Goal: Task Accomplishment & Management: Use online tool/utility

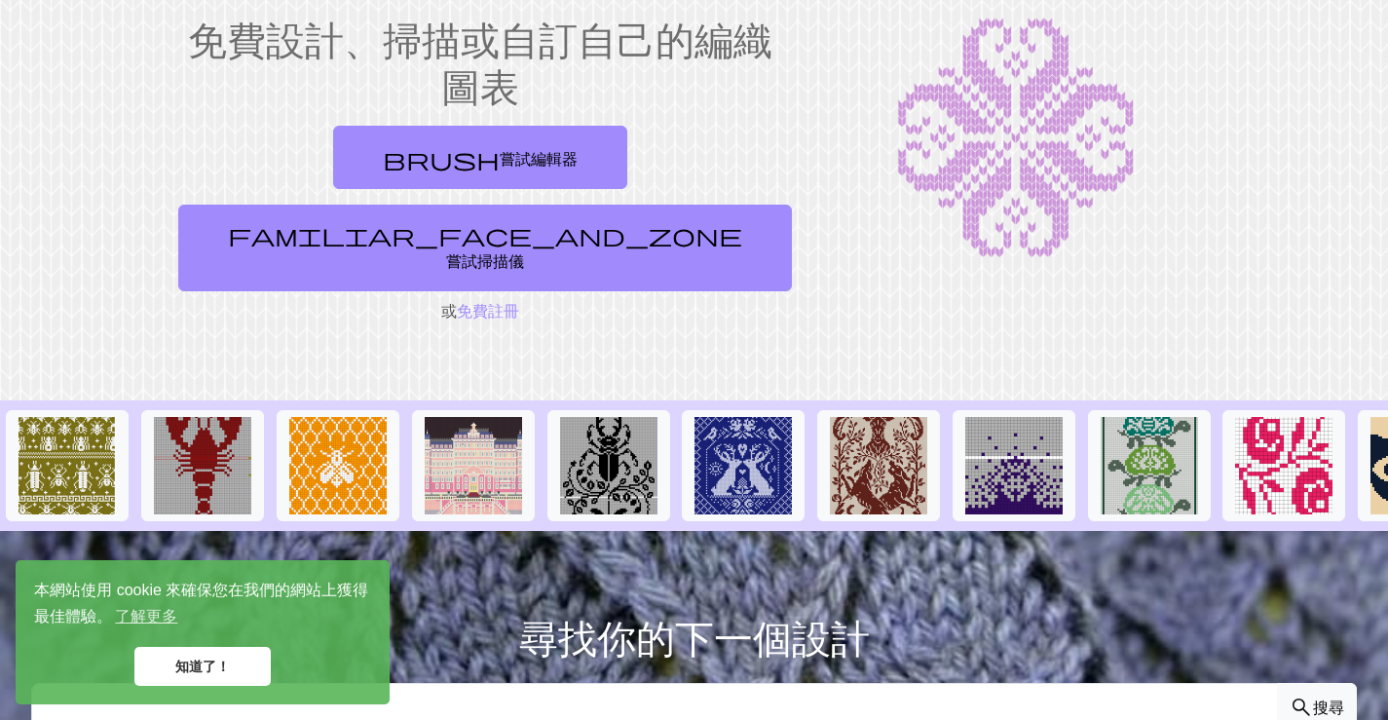
scroll to position [97, 0]
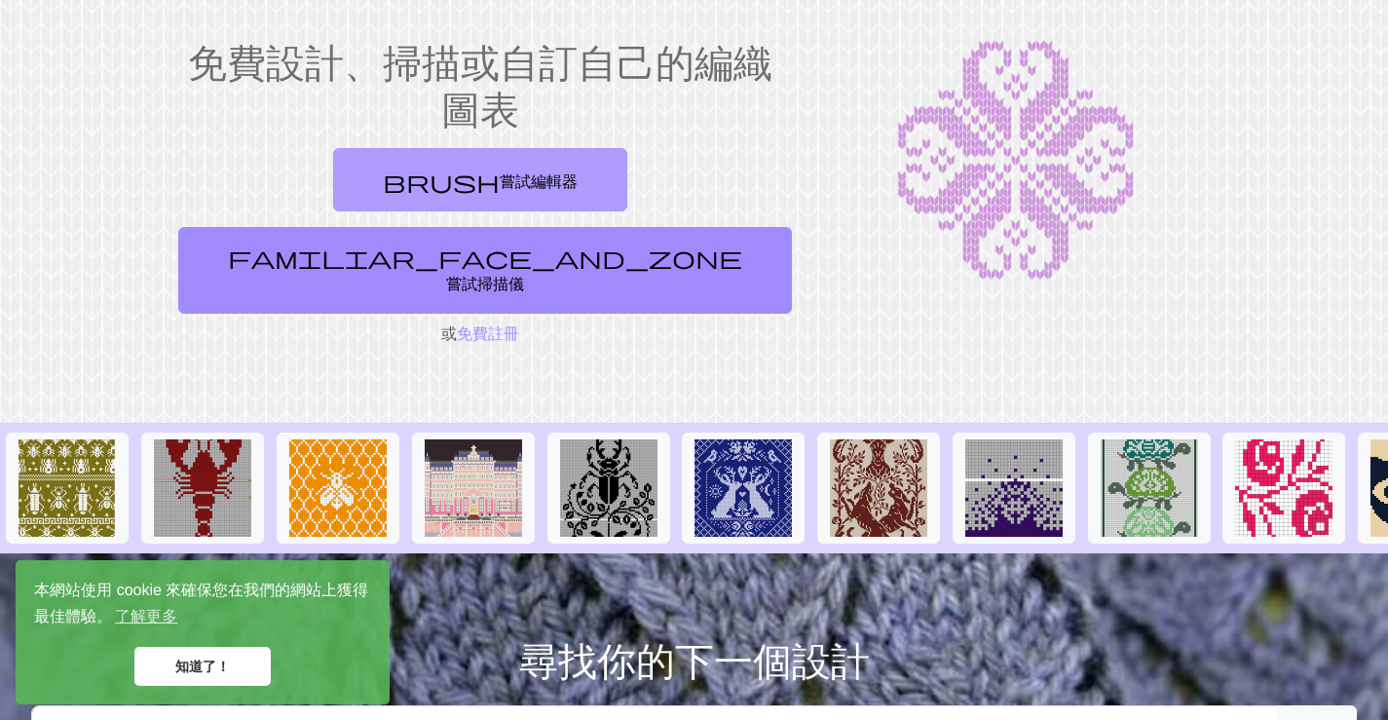
click at [386, 180] on link "brush 嘗試編輯器" at bounding box center [480, 179] width 294 height 63
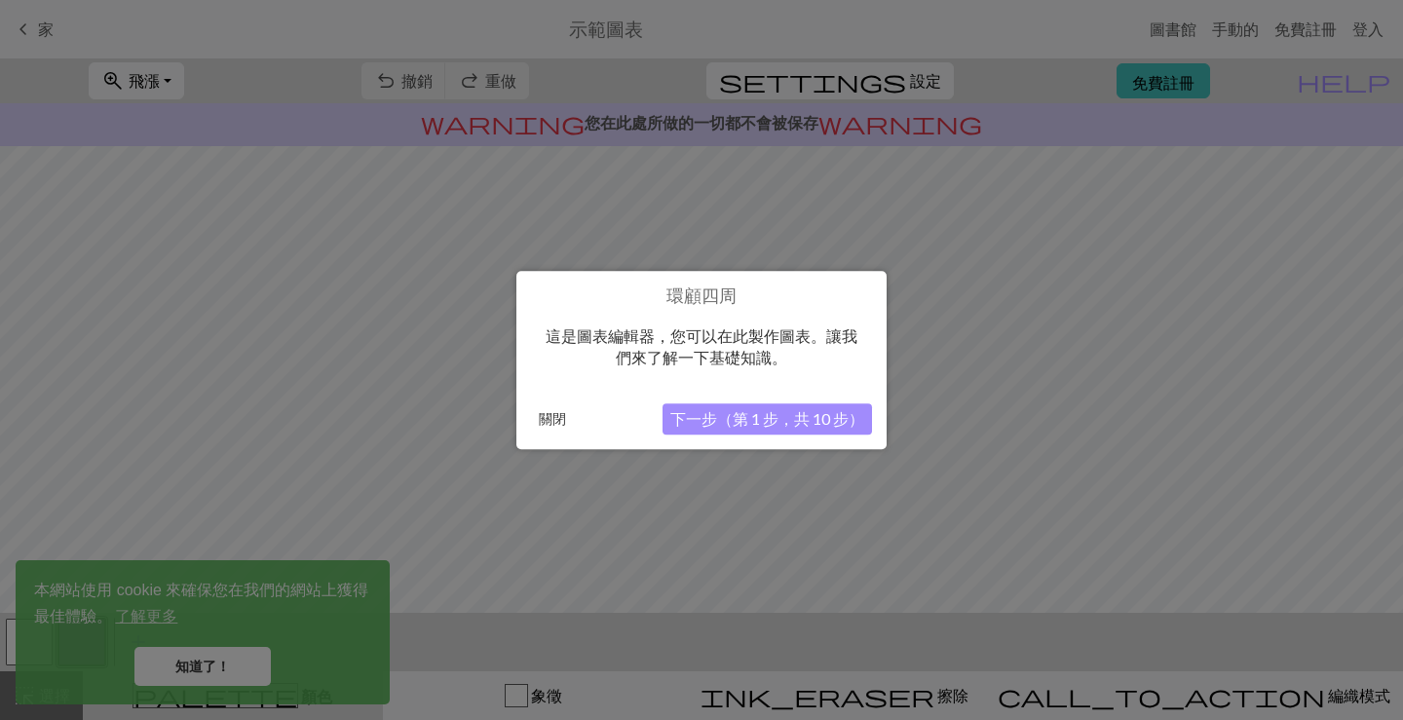
click at [729, 424] on font "下一步（第 1 步，共 10 步）" at bounding box center [767, 418] width 194 height 19
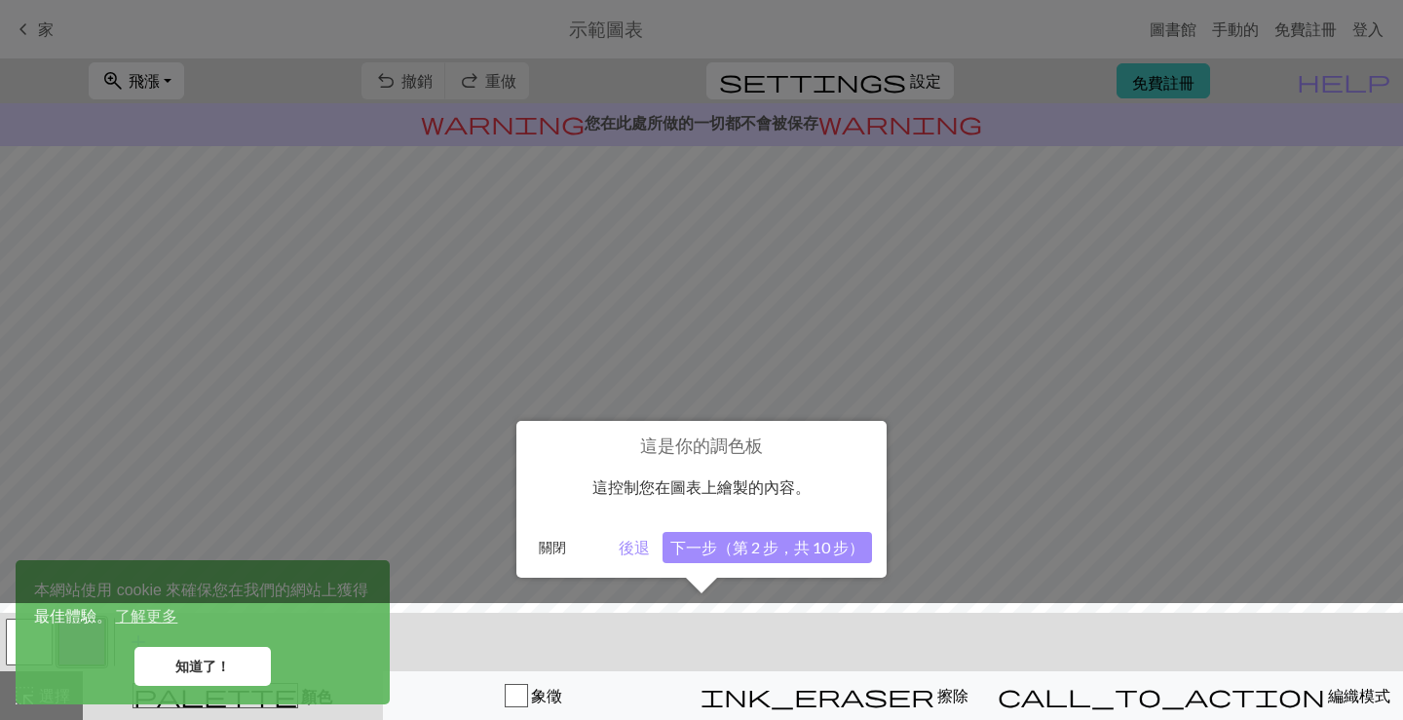
click at [763, 547] on font "下一步（第 2 步，共 10 步）" at bounding box center [767, 547] width 194 height 19
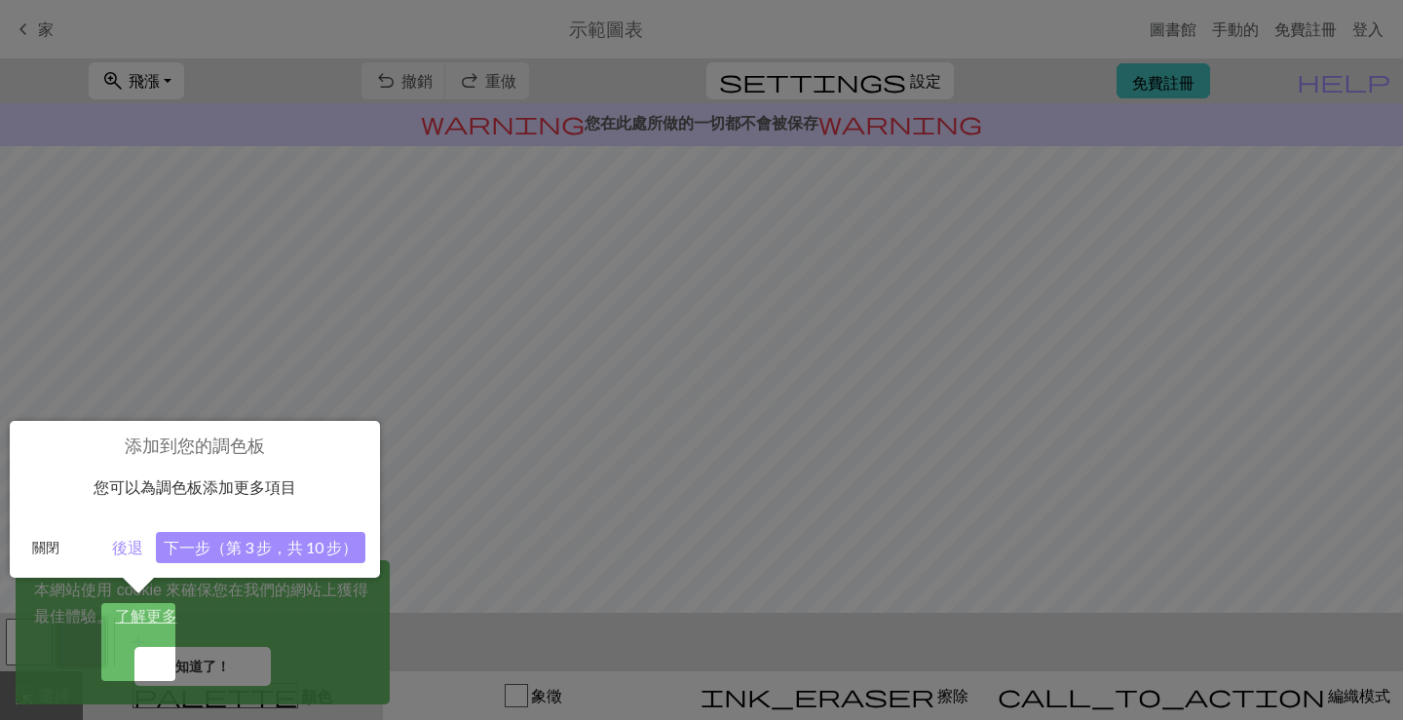
click at [313, 545] on font "下一步（第 3 步，共 10 步）" at bounding box center [261, 547] width 194 height 19
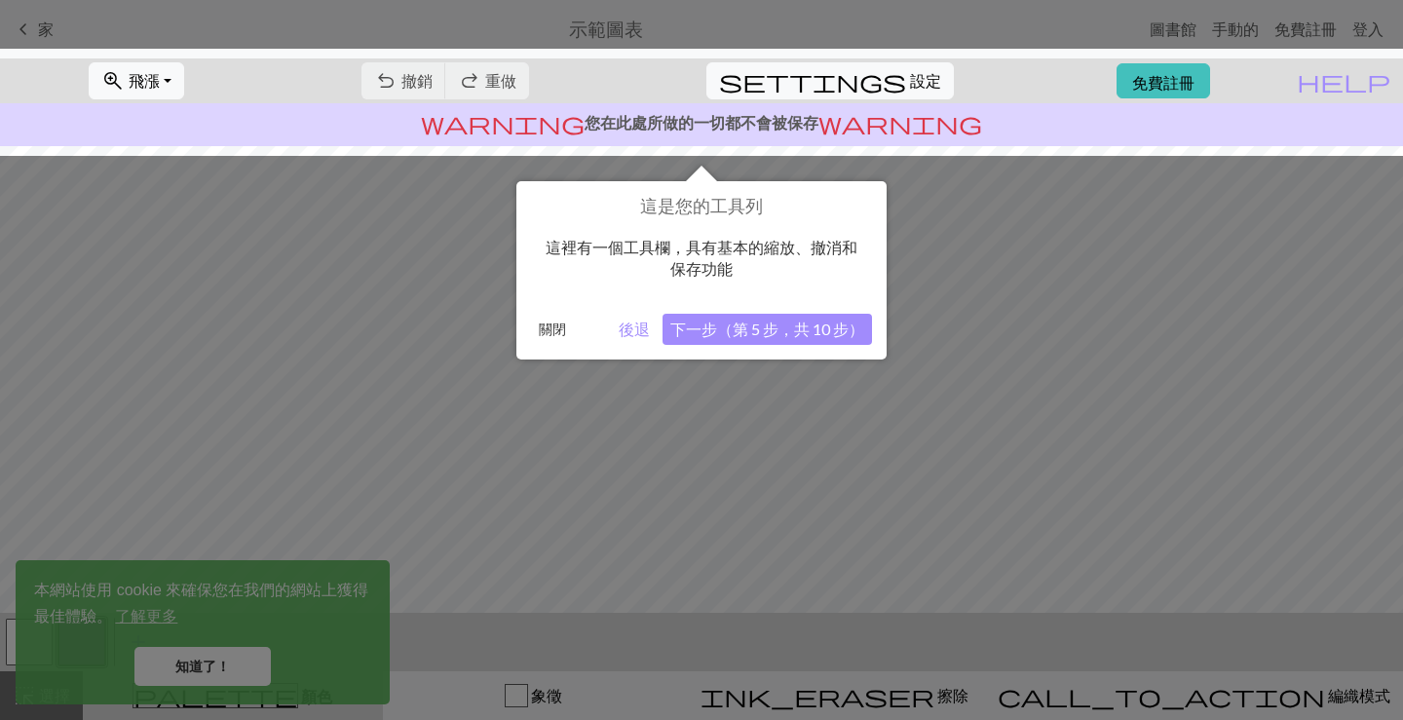
click at [829, 322] on font "下一步（第 5 步，共 10 步）" at bounding box center [767, 329] width 194 height 19
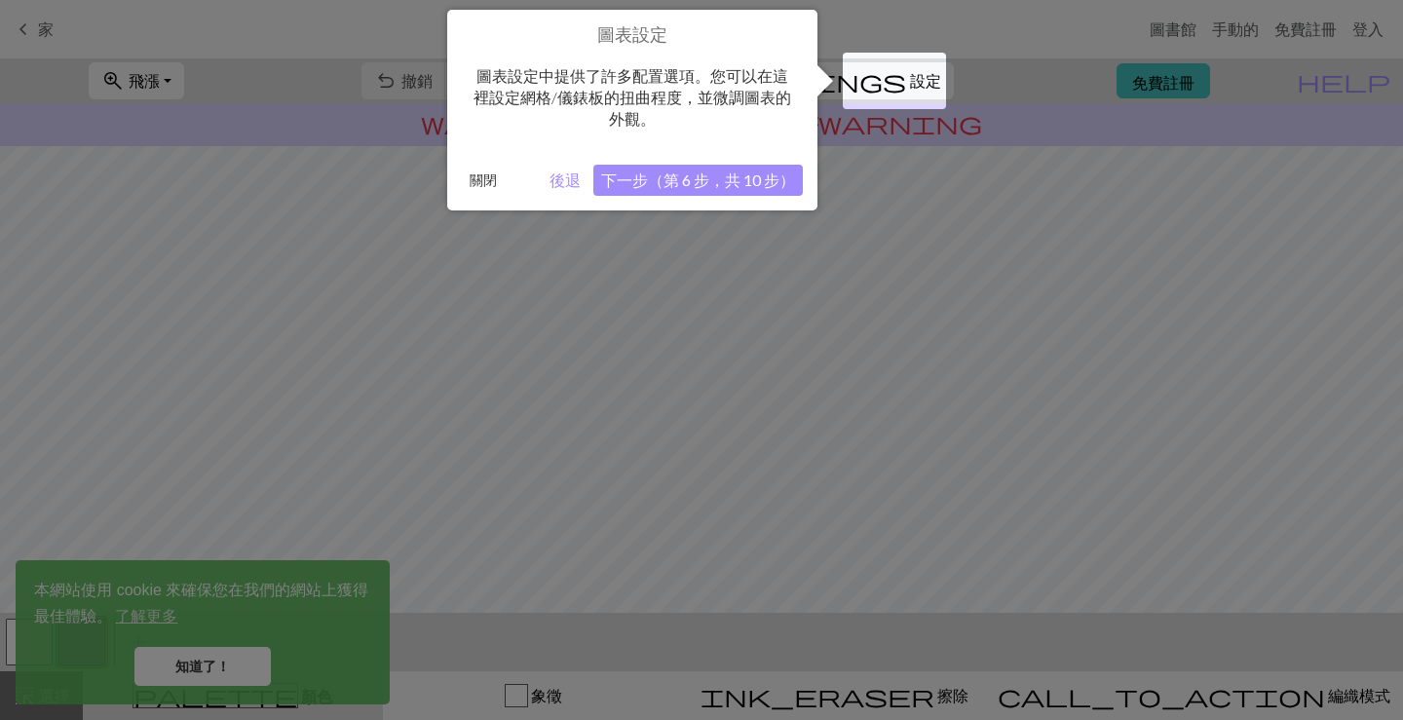
click at [778, 175] on font "下一步（第 6 步，共 10 步）" at bounding box center [698, 180] width 194 height 19
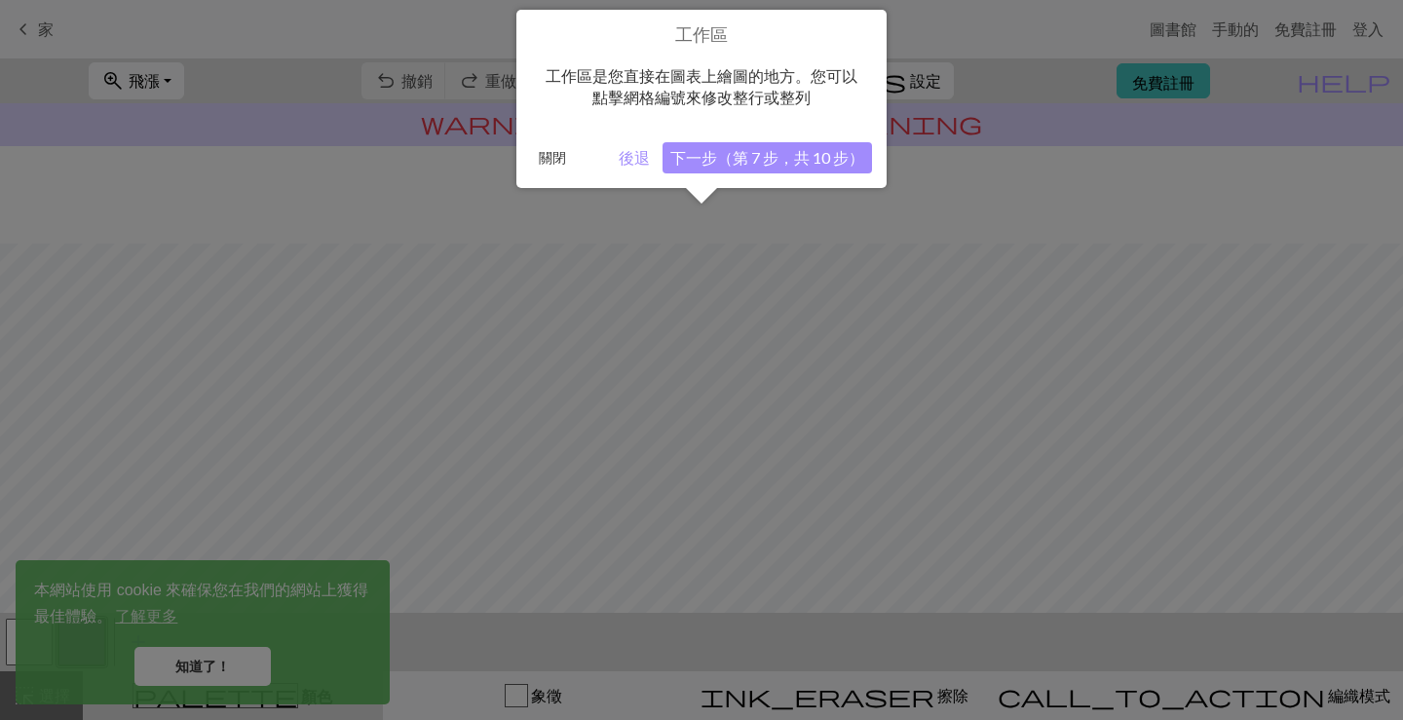
scroll to position [117, 0]
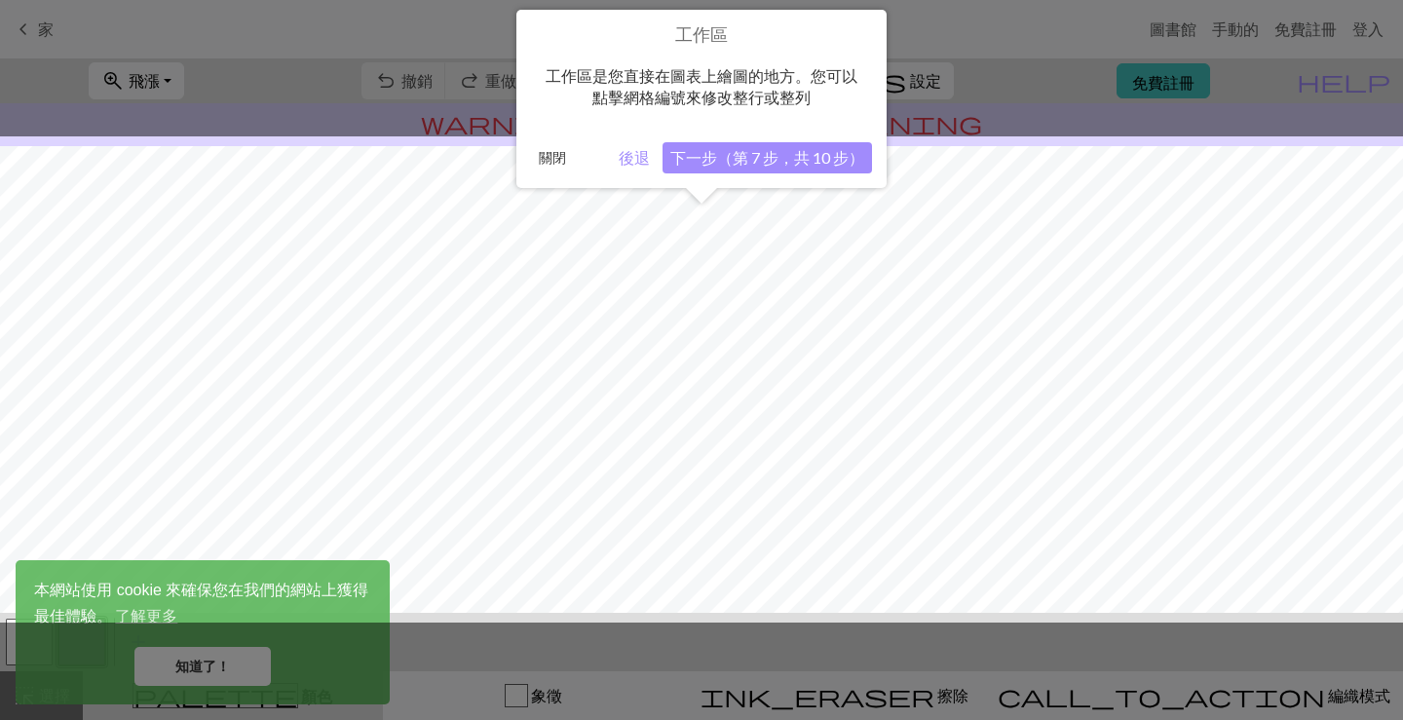
click at [786, 158] on font "下一步（第 7 步，共 10 步）" at bounding box center [767, 157] width 194 height 19
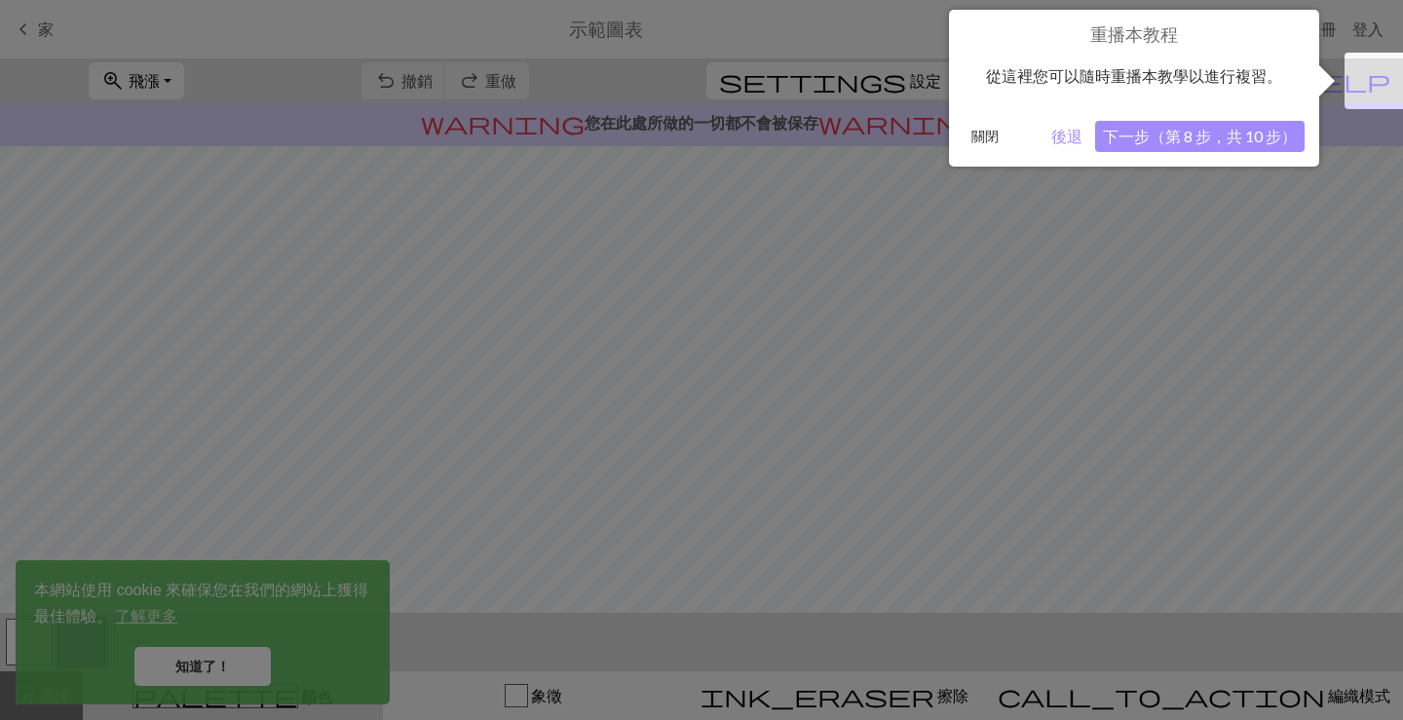
click at [1166, 133] on font "下一步（第 8 步，共 10 步）" at bounding box center [1200, 136] width 194 height 19
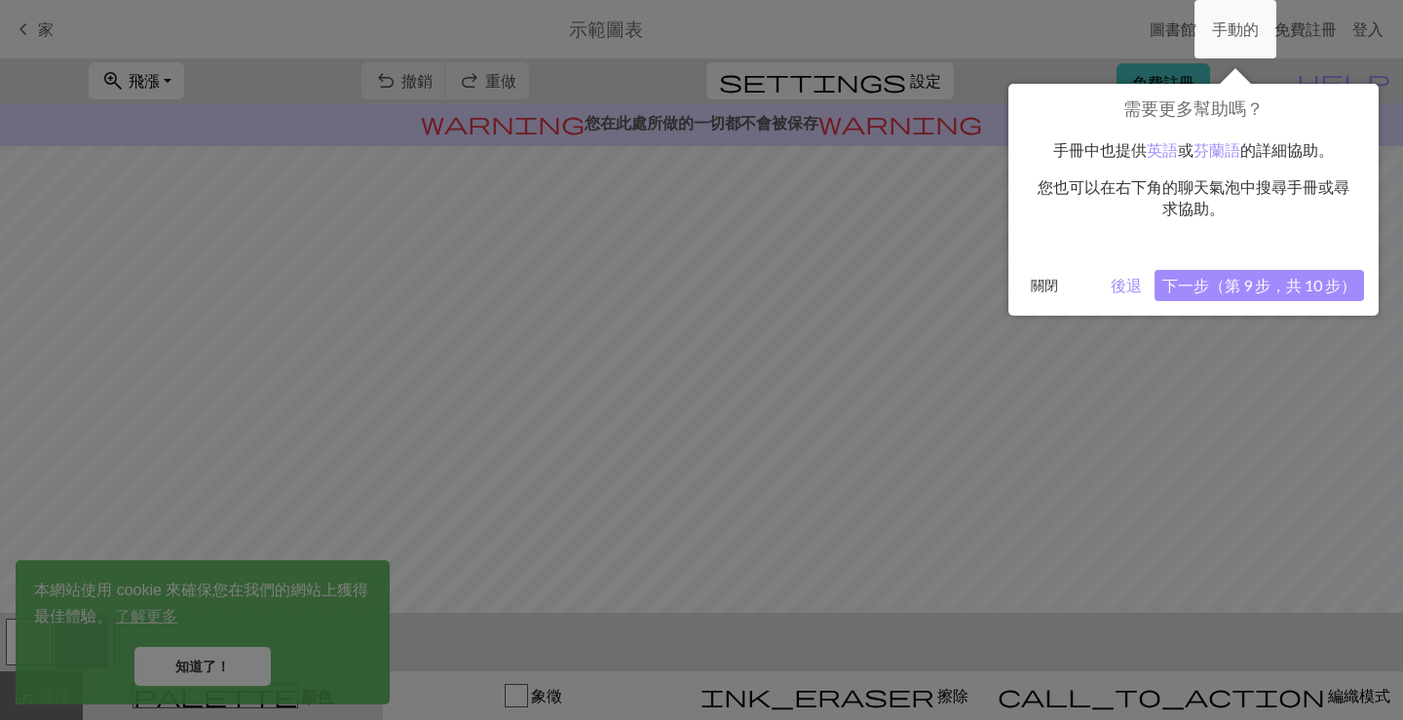
click at [1244, 285] on font "下一步（第 9 步，共 10 步）" at bounding box center [1259, 285] width 194 height 19
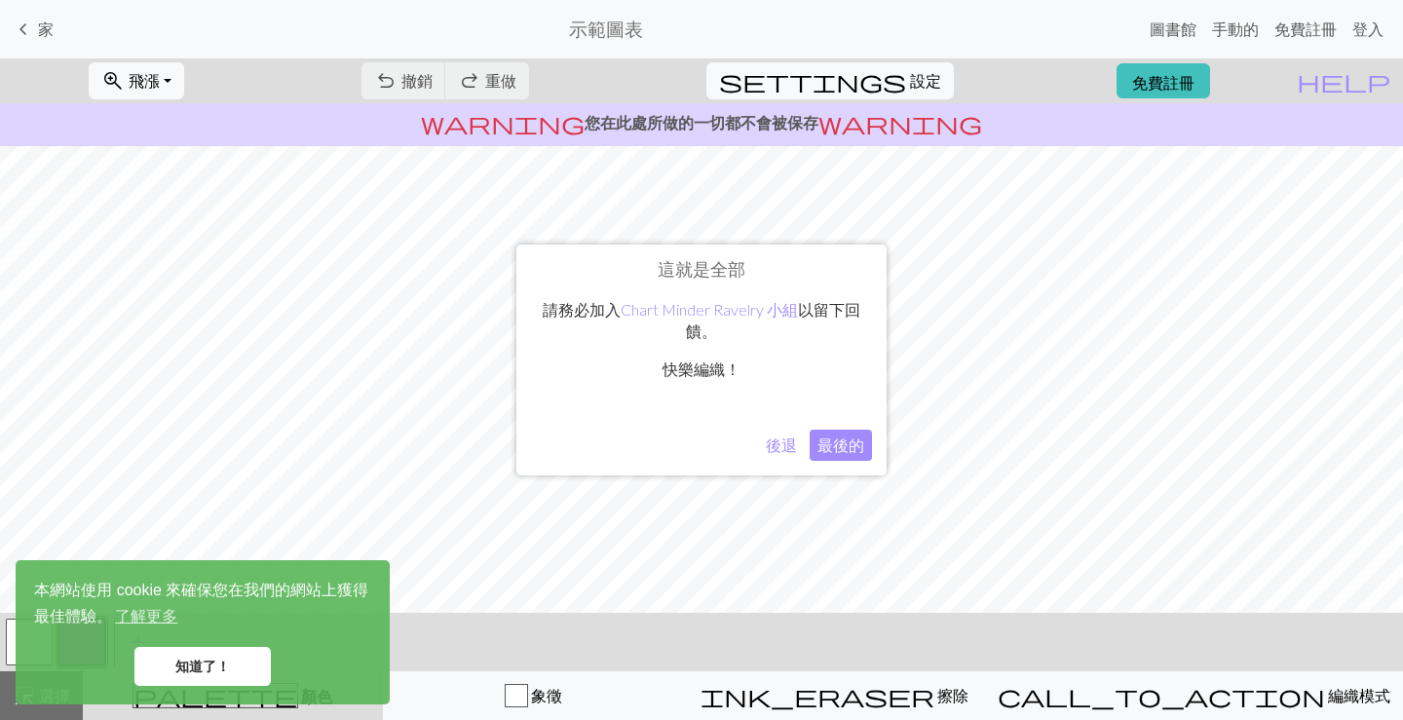
click at [835, 448] on font "最後的" at bounding box center [840, 445] width 47 height 19
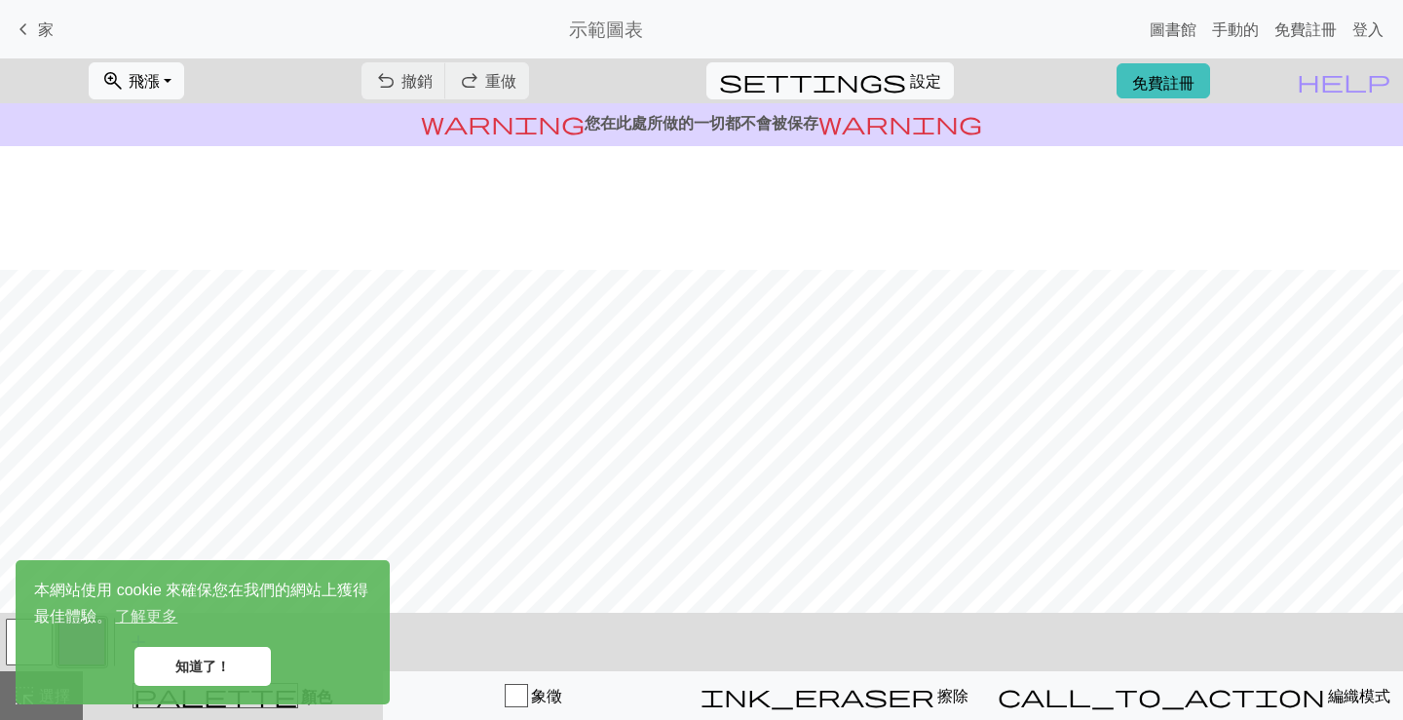
scroll to position [259, 0]
click at [184, 81] on button "zoom_in 飛漲 飛漲" at bounding box center [136, 80] width 95 height 37
click at [184, 83] on button "zoom_in 飛漲 飛漲" at bounding box center [136, 80] width 95 height 37
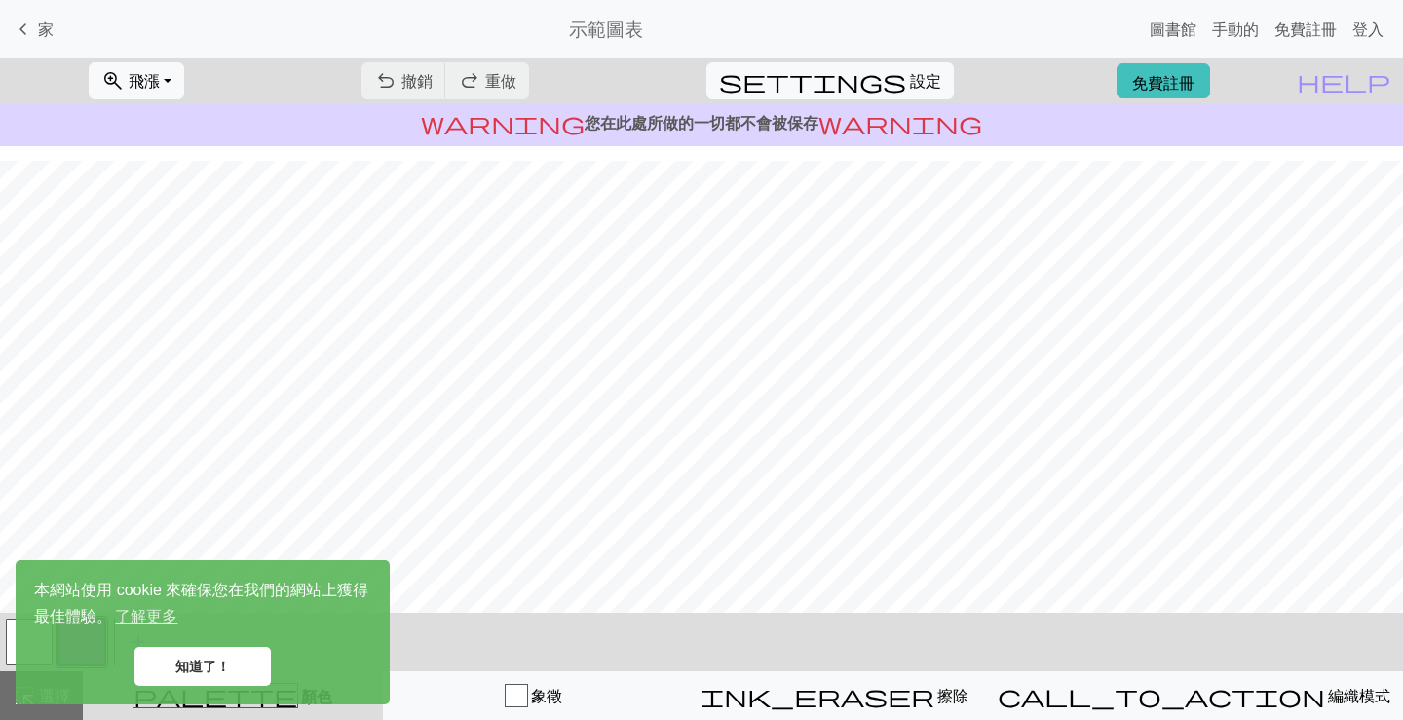
click at [491, 83] on div "undo 撤銷 撤銷 redo 重做 重做" at bounding box center [445, 80] width 197 height 45
click at [502, 83] on div "undo 撤銷 撤銷 redo 重做 重做" at bounding box center [445, 80] width 197 height 45
click at [622, 23] on font "示範圖表" at bounding box center [606, 29] width 74 height 22
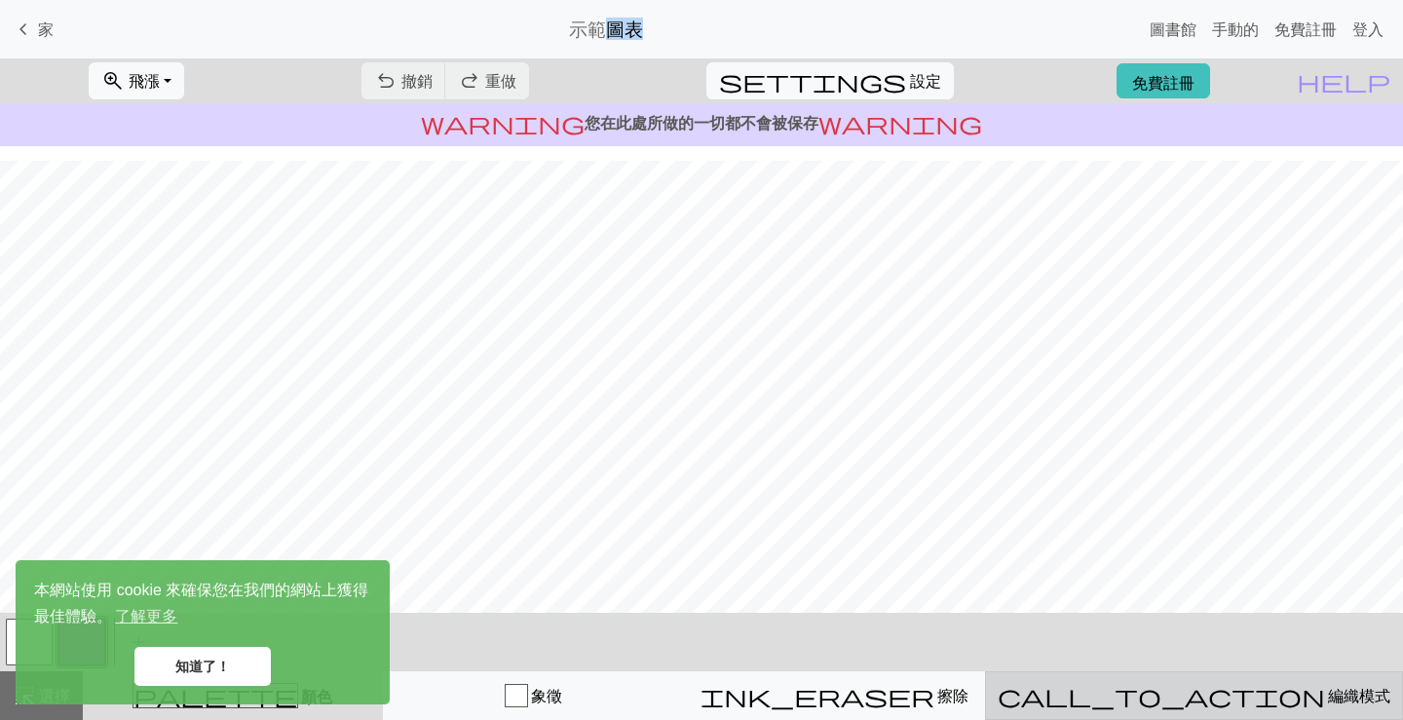
click at [1328, 691] on font "編織模式" at bounding box center [1359, 695] width 62 height 19
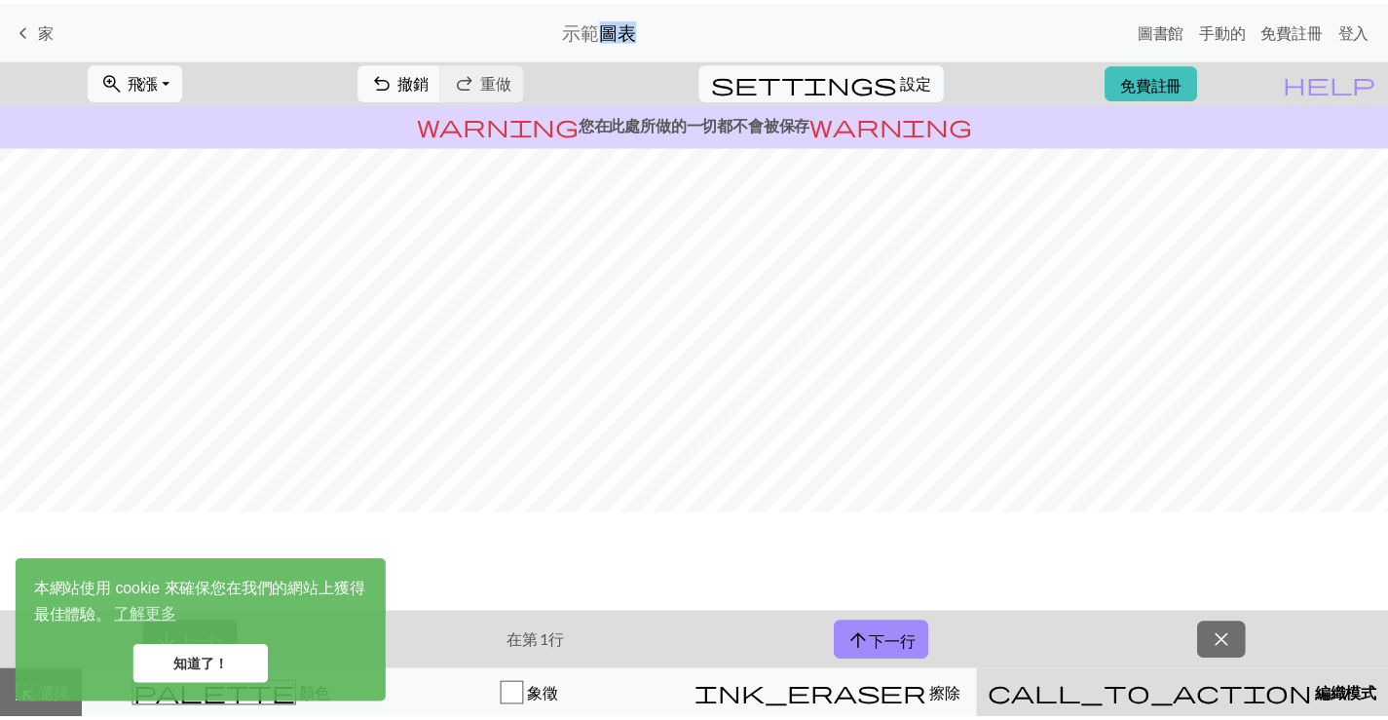
scroll to position [64, 0]
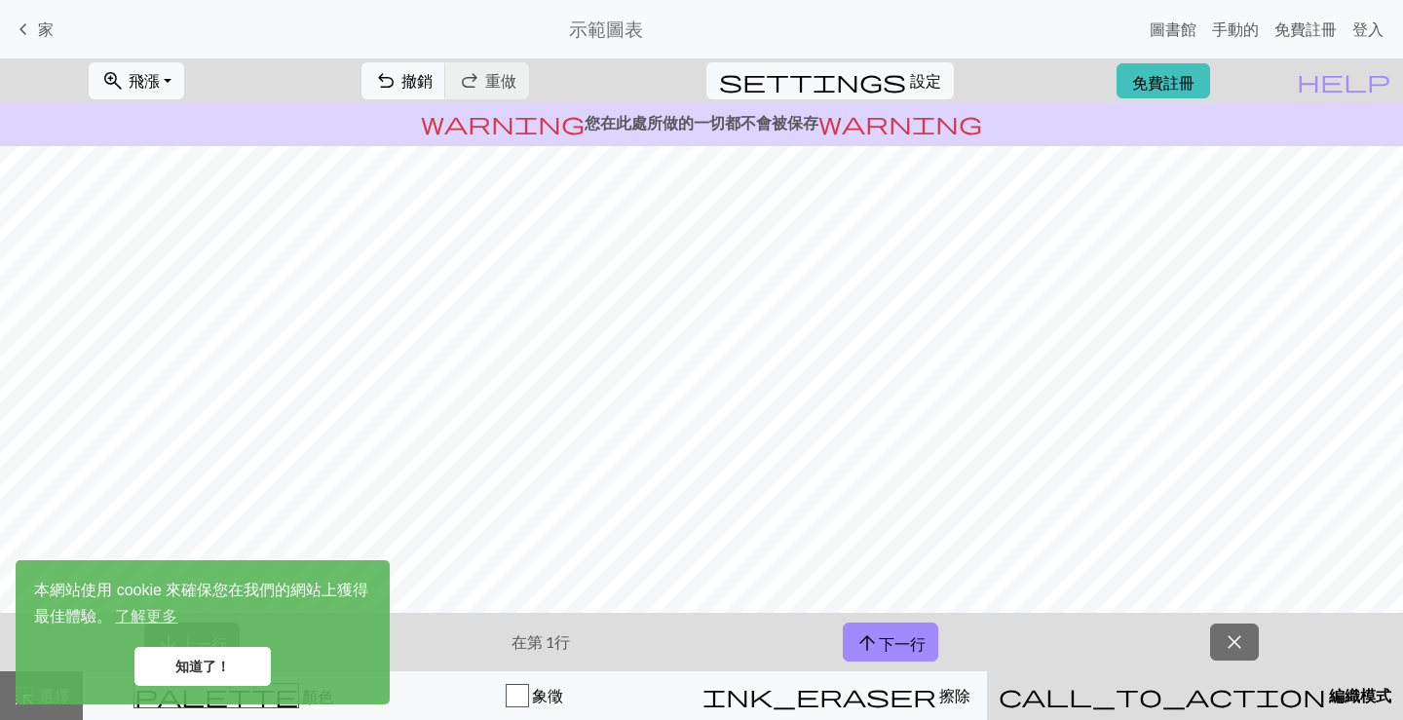
click at [230, 673] on font "知道了！" at bounding box center [202, 667] width 55 height 16
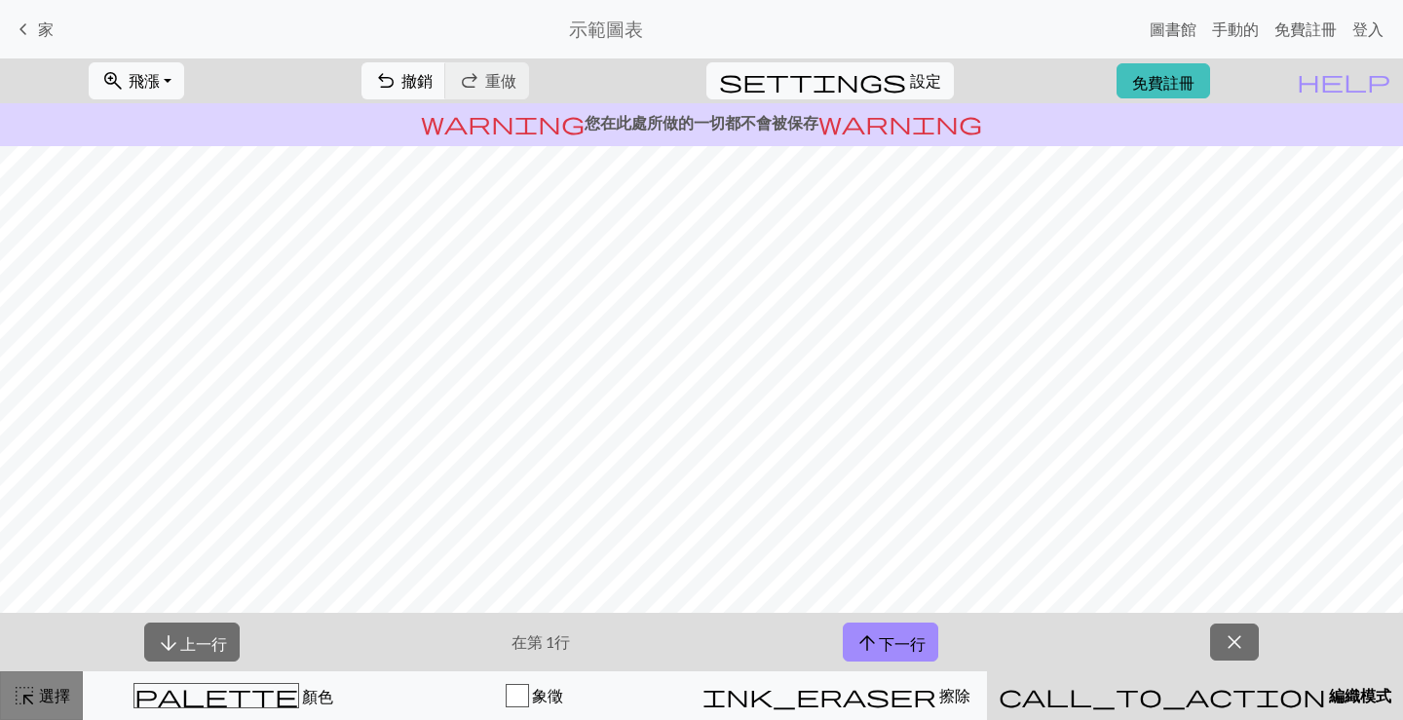
click at [51, 691] on font "選擇" at bounding box center [54, 695] width 31 height 19
click at [48, 703] on font "選擇" at bounding box center [54, 695] width 31 height 19
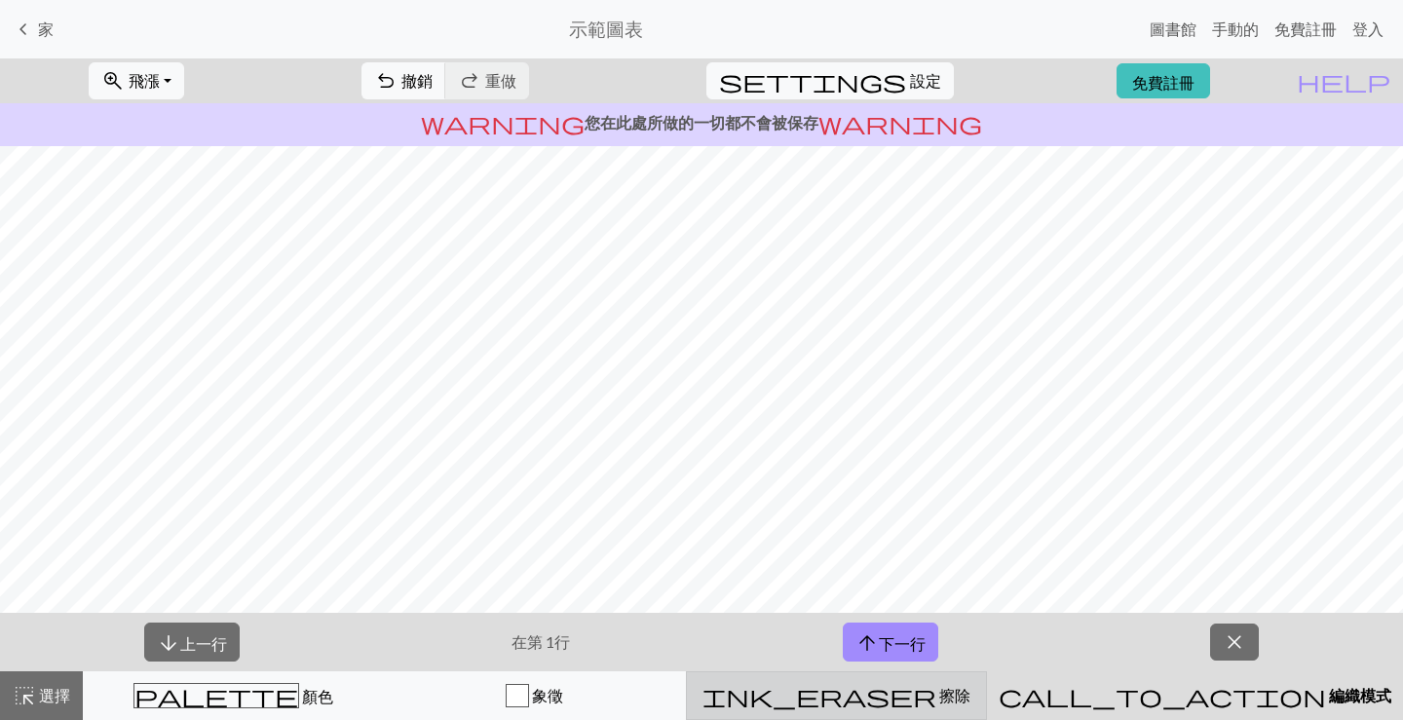
click at [939, 698] on font "擦除" at bounding box center [954, 695] width 31 height 19
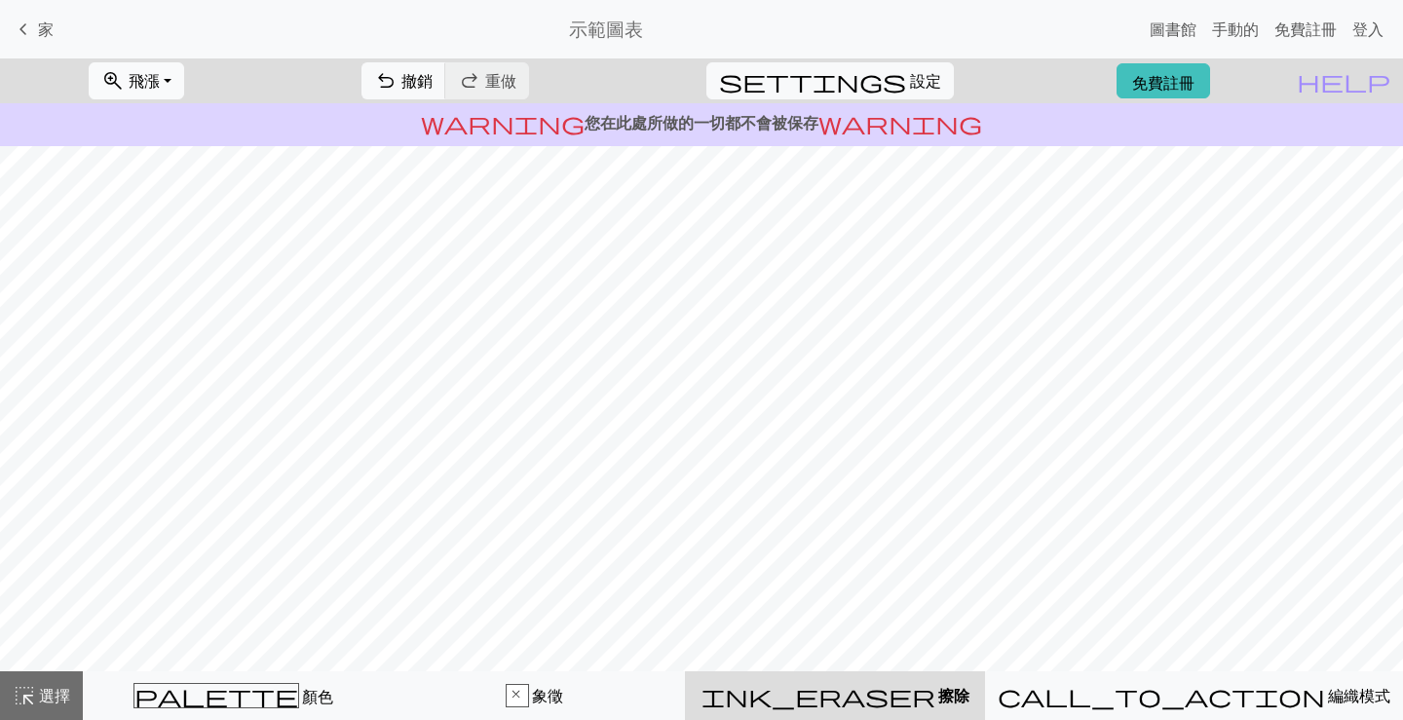
click at [160, 88] on font "飛漲" at bounding box center [144, 80] width 31 height 19
click at [23, 35] on span "keyboard_arrow_left" at bounding box center [23, 29] width 23 height 27
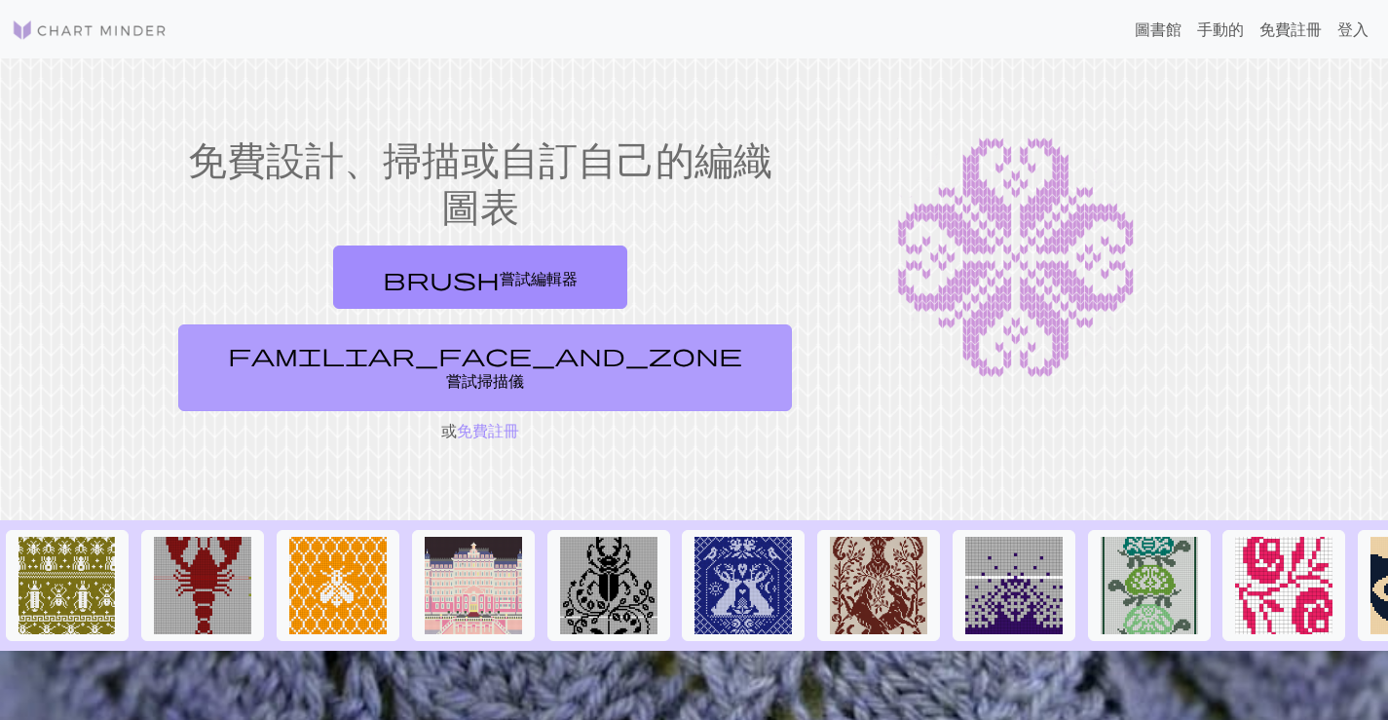
click at [665, 324] on link "familiar_face_and_zone 嘗試掃描儀" at bounding box center [485, 367] width 614 height 87
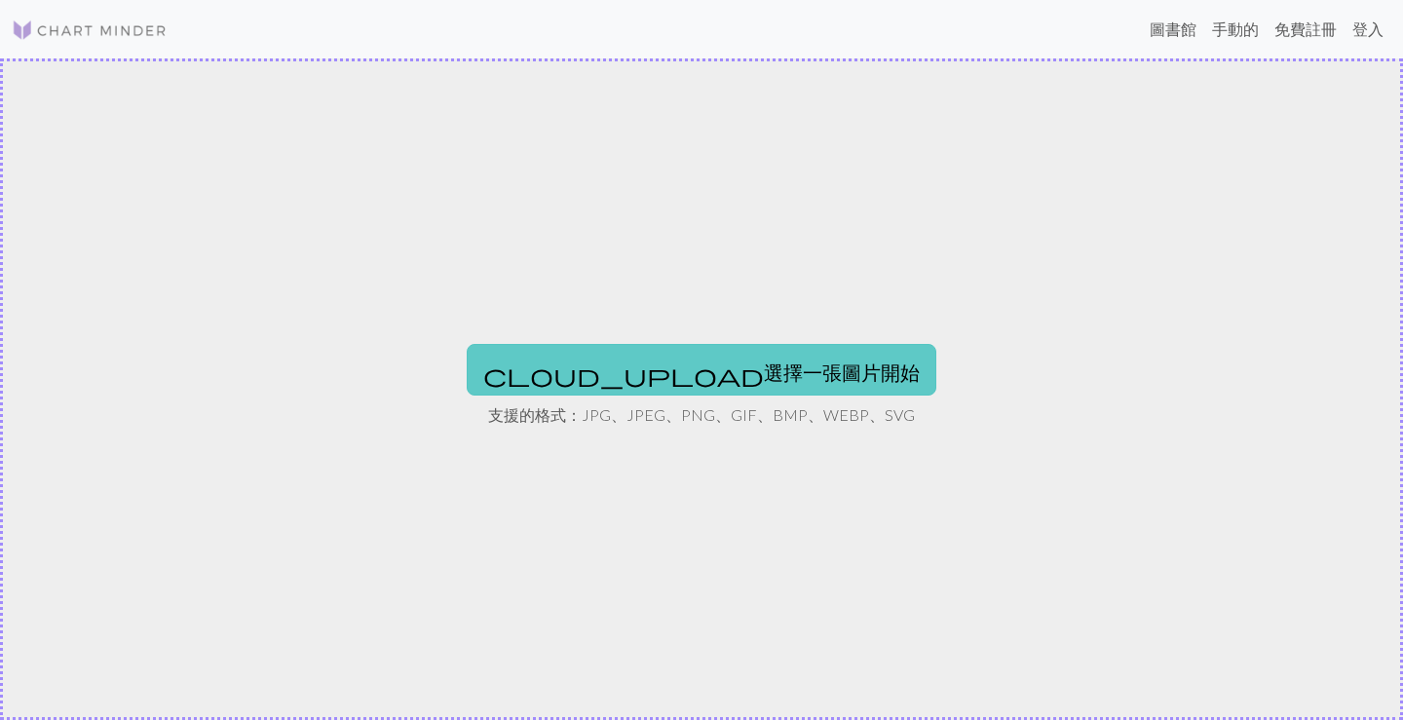
click at [764, 358] on font "選擇一張圖片開始" at bounding box center [842, 369] width 156 height 23
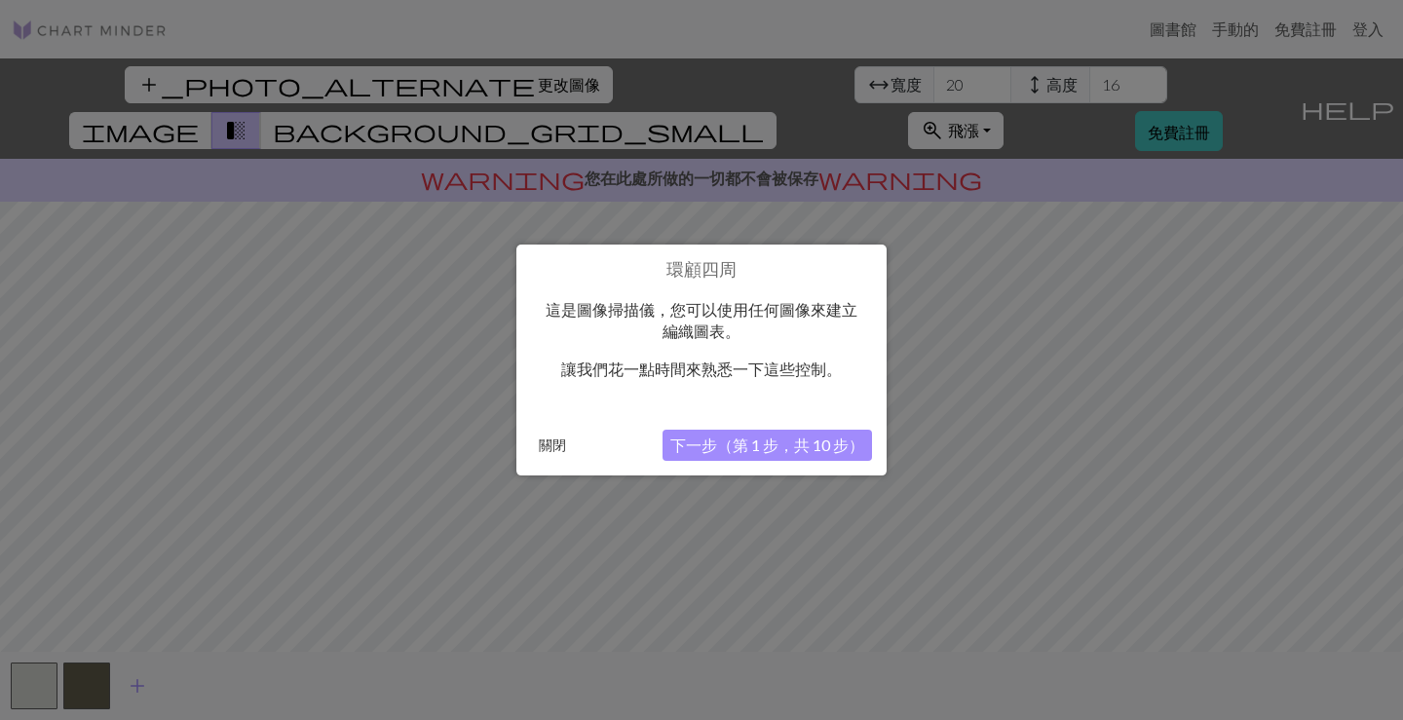
click at [564, 444] on font "關閉" at bounding box center [552, 445] width 27 height 17
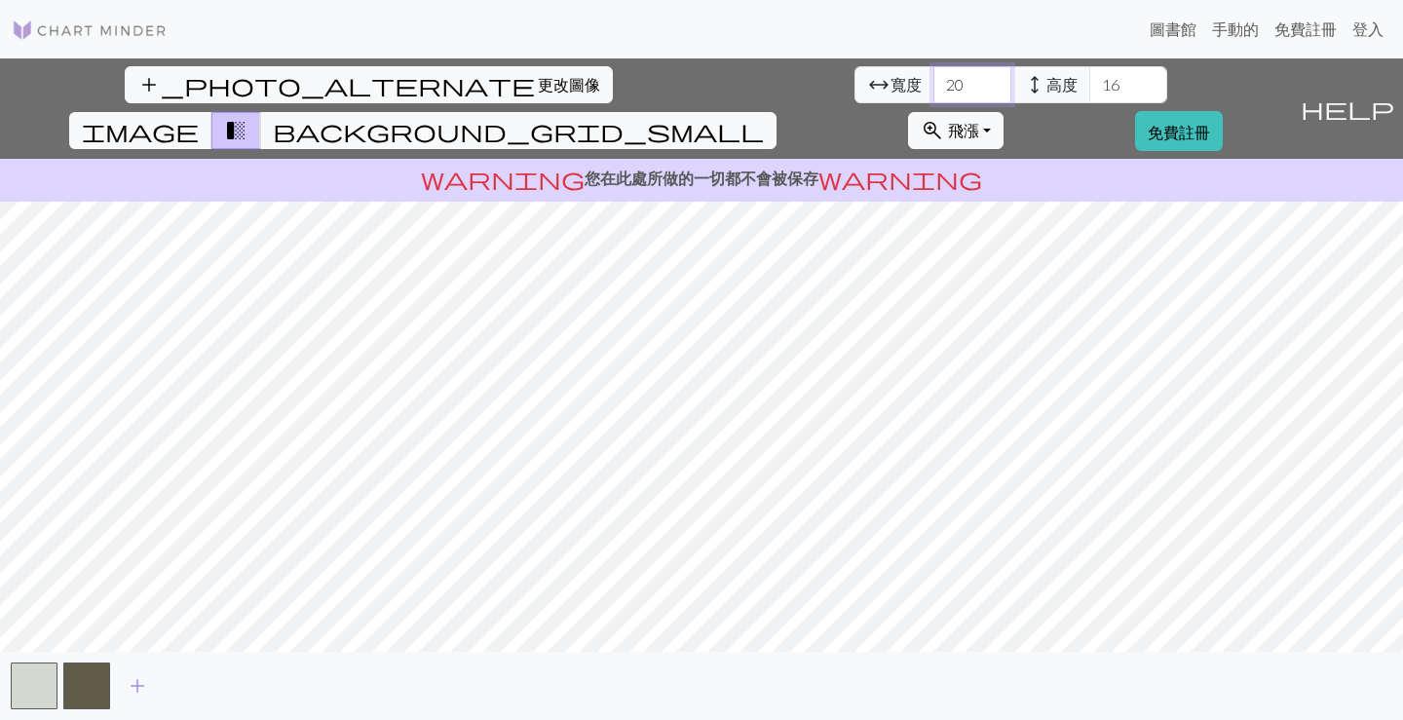
drag, startPoint x: 415, startPoint y: 87, endPoint x: 375, endPoint y: 91, distance: 40.1
click at [855, 91] on div "arrow_range 寬度 20 height 高度 16" at bounding box center [1011, 84] width 313 height 37
type input "150"
drag, startPoint x: 566, startPoint y: 86, endPoint x: 529, endPoint y: 98, distance: 39.1
click at [855, 98] on div "arrow_range 寬度 150 height 高度 16" at bounding box center [1011, 84] width 313 height 37
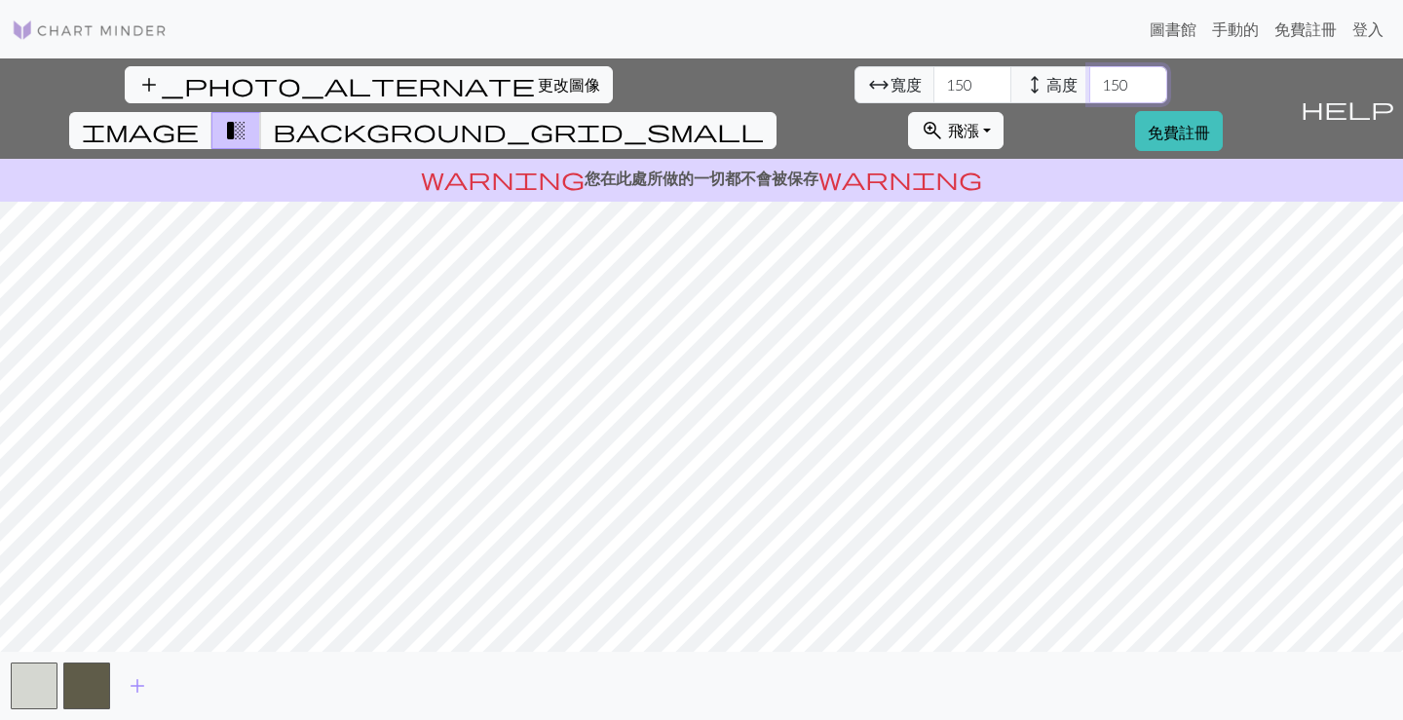
type input "150"
click at [933, 94] on input "150" at bounding box center [972, 84] width 78 height 37
type input "140"
click at [1089, 86] on input "150" at bounding box center [1128, 84] width 78 height 37
type input "160"
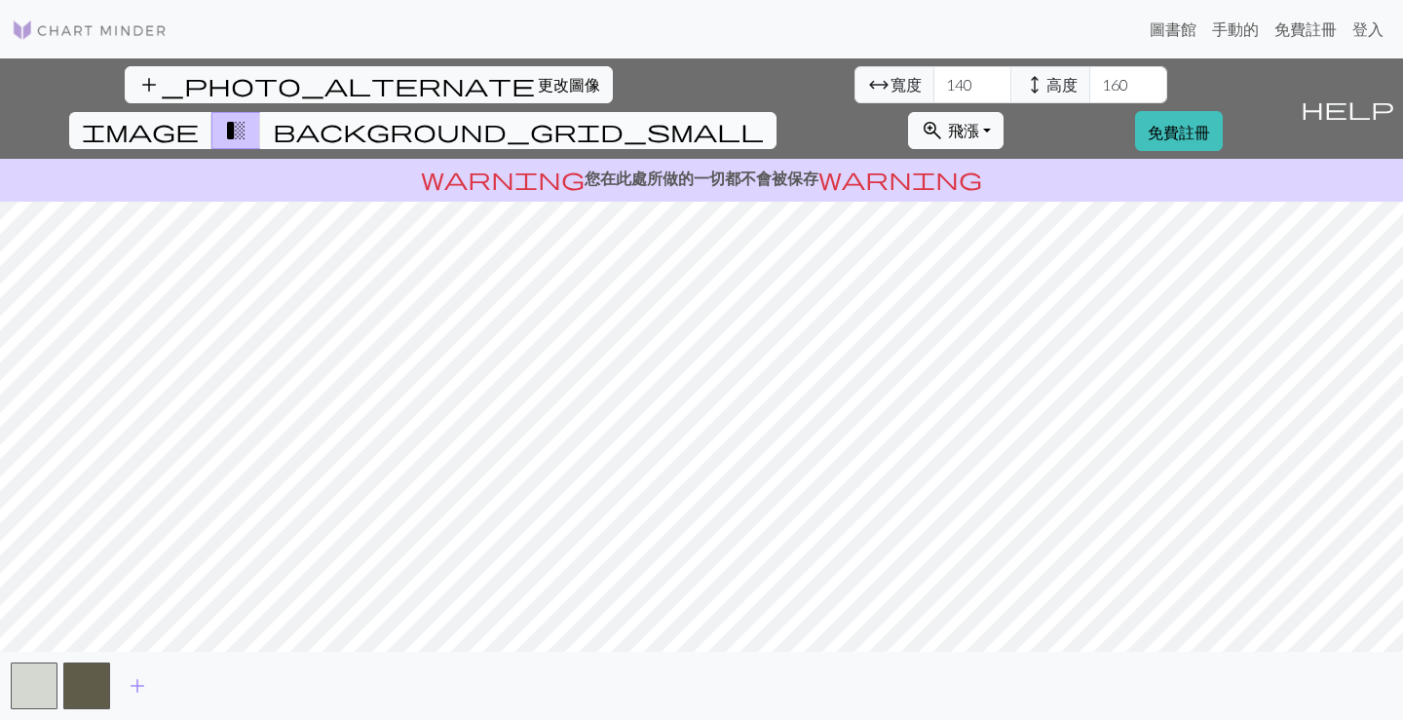
click at [764, 117] on span "background_grid_small" at bounding box center [518, 130] width 491 height 27
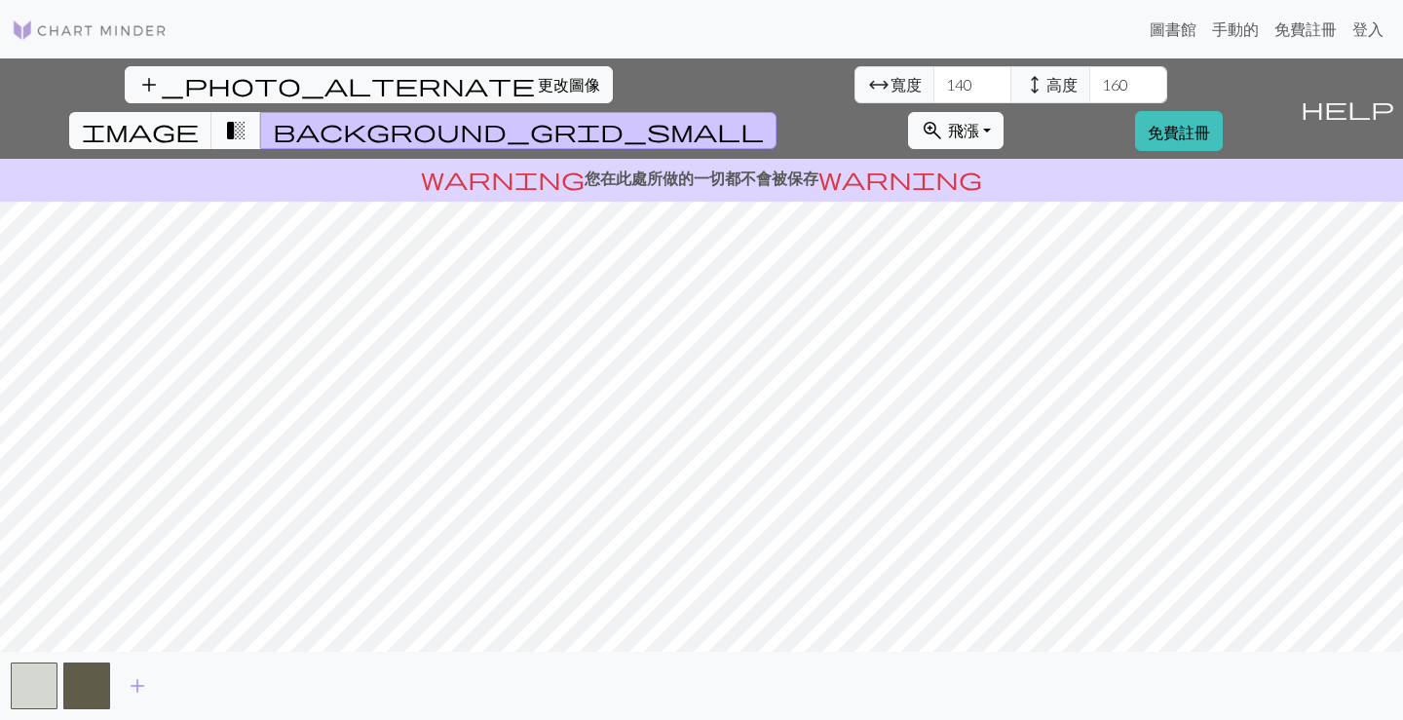
click at [247, 117] on span "transition_fade" at bounding box center [235, 130] width 23 height 27
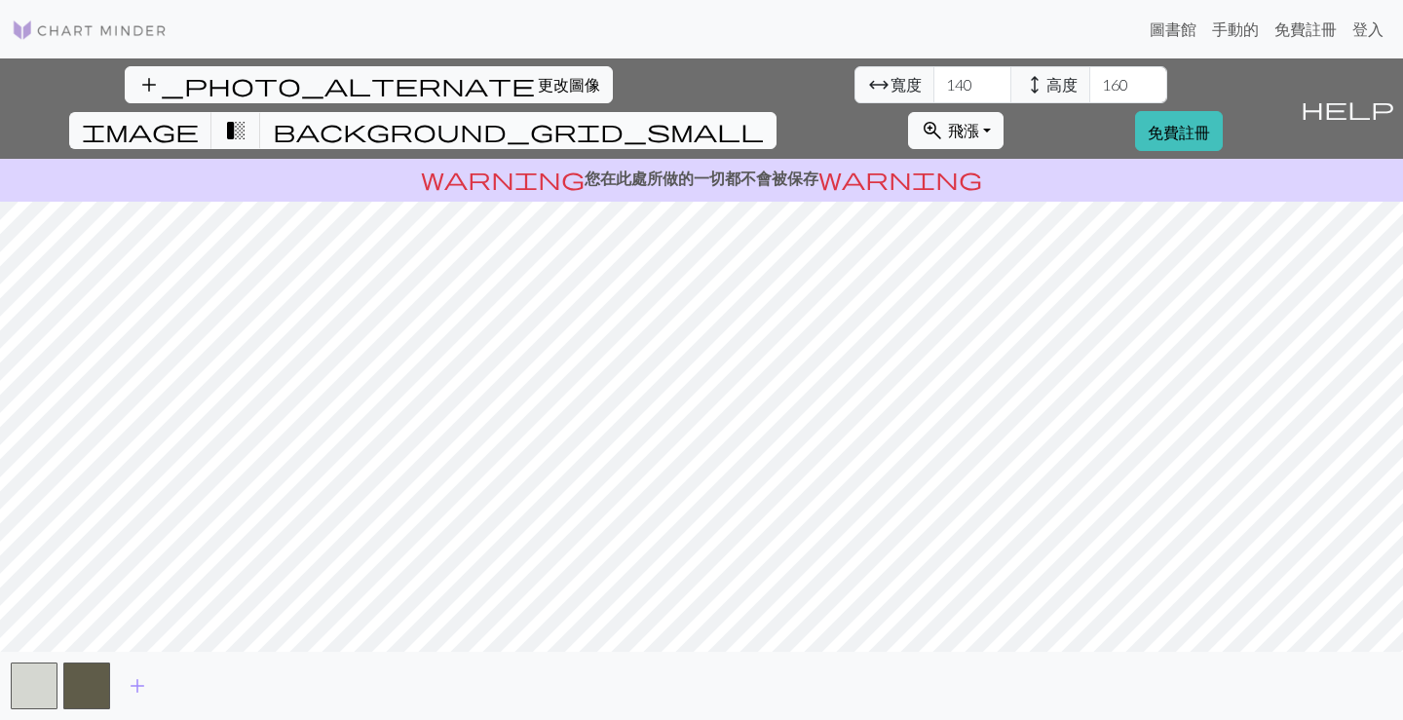
click at [764, 117] on span "background_grid_small" at bounding box center [518, 130] width 491 height 27
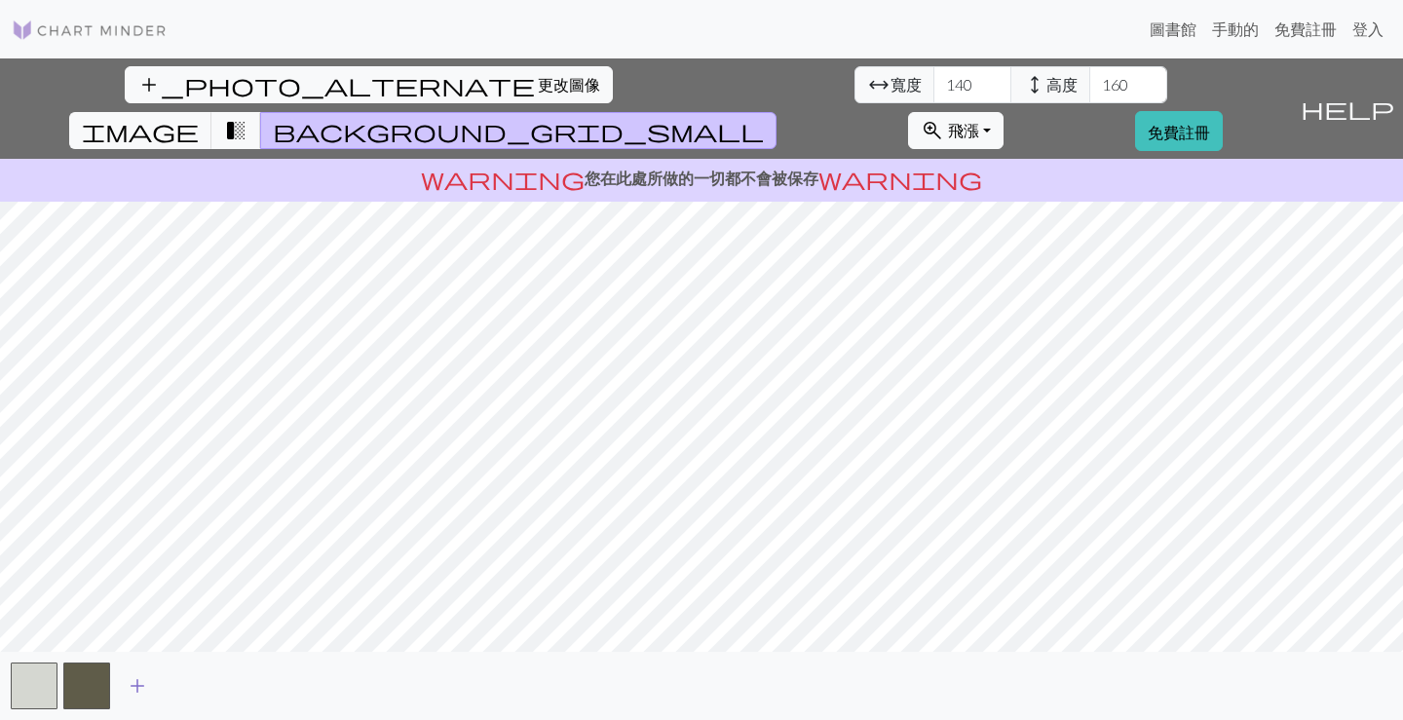
click at [143, 687] on span "add" at bounding box center [137, 685] width 23 height 27
click at [190, 687] on span "add" at bounding box center [189, 685] width 23 height 27
click at [244, 687] on span "add" at bounding box center [242, 685] width 23 height 27
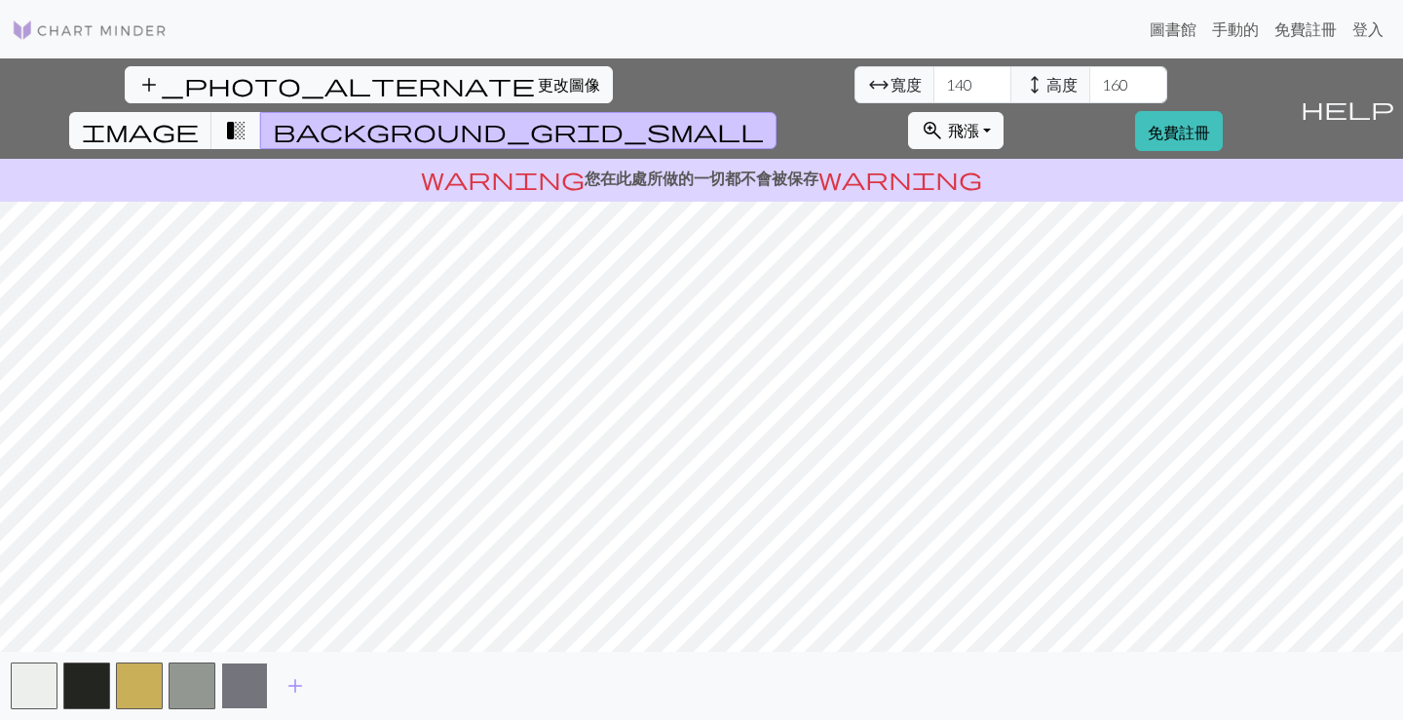
click at [252, 685] on button "button" at bounding box center [244, 686] width 47 height 47
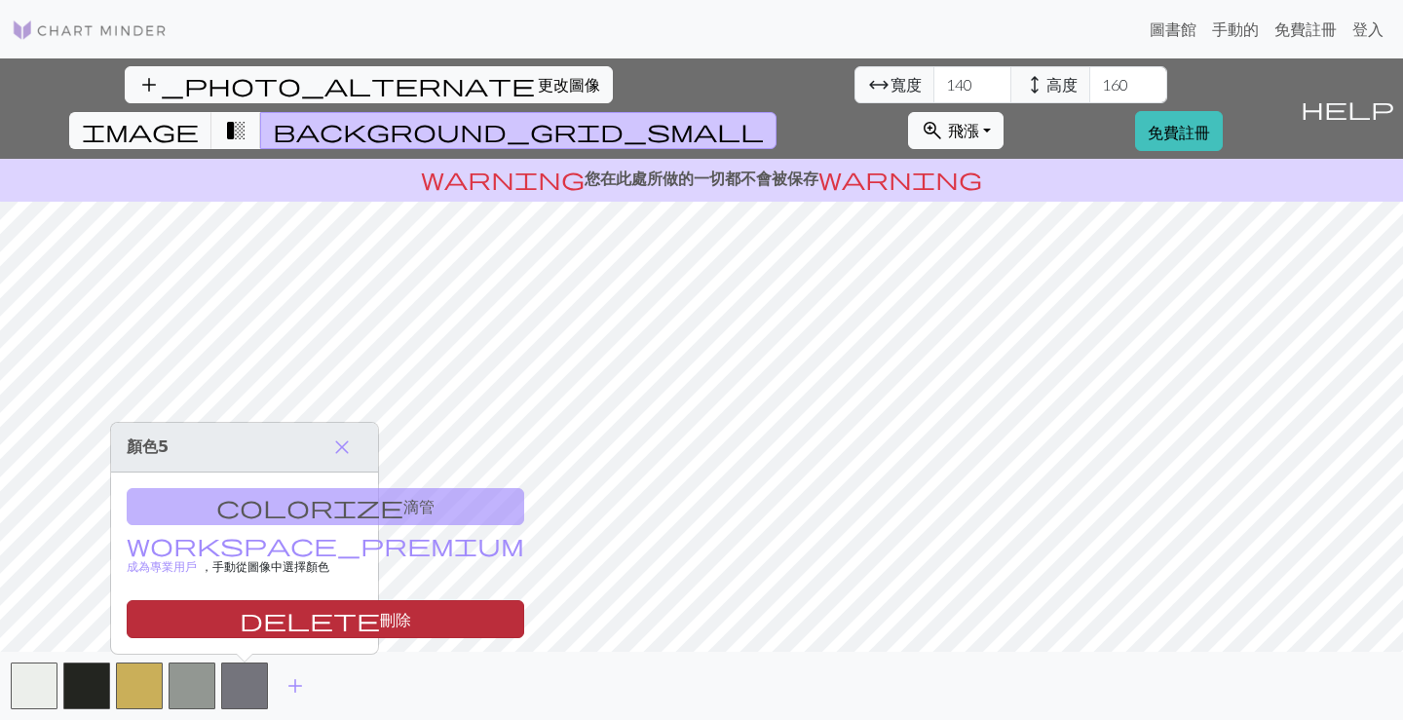
click at [380, 619] on font "刪除" at bounding box center [395, 619] width 31 height 19
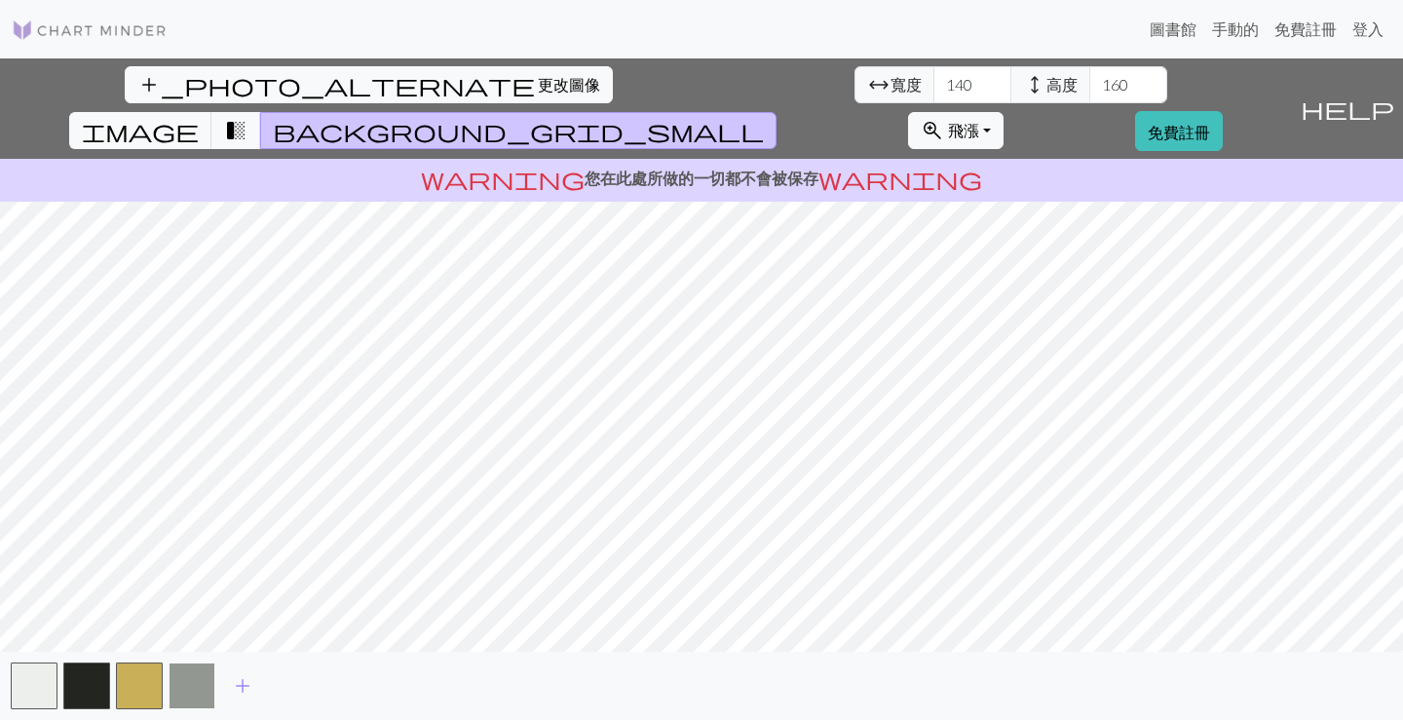
click at [206, 675] on button "button" at bounding box center [192, 686] width 47 height 47
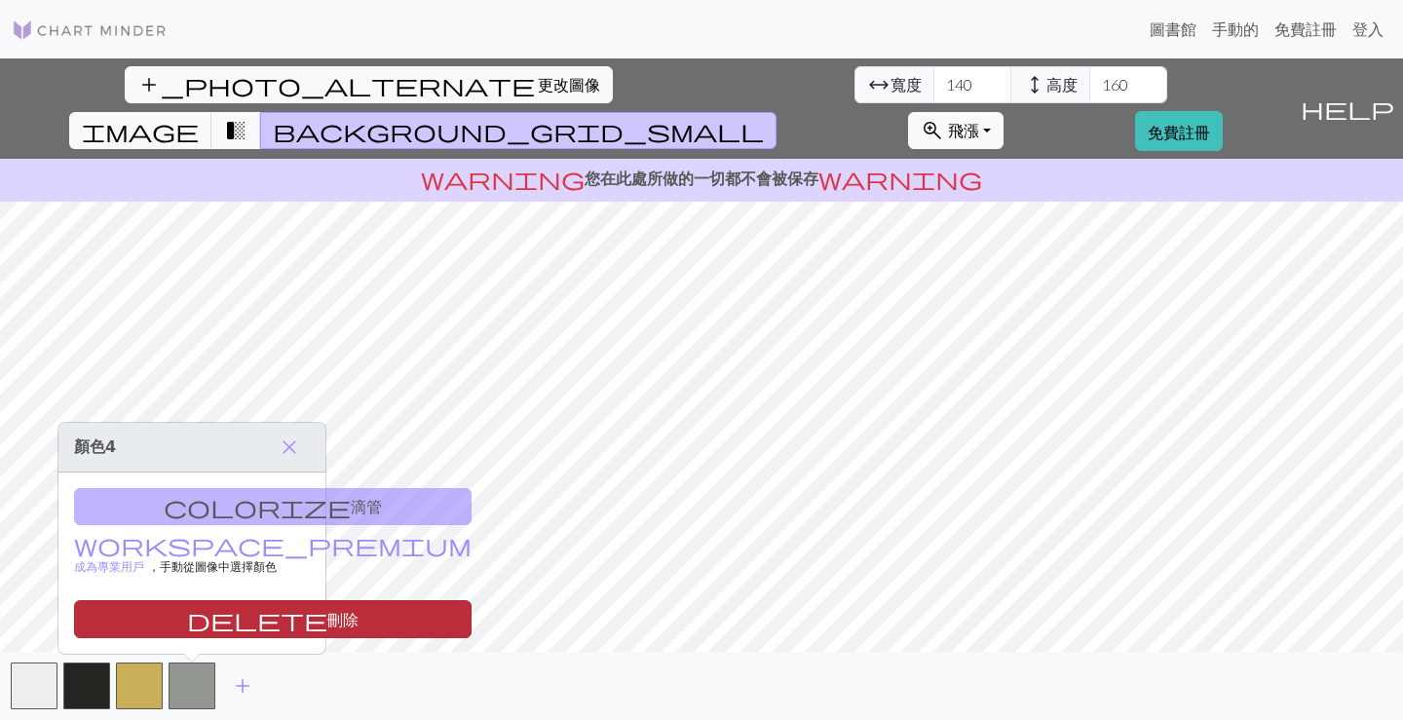
click at [247, 625] on button "delete 刪除" at bounding box center [273, 619] width 398 height 38
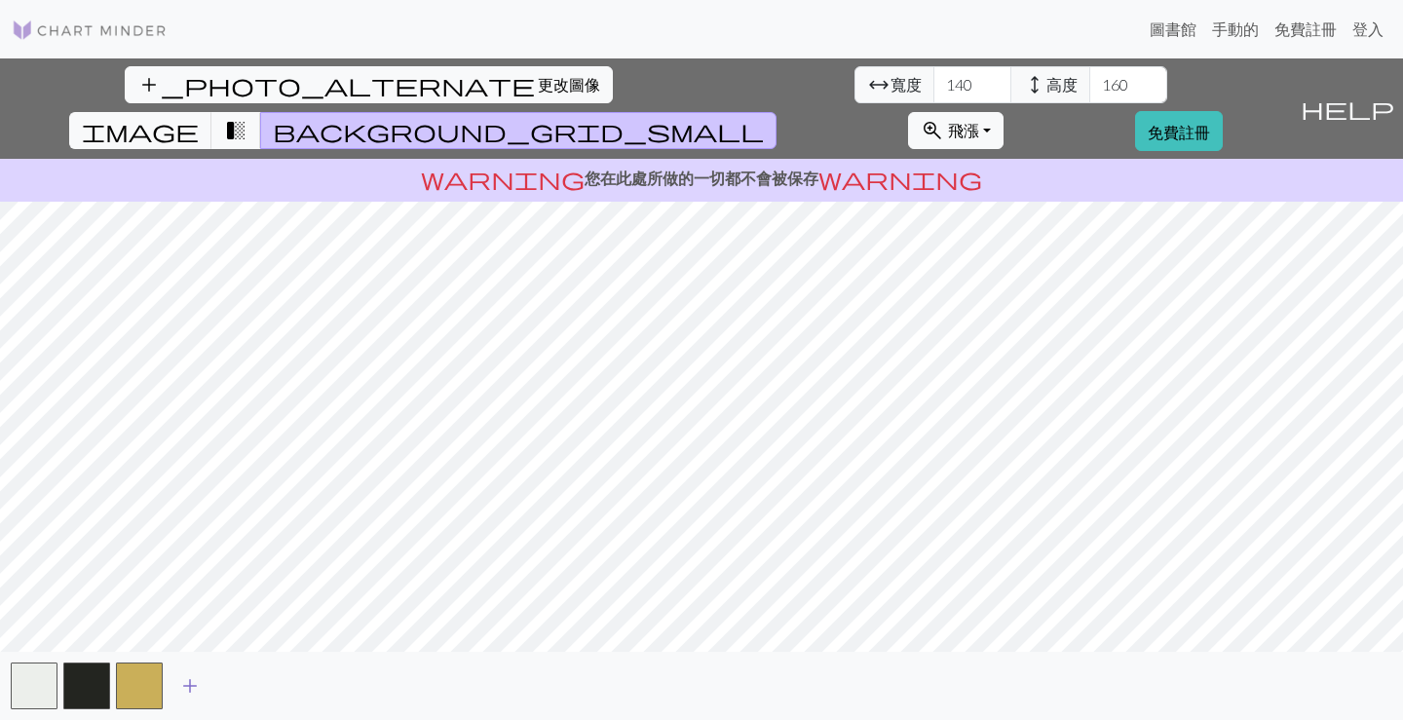
click at [191, 681] on span "add" at bounding box center [189, 685] width 23 height 27
click at [244, 684] on span "add" at bounding box center [242, 685] width 23 height 27
click at [293, 687] on span "add" at bounding box center [295, 685] width 23 height 27
click at [346, 686] on span "add" at bounding box center [347, 685] width 23 height 27
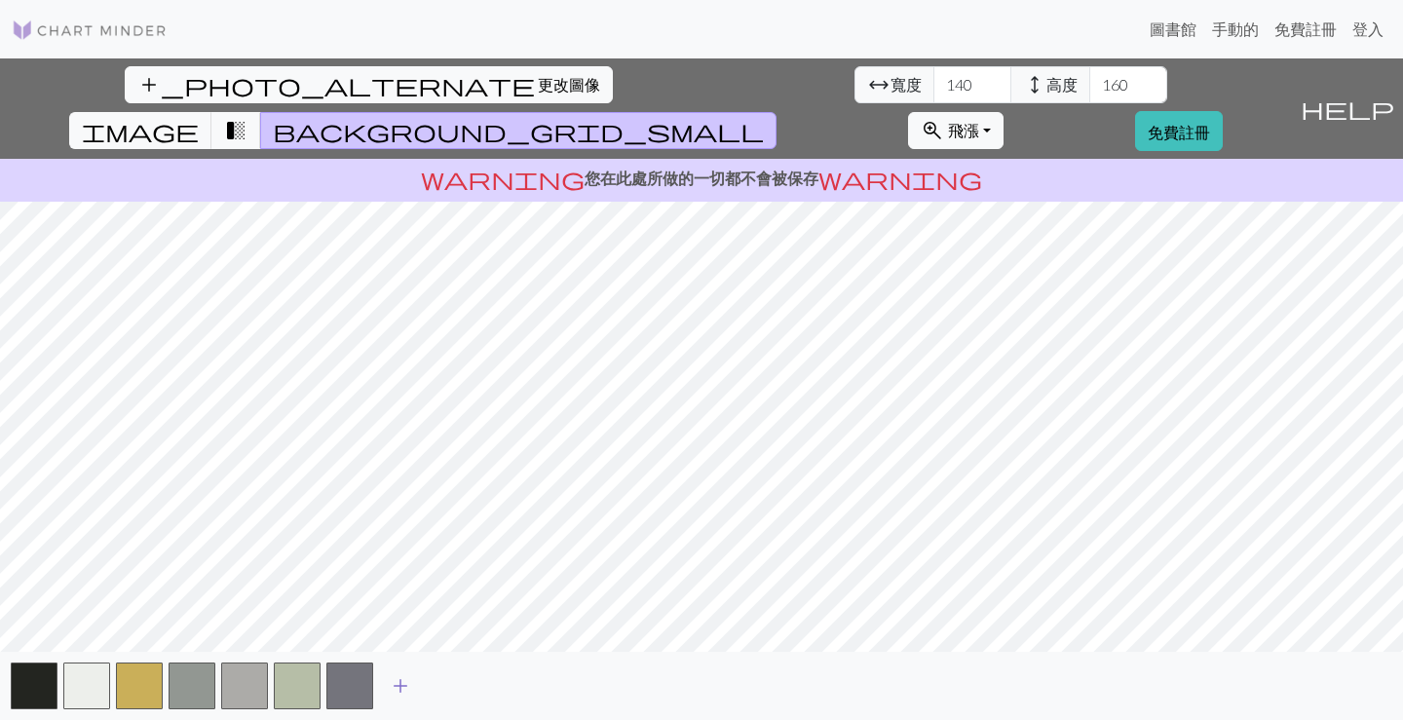
click at [398, 685] on span "add" at bounding box center [400, 685] width 23 height 27
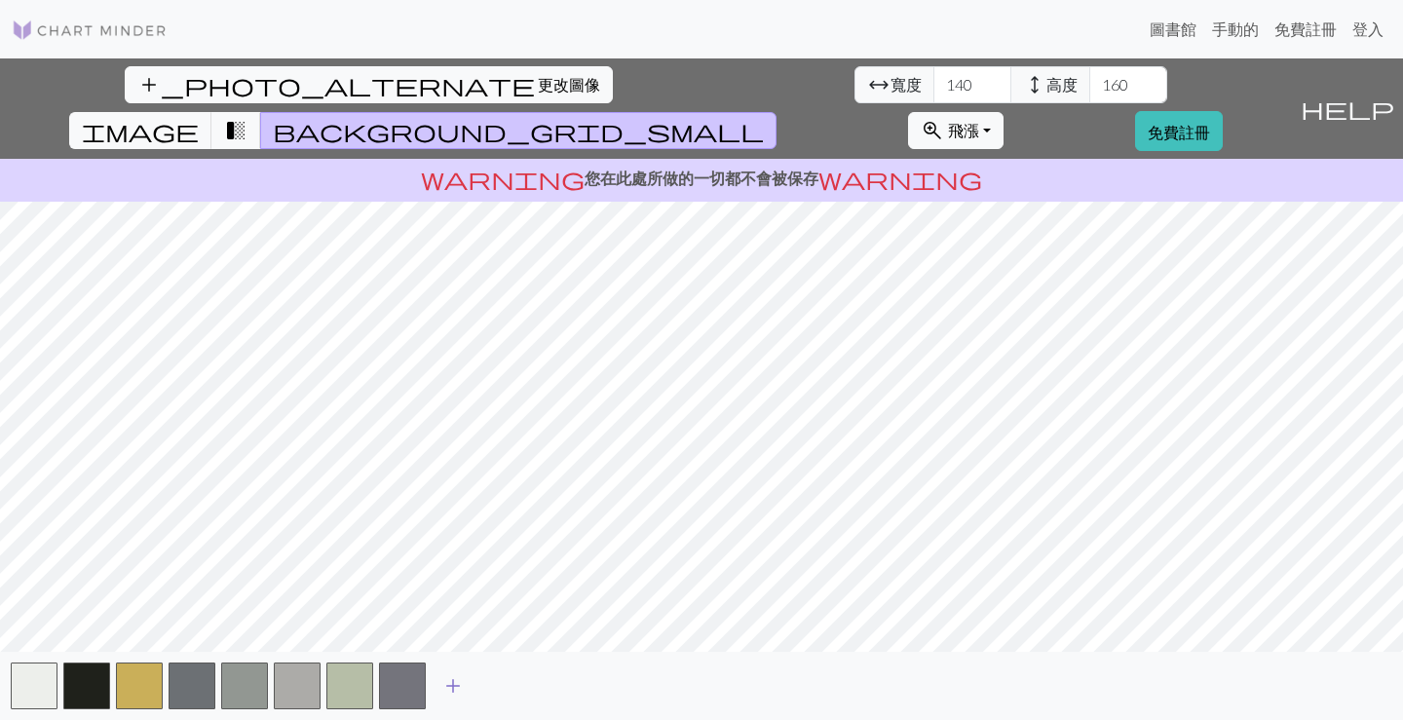
click at [453, 685] on span "add" at bounding box center [452, 685] width 23 height 27
click at [508, 685] on span "add" at bounding box center [505, 685] width 23 height 27
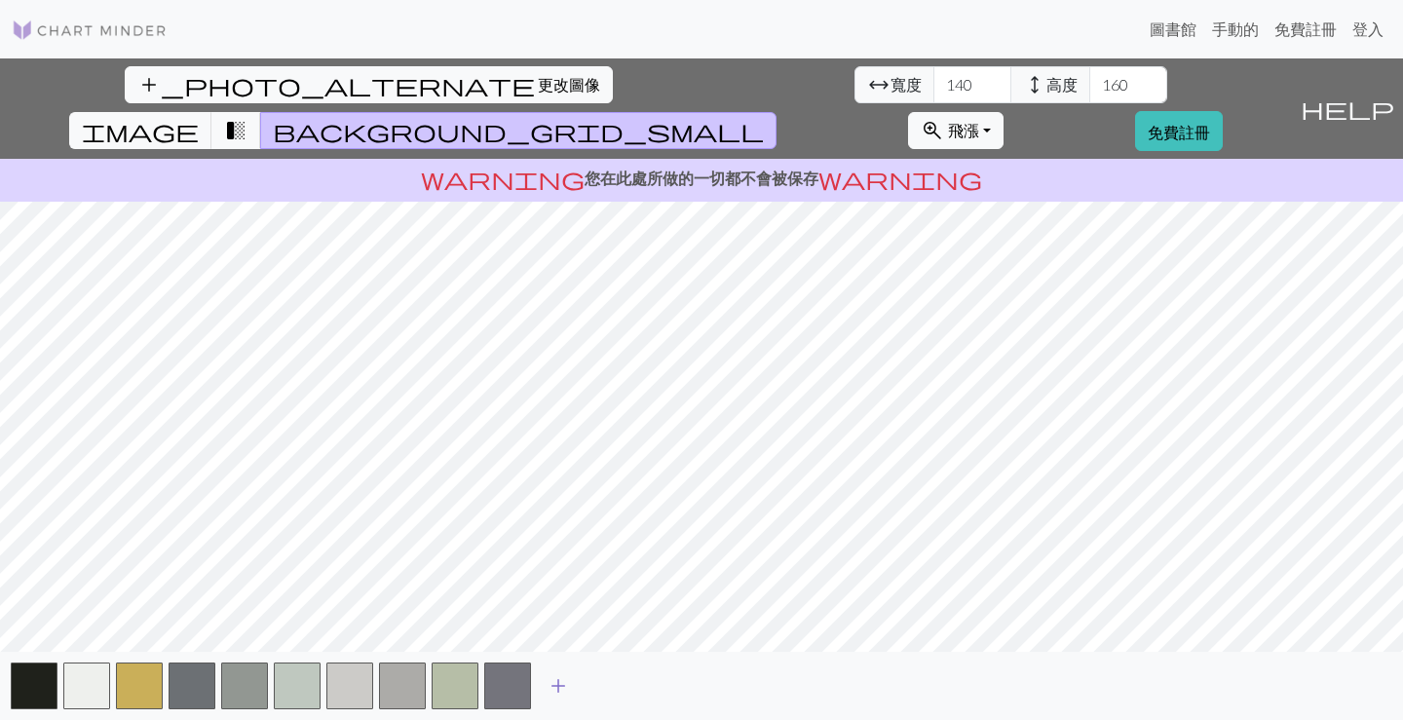
click at [551, 687] on span "add" at bounding box center [558, 685] width 23 height 27
click at [561, 686] on button "button" at bounding box center [560, 686] width 47 height 47
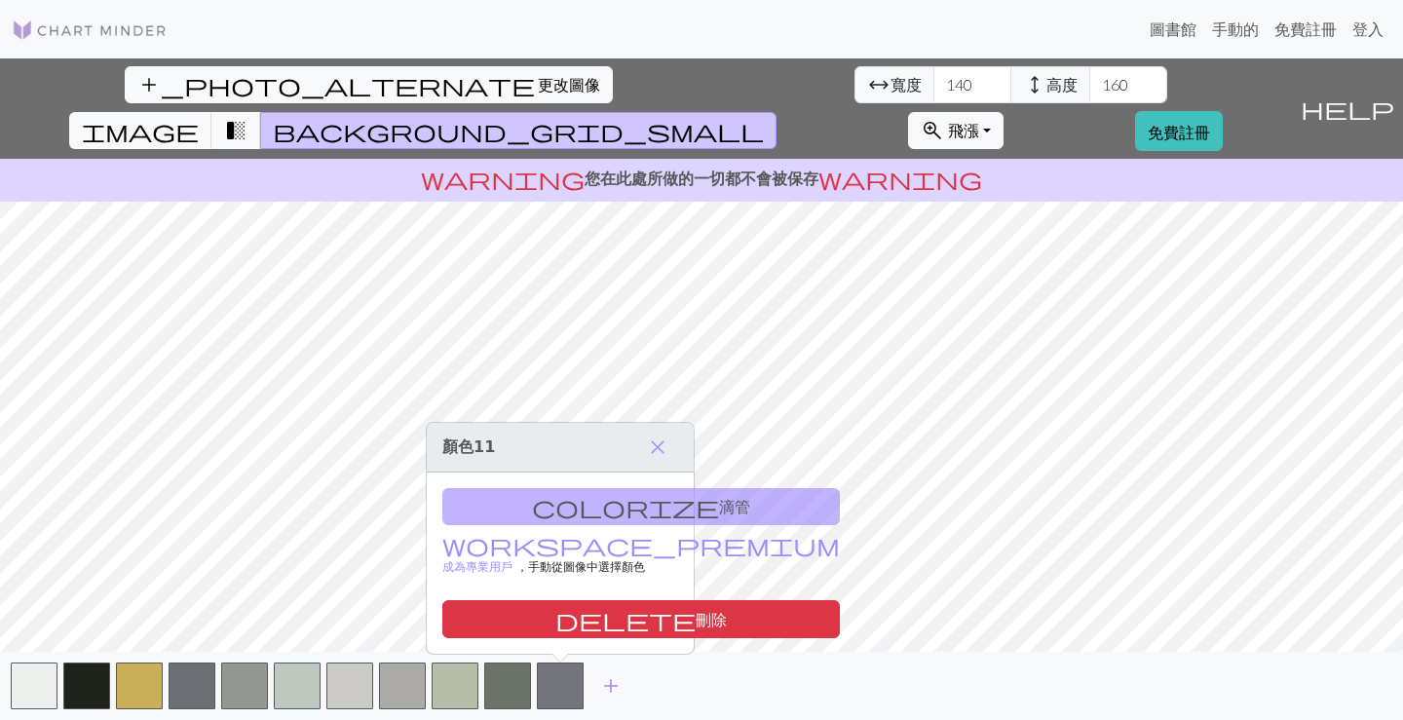
click at [483, 523] on div "colorize 滴管 workspace_premium 成為專業用戶 ，手動從圖像中選擇 顏色 delete 刪除" at bounding box center [560, 564] width 267 height 182
click at [547, 521] on div "colorize 滴管 workspace_premium 成為專業用戶 ，手動從圖像中選擇 顏色 delete 刪除" at bounding box center [560, 564] width 267 height 182
click at [612, 688] on span "add" at bounding box center [610, 685] width 23 height 27
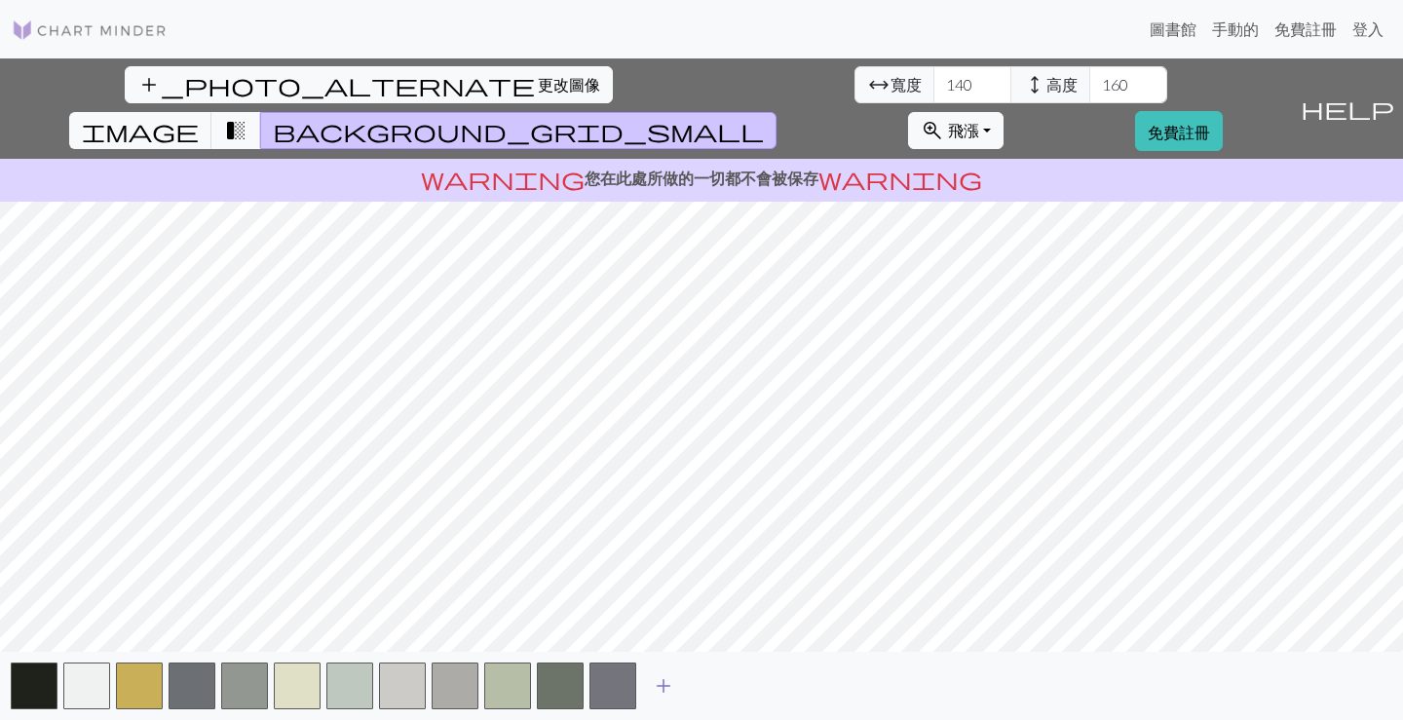
click at [612, 688] on button "button" at bounding box center [612, 686] width 47 height 47
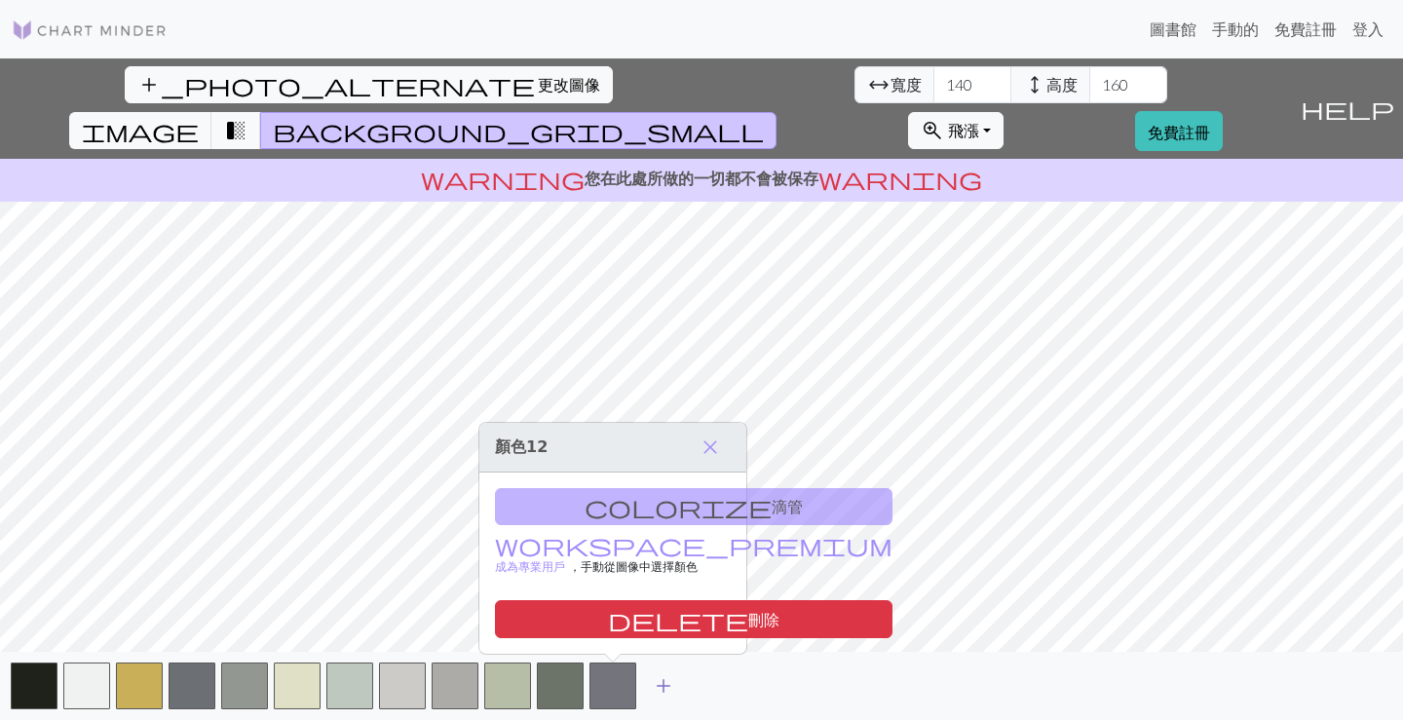
click at [668, 688] on span "add" at bounding box center [663, 685] width 23 height 27
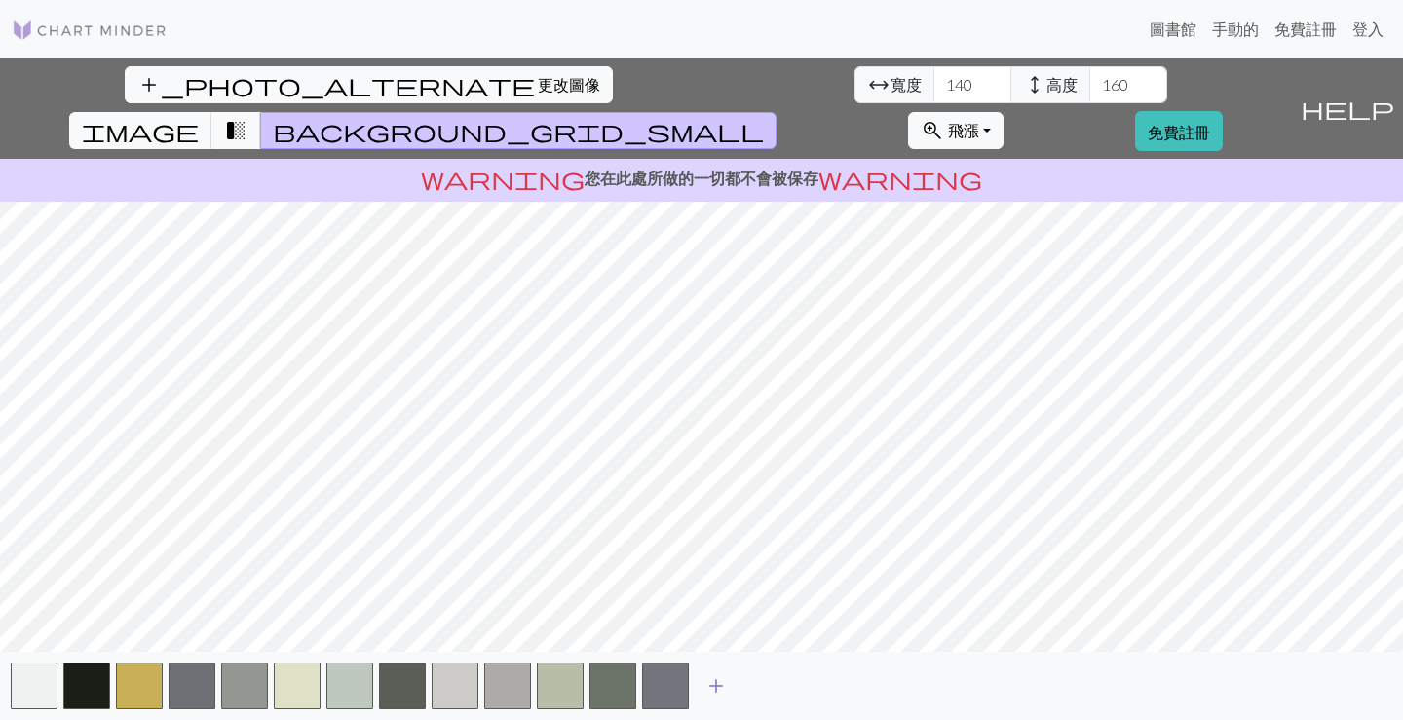
click at [668, 688] on button "button" at bounding box center [665, 686] width 47 height 47
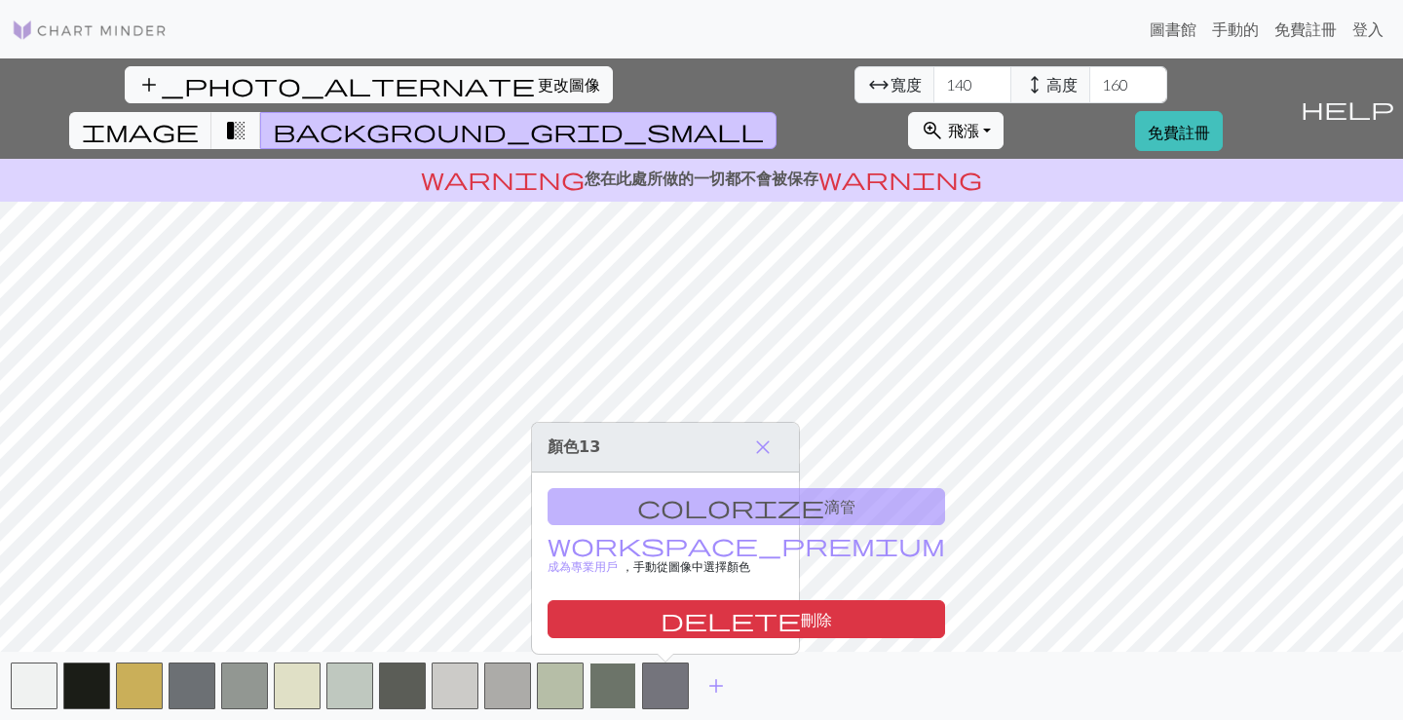
drag, startPoint x: 686, startPoint y: 622, endPoint x: 631, endPoint y: 684, distance: 82.9
click at [801, 626] on font "刪除" at bounding box center [816, 619] width 31 height 19
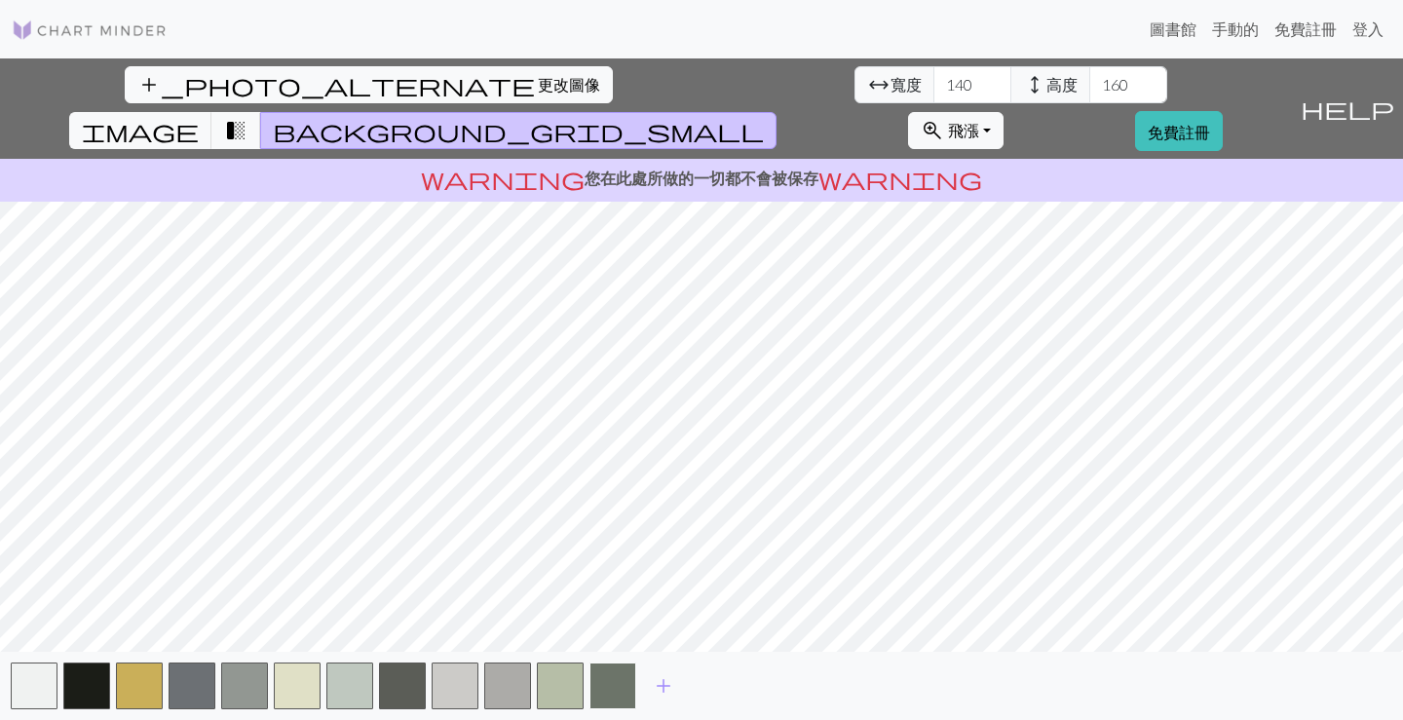
click at [624, 684] on button "button" at bounding box center [612, 686] width 47 height 47
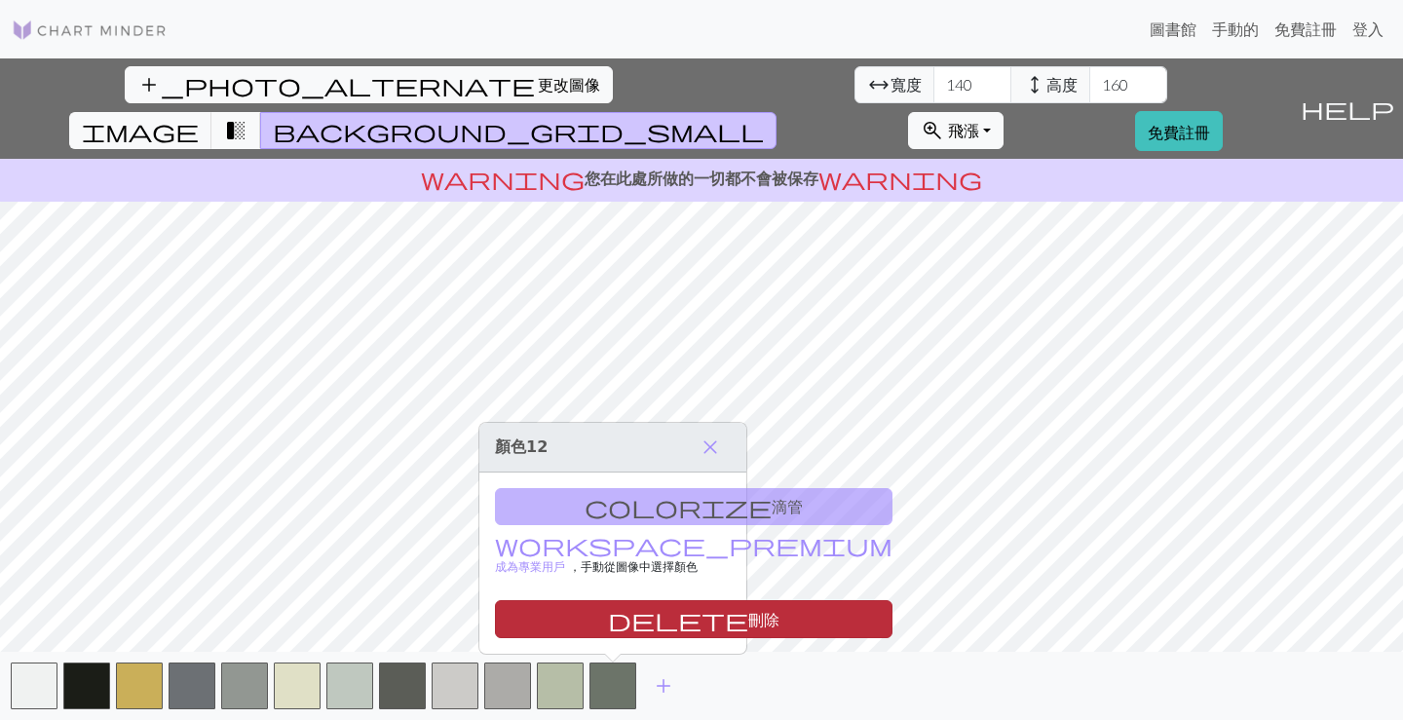
click at [748, 610] on font "刪除" at bounding box center [763, 619] width 31 height 19
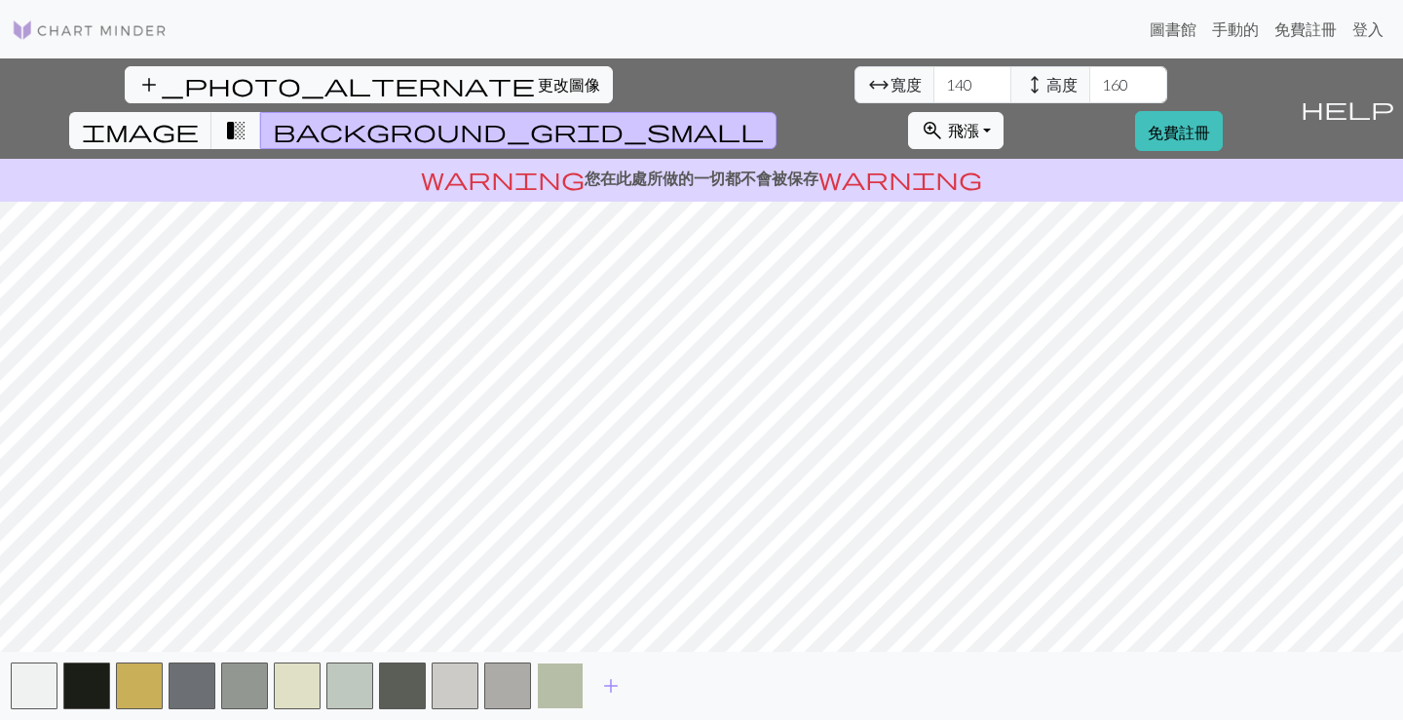
click at [564, 686] on button "button" at bounding box center [560, 686] width 47 height 47
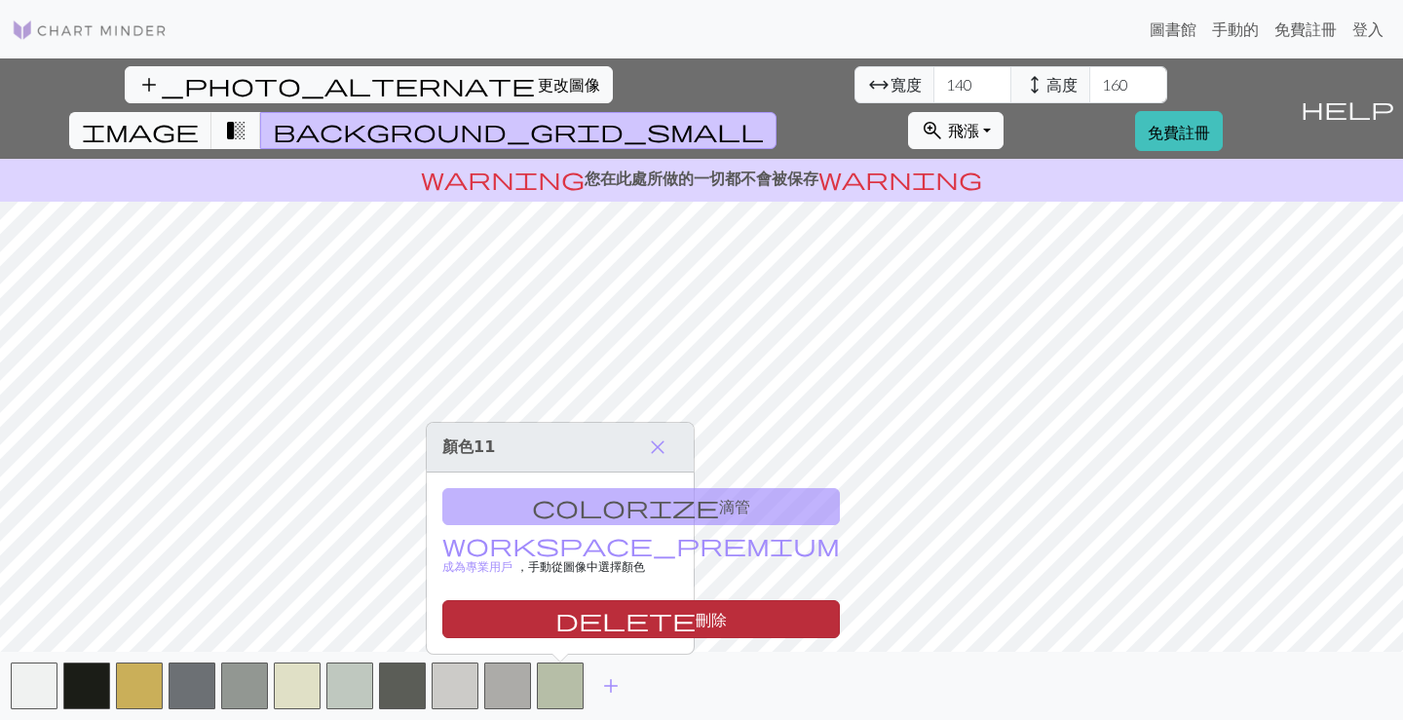
click at [696, 621] on font "刪除" at bounding box center [711, 619] width 31 height 19
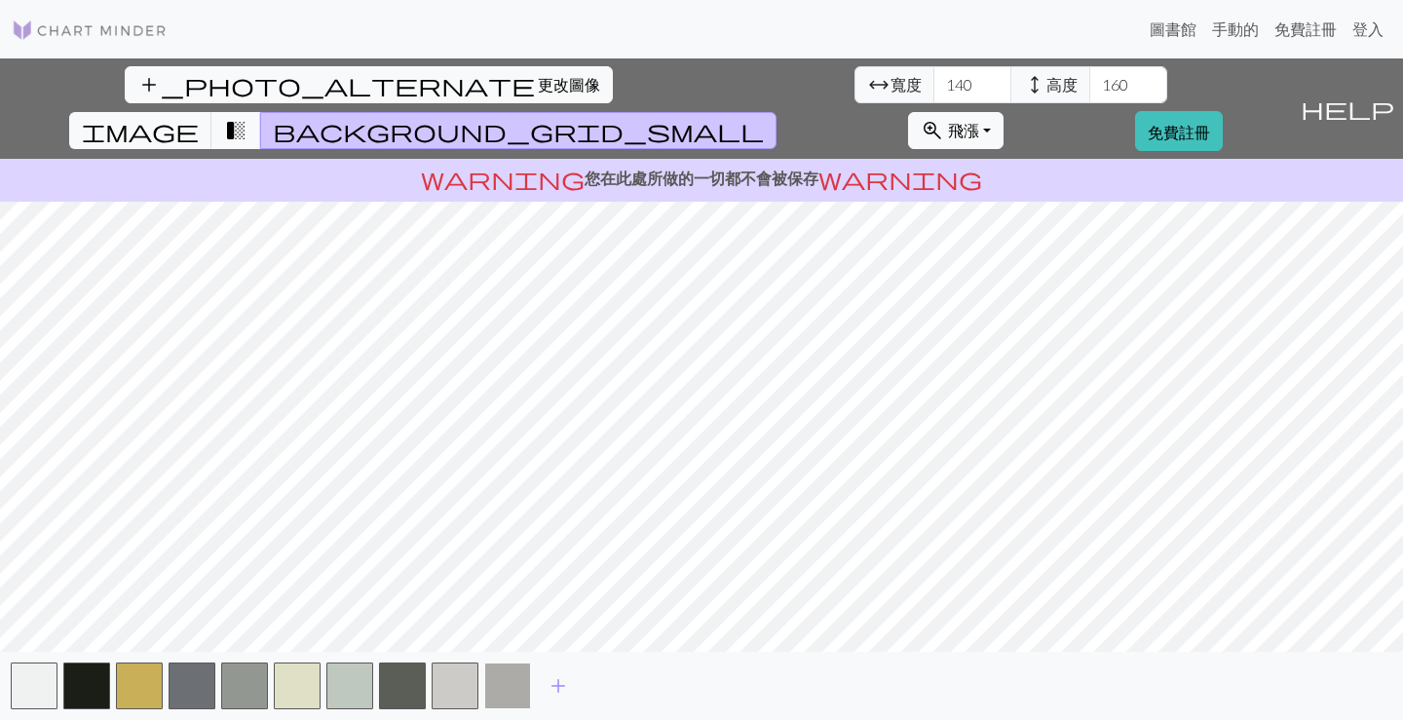
click at [503, 683] on button "button" at bounding box center [507, 686] width 47 height 47
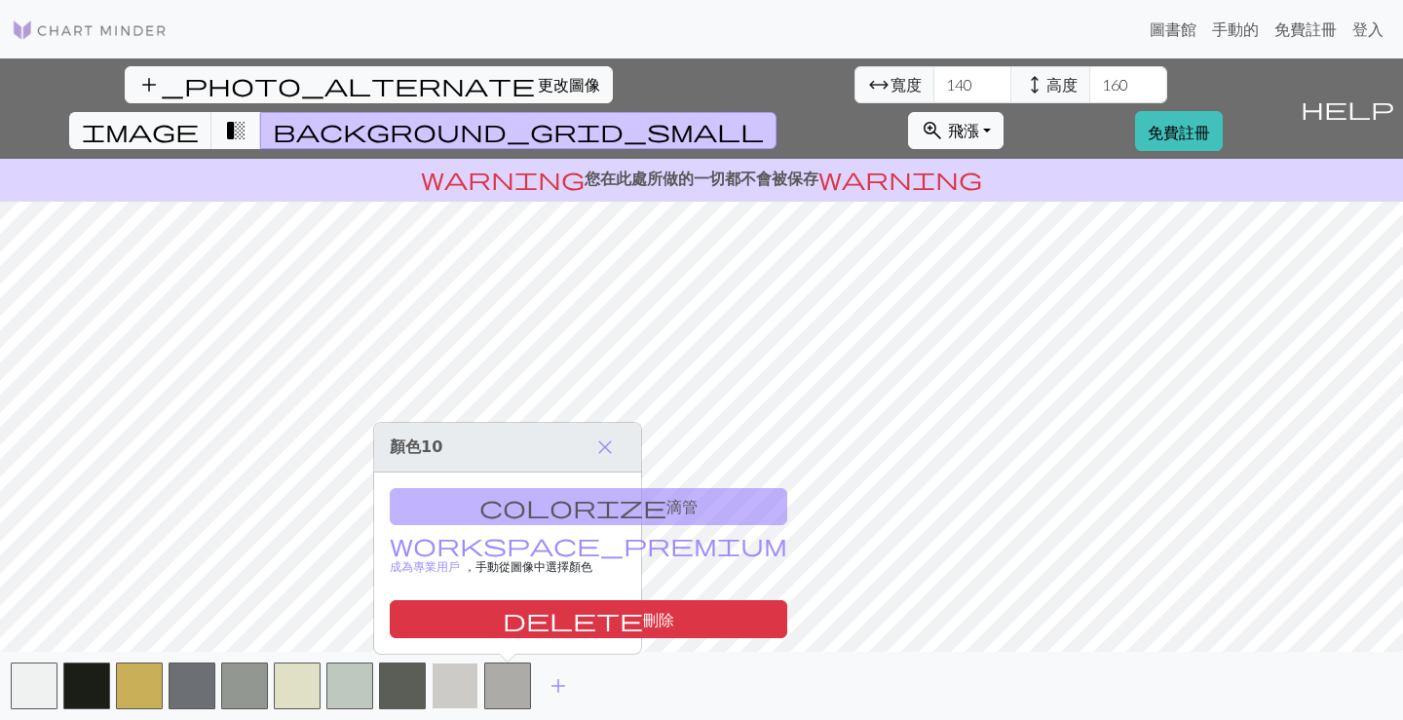
drag, startPoint x: 523, startPoint y: 625, endPoint x: 460, endPoint y: 690, distance: 91.0
click at [643, 625] on font "刪除" at bounding box center [658, 619] width 31 height 19
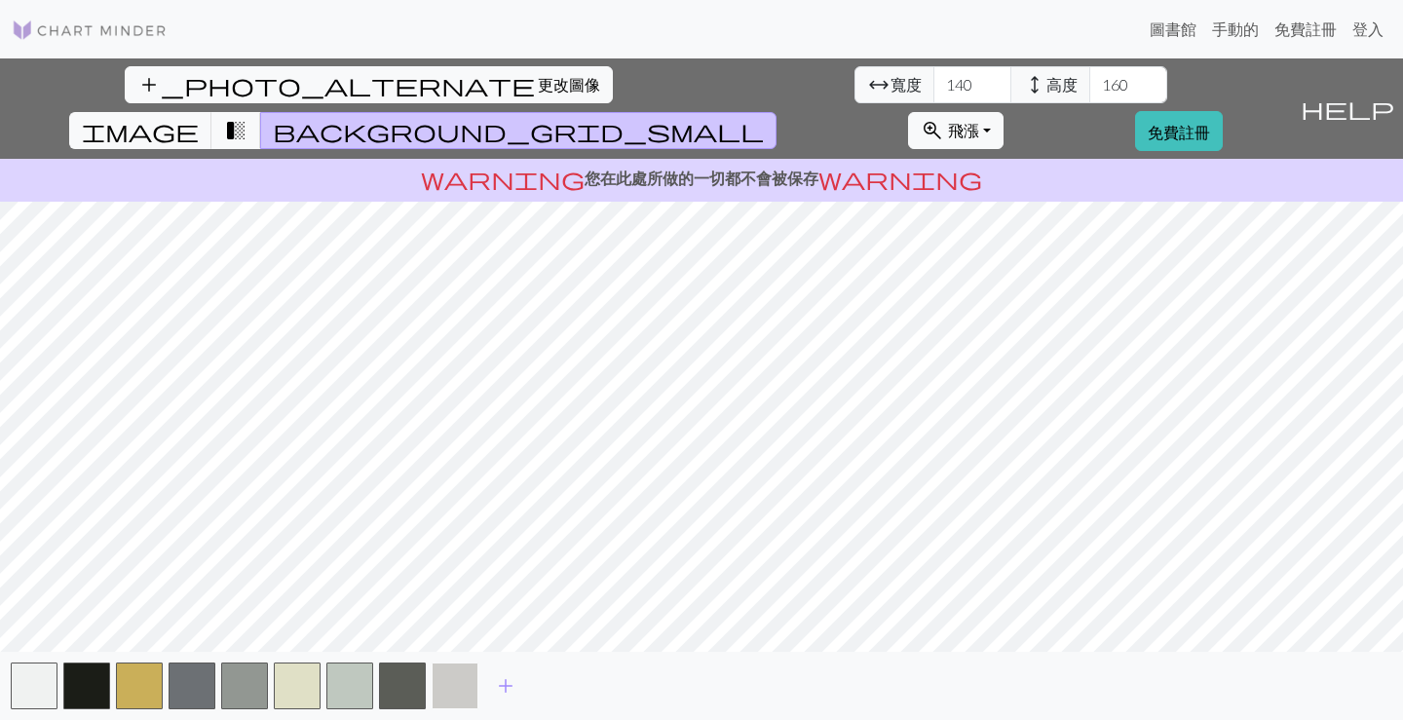
click at [459, 690] on button "button" at bounding box center [455, 686] width 47 height 47
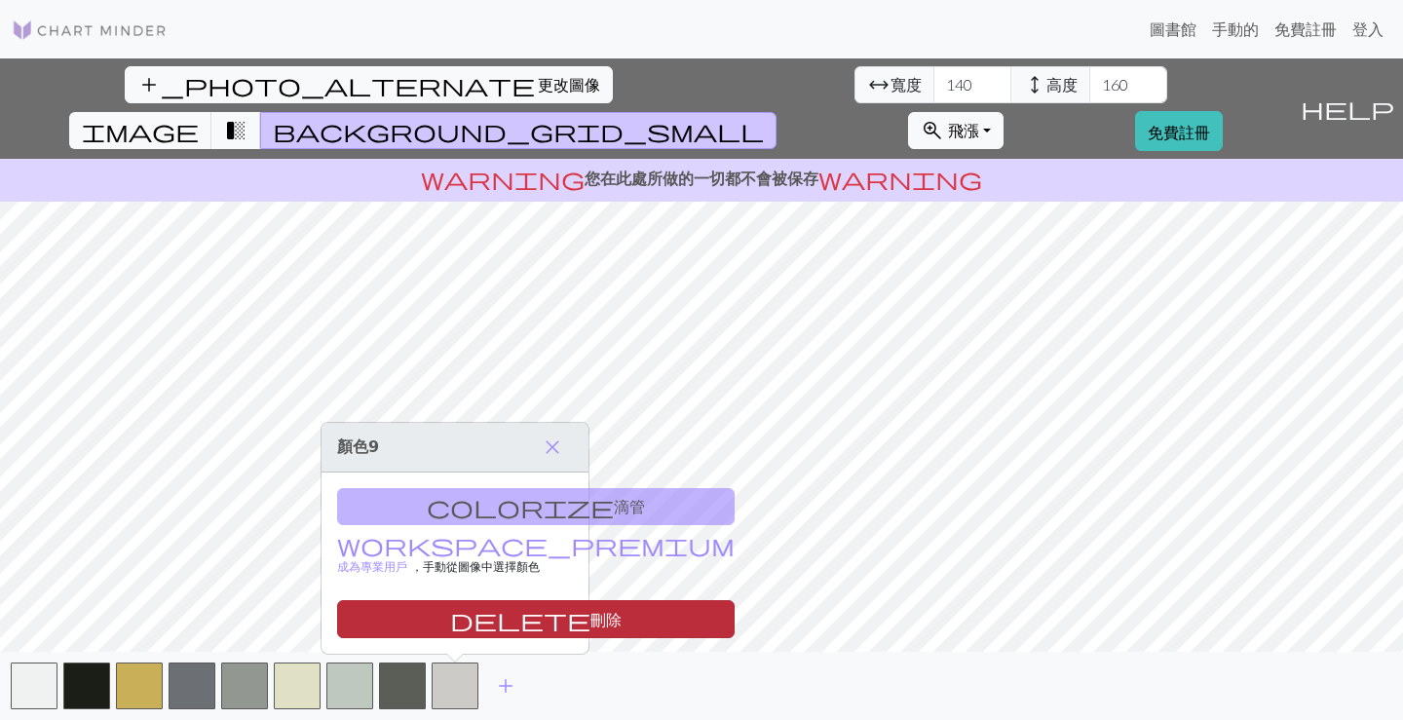
click at [479, 626] on button "delete 刪除" at bounding box center [536, 619] width 398 height 38
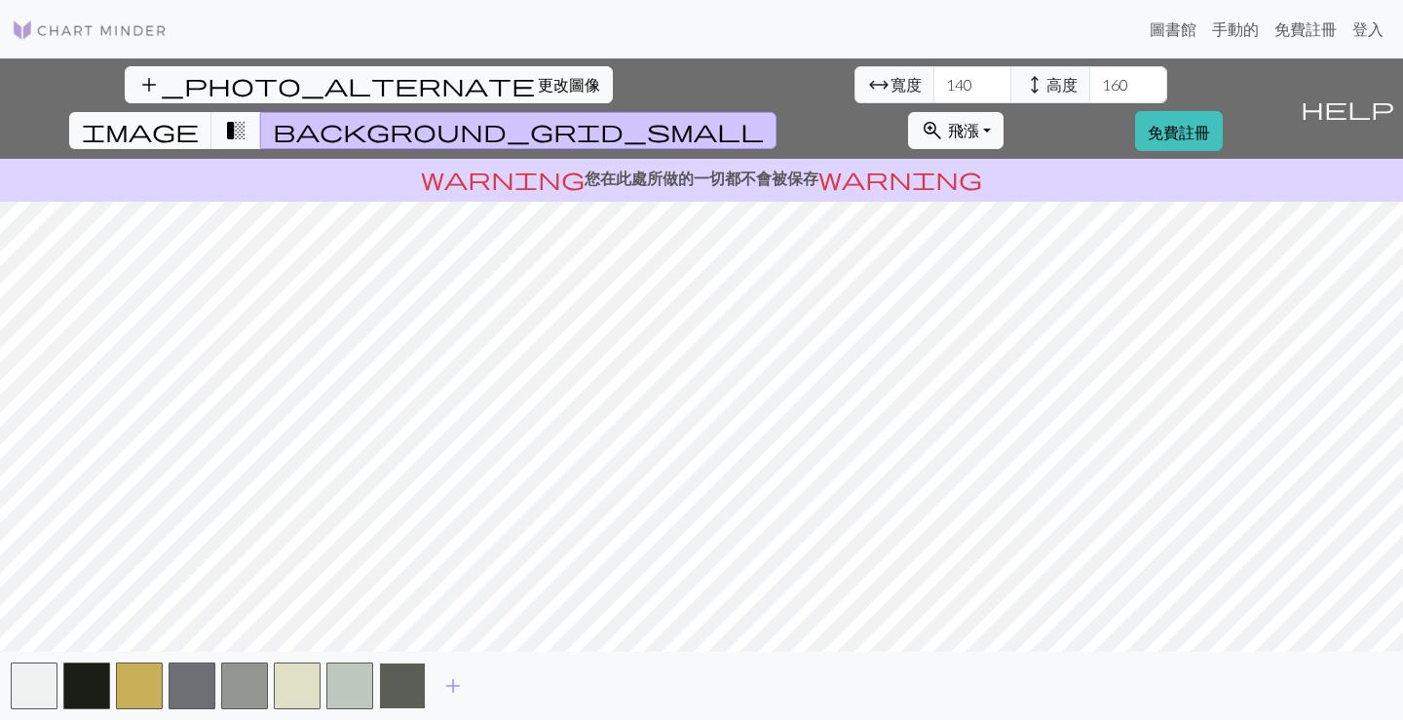
click at [401, 680] on button "button" at bounding box center [402, 686] width 47 height 47
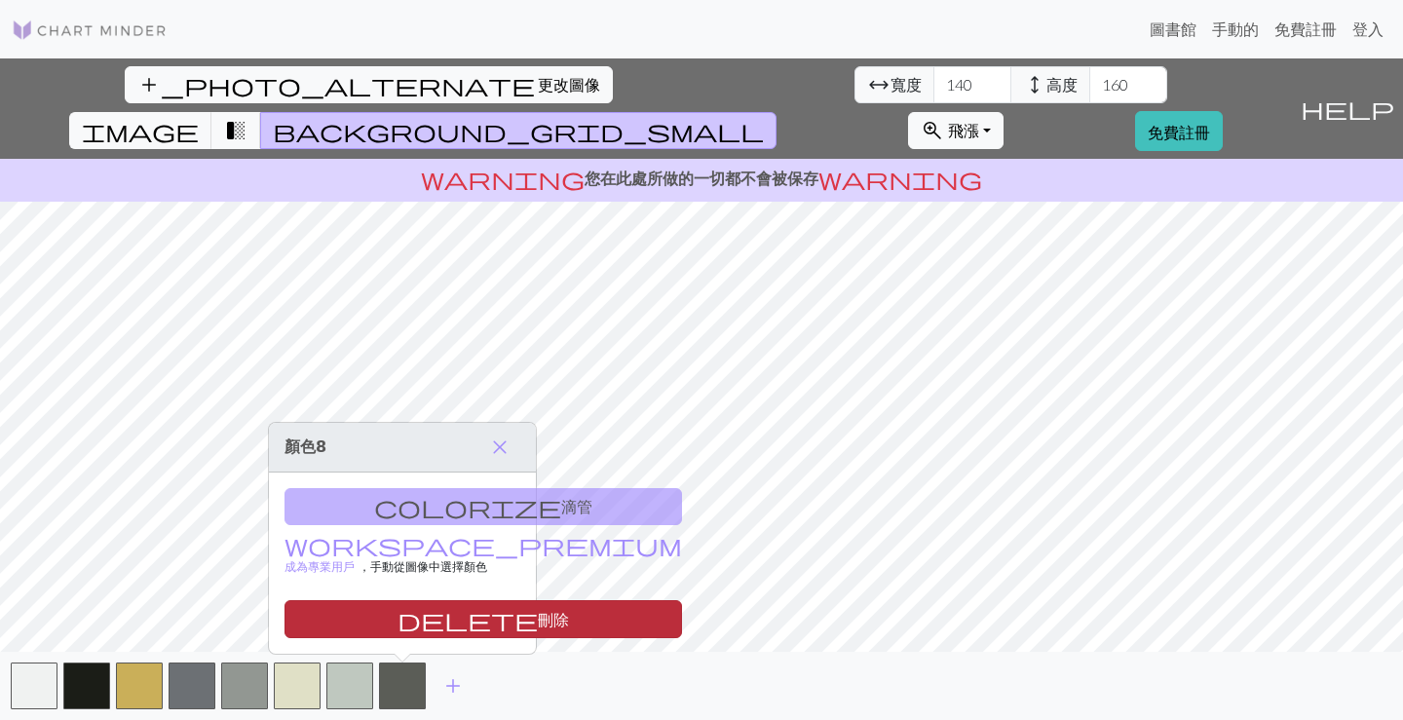
click at [538, 625] on font "刪除" at bounding box center [553, 619] width 31 height 19
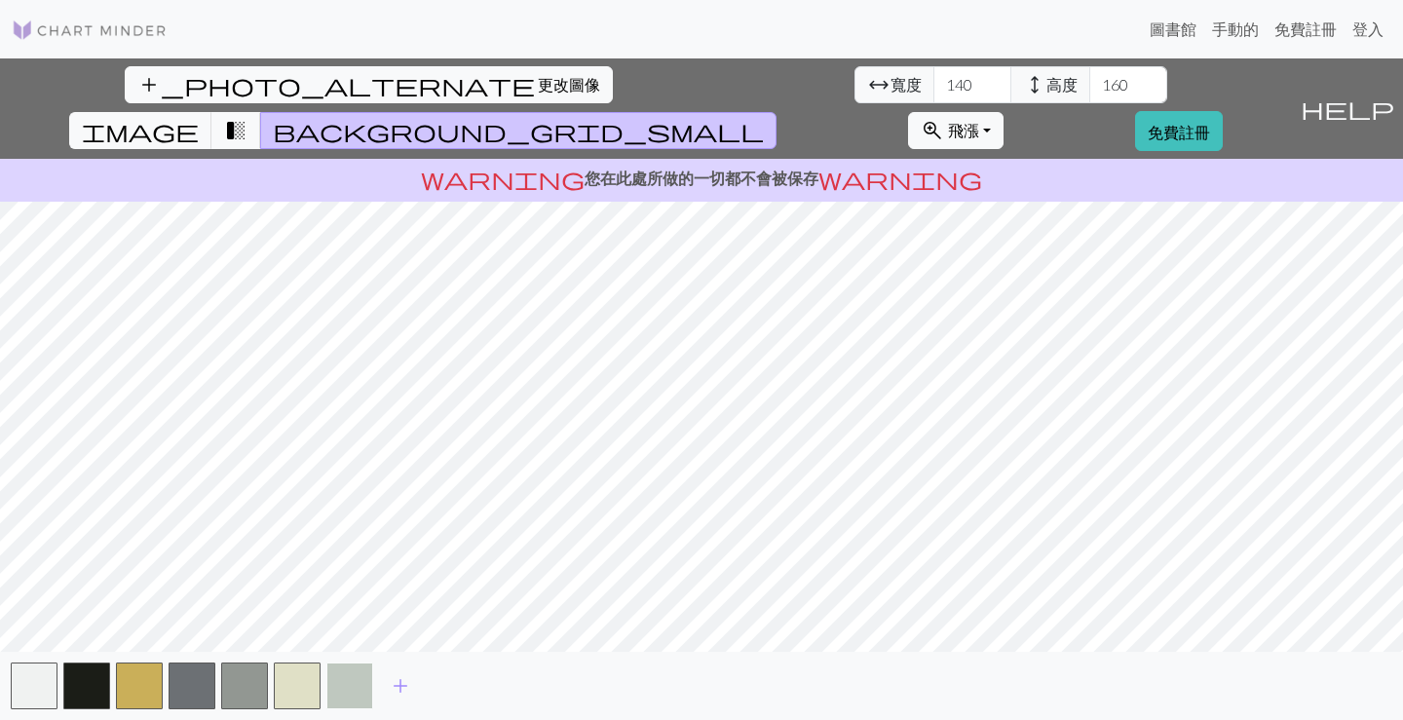
click at [351, 680] on button "button" at bounding box center [349, 686] width 47 height 47
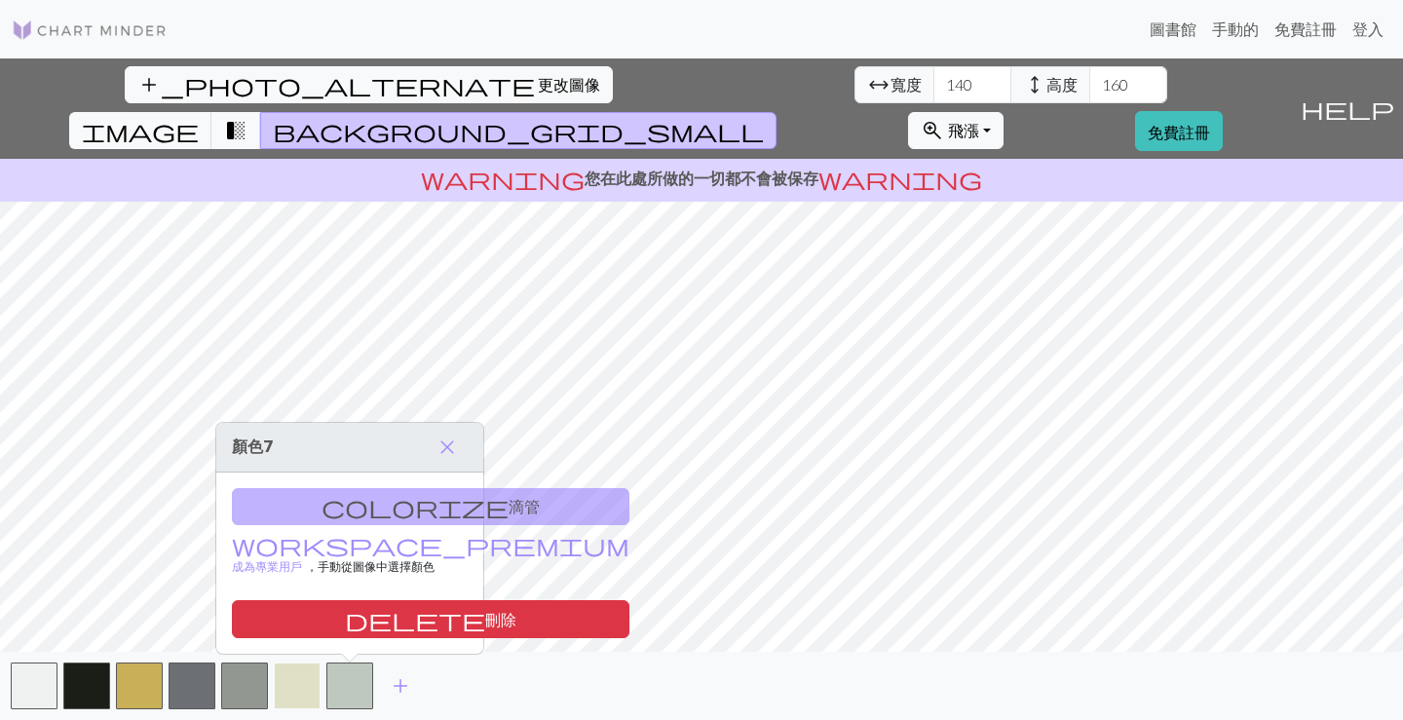
drag, startPoint x: 367, startPoint y: 626, endPoint x: 315, endPoint y: 683, distance: 77.9
click at [485, 627] on font "刪除" at bounding box center [500, 619] width 31 height 19
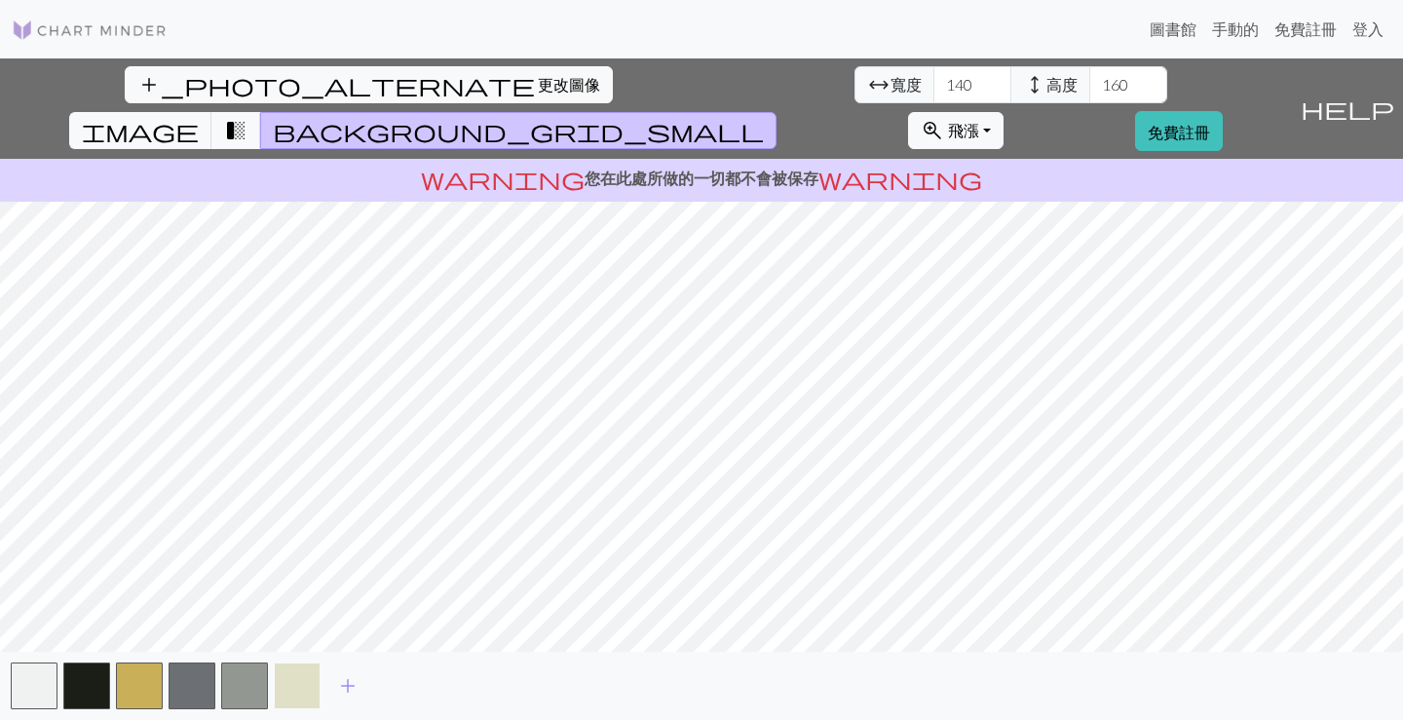
click at [306, 686] on button "button" at bounding box center [297, 686] width 47 height 47
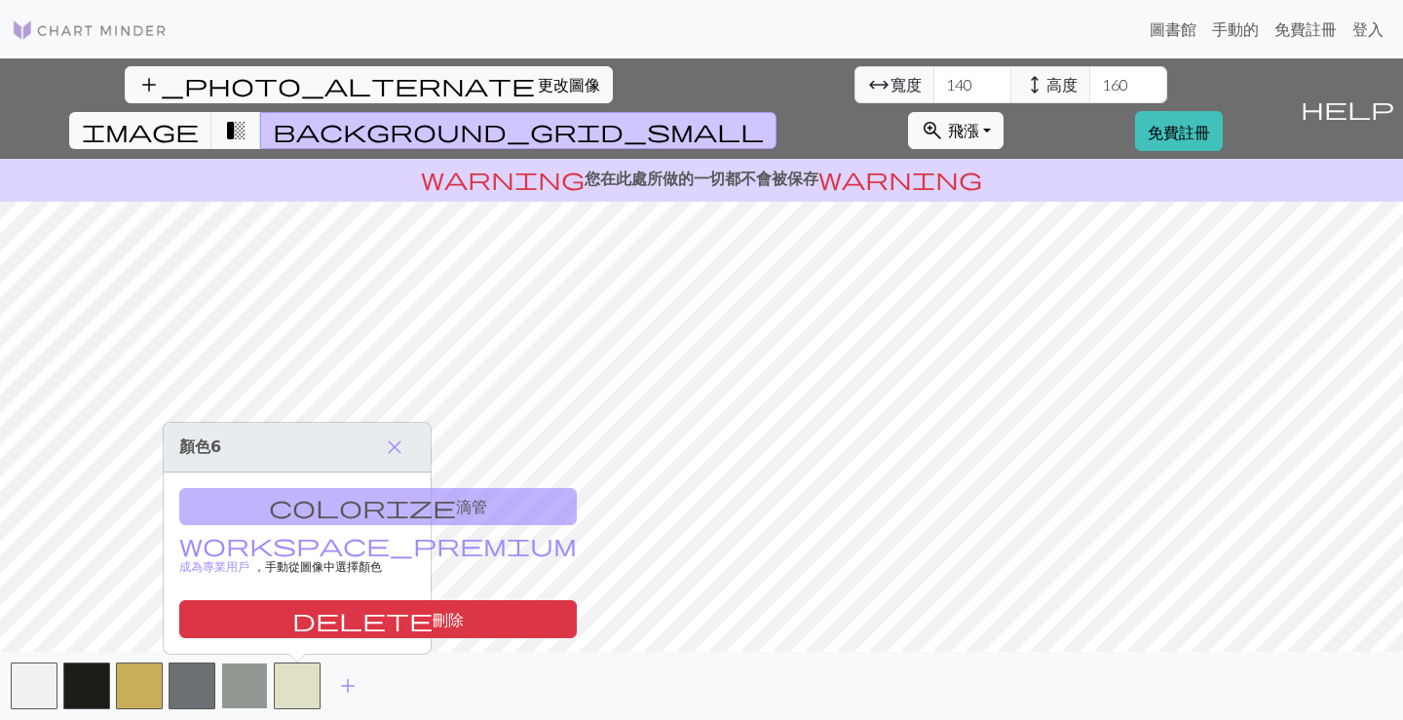
drag, startPoint x: 315, startPoint y: 602, endPoint x: 247, endPoint y: 683, distance: 105.8
click at [315, 603] on button "delete 刪除" at bounding box center [378, 619] width 398 height 38
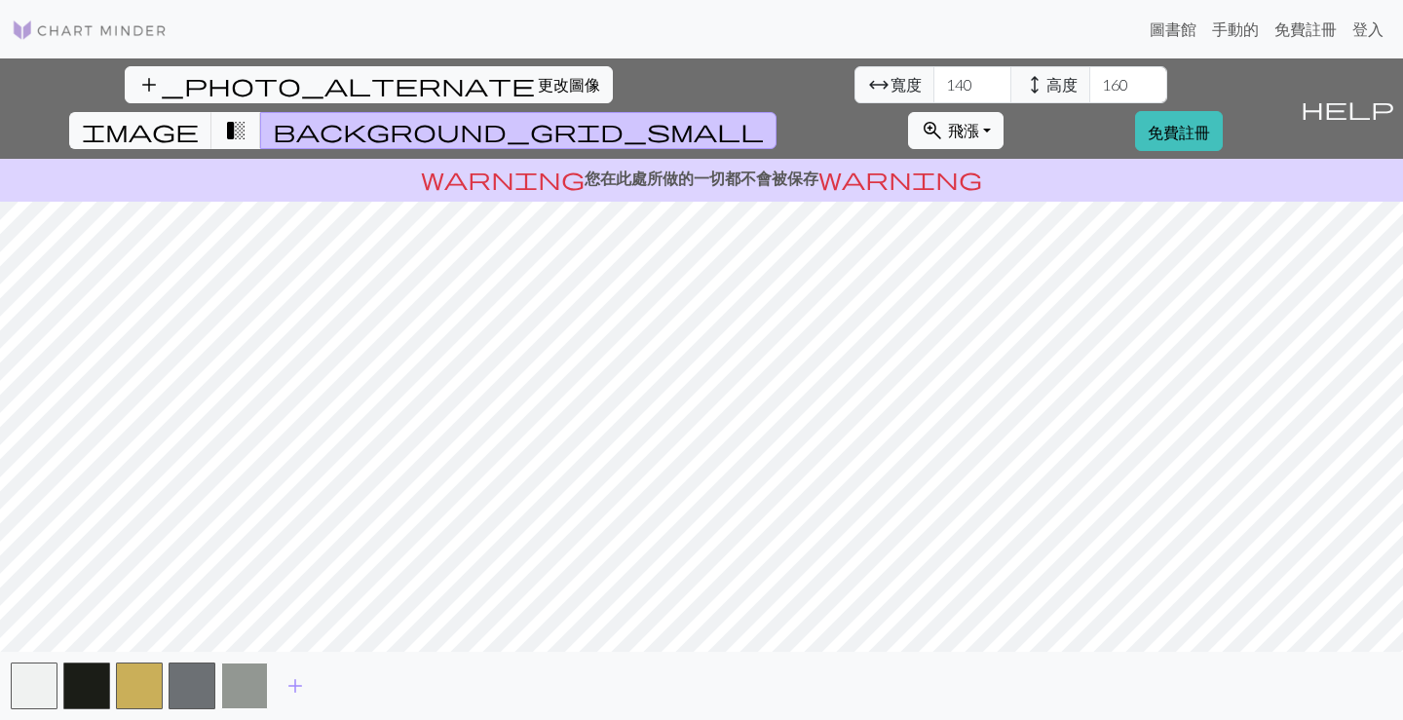
click at [244, 686] on button "button" at bounding box center [244, 686] width 47 height 47
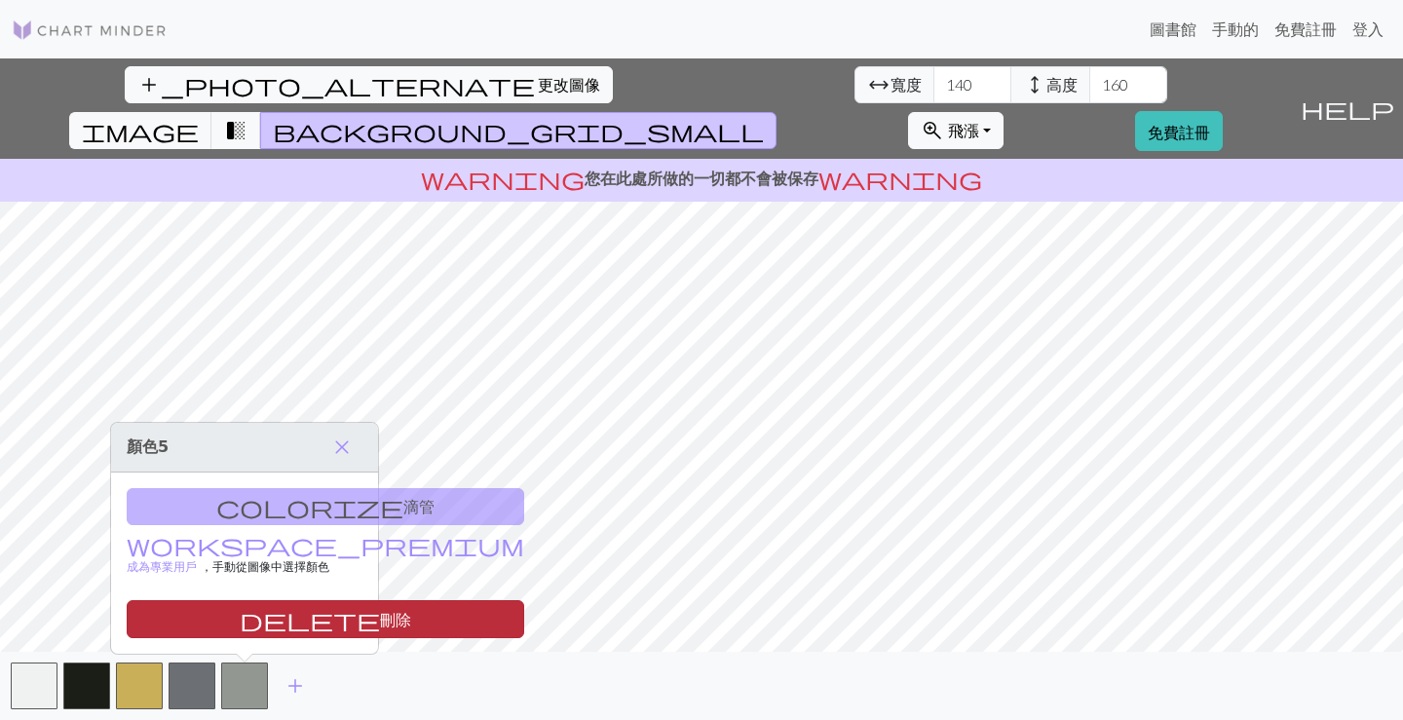
click at [274, 624] on button "delete 刪除" at bounding box center [326, 619] width 398 height 38
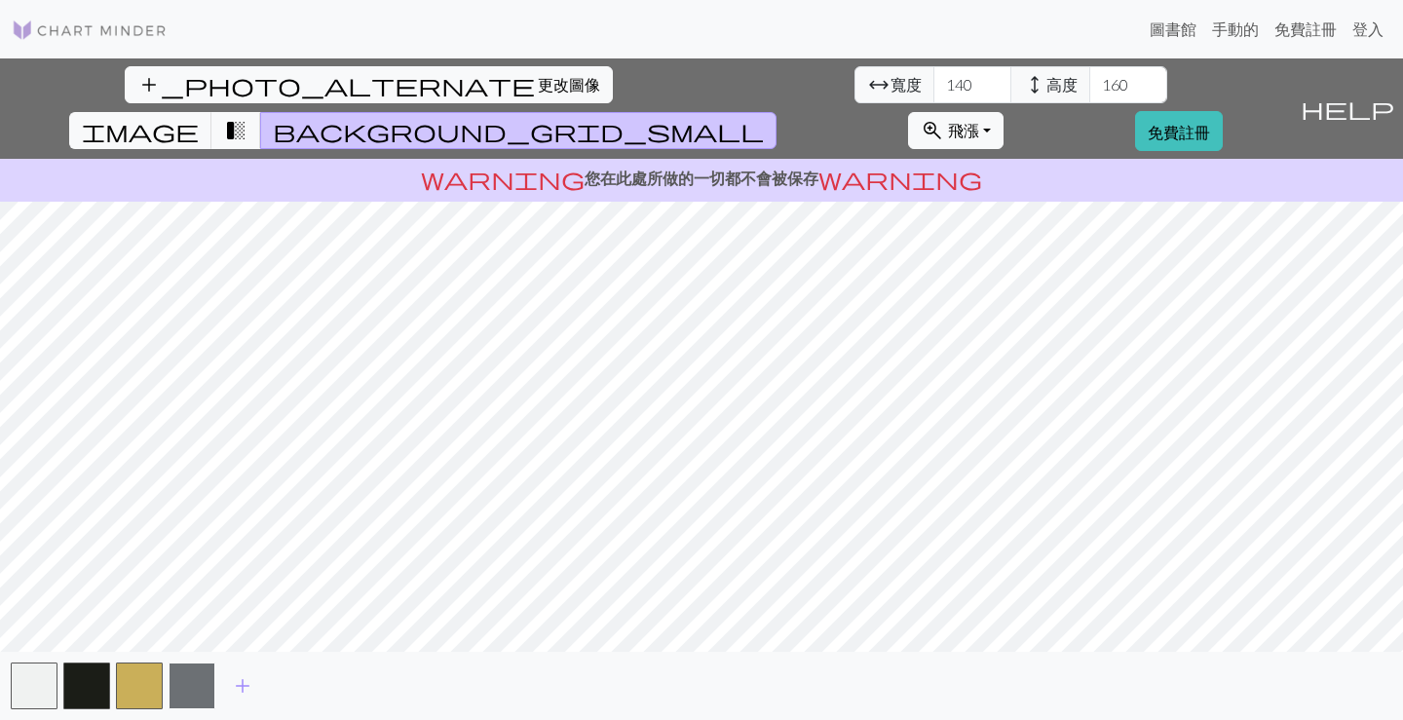
click at [207, 680] on button "button" at bounding box center [192, 686] width 47 height 47
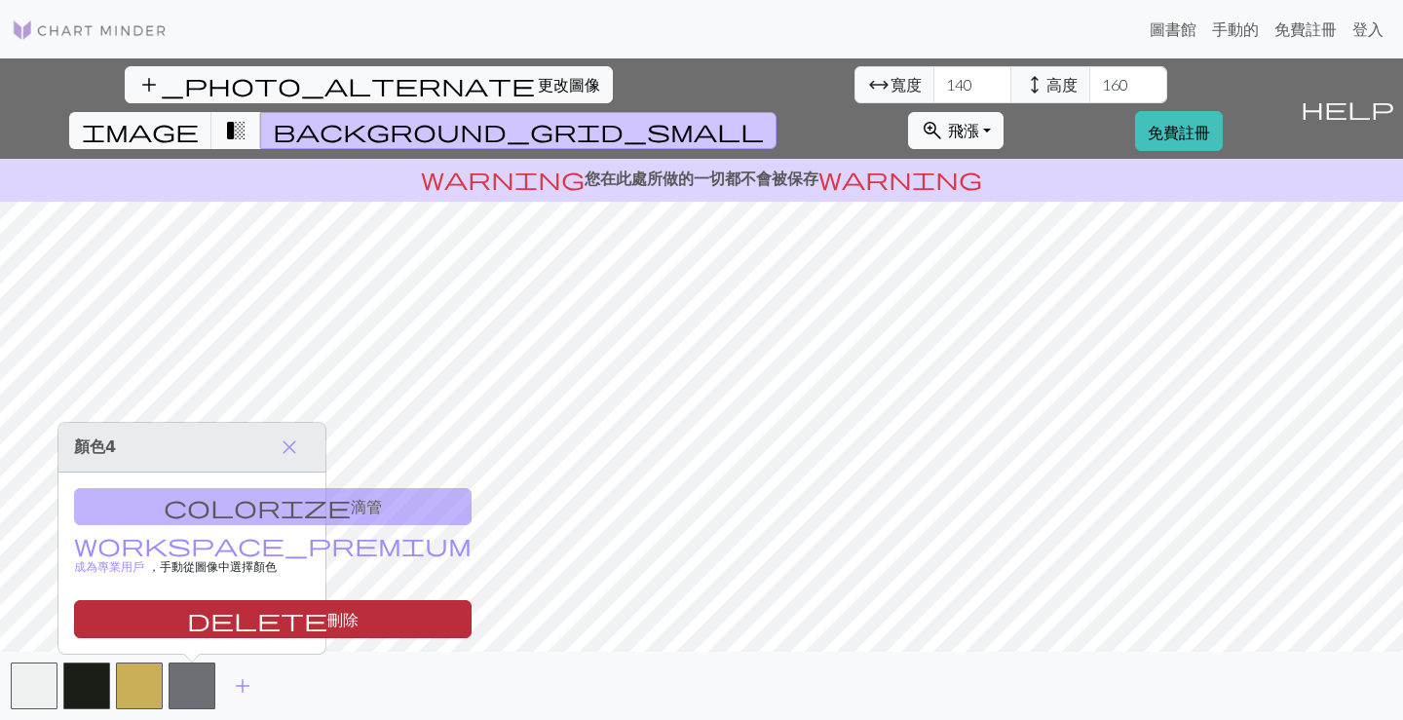
click at [231, 618] on button "delete 刪除" at bounding box center [273, 619] width 398 height 38
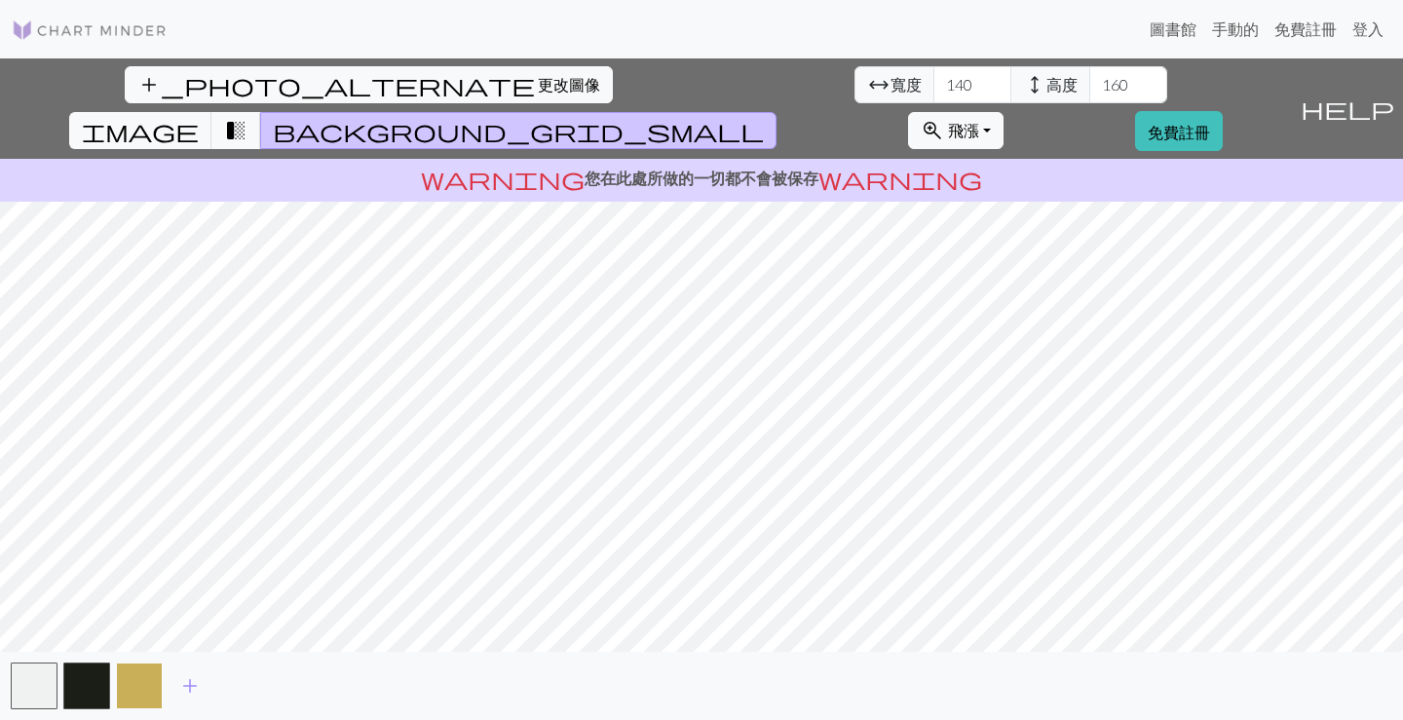
click at [148, 690] on button "button" at bounding box center [139, 686] width 47 height 47
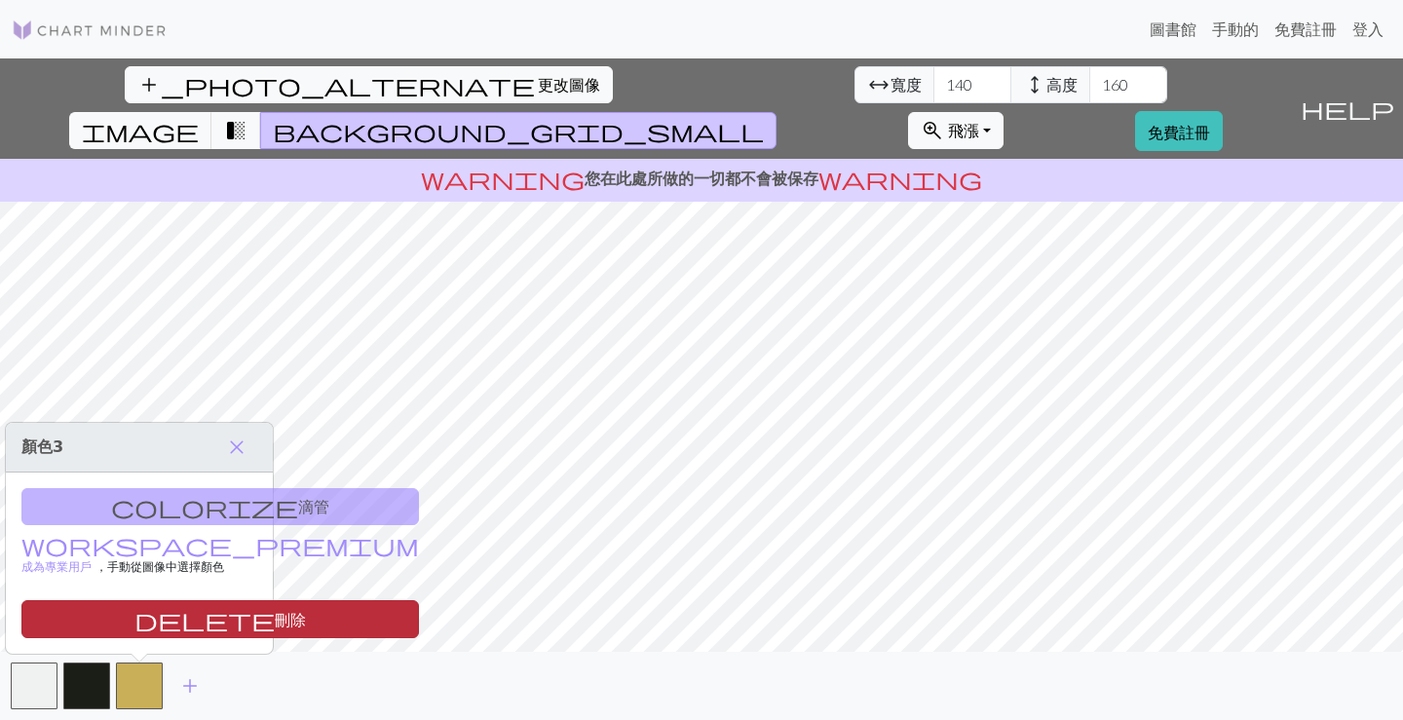
click at [200, 621] on button "delete 刪除" at bounding box center [220, 619] width 398 height 38
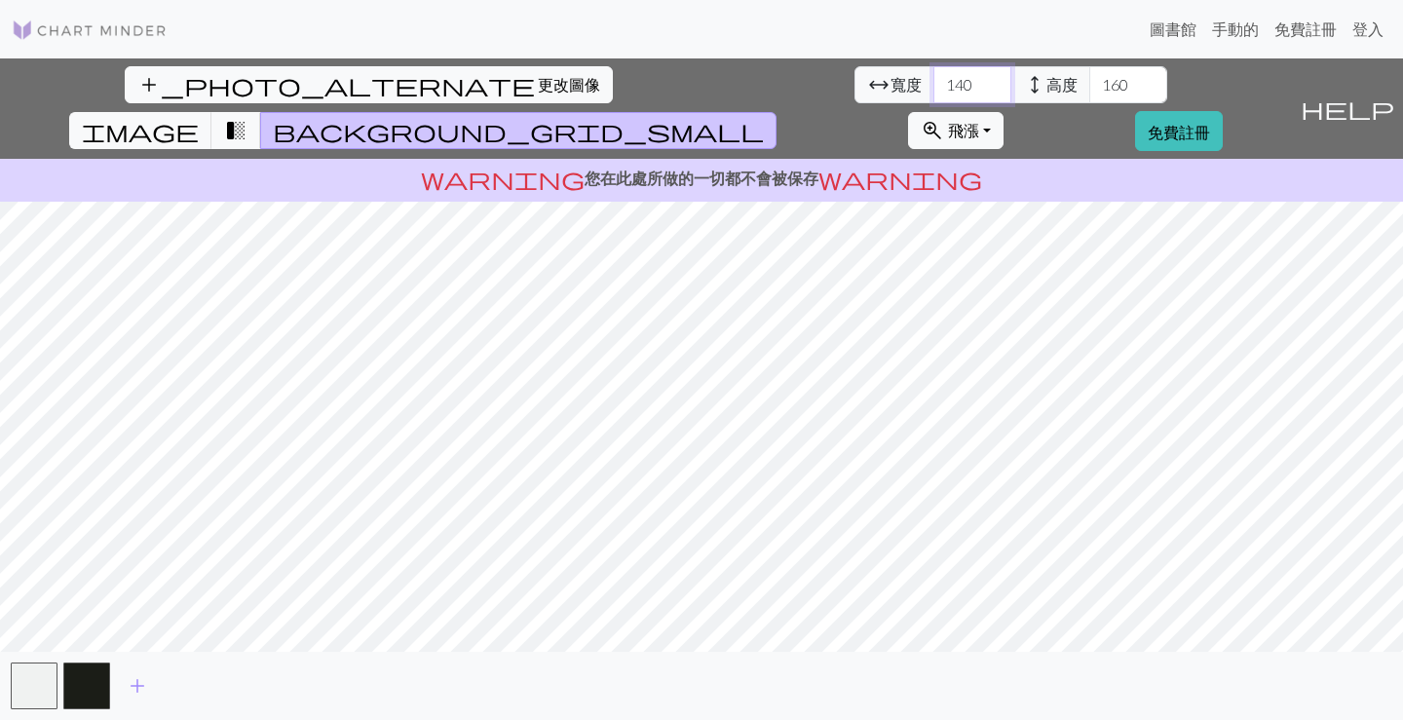
drag, startPoint x: 417, startPoint y: 88, endPoint x: 381, endPoint y: 90, distance: 36.1
click at [933, 90] on input "140" at bounding box center [972, 84] width 78 height 37
type input "100"
drag, startPoint x: 576, startPoint y: 83, endPoint x: 538, endPoint y: 89, distance: 38.4
click at [1089, 89] on input "160" at bounding box center [1128, 84] width 78 height 37
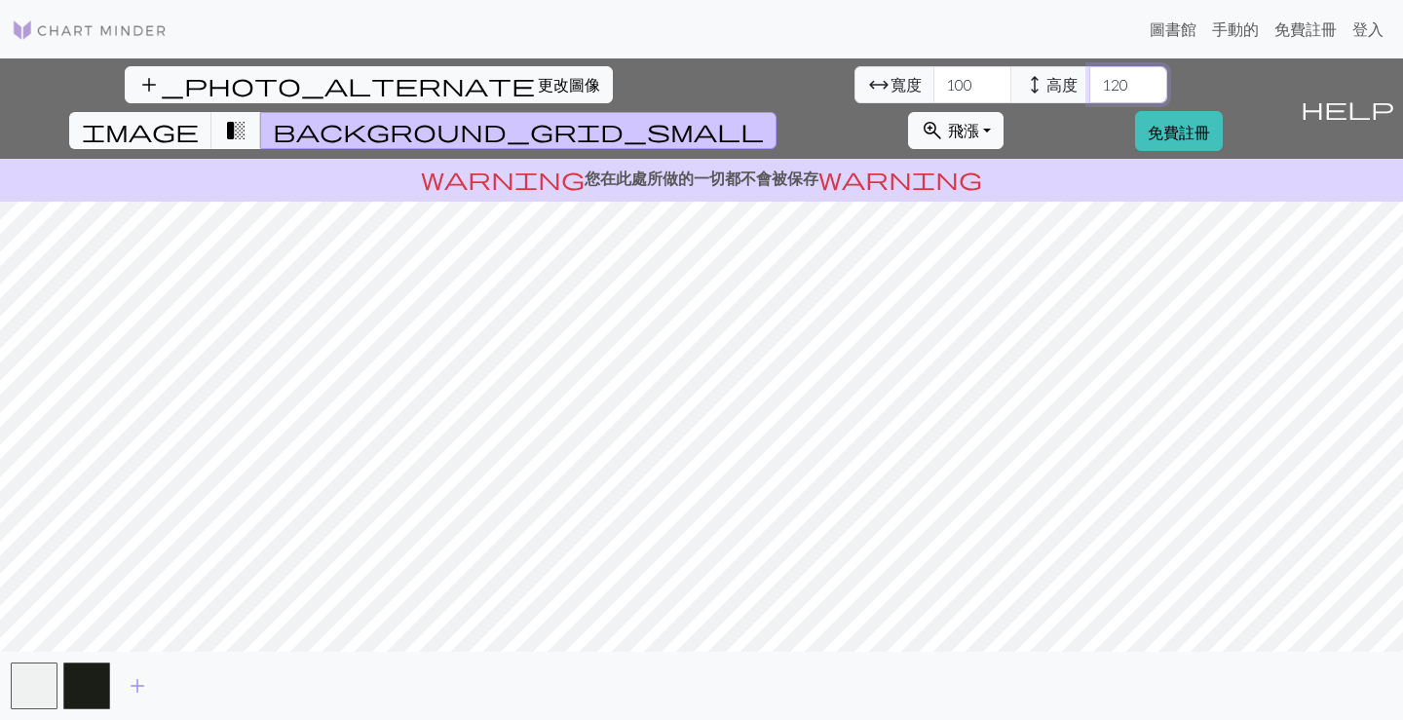
type input "120"
click at [1004, 112] on button "zoom_in 飛漲 飛漲" at bounding box center [955, 130] width 95 height 37
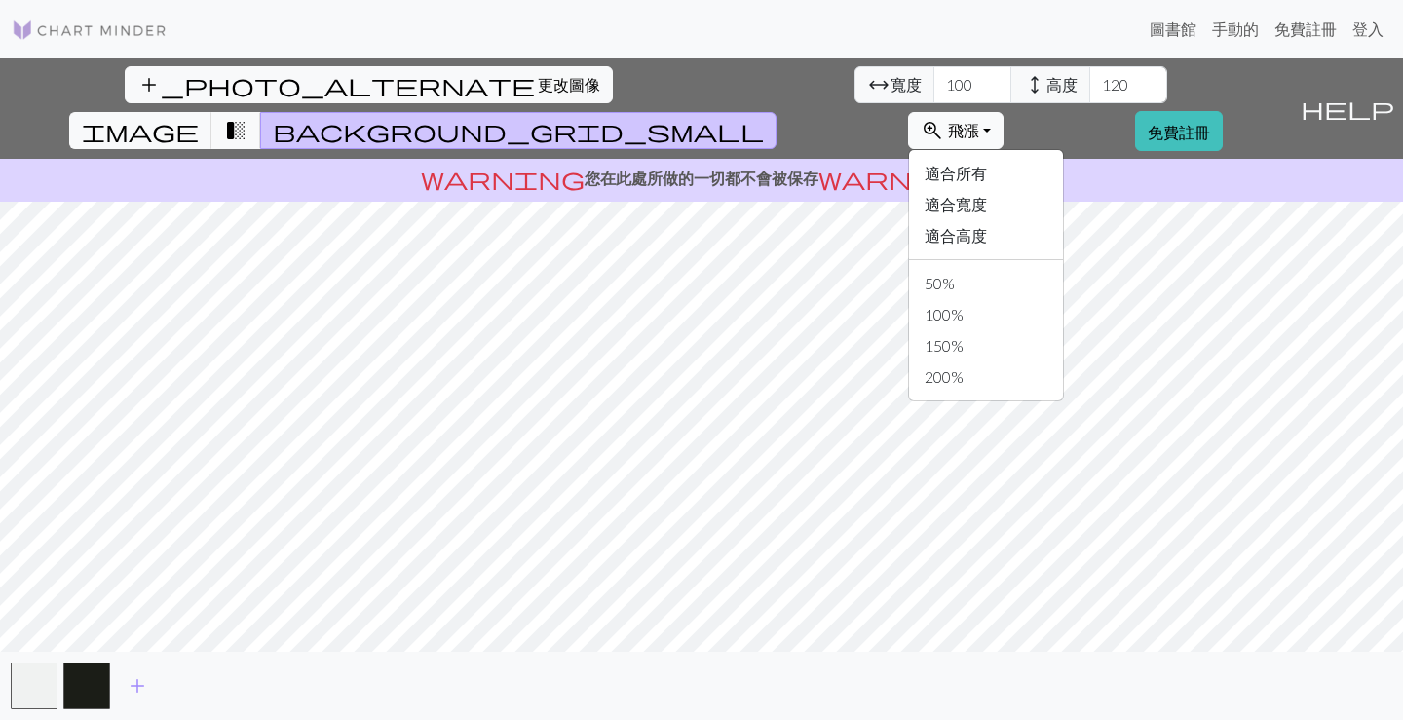
click at [1004, 112] on button "zoom_in 飛漲 飛漲" at bounding box center [955, 130] width 95 height 37
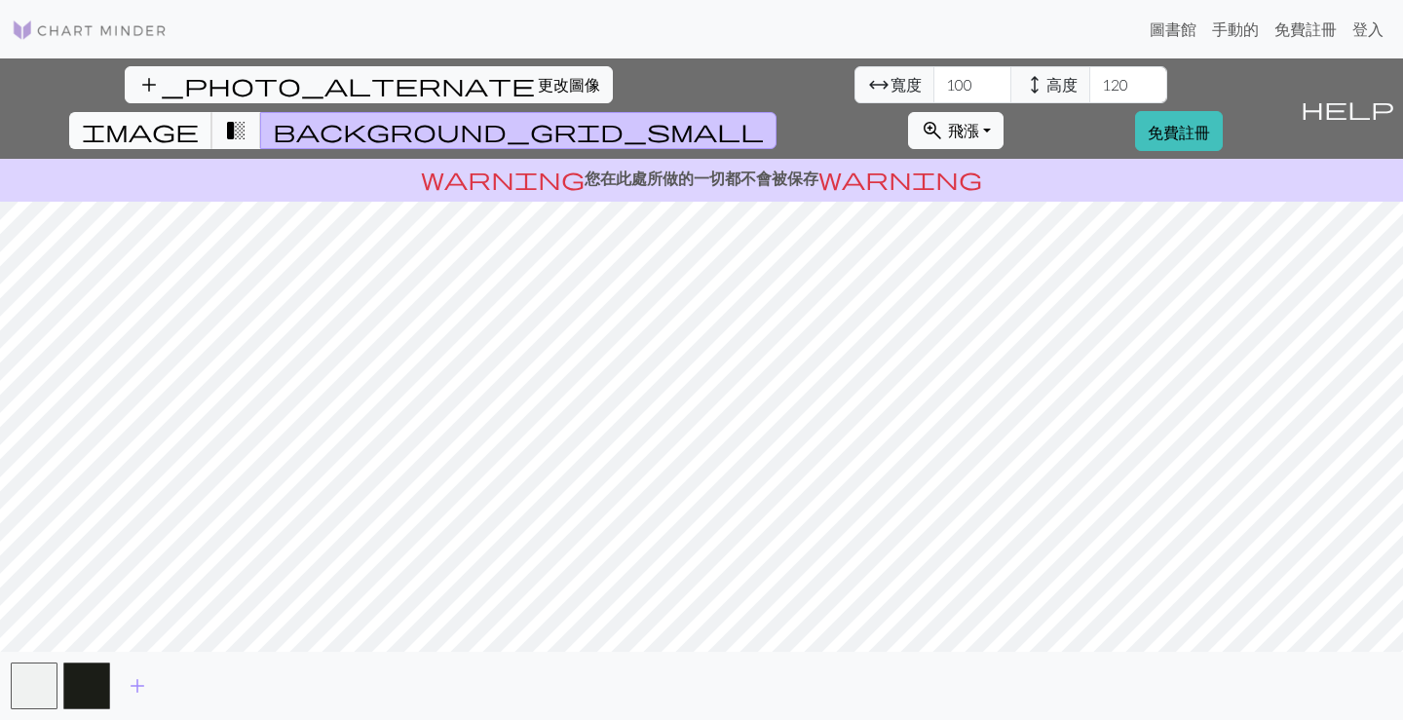
click at [199, 117] on span "image" at bounding box center [140, 130] width 117 height 27
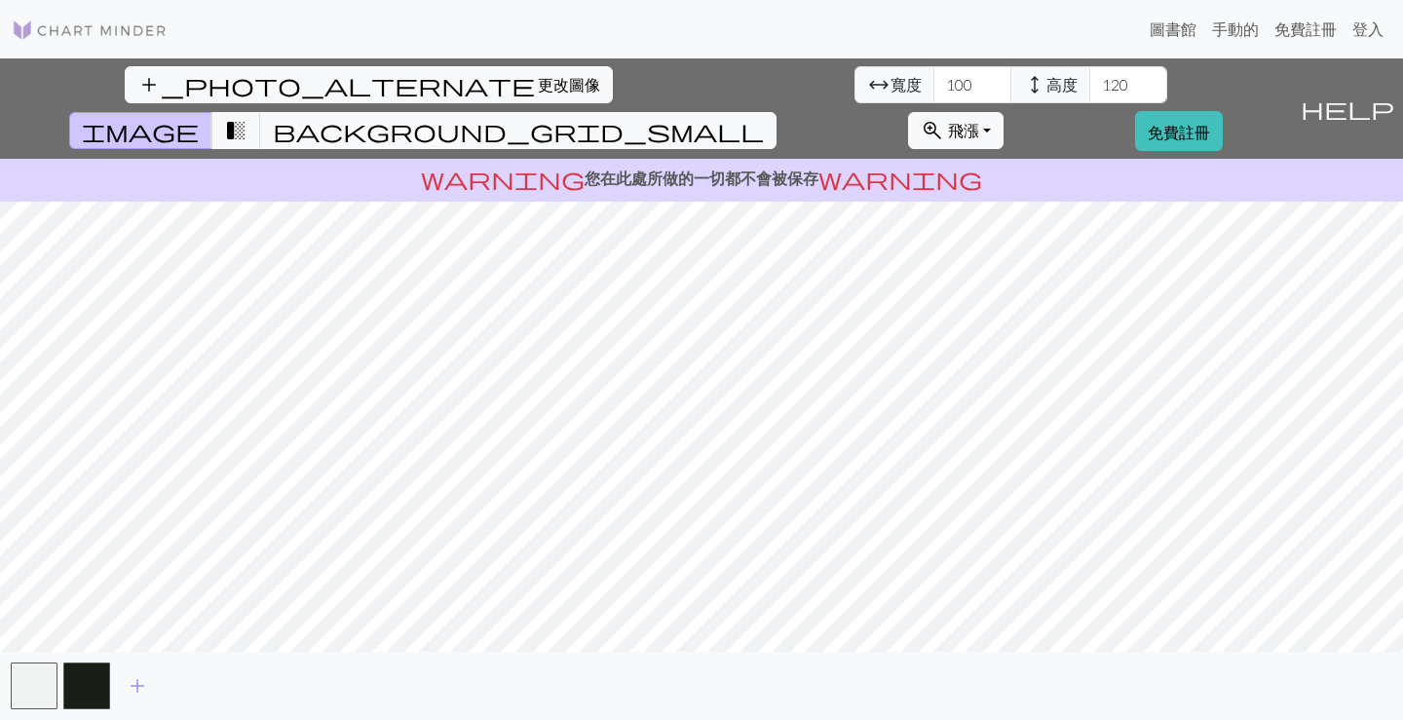
click at [718, 169] on font "您在此處所做的一切都不會被保存" at bounding box center [702, 178] width 234 height 19
click at [1364, 29] on font "登入" at bounding box center [1367, 28] width 31 height 19
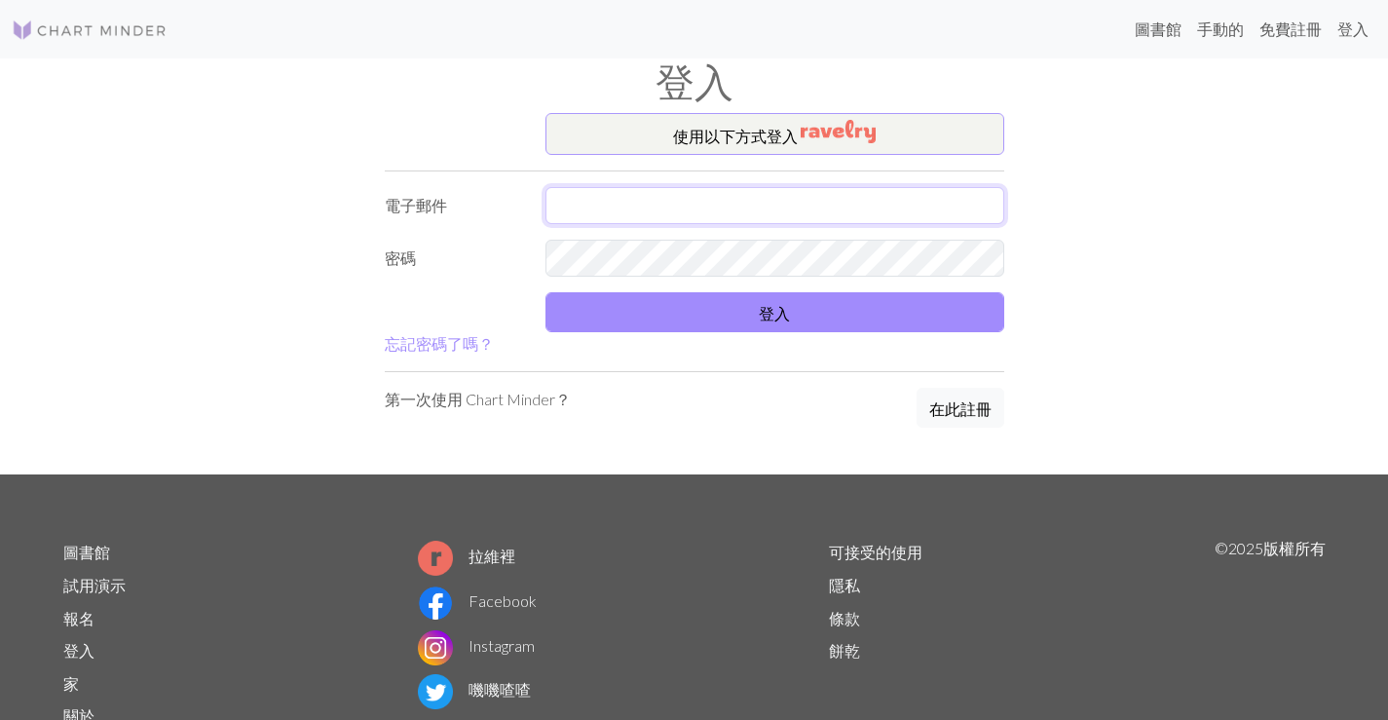
type input "sempe5879300@gmail.com"
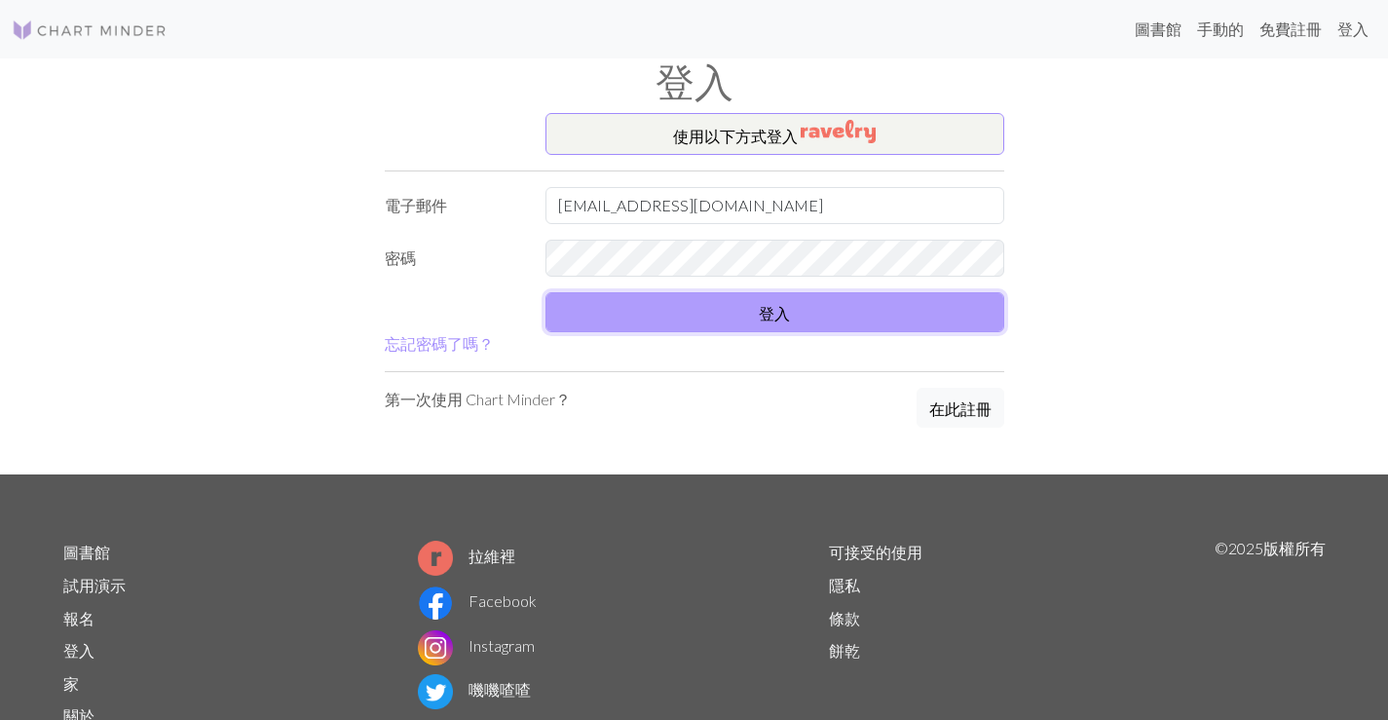
click at [682, 315] on button "登入" at bounding box center [775, 312] width 459 height 40
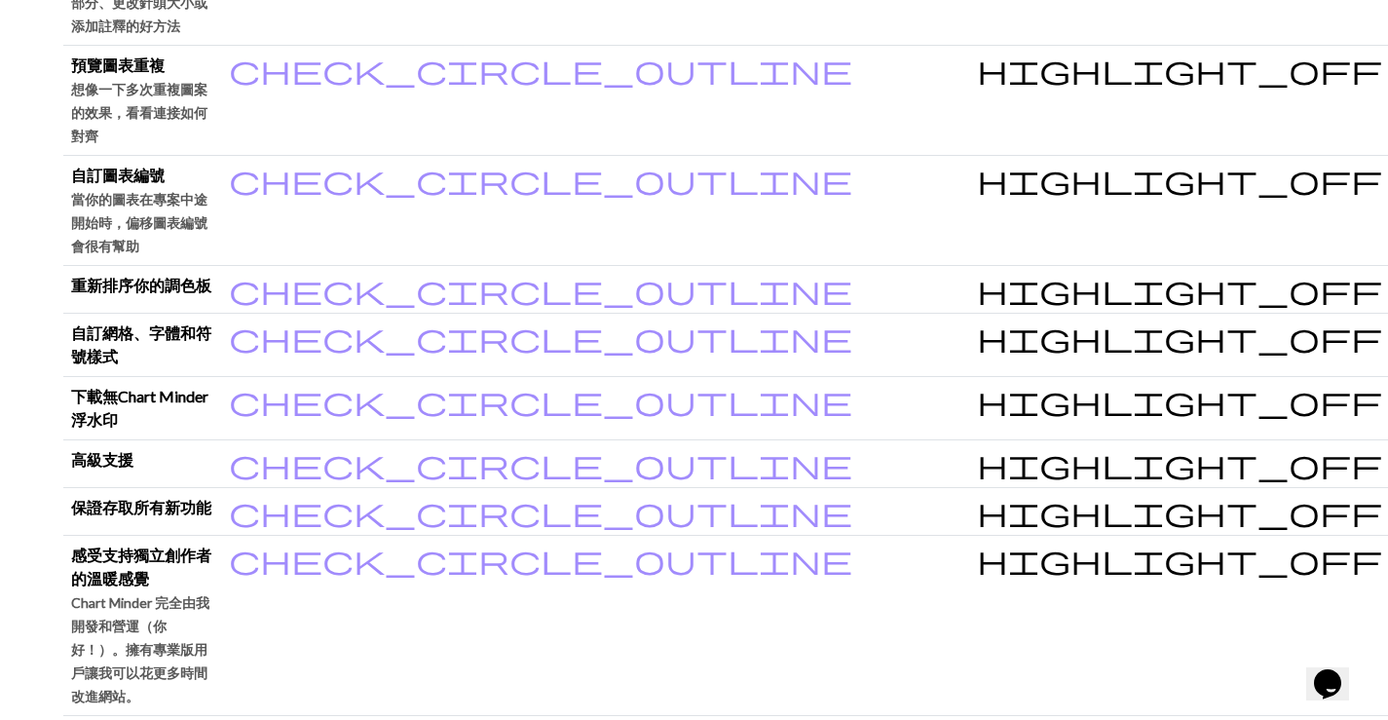
scroll to position [2017, 0]
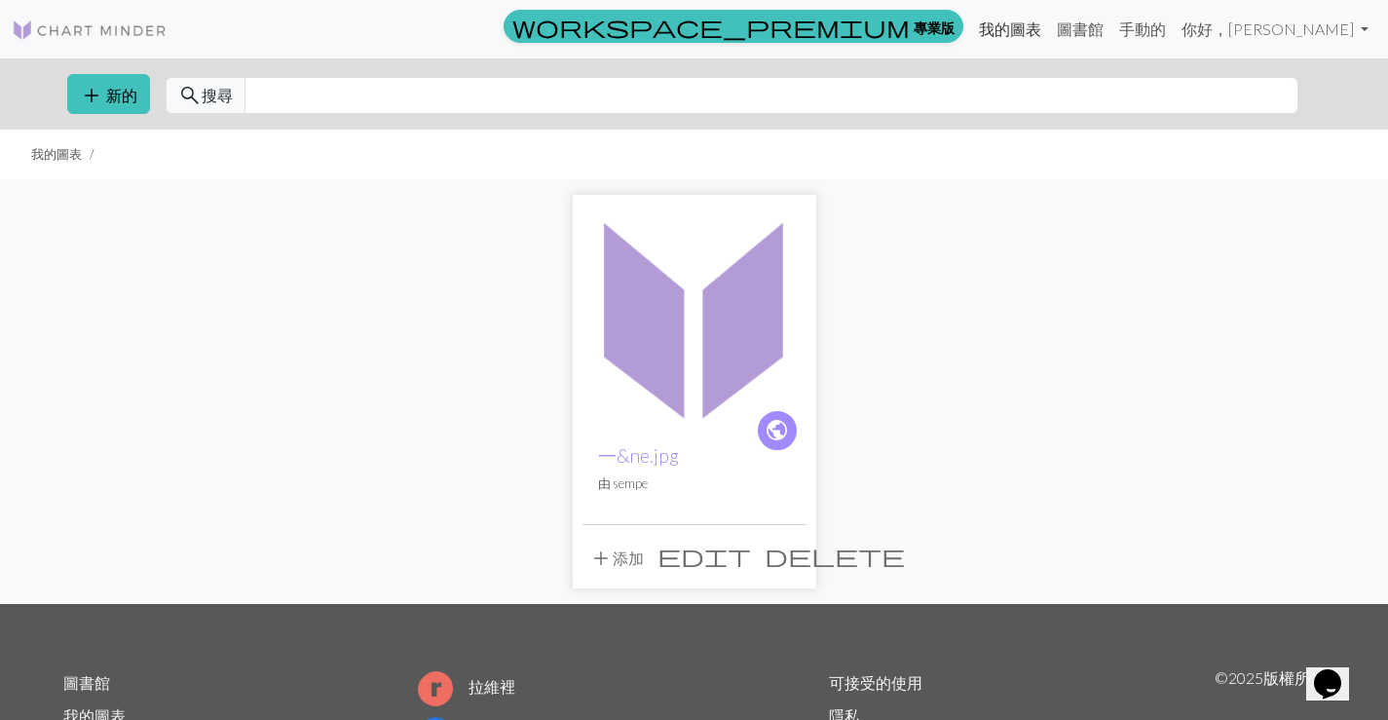
click at [1042, 26] on font "我的圖表" at bounding box center [1010, 28] width 62 height 19
click at [1166, 28] on font "手動的" at bounding box center [1143, 28] width 47 height 19
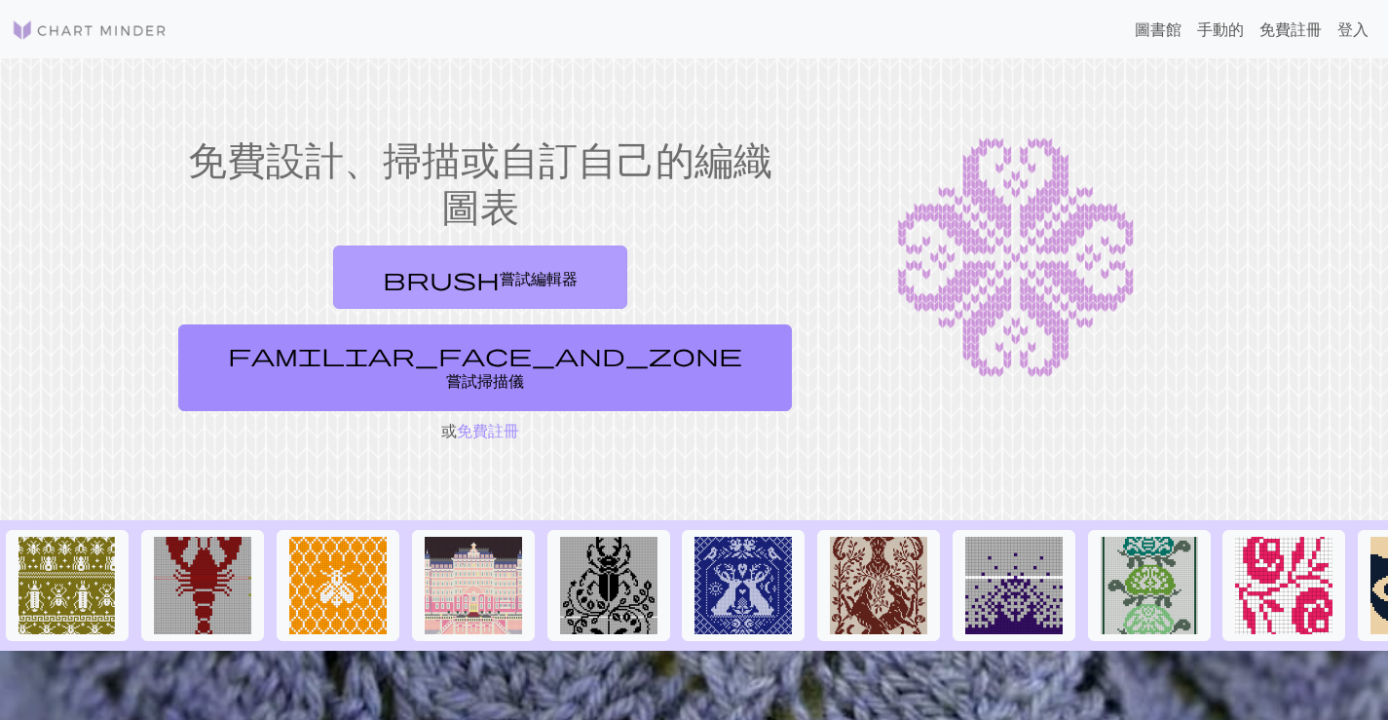
click at [500, 271] on font "嘗試編輯器" at bounding box center [539, 278] width 78 height 19
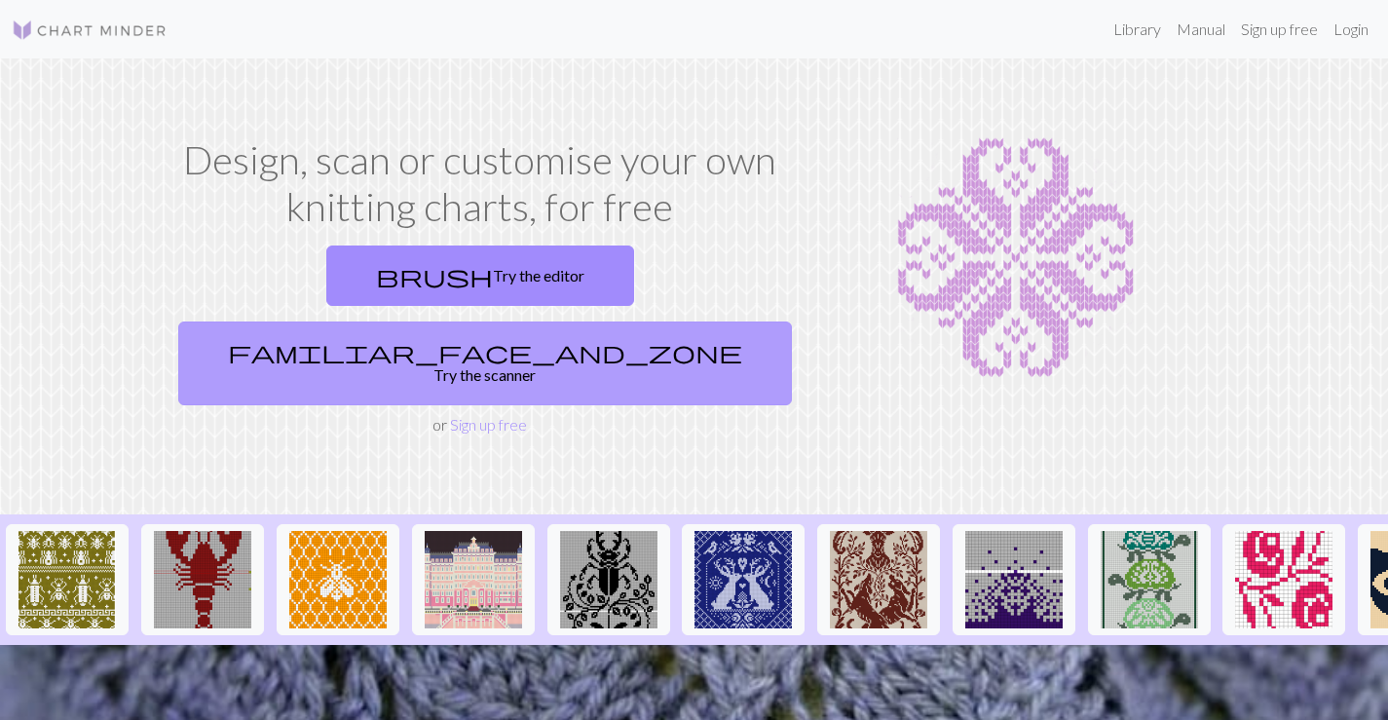
click at [683, 322] on link "familiar_face_and_zone Try the scanner" at bounding box center [485, 364] width 614 height 84
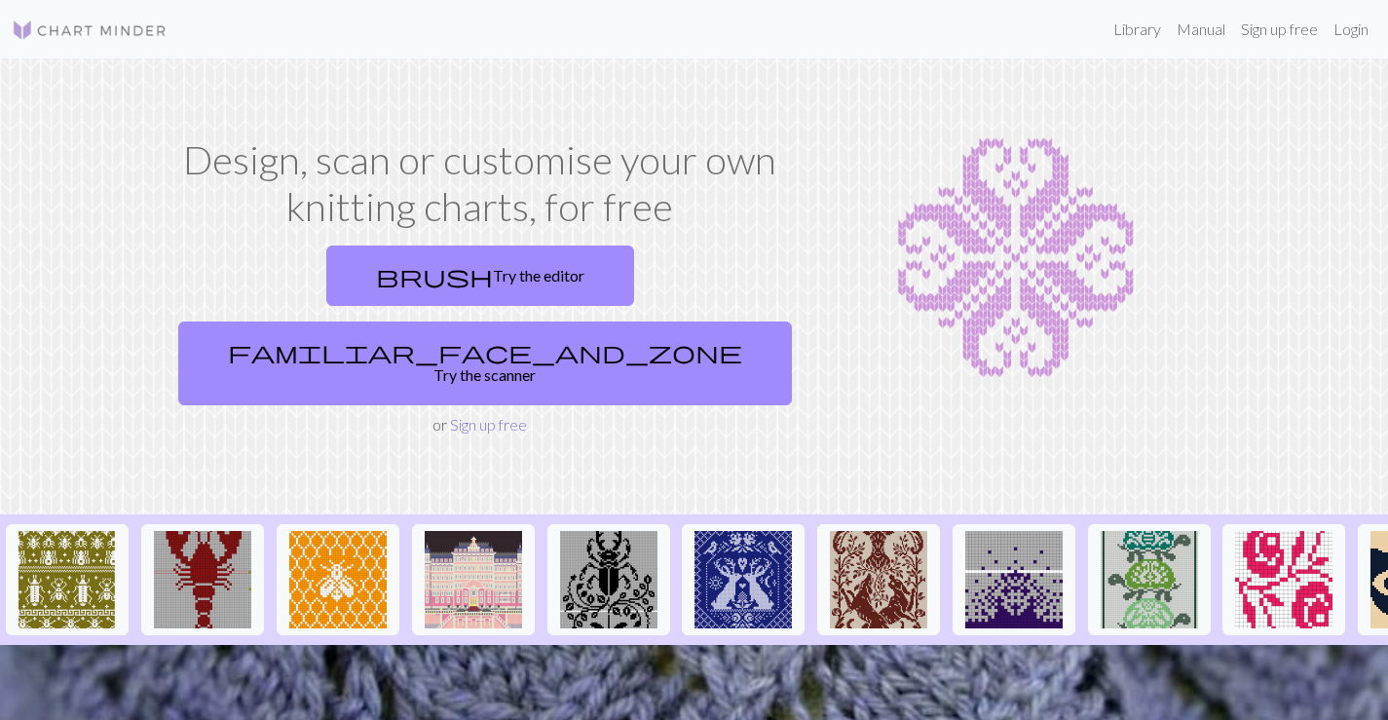
click at [493, 415] on link "Sign up free" at bounding box center [488, 424] width 77 height 19
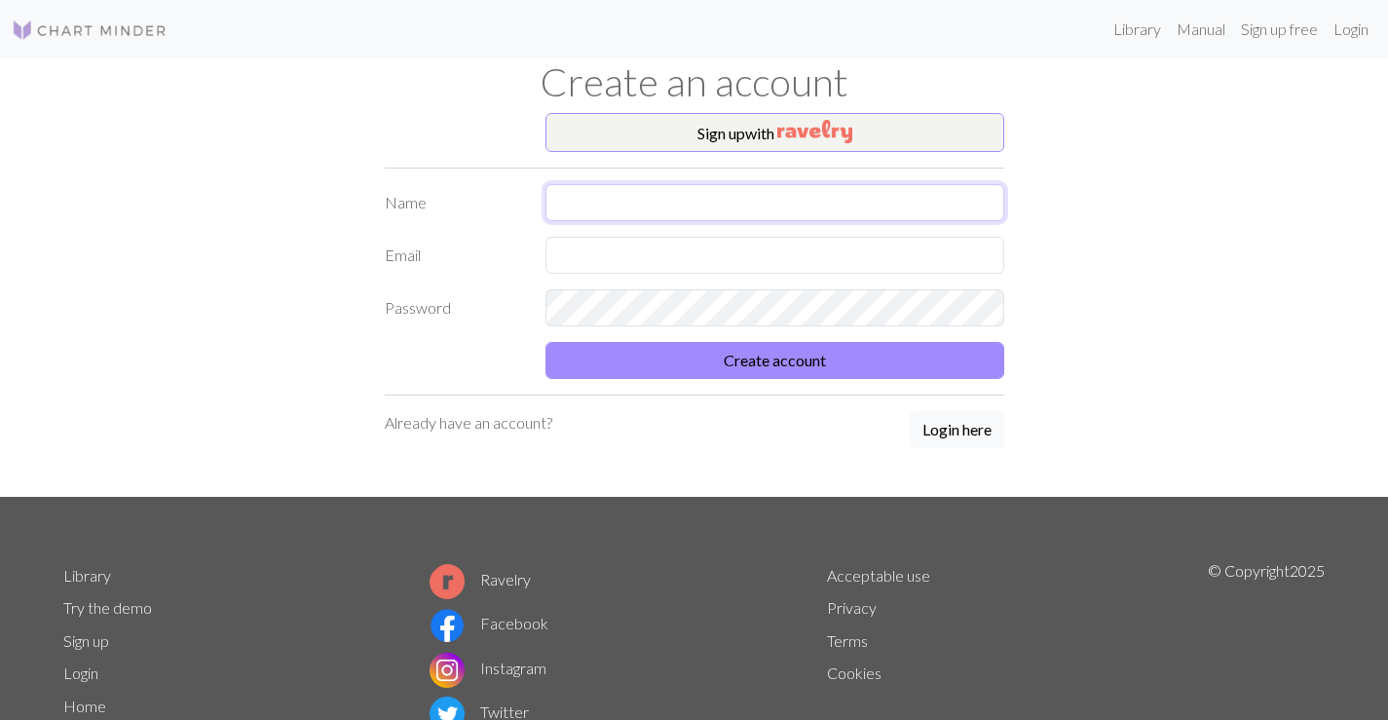
click at [799, 199] on input "text" at bounding box center [775, 202] width 459 height 37
type input "sempe"
click at [691, 258] on input "text" at bounding box center [775, 255] width 459 height 37
type input "sempe5879300@gmail.com"
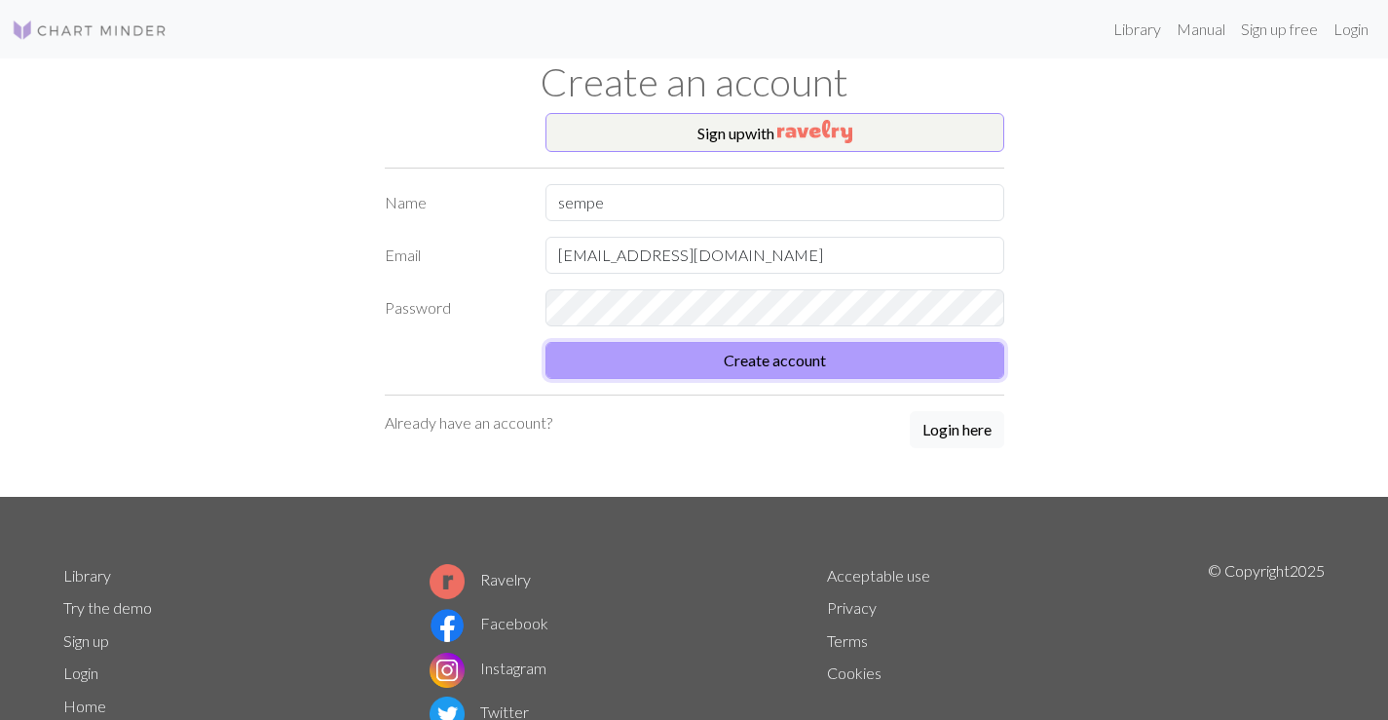
click at [773, 361] on button "Create account" at bounding box center [775, 360] width 459 height 37
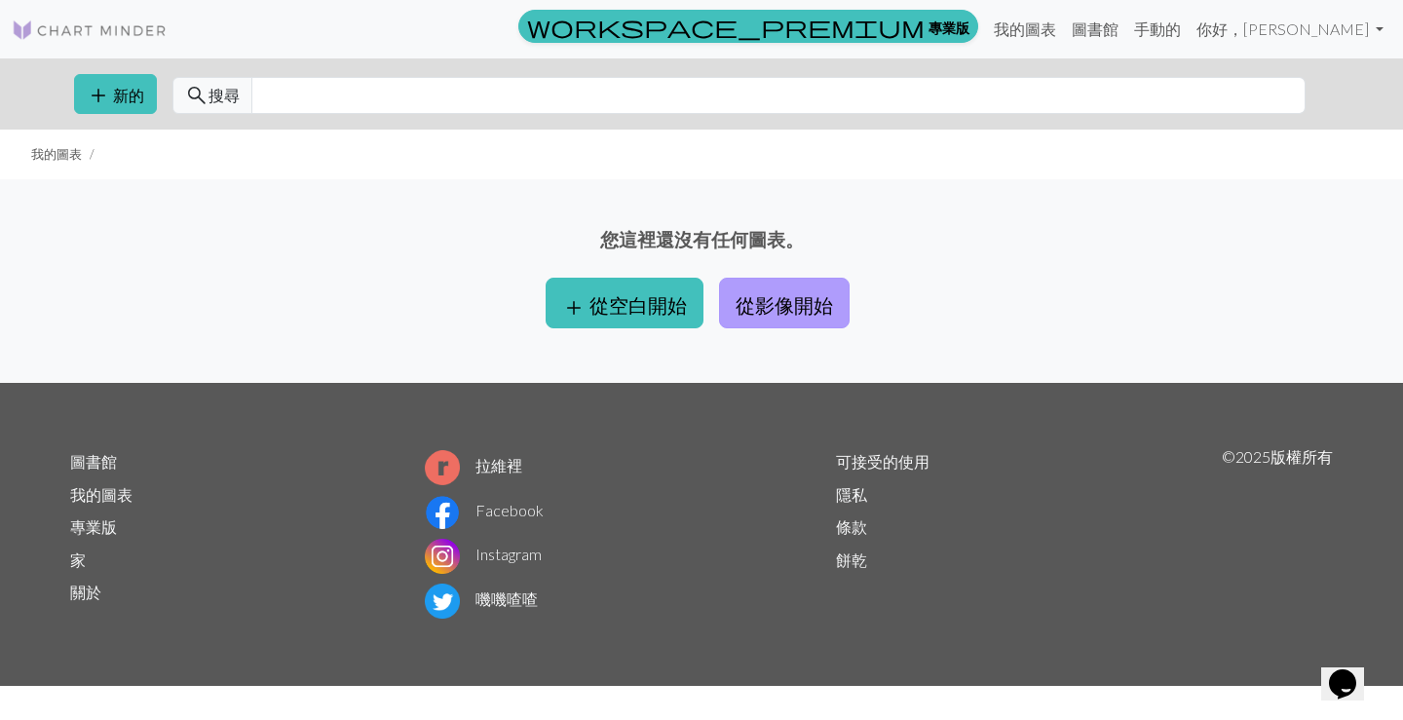
click at [797, 307] on font "從影像開始" at bounding box center [784, 304] width 97 height 23
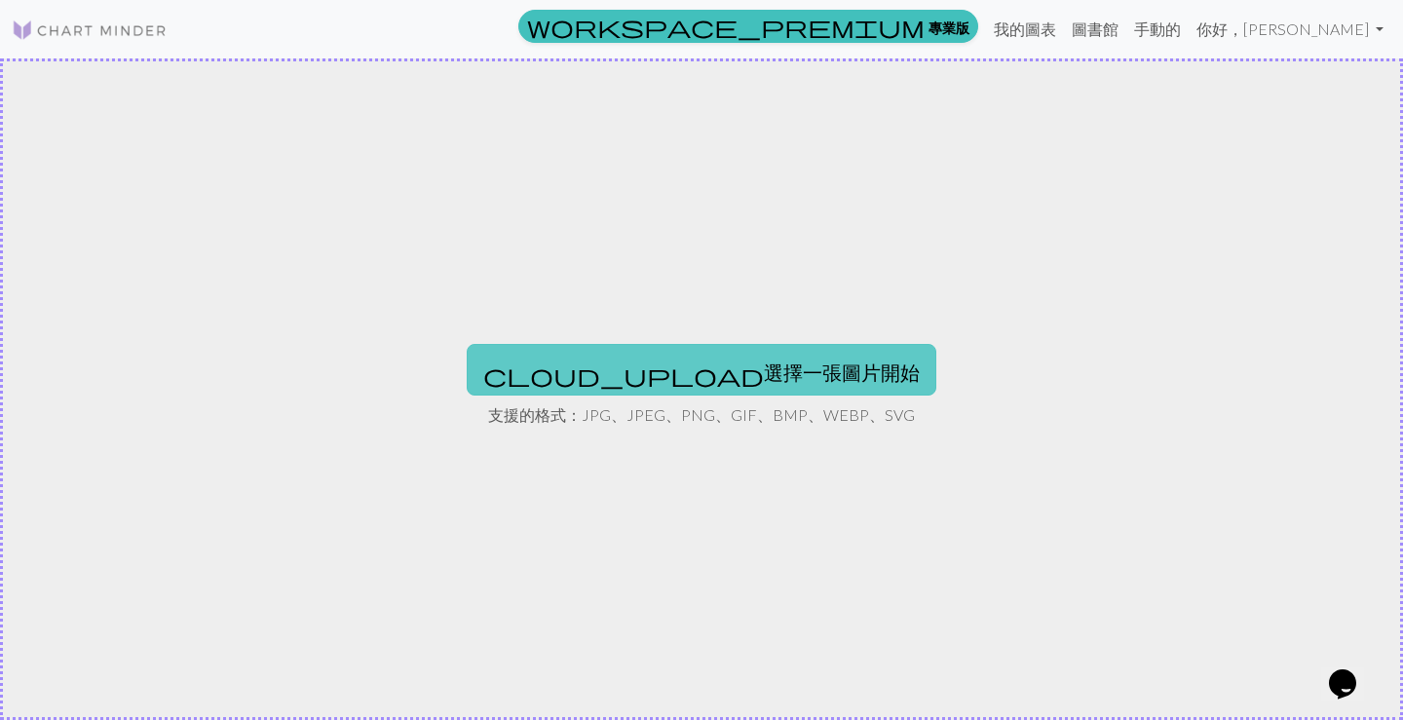
click at [764, 362] on font "選擇一張圖片開始" at bounding box center [842, 372] width 156 height 23
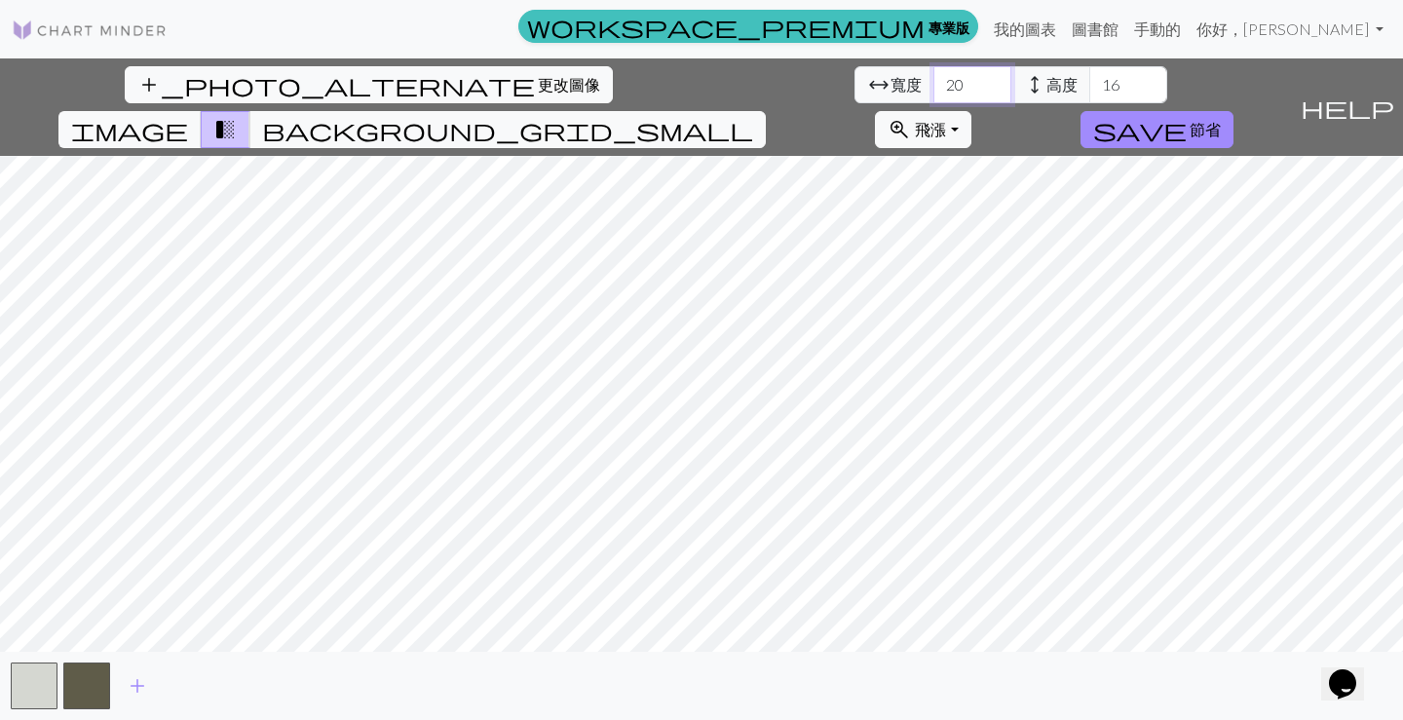
drag, startPoint x: 418, startPoint y: 83, endPoint x: 396, endPoint y: 87, distance: 22.7
click at [855, 89] on div "arrow_range 寬度 20 height 高度 16" at bounding box center [1011, 84] width 313 height 37
type input "150"
drag, startPoint x: 575, startPoint y: 86, endPoint x: 549, endPoint y: 86, distance: 26.3
click at [1089, 86] on input "16" at bounding box center [1128, 84] width 78 height 37
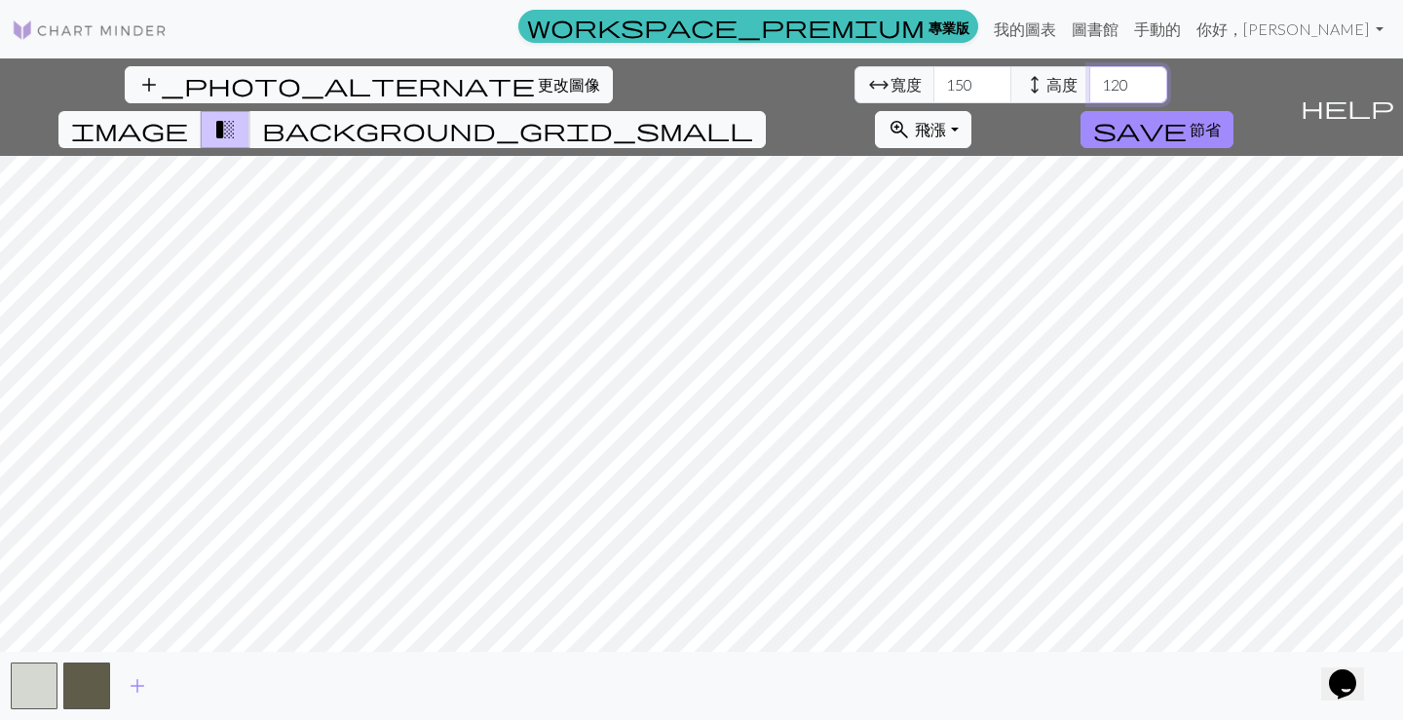
type input "120"
drag, startPoint x: 418, startPoint y: 85, endPoint x: 401, endPoint y: 82, distance: 16.8
click at [933, 82] on input "150" at bounding box center [972, 84] width 78 height 37
type input "120"
drag, startPoint x: 574, startPoint y: 84, endPoint x: 537, endPoint y: 84, distance: 37.0
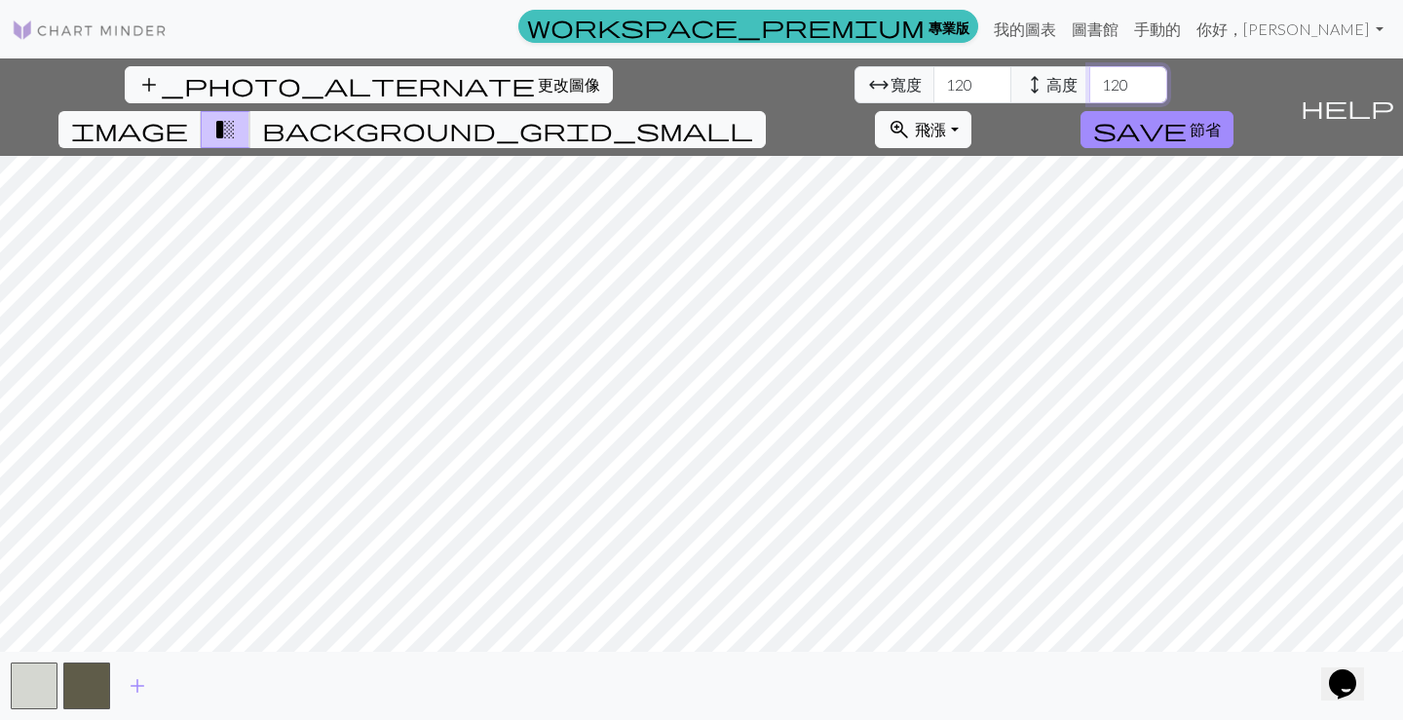
click at [1089, 84] on input "120" at bounding box center [1128, 84] width 78 height 37
click at [753, 116] on span "background_grid_small" at bounding box center [507, 129] width 491 height 27
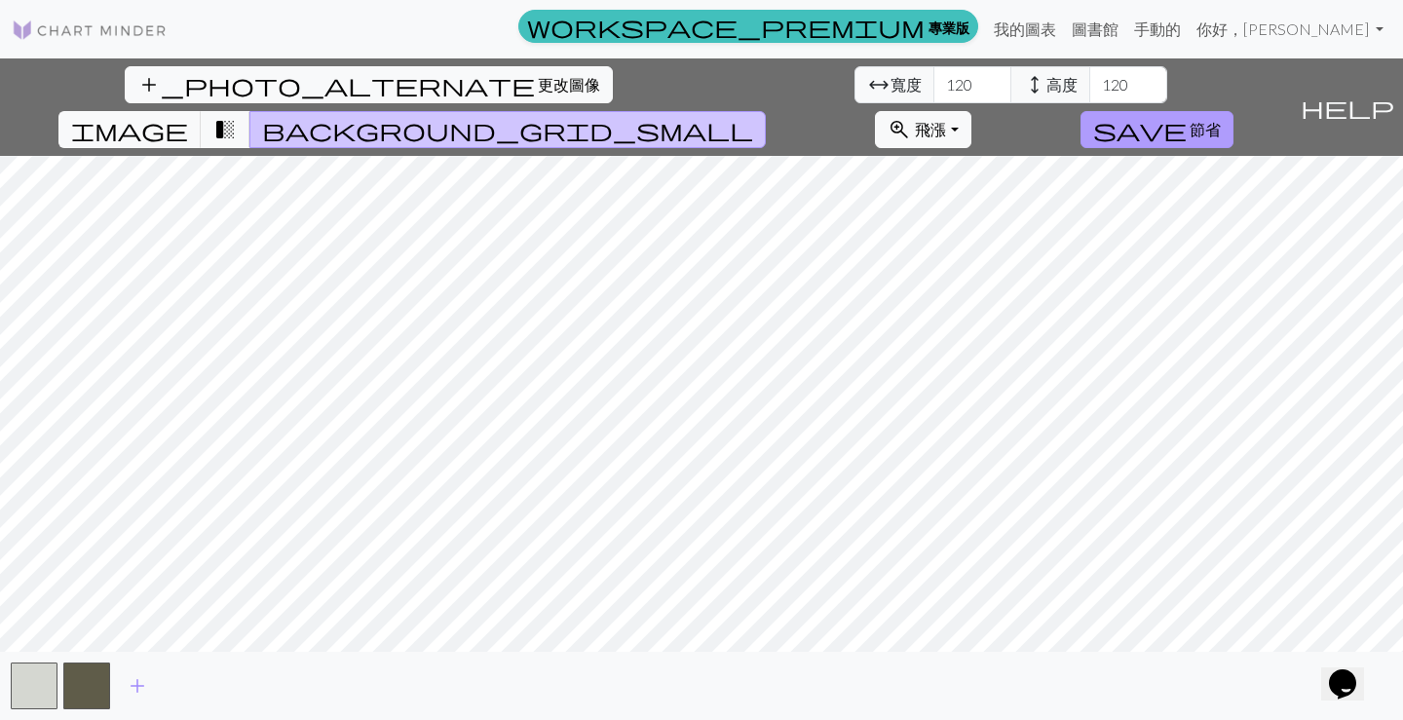
click at [1221, 120] on font "節省" at bounding box center [1205, 129] width 31 height 19
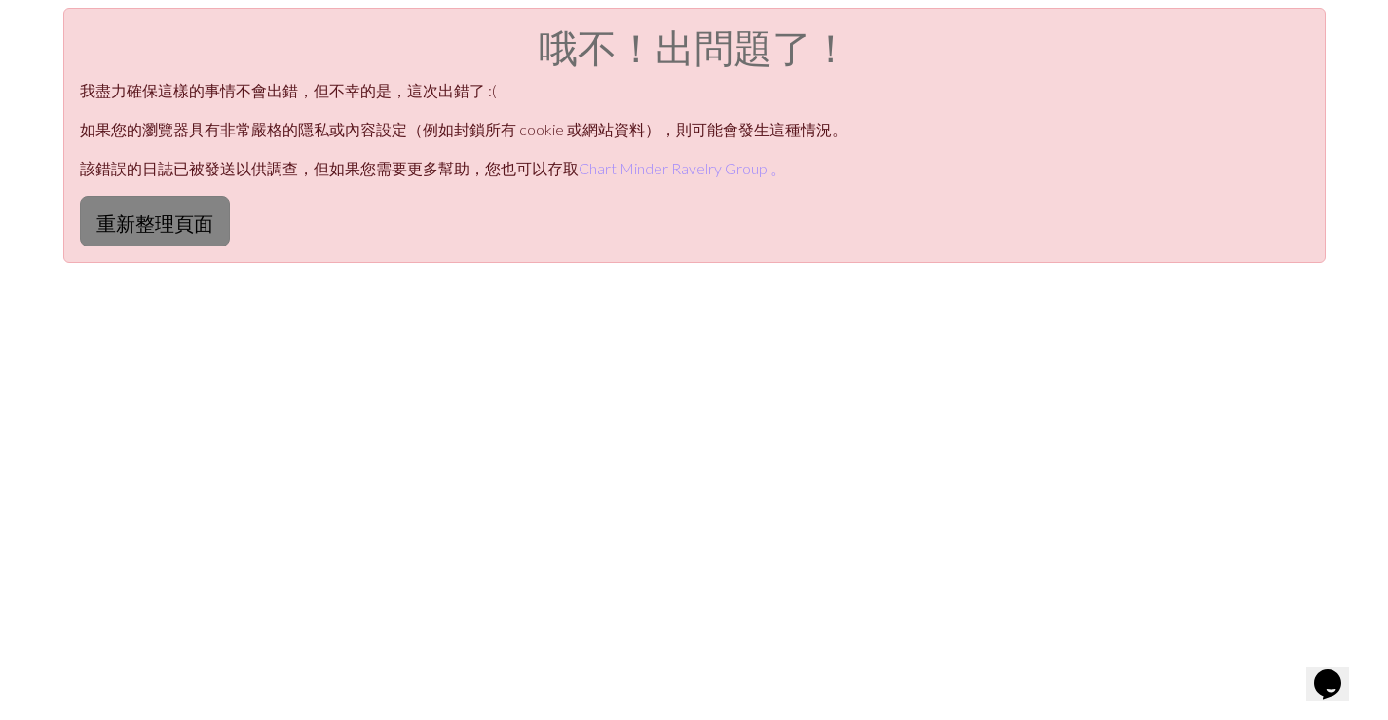
click at [146, 214] on font "重新整理頁面" at bounding box center [154, 222] width 117 height 23
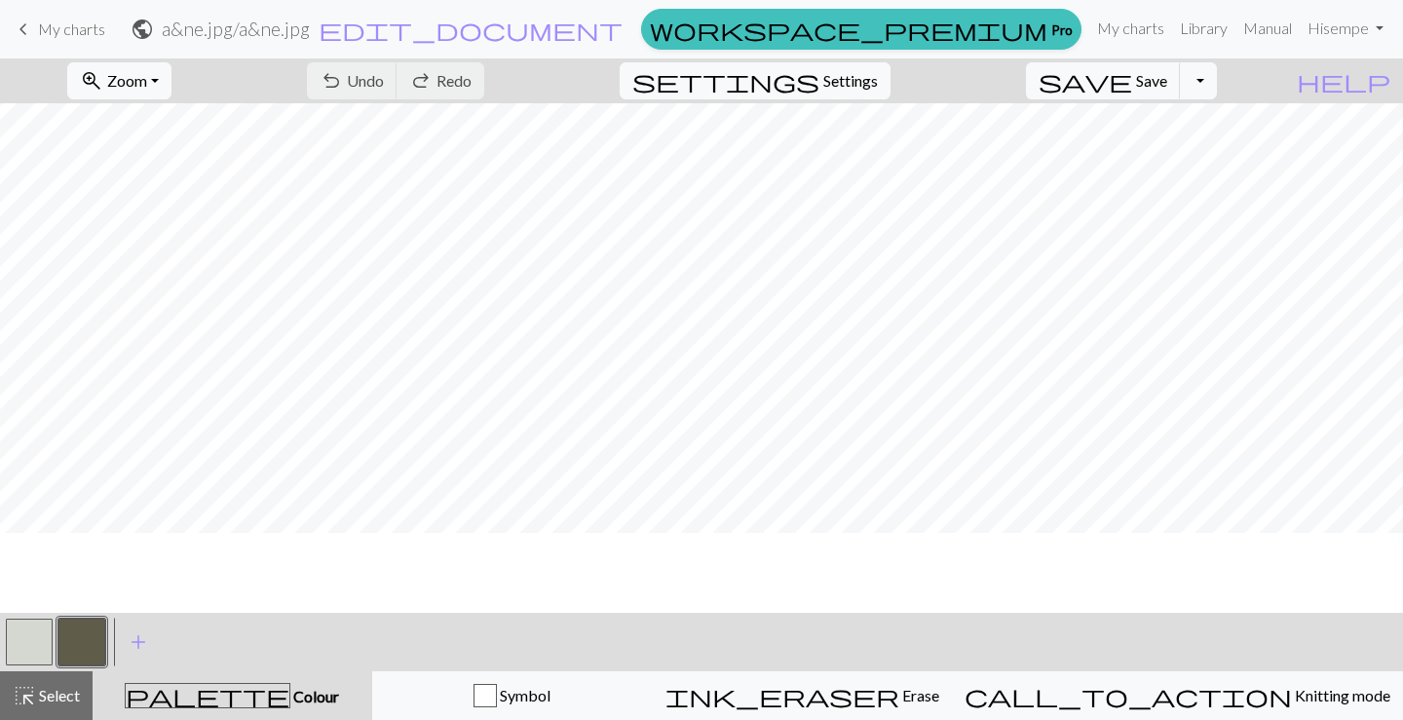
scroll to position [0, 888]
click at [290, 701] on span "Colour" at bounding box center [314, 696] width 49 height 19
click at [290, 697] on span "Colour" at bounding box center [314, 696] width 49 height 19
click at [144, 648] on span "add" at bounding box center [138, 641] width 23 height 27
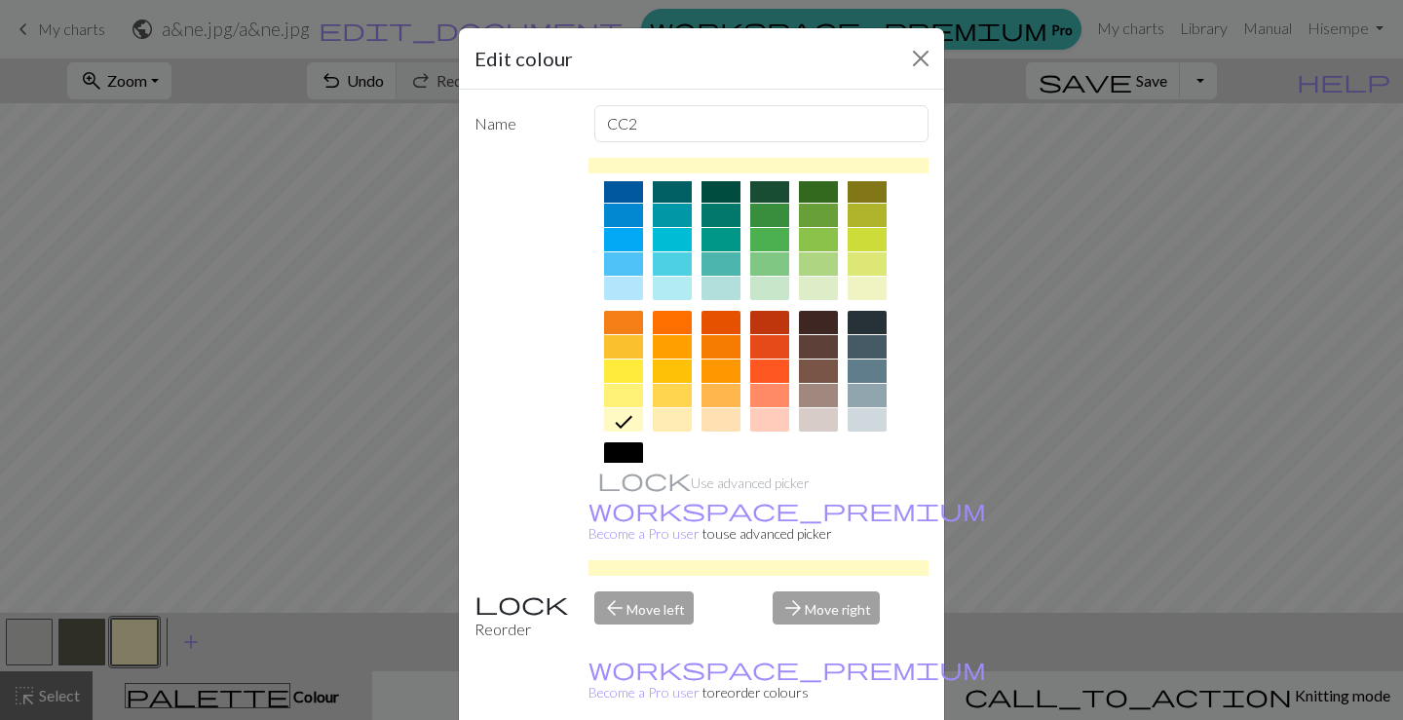
scroll to position [195, 0]
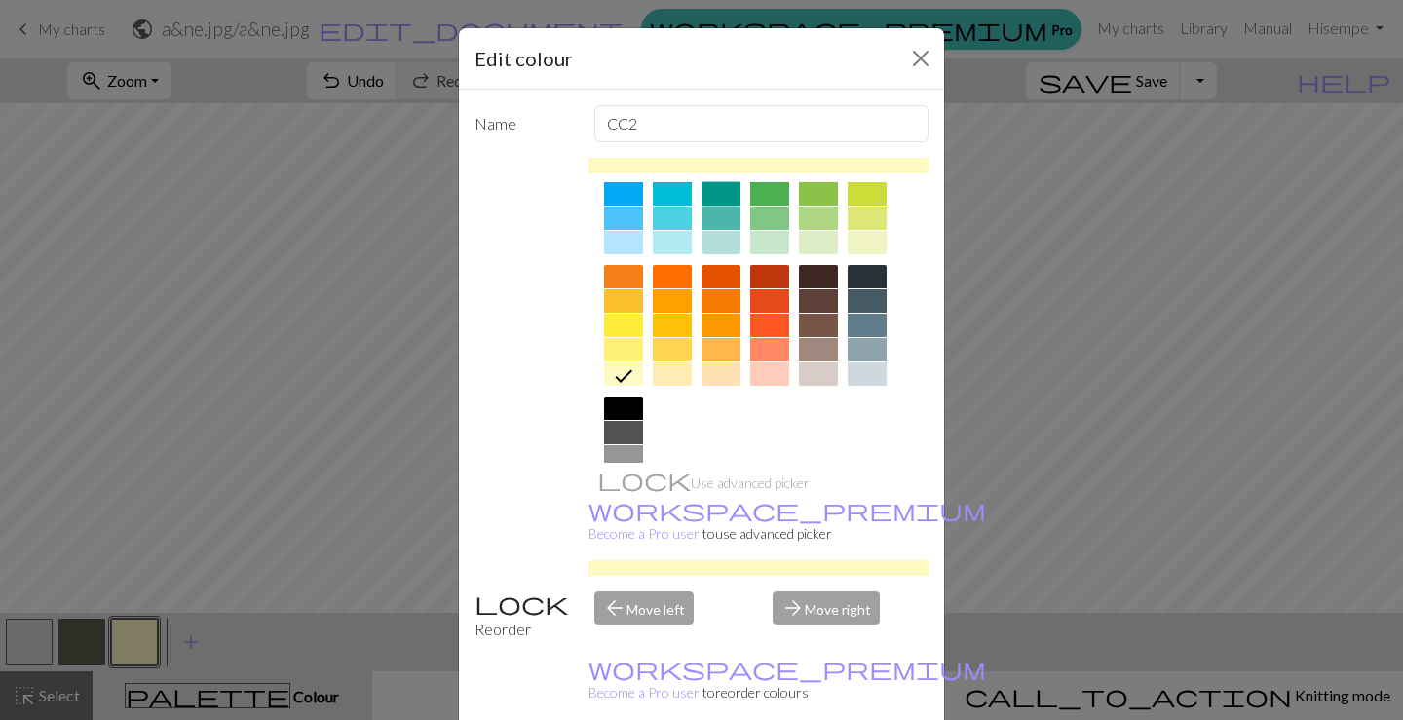
click at [721, 195] on div at bounding box center [721, 193] width 39 height 23
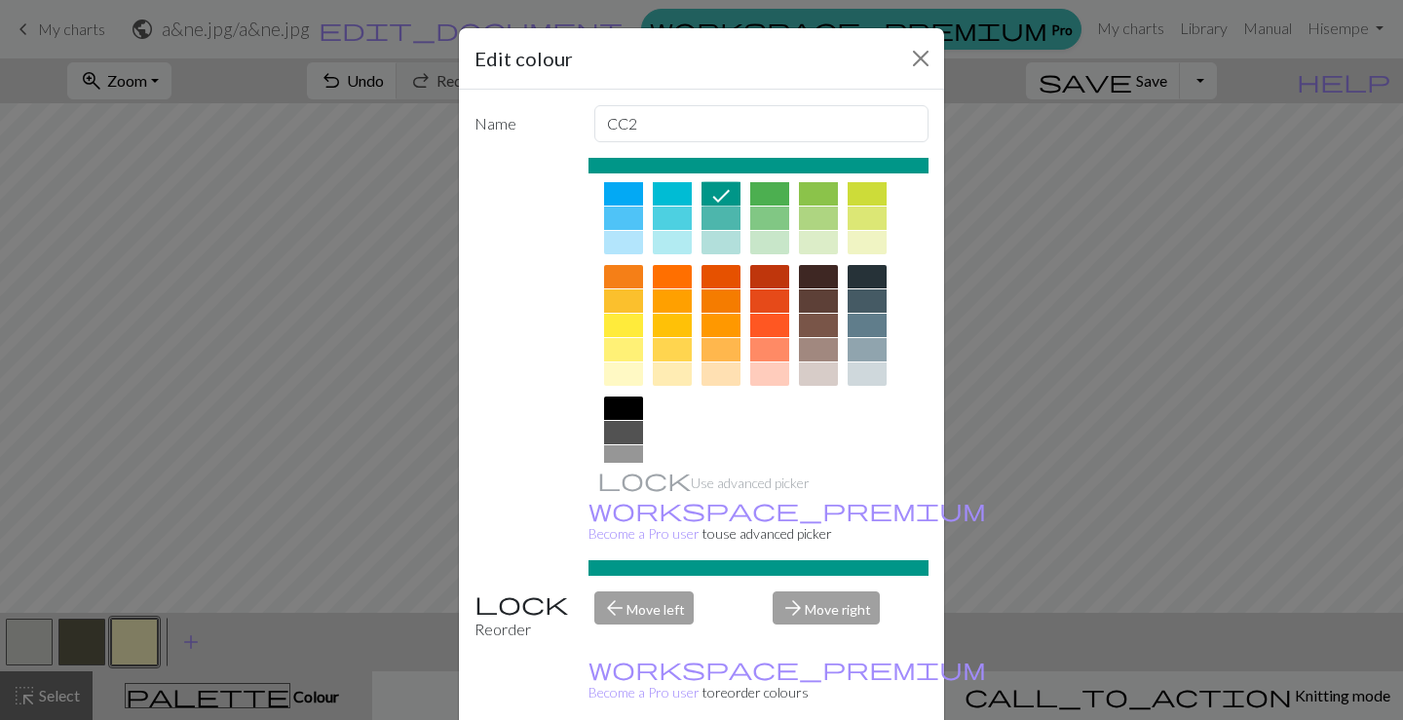
scroll to position [49, 0]
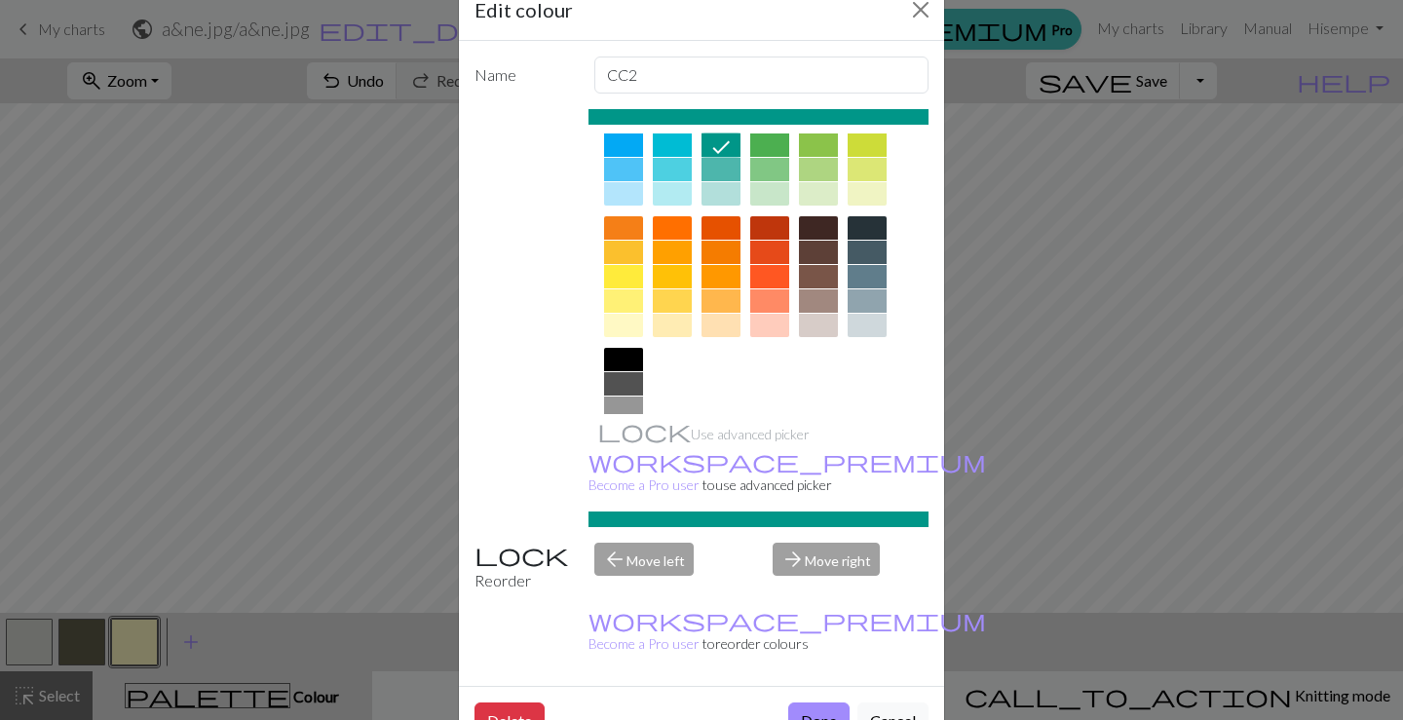
click at [806, 703] on button "Done" at bounding box center [818, 721] width 61 height 37
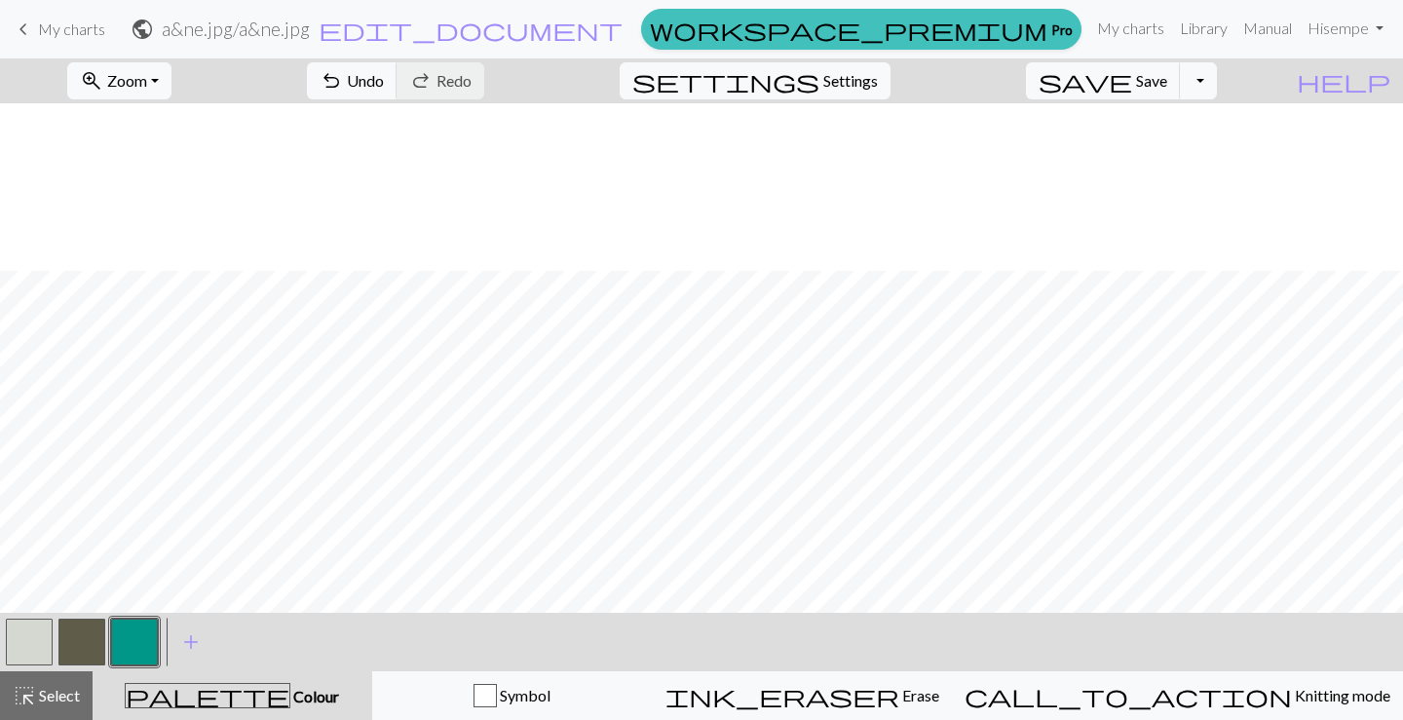
scroll to position [1462, 888]
drag, startPoint x: 60, startPoint y: 631, endPoint x: 605, endPoint y: 626, distance: 544.7
click at [61, 631] on button "button" at bounding box center [81, 642] width 47 height 47
drag, startPoint x: 136, startPoint y: 639, endPoint x: 410, endPoint y: 609, distance: 275.5
click at [139, 639] on button "button" at bounding box center [134, 642] width 47 height 47
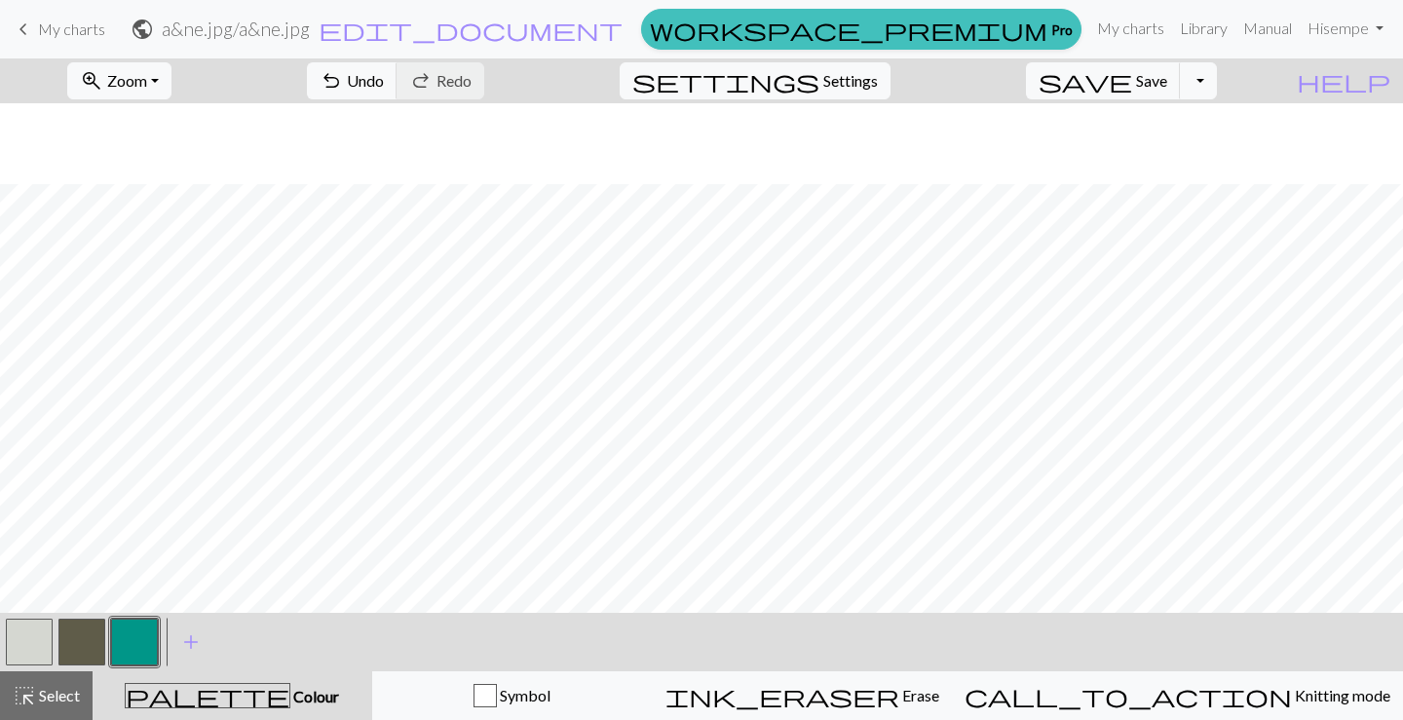
scroll to position [1559, 888]
click at [194, 635] on span "add" at bounding box center [190, 641] width 23 height 27
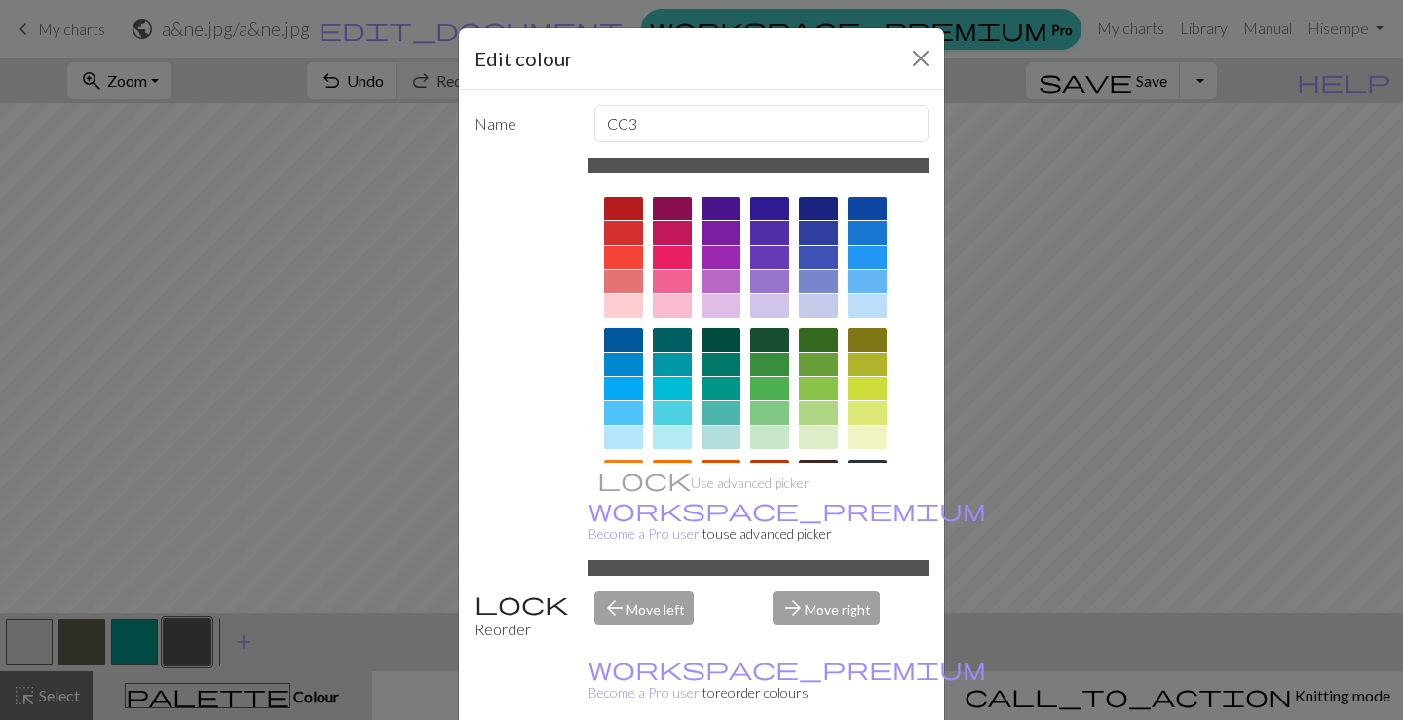
scroll to position [272, 0]
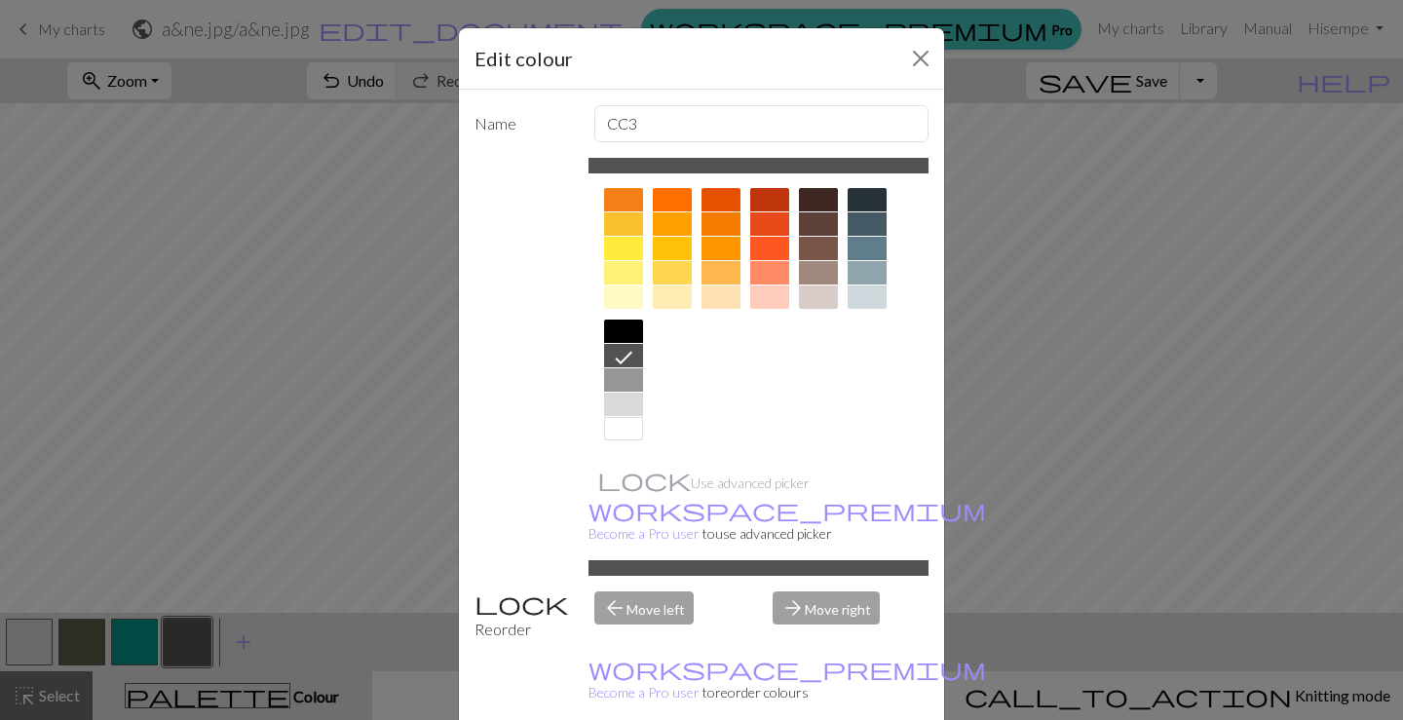
click at [622, 271] on div at bounding box center [623, 272] width 39 height 23
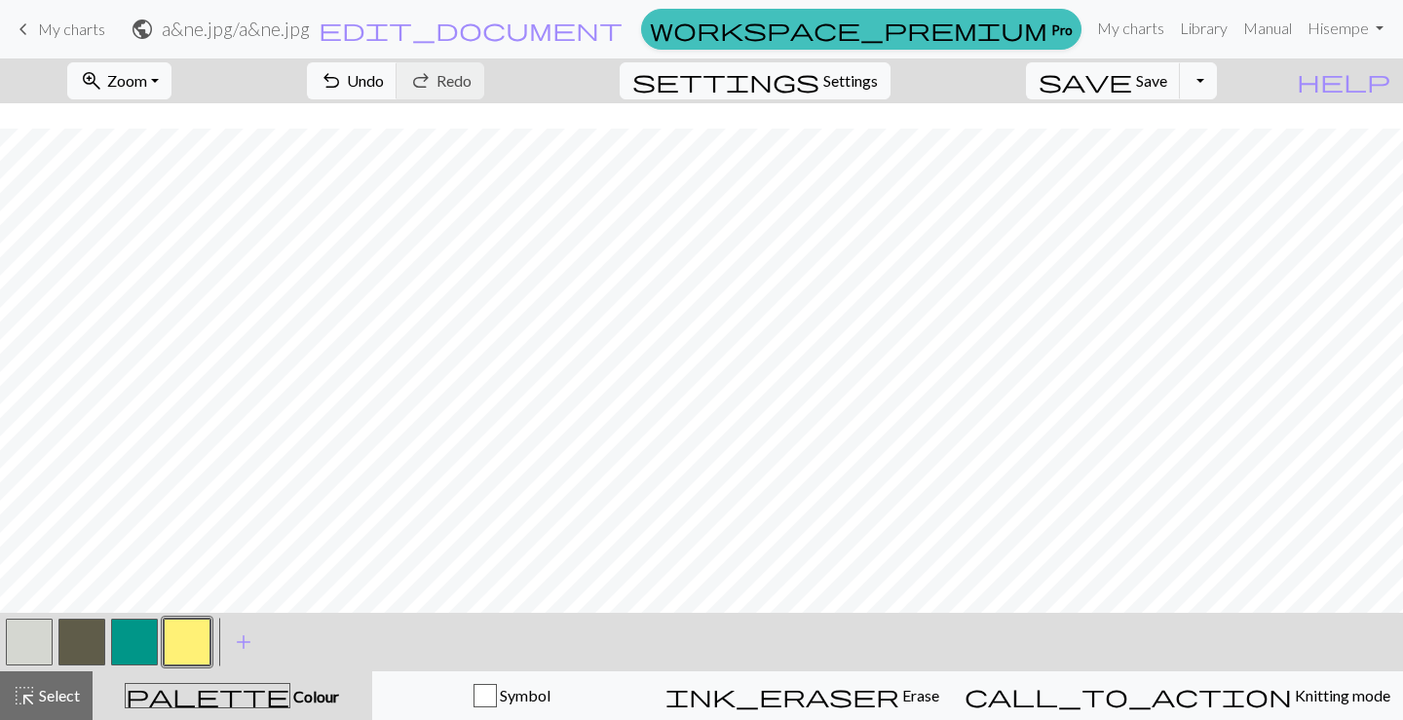
scroll to position [1169, 888]
click at [147, 80] on span "Zoom" at bounding box center [127, 80] width 40 height 19
click at [147, 265] on button "100%" at bounding box center [145, 264] width 154 height 31
click at [147, 86] on span "Zoom" at bounding box center [127, 80] width 40 height 19
click at [152, 229] on button "50%" at bounding box center [145, 233] width 154 height 31
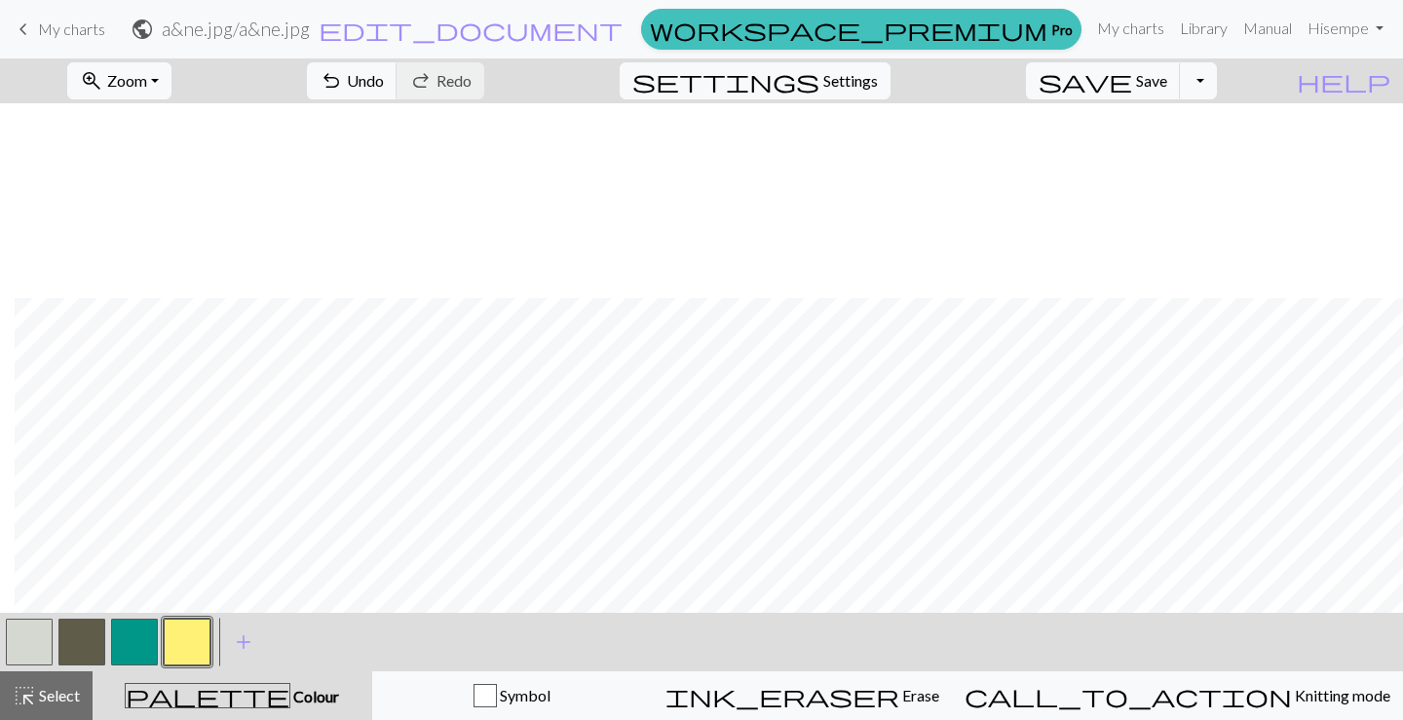
scroll to position [742, 189]
click at [855, 78] on span "Settings" at bounding box center [850, 80] width 55 height 23
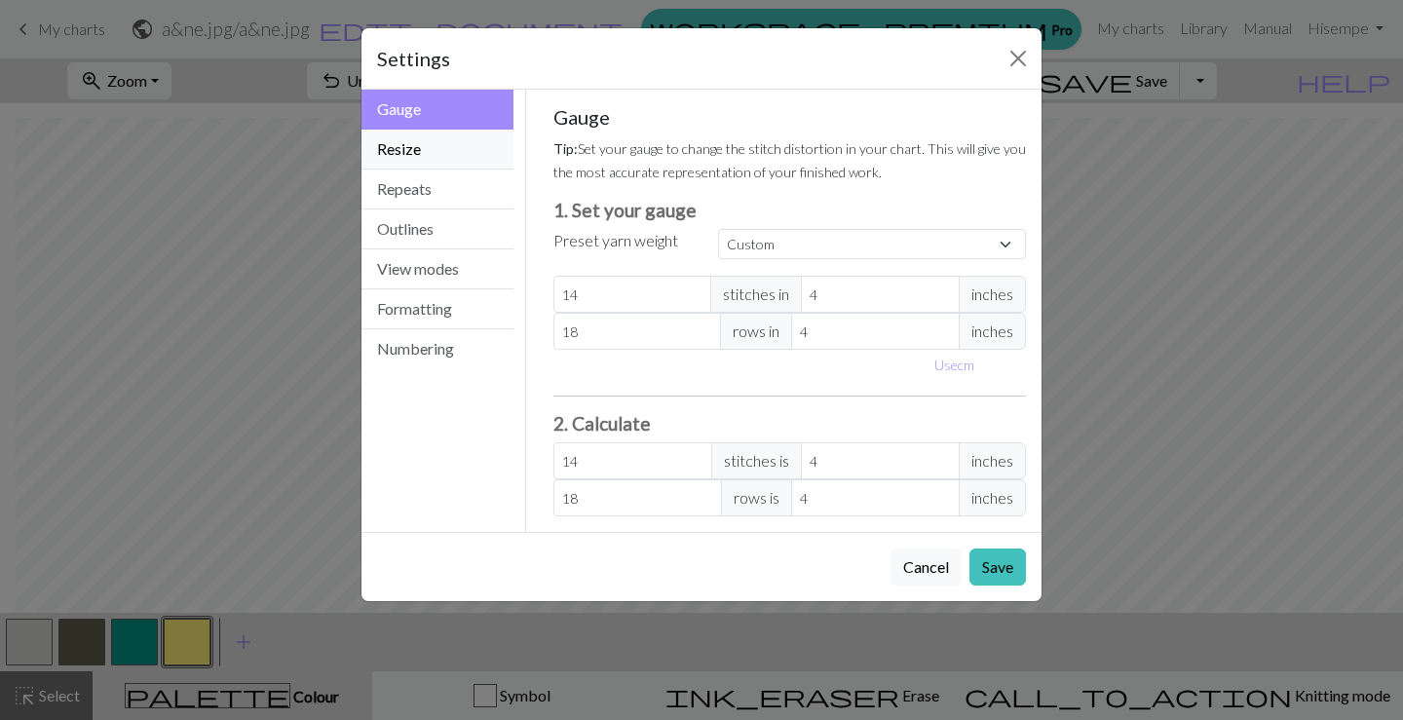
click at [450, 152] on button "Resize" at bounding box center [437, 150] width 152 height 40
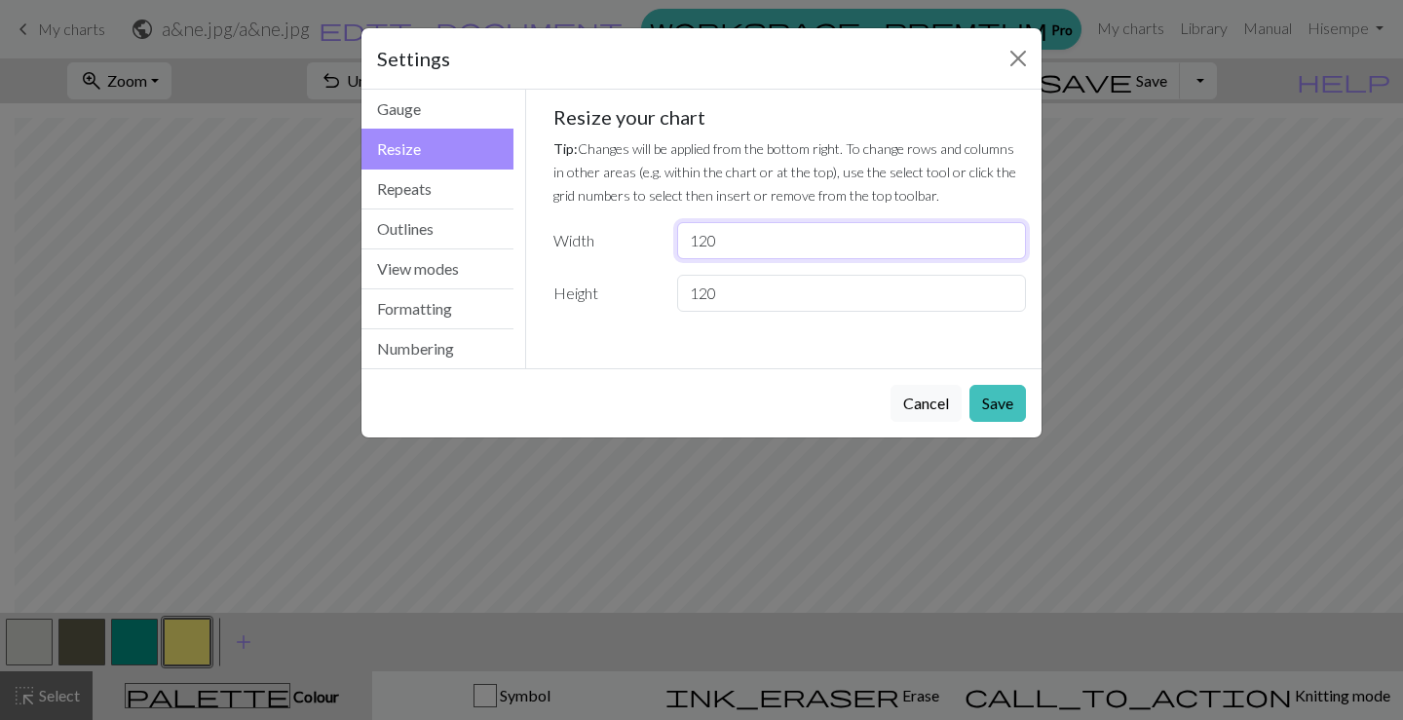
drag, startPoint x: 757, startPoint y: 241, endPoint x: 655, endPoint y: 235, distance: 102.5
click at [655, 235] on div "Width 120" at bounding box center [790, 240] width 497 height 37
type input "100"
drag, startPoint x: 752, startPoint y: 293, endPoint x: 577, endPoint y: 306, distance: 175.8
click at [577, 306] on div "Height 120" at bounding box center [790, 293] width 497 height 37
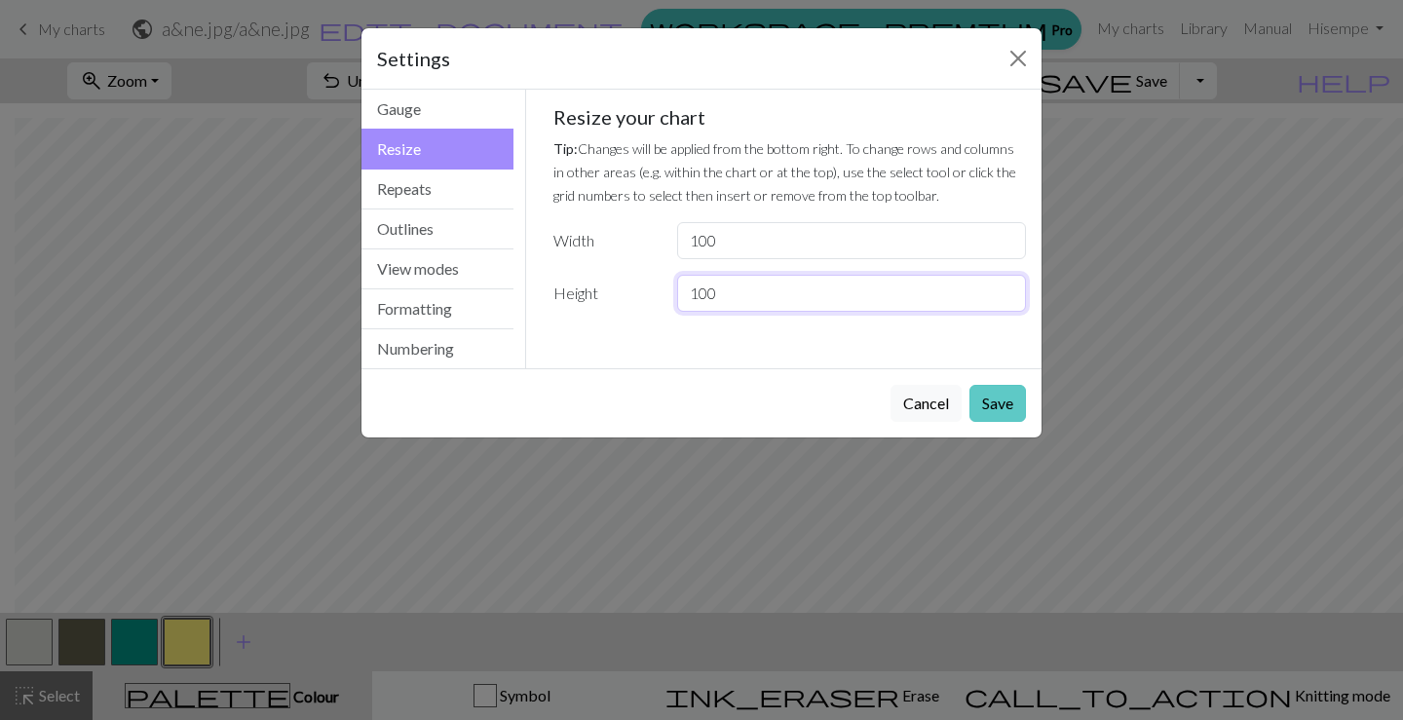
type input "100"
click at [1004, 401] on button "Save" at bounding box center [997, 403] width 57 height 37
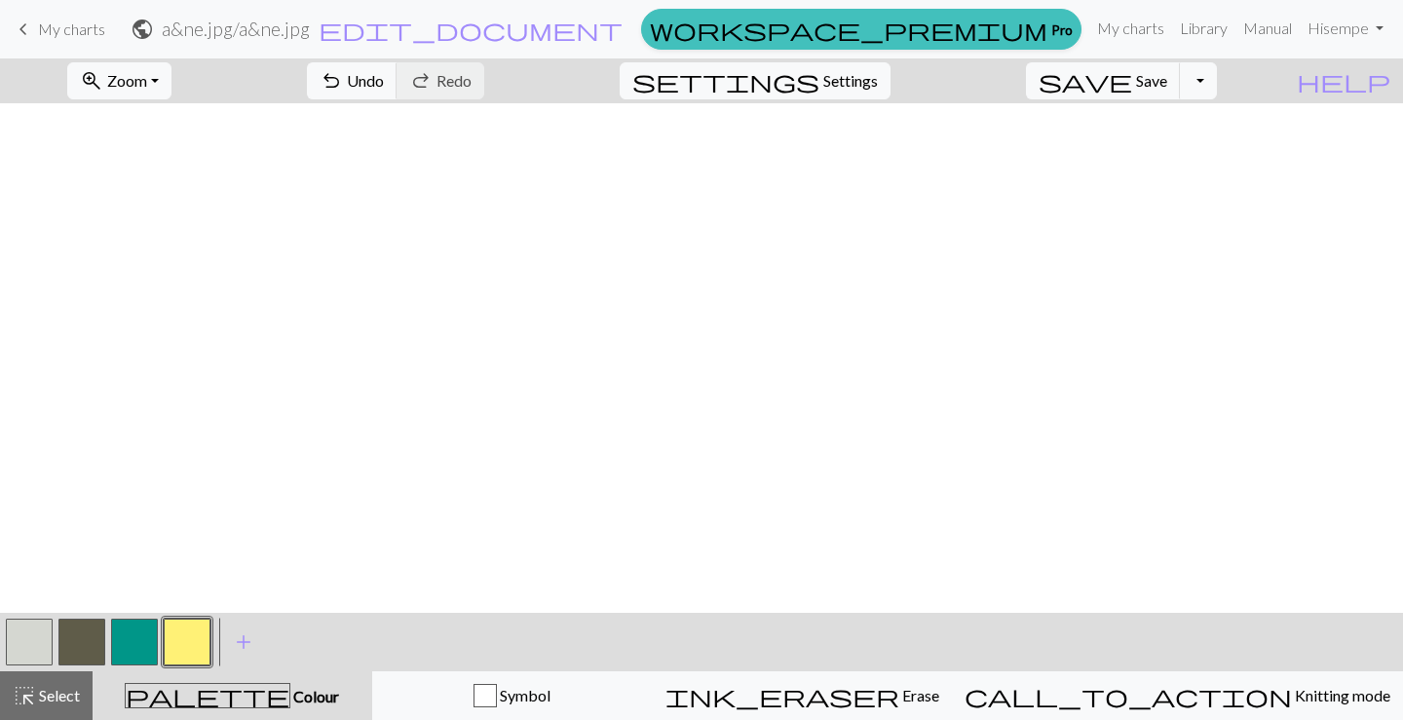
scroll to position [548, 15]
click at [871, 80] on span "Settings" at bounding box center [850, 80] width 55 height 23
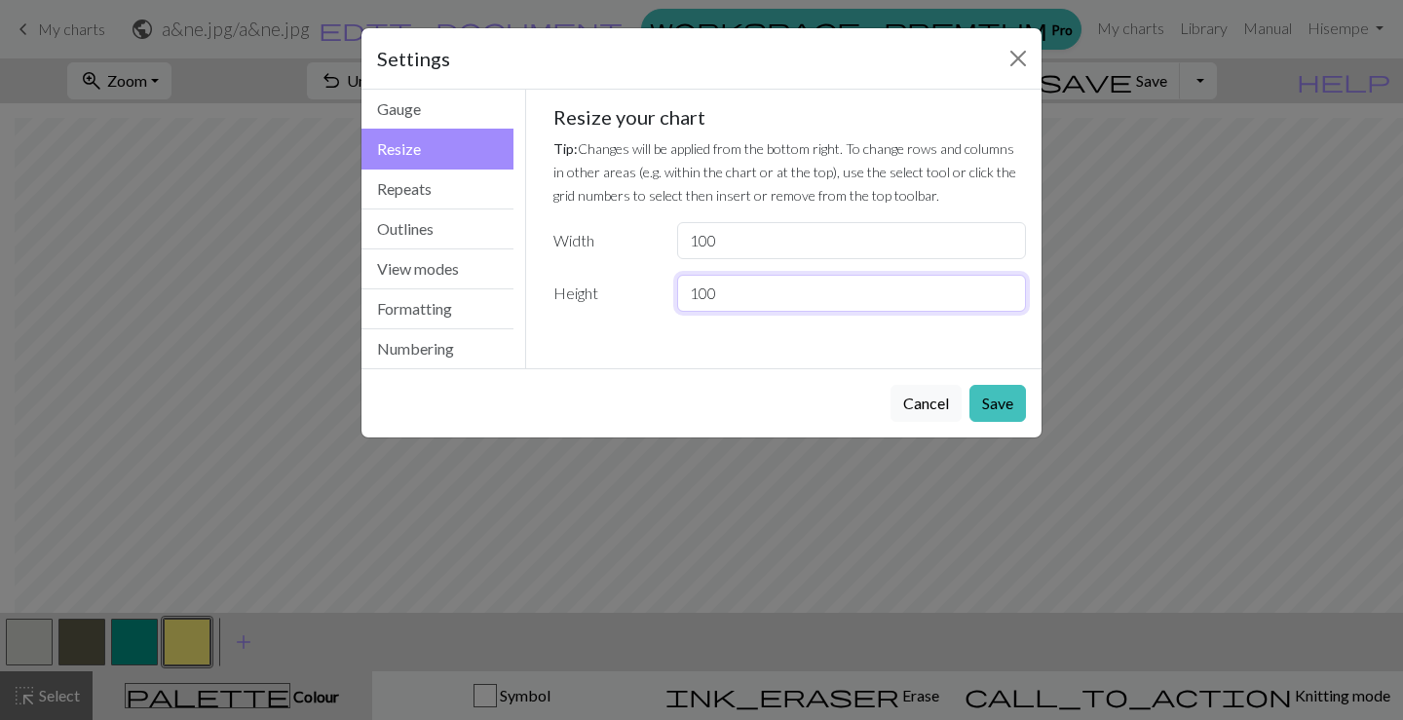
drag, startPoint x: 729, startPoint y: 294, endPoint x: 636, endPoint y: 303, distance: 93.0
click at [635, 303] on div "Height 100" at bounding box center [790, 293] width 497 height 37
type input "120"
drag, startPoint x: 735, startPoint y: 239, endPoint x: 609, endPoint y: 230, distance: 126.0
click at [609, 230] on div "Width 100" at bounding box center [790, 240] width 497 height 37
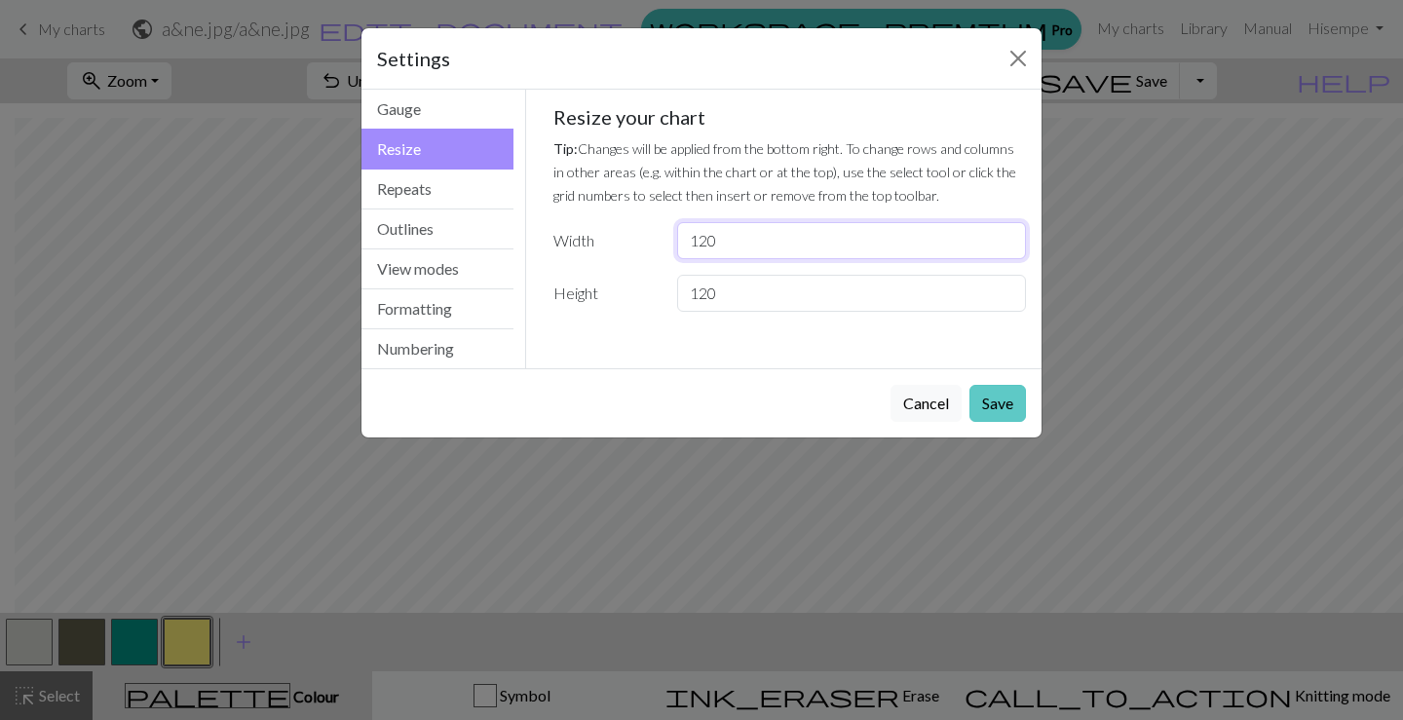
type input "120"
click at [999, 402] on button "Save" at bounding box center [997, 403] width 57 height 37
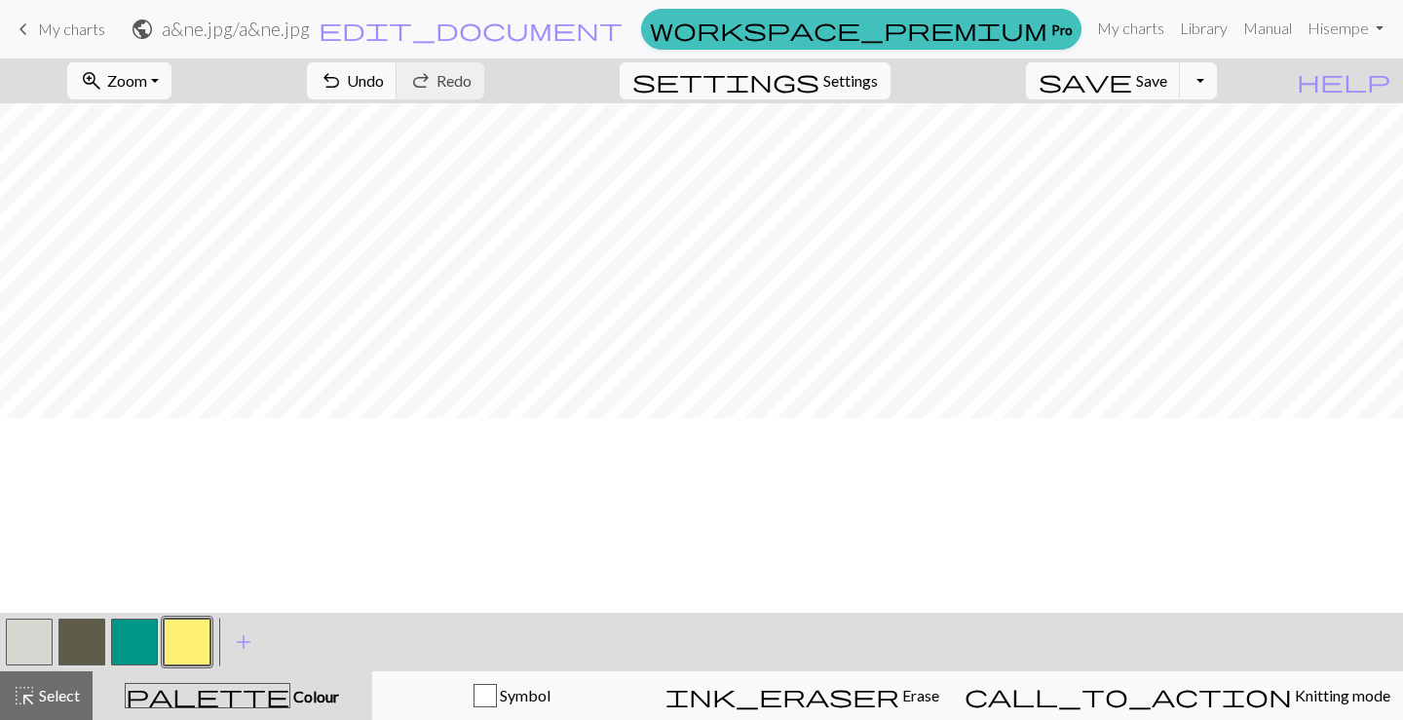
scroll to position [255, 111]
click at [26, 30] on span "keyboard_arrow_left" at bounding box center [23, 29] width 23 height 27
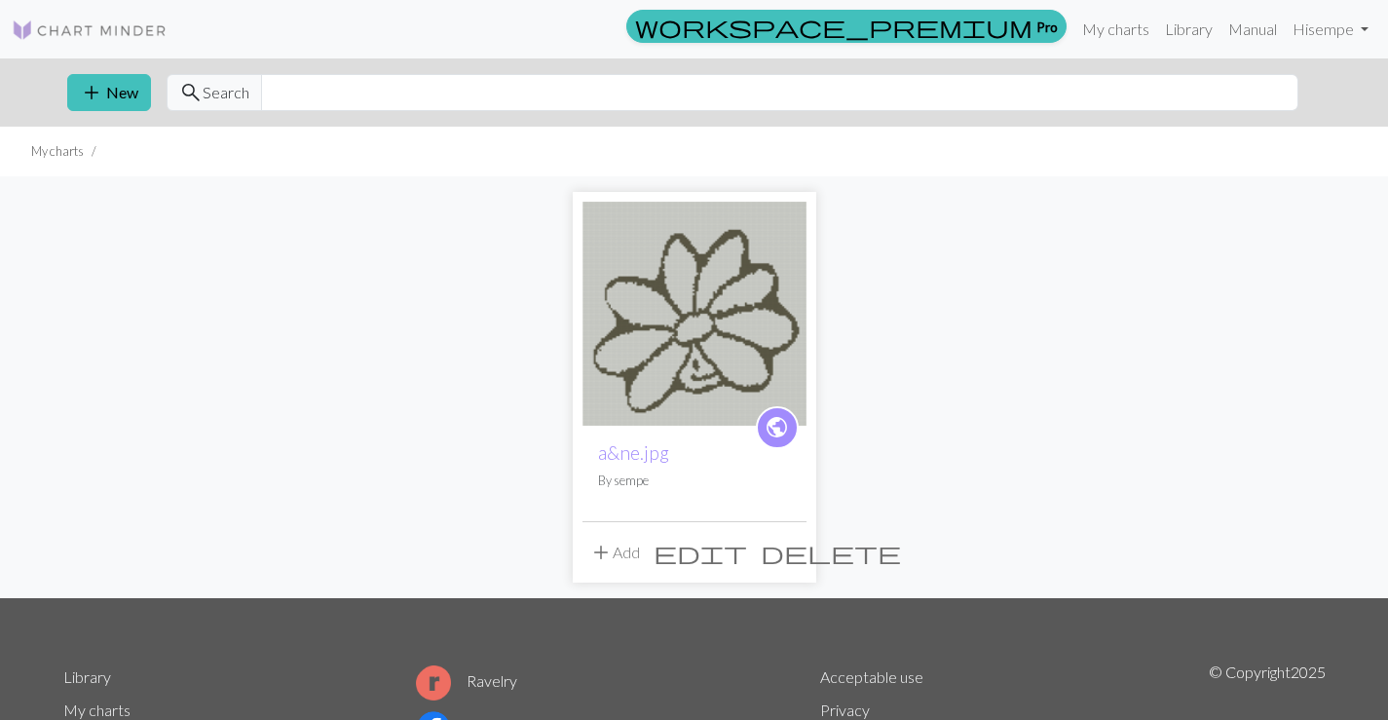
click at [733, 329] on img at bounding box center [695, 314] width 224 height 224
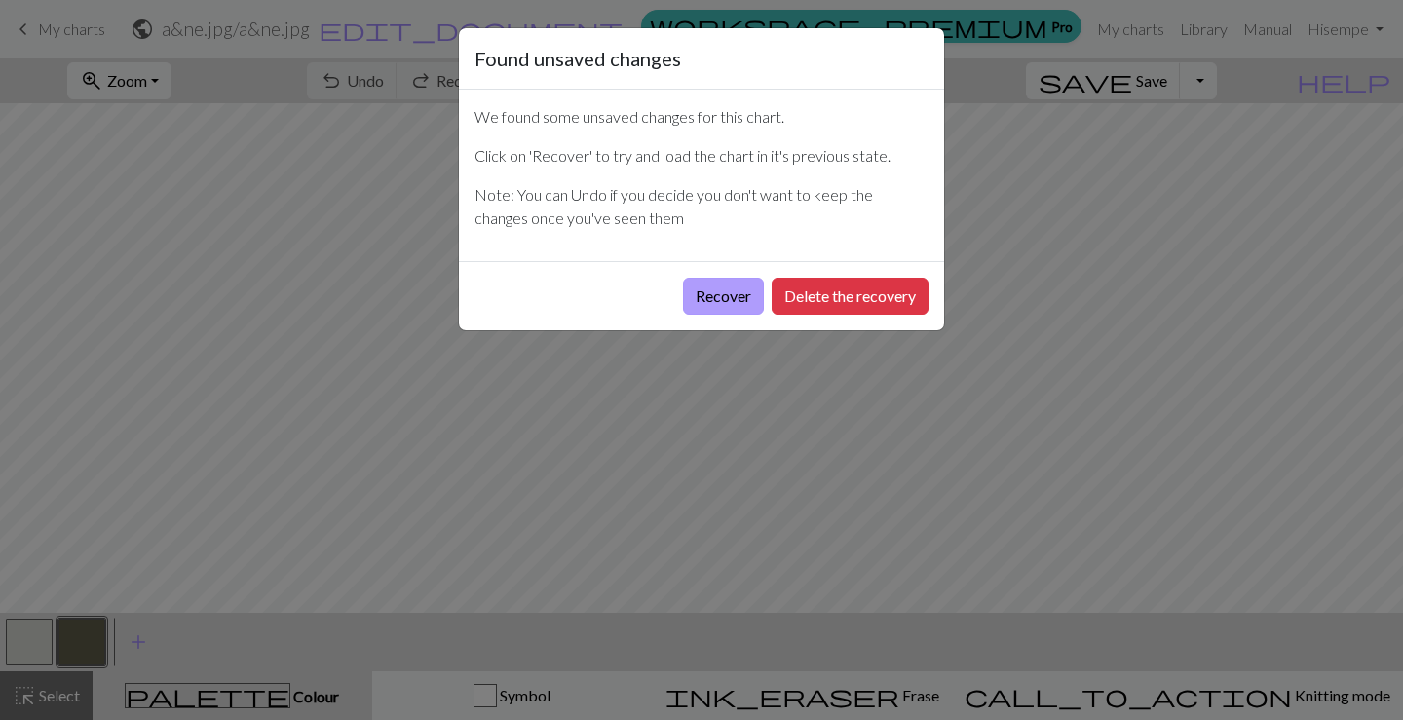
click at [726, 301] on button "Recover" at bounding box center [723, 296] width 81 height 37
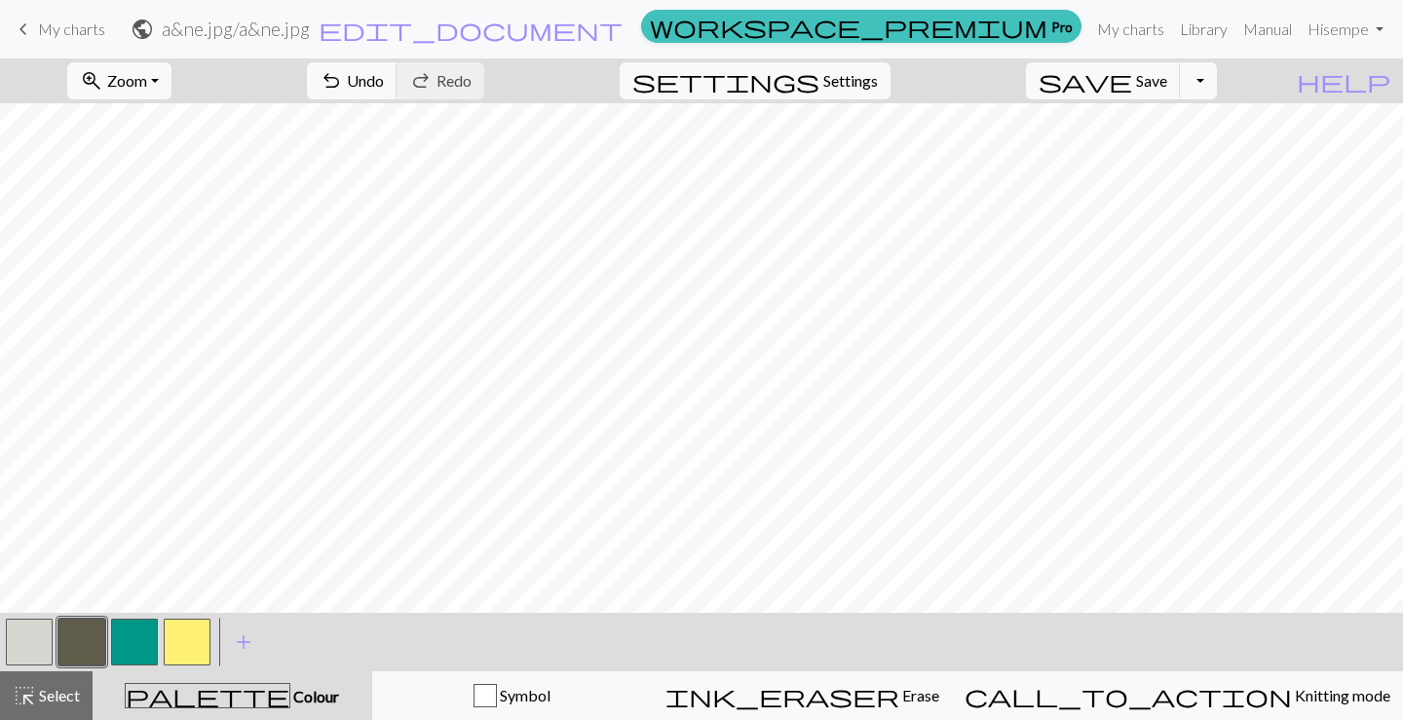
scroll to position [682, 0]
click at [147, 86] on span "Zoom" at bounding box center [127, 80] width 40 height 19
click at [156, 235] on button "50%" at bounding box center [145, 233] width 154 height 31
click at [171, 83] on button "zoom_in Zoom Zoom" at bounding box center [119, 80] width 104 height 37
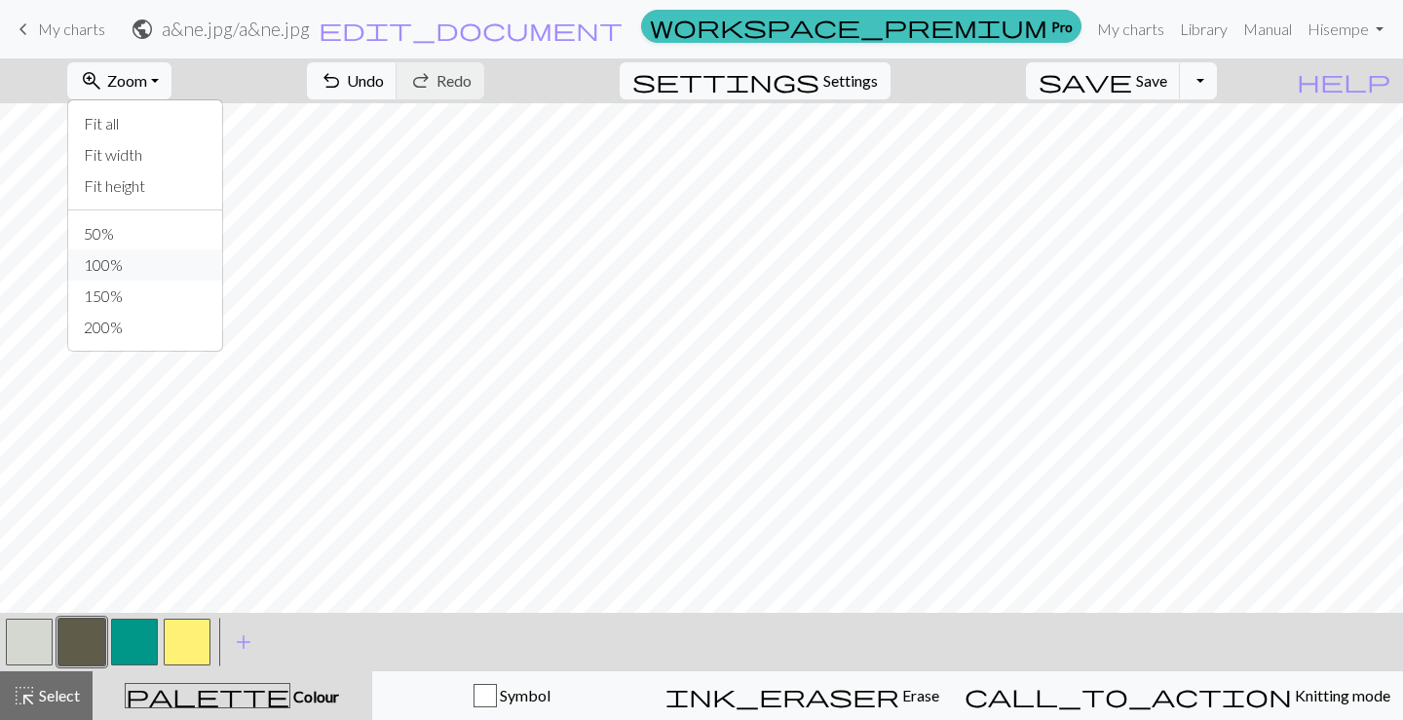
click at [166, 255] on button "100%" at bounding box center [145, 264] width 154 height 31
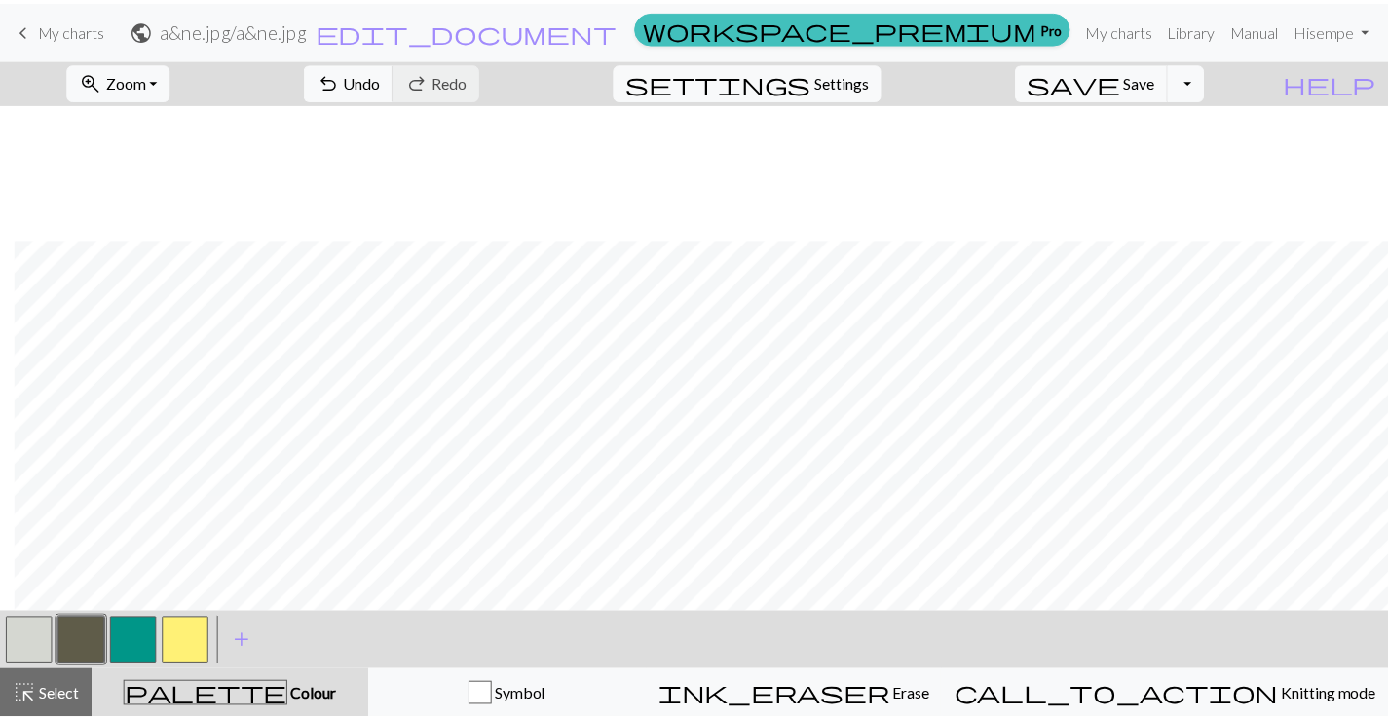
scroll to position [877, 1717]
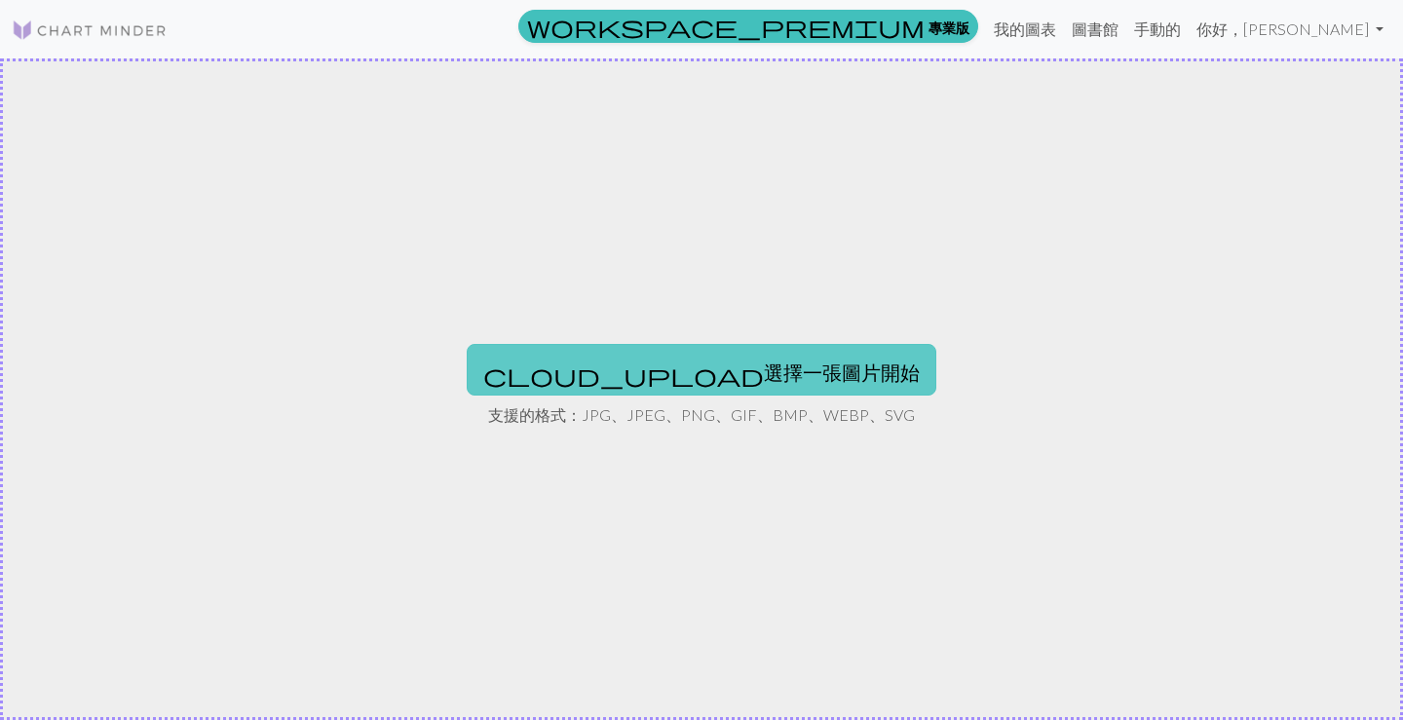
click at [764, 368] on font "選擇一張圖片開始" at bounding box center [842, 372] width 156 height 23
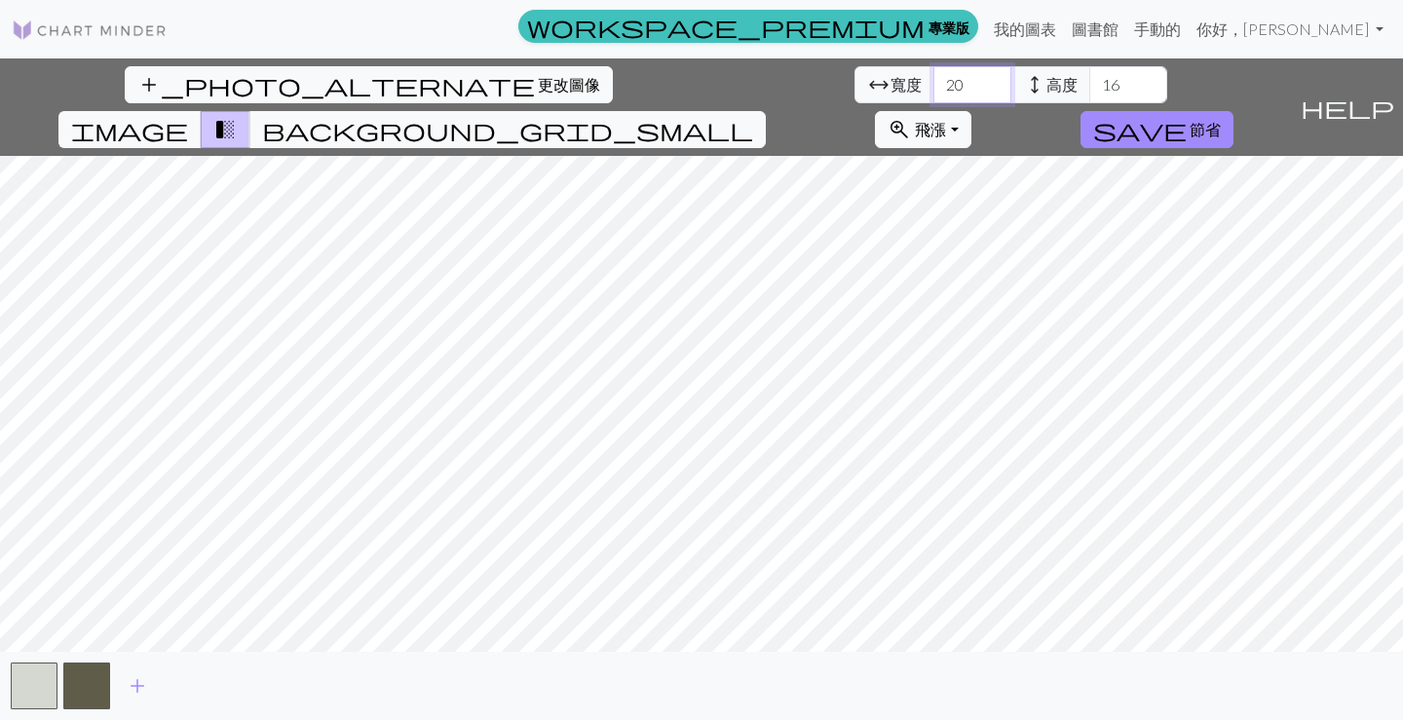
drag, startPoint x: 421, startPoint y: 83, endPoint x: 370, endPoint y: 89, distance: 51.0
click at [855, 89] on div "arrow_range 寬度 20 height 高度 16" at bounding box center [1011, 84] width 313 height 37
type input "120"
drag, startPoint x: 567, startPoint y: 82, endPoint x: 530, endPoint y: 87, distance: 37.3
click at [855, 90] on div "arrow_range 寬度 120 height 高度 16" at bounding box center [1011, 84] width 313 height 37
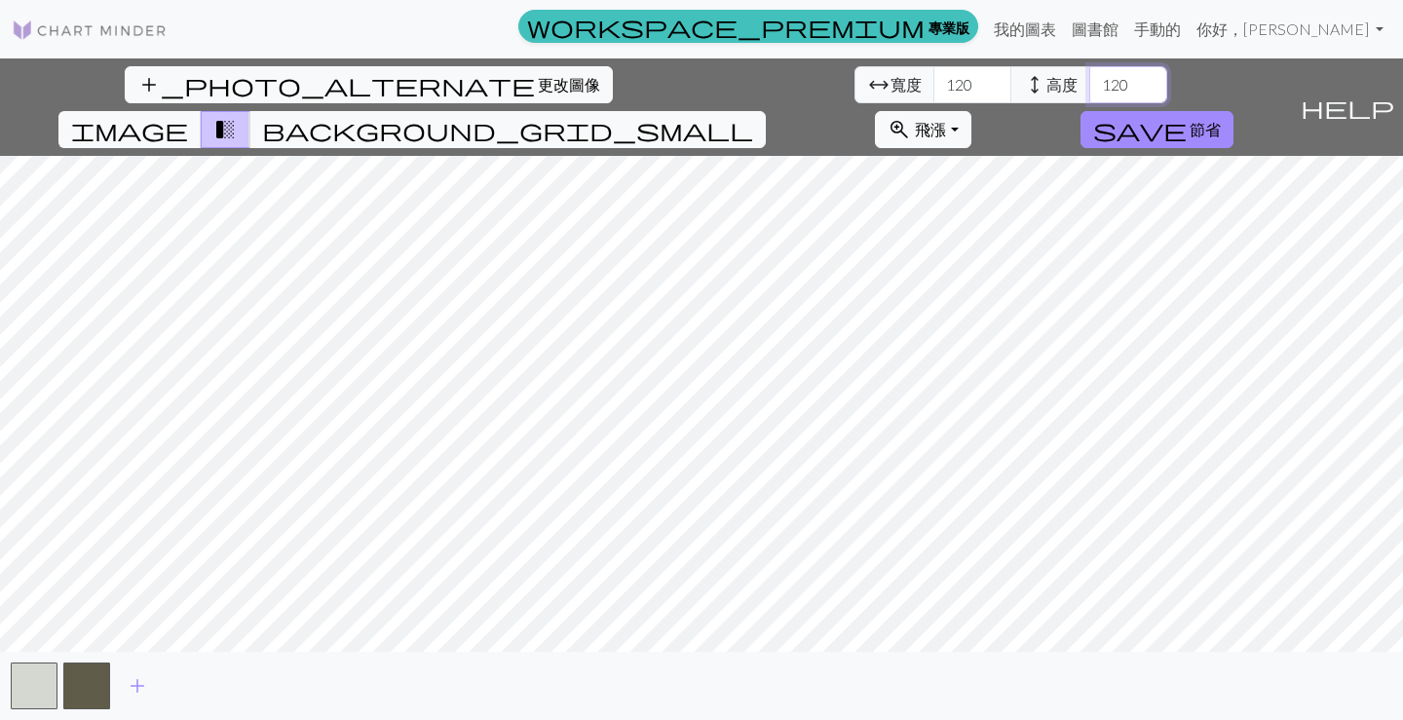
type input "120"
click at [1221, 120] on font "節省" at bounding box center [1205, 129] width 31 height 19
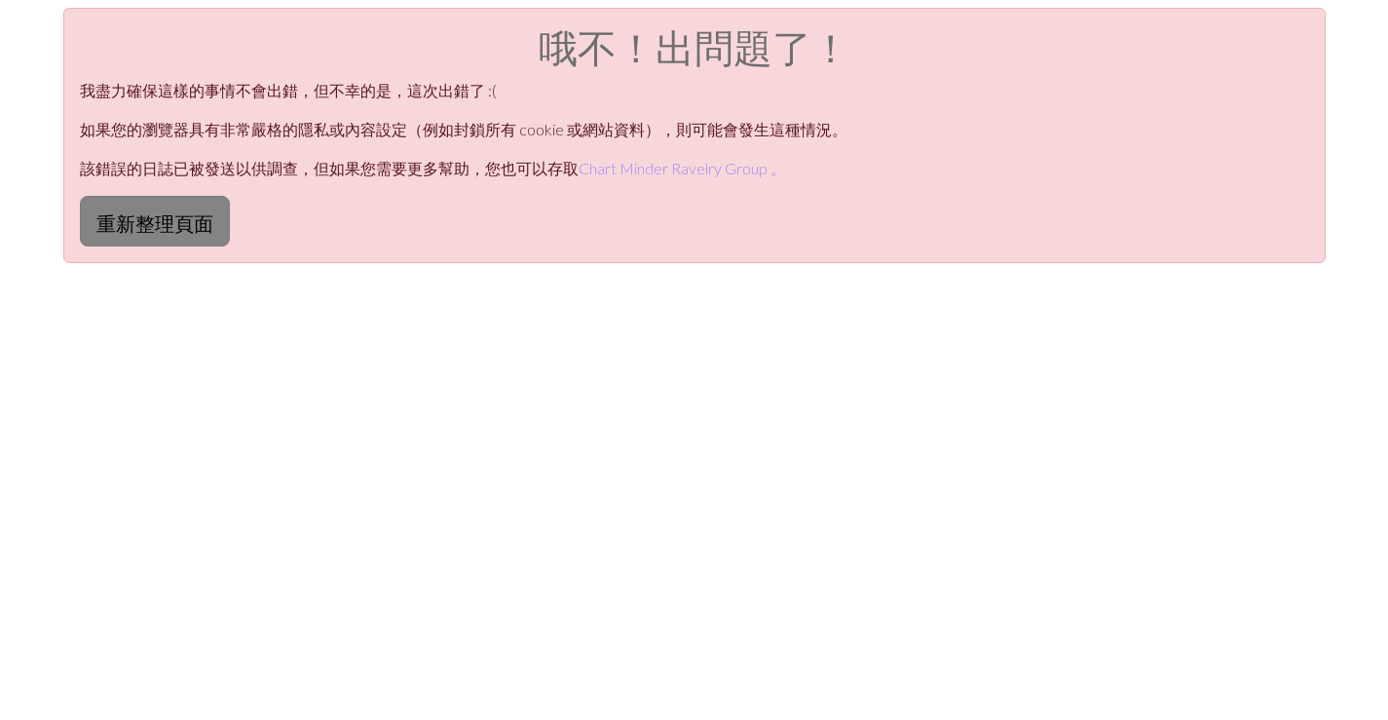
click at [153, 226] on font "重新整理頁面" at bounding box center [154, 222] width 117 height 23
click at [158, 220] on font "重新整理頁面" at bounding box center [154, 222] width 117 height 23
click at [196, 224] on font "重新整理頁面" at bounding box center [154, 222] width 117 height 23
click at [198, 225] on font "重新整理頁面" at bounding box center [154, 222] width 117 height 23
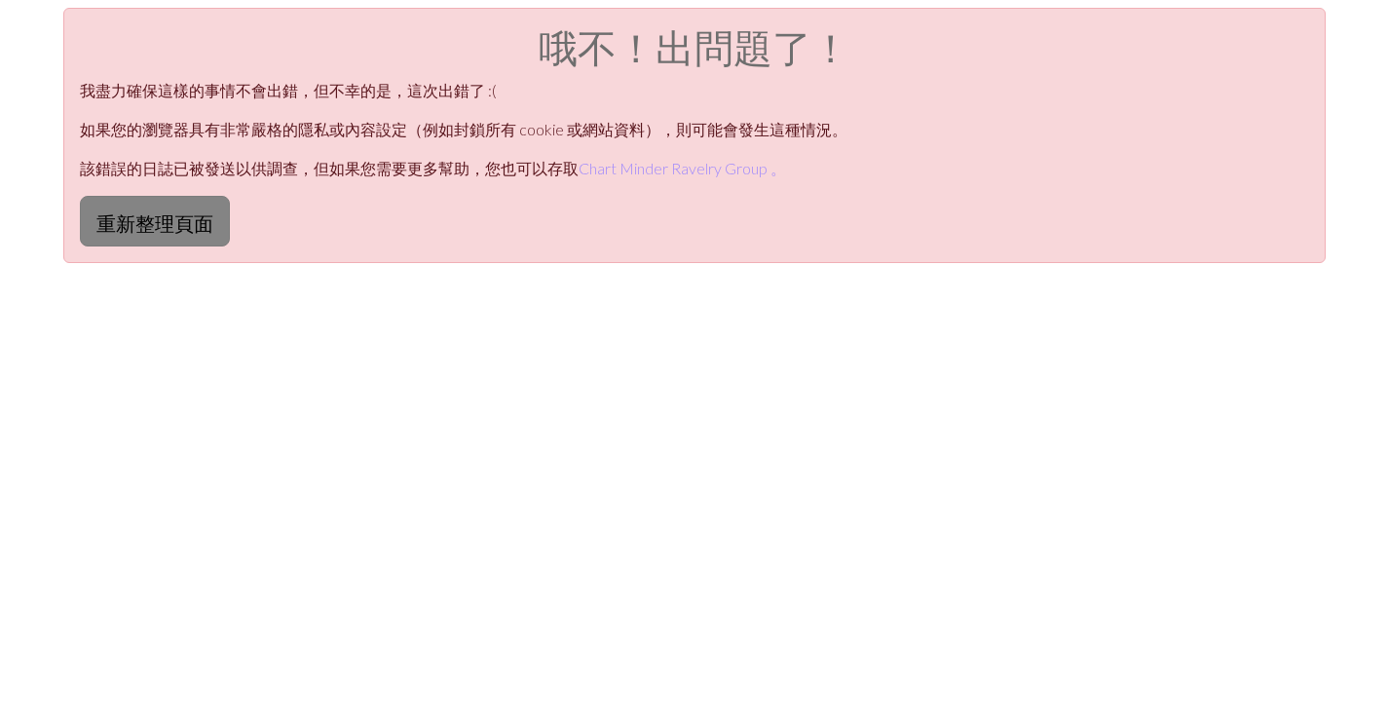
click at [204, 220] on font "重新整理頁面" at bounding box center [154, 222] width 117 height 23
click at [642, 170] on font "Chart Minder Ravelry Group 。" at bounding box center [683, 168] width 208 height 19
click at [168, 229] on font "重新整理頁面" at bounding box center [154, 222] width 117 height 23
click at [174, 244] on button "重新整理頁面" at bounding box center [155, 221] width 150 height 51
click at [189, 222] on font "重新整理頁面" at bounding box center [154, 222] width 117 height 23
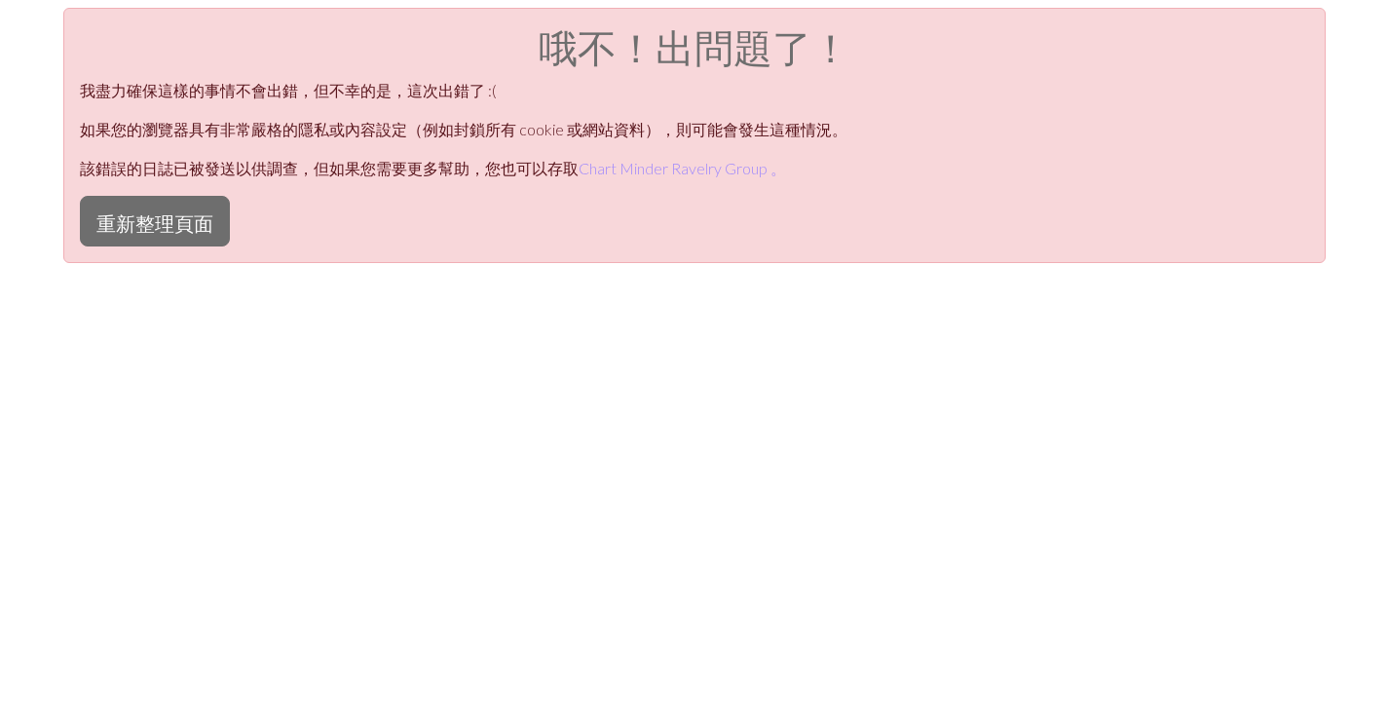
click at [302, 422] on div "哦不！出問題了！ 我盡力確保這樣的事情不會出錯，但不幸的是，這次出錯了 :( 如果您的瀏覽器具有非常嚴格的隱私或內容設定（例如封鎖所有 cookie 或網站資…" at bounding box center [694, 368] width 1388 height 720
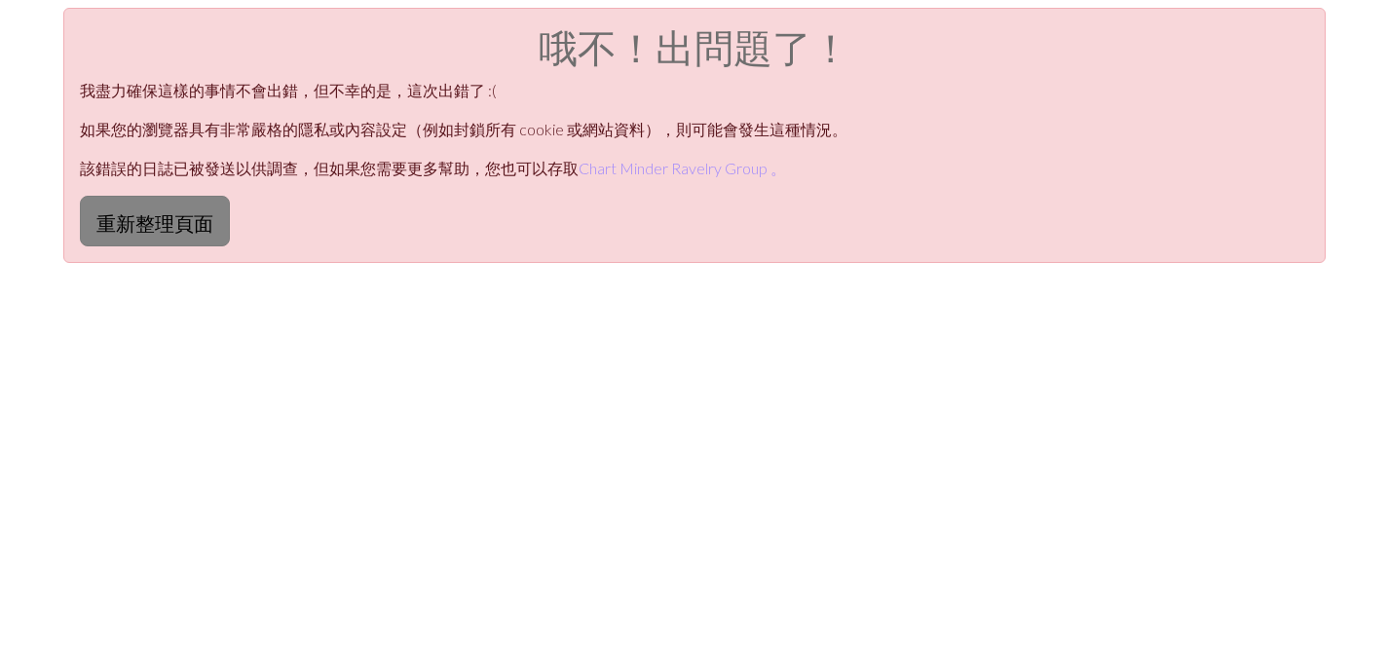
click at [203, 233] on font "重新整理頁面" at bounding box center [154, 222] width 117 height 23
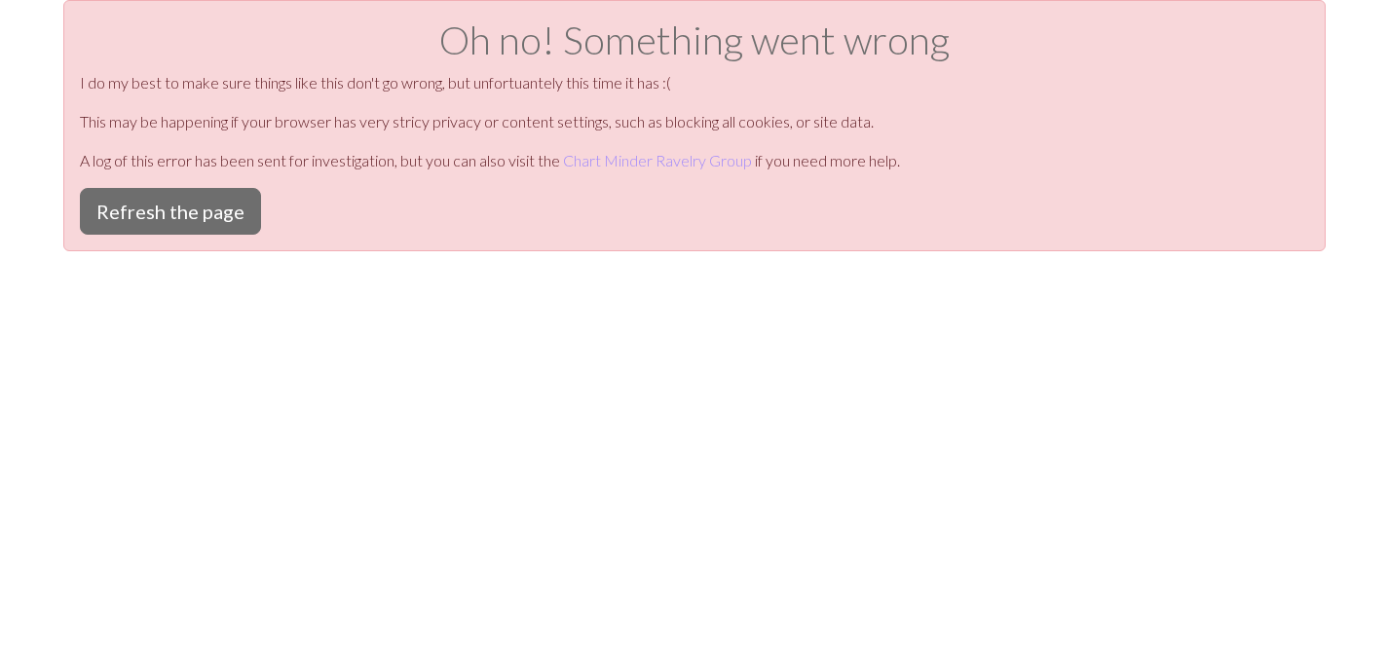
scroll to position [8, 0]
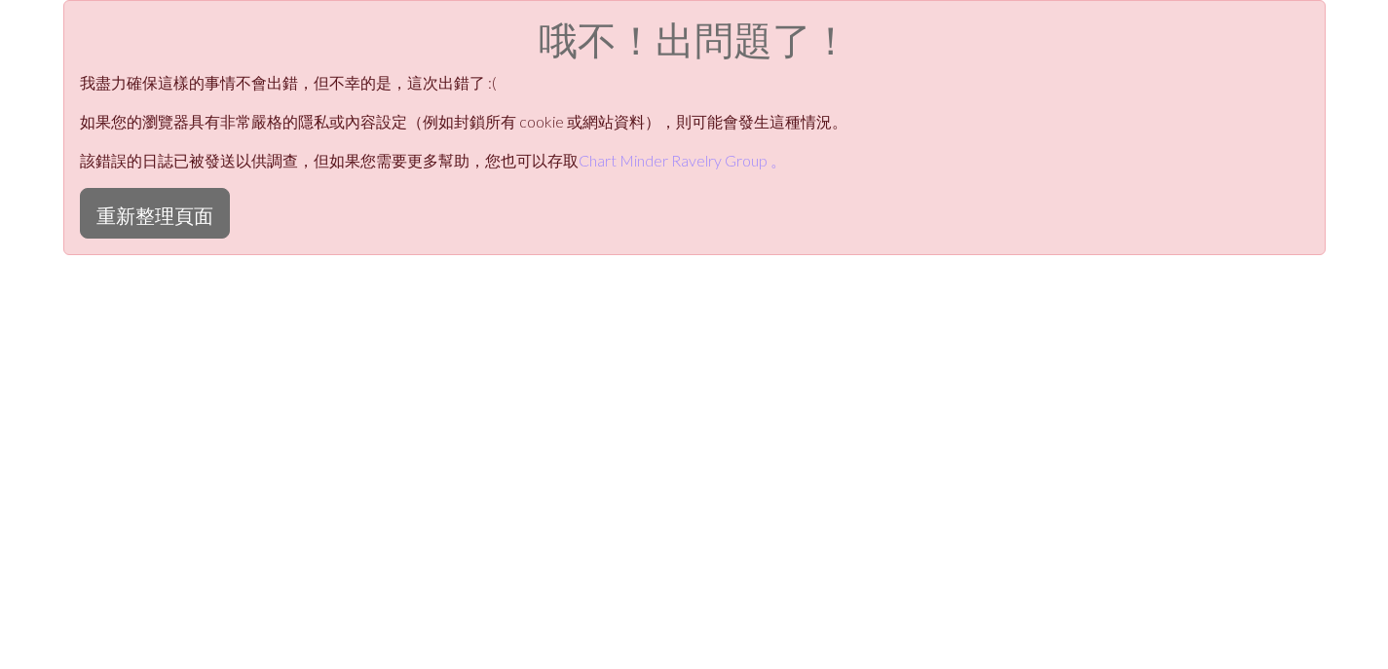
click at [234, 414] on div "哦不！出問題了！ 我盡力確保這樣的事情不會出錯，但不幸的是，這次出錯了 :( 如果您的瀏覽器具有非常嚴格的隱私或內容設定（例如封鎖所有 cookie 或網站資…" at bounding box center [694, 334] width 1388 height 669
click at [198, 209] on font "重新整理頁面" at bounding box center [154, 215] width 117 height 23
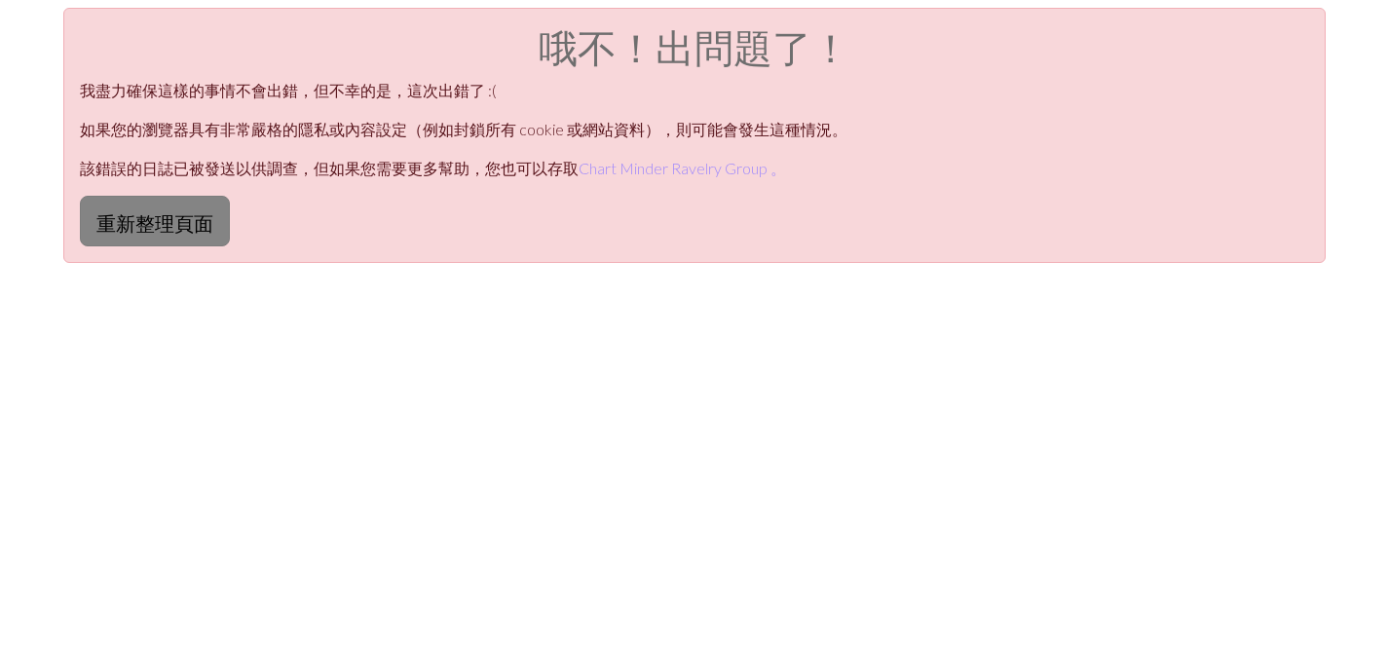
click at [176, 219] on font "重新整理頁面" at bounding box center [154, 222] width 117 height 23
click at [1159, 88] on p "我盡力確保這樣的事情不會出錯，但不幸的是，這次出錯了 :(" at bounding box center [695, 90] width 1230 height 23
drag, startPoint x: 180, startPoint y: 217, endPoint x: 943, endPoint y: 177, distance: 764.0
click at [181, 217] on font "重新整理頁面" at bounding box center [154, 222] width 117 height 23
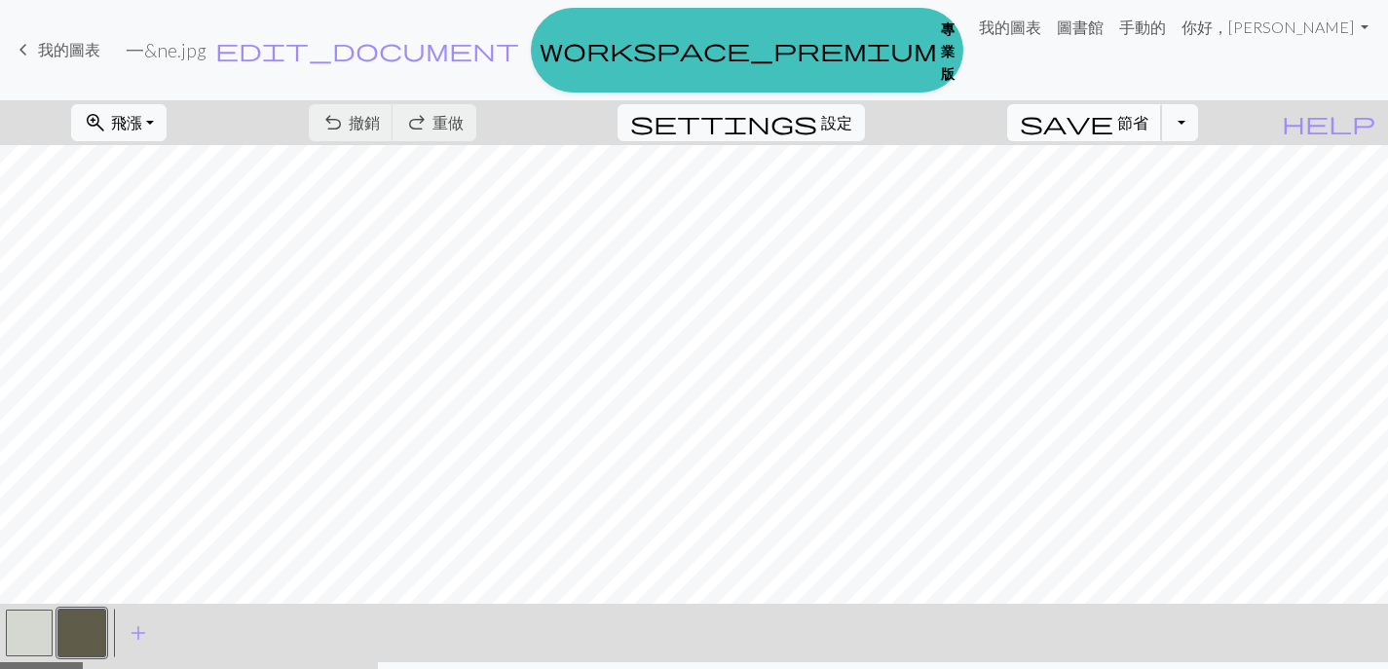
click at [1112, 87] on li "圖書館" at bounding box center [1080, 50] width 62 height 85
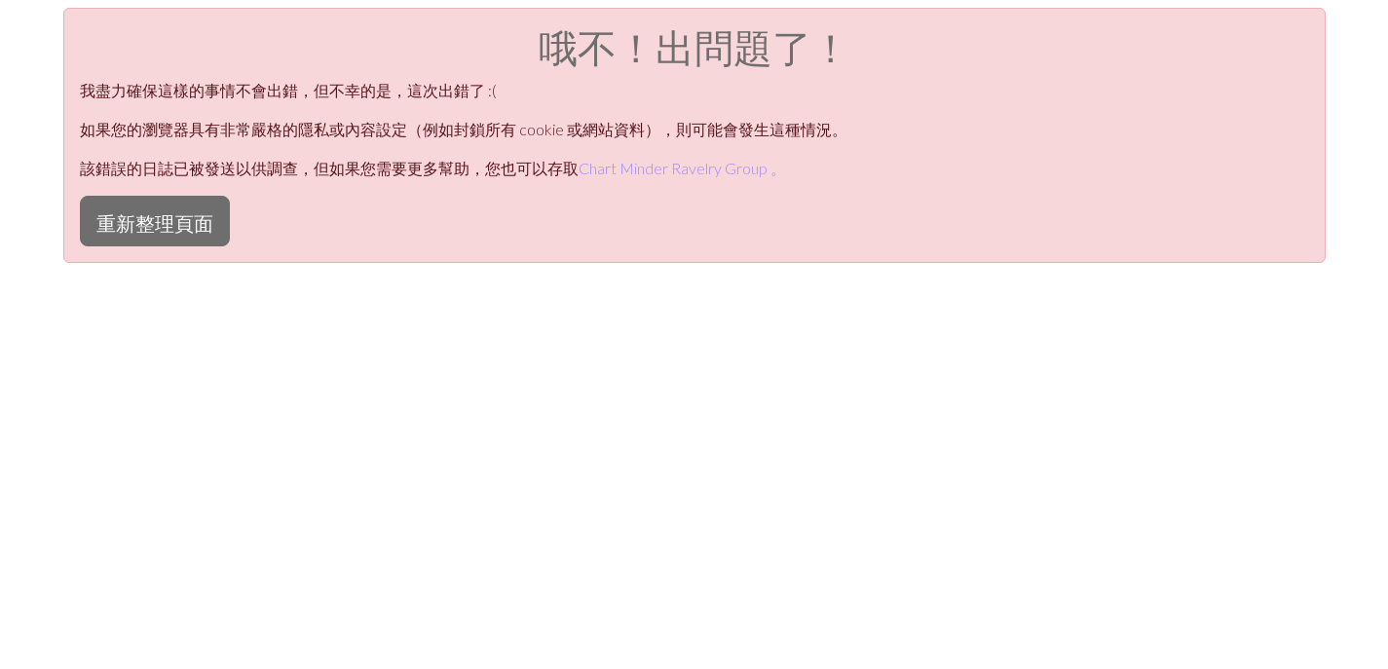
click at [1160, 118] on p "如果您的瀏覽器具有非常嚴格的隱私或內容設定（例如封鎖所有 cookie 或網站資料），則可能會發生這種情況。" at bounding box center [695, 129] width 1230 height 23
drag, startPoint x: 172, startPoint y: 237, endPoint x: 212, endPoint y: 228, distance: 40.9
click at [180, 235] on button "重新整理頁面" at bounding box center [155, 221] width 150 height 51
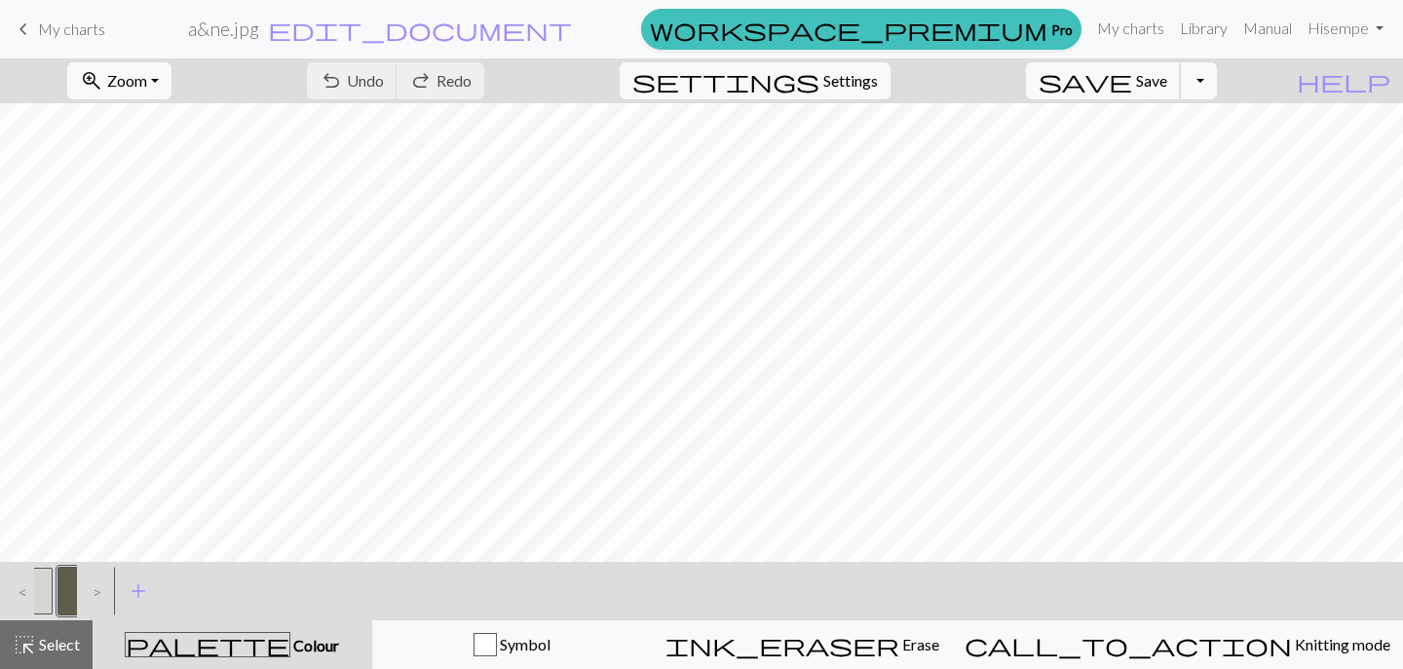
click at [1173, 84] on div "keyboard_arrow_left My charts a&ne.jpg edit_document Edit settings workspace_pr…" at bounding box center [701, 334] width 1403 height 669
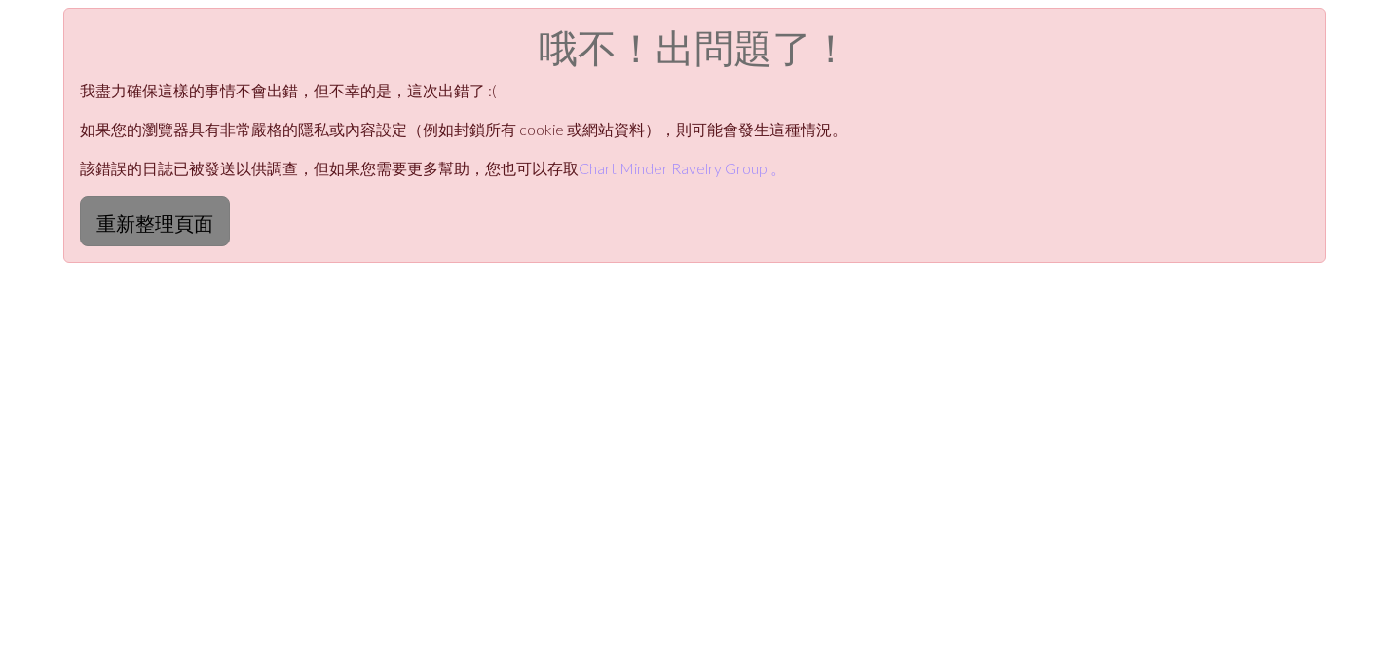
drag, startPoint x: 181, startPoint y: 217, endPoint x: 863, endPoint y: 202, distance: 682.2
click at [182, 217] on font "重新整理頁面" at bounding box center [154, 222] width 117 height 23
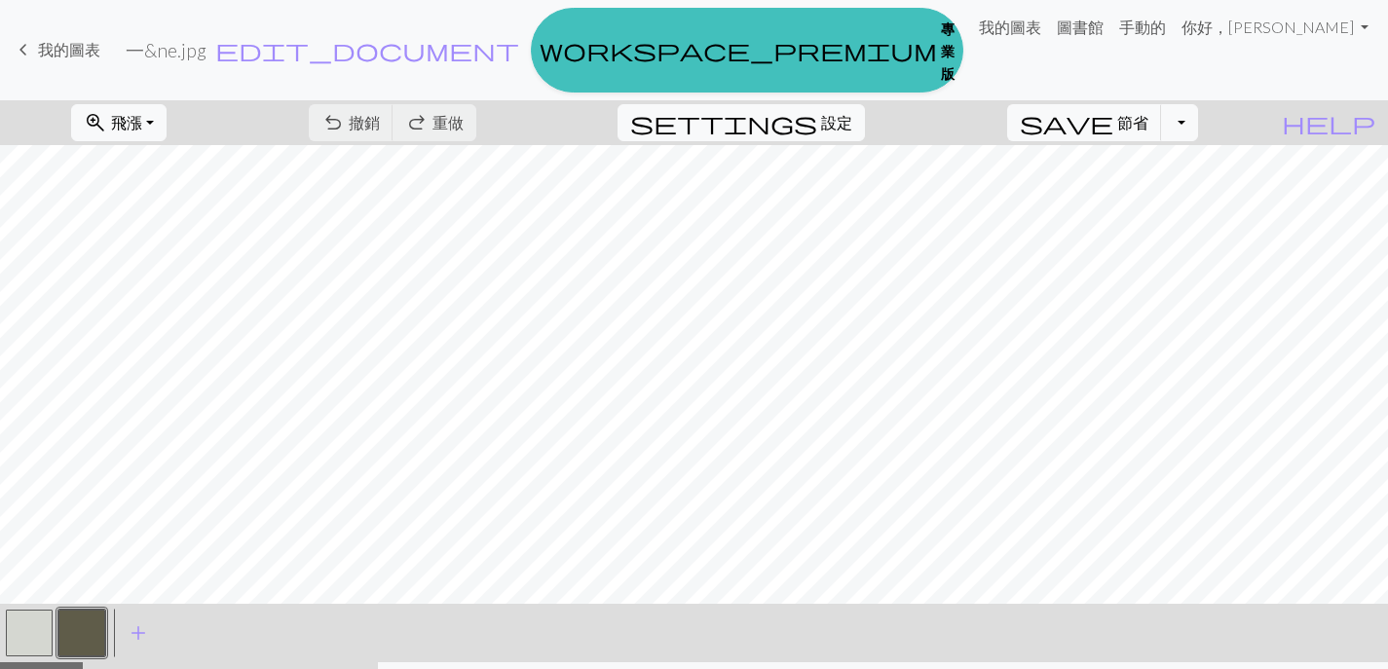
click at [1112, 87] on li "圖書館" at bounding box center [1080, 50] width 62 height 85
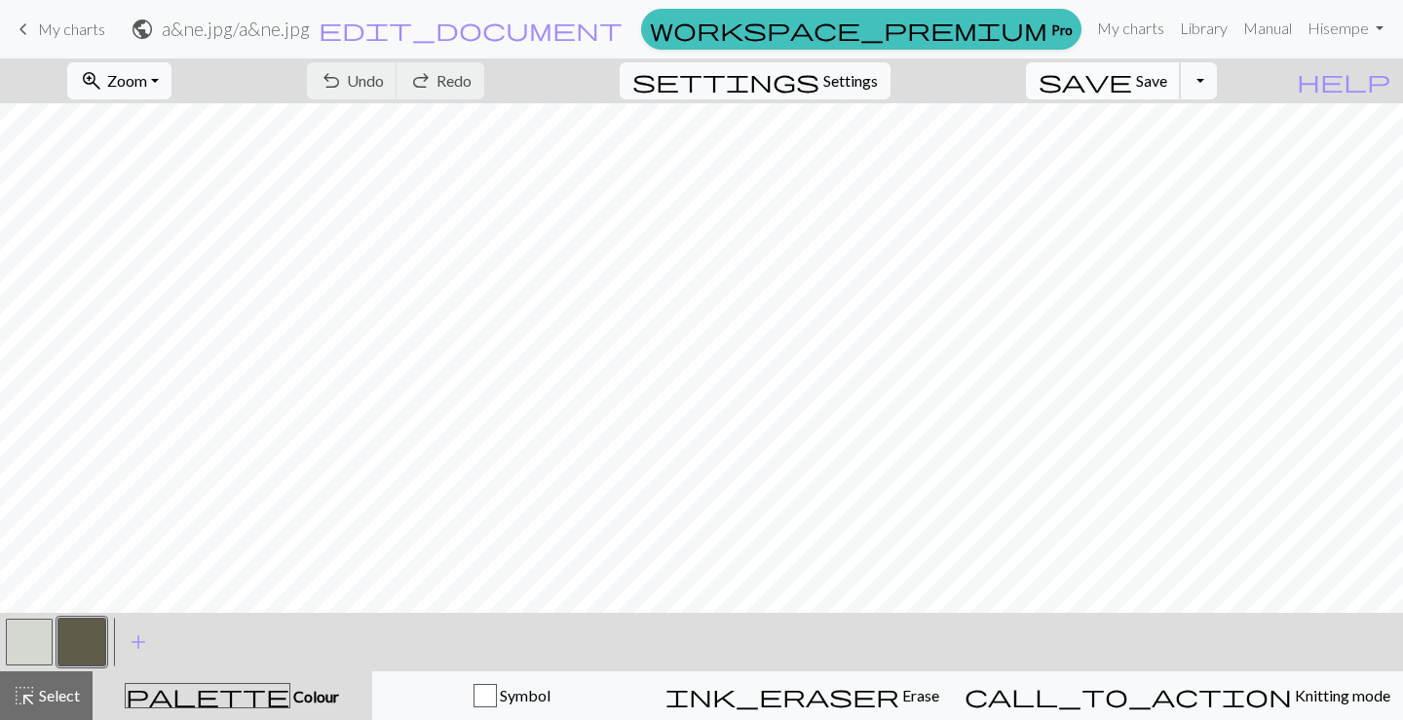
click at [1167, 78] on span "Save" at bounding box center [1151, 80] width 31 height 19
click at [1217, 76] on button "Toggle Dropdown" at bounding box center [1198, 80] width 37 height 37
click at [1159, 154] on button "save_alt Download" at bounding box center [1055, 154] width 322 height 31
click at [1217, 82] on button "Toggle Dropdown" at bounding box center [1198, 80] width 37 height 37
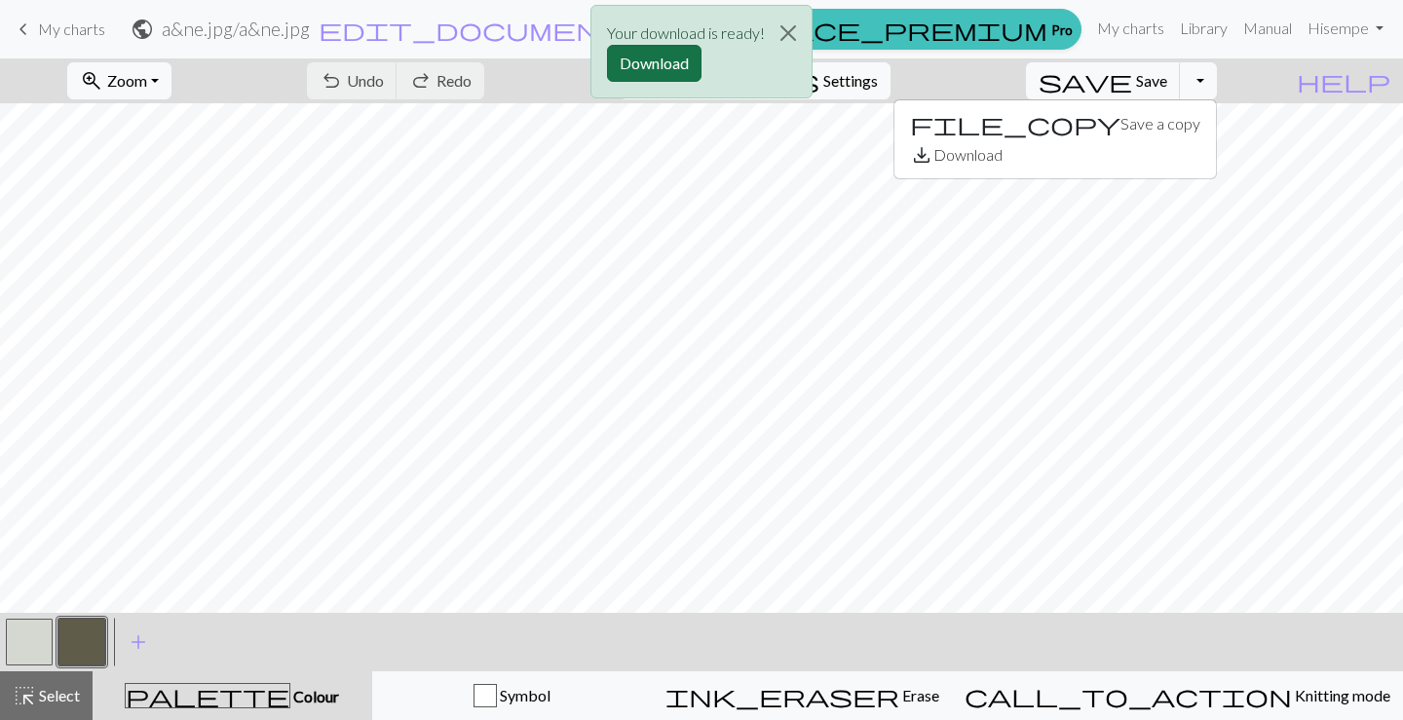
click at [673, 58] on button "Download" at bounding box center [654, 63] width 95 height 37
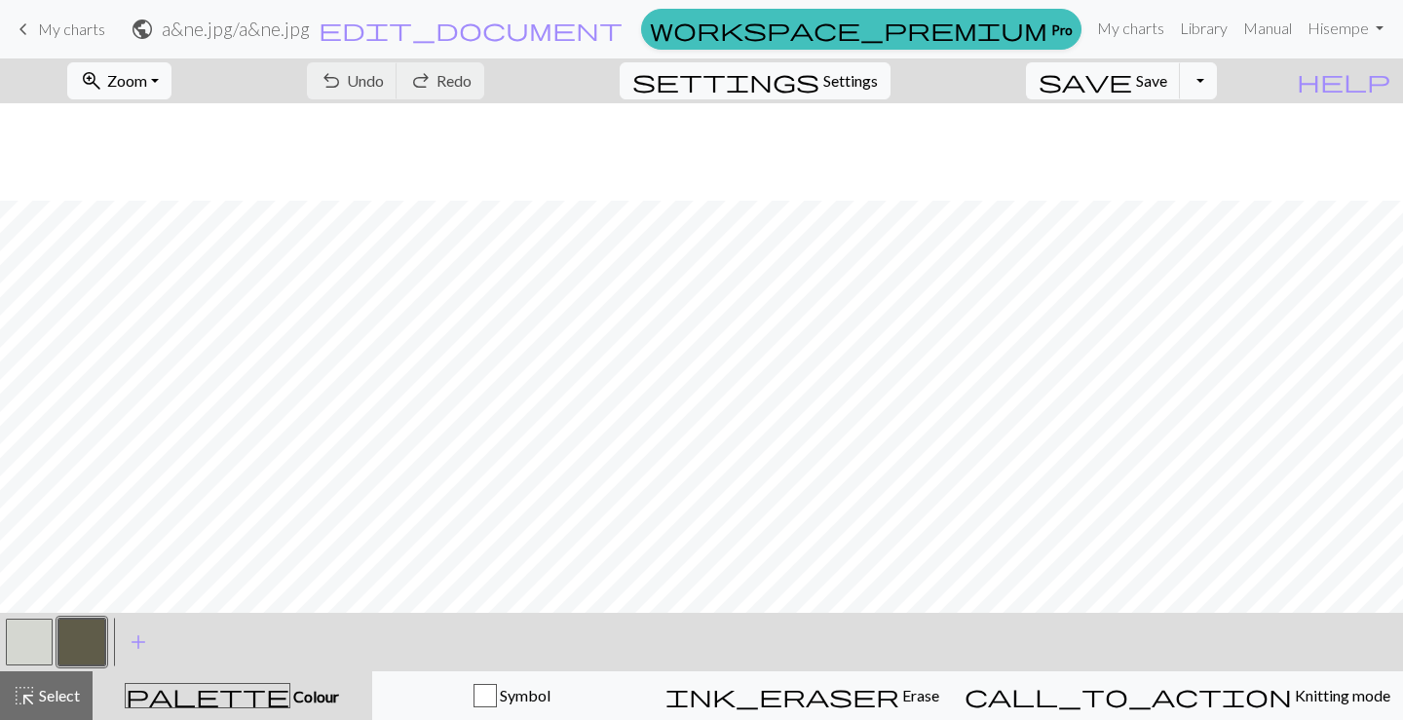
scroll to position [1851, 0]
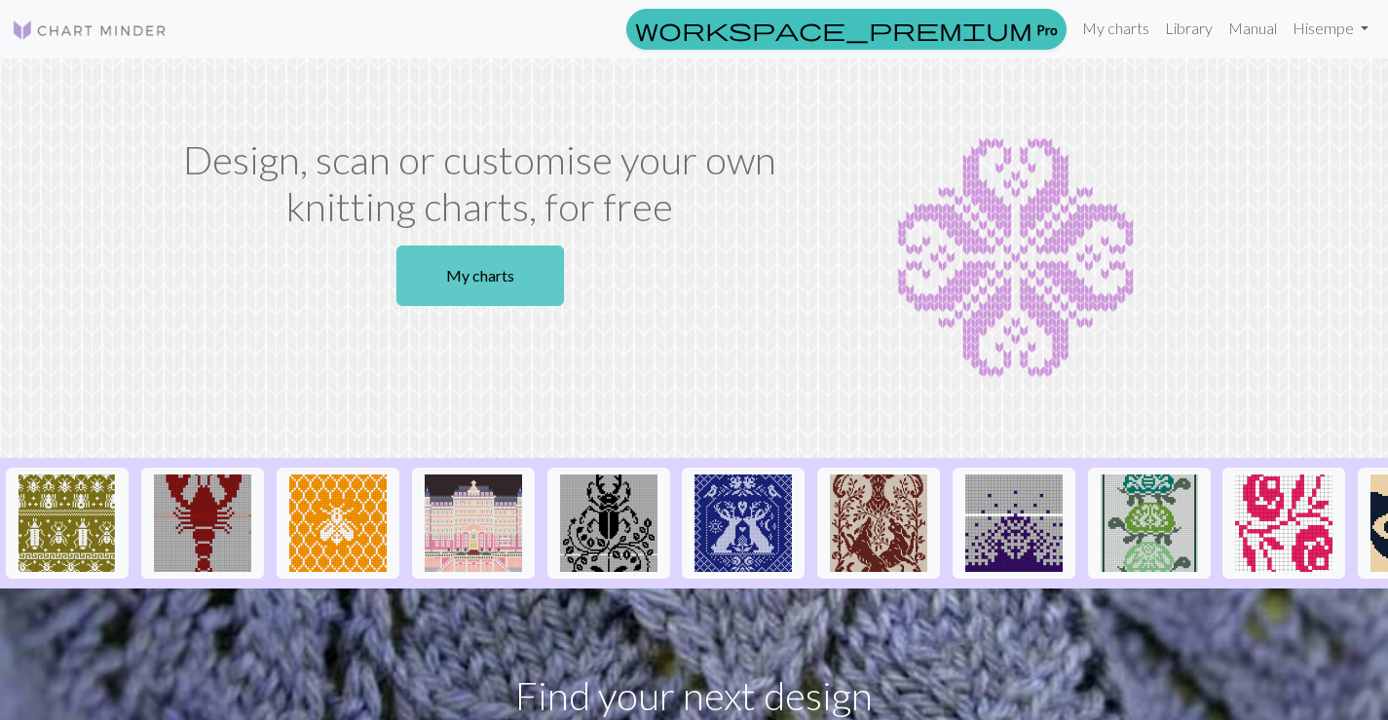
click at [535, 261] on link "My charts" at bounding box center [481, 276] width 168 height 60
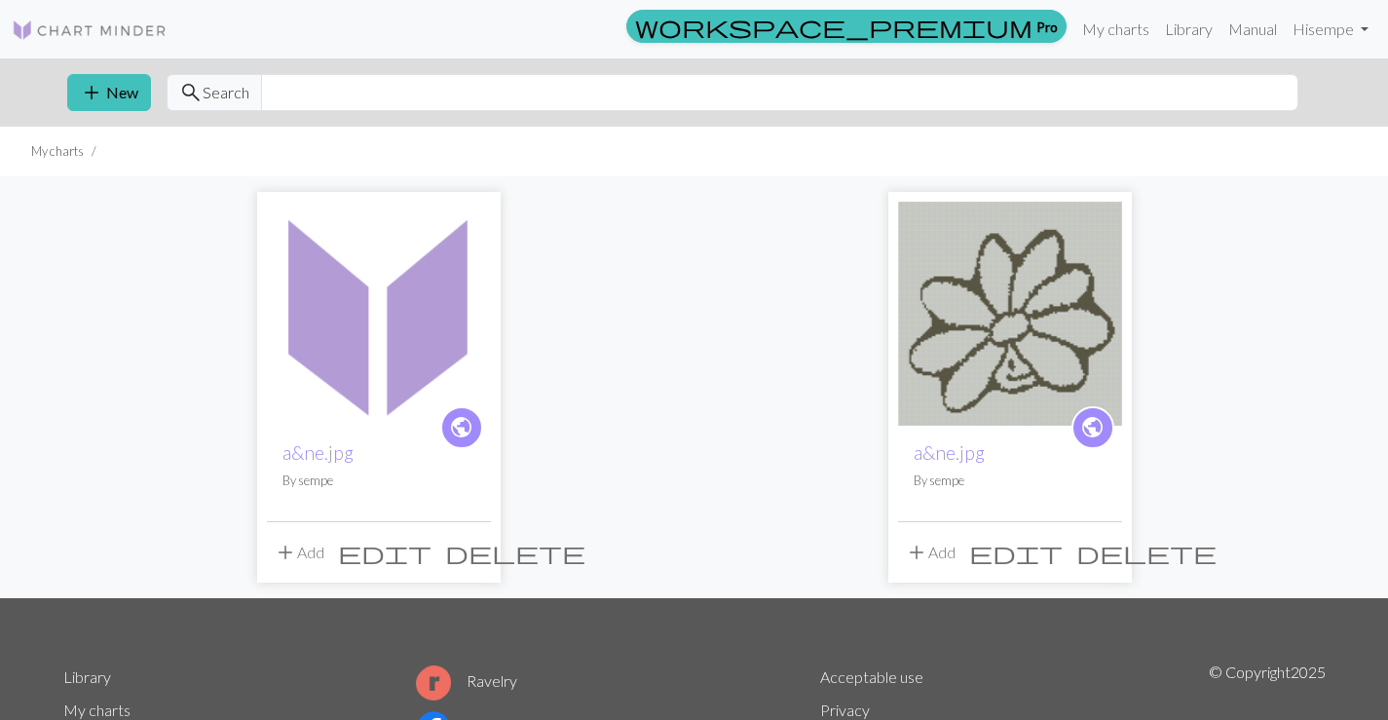
click at [283, 557] on span "add" at bounding box center [285, 552] width 23 height 27
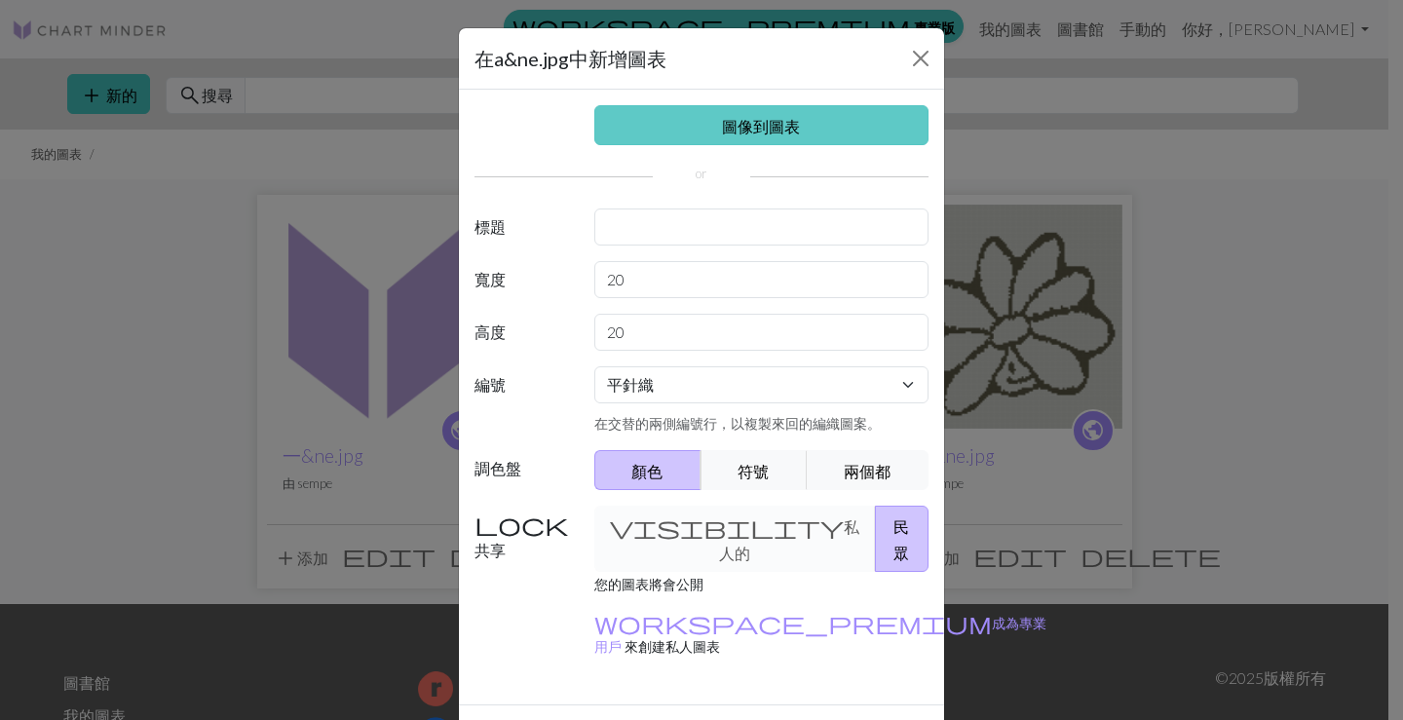
click at [803, 117] on link "圖像到圖表" at bounding box center [761, 125] width 335 height 40
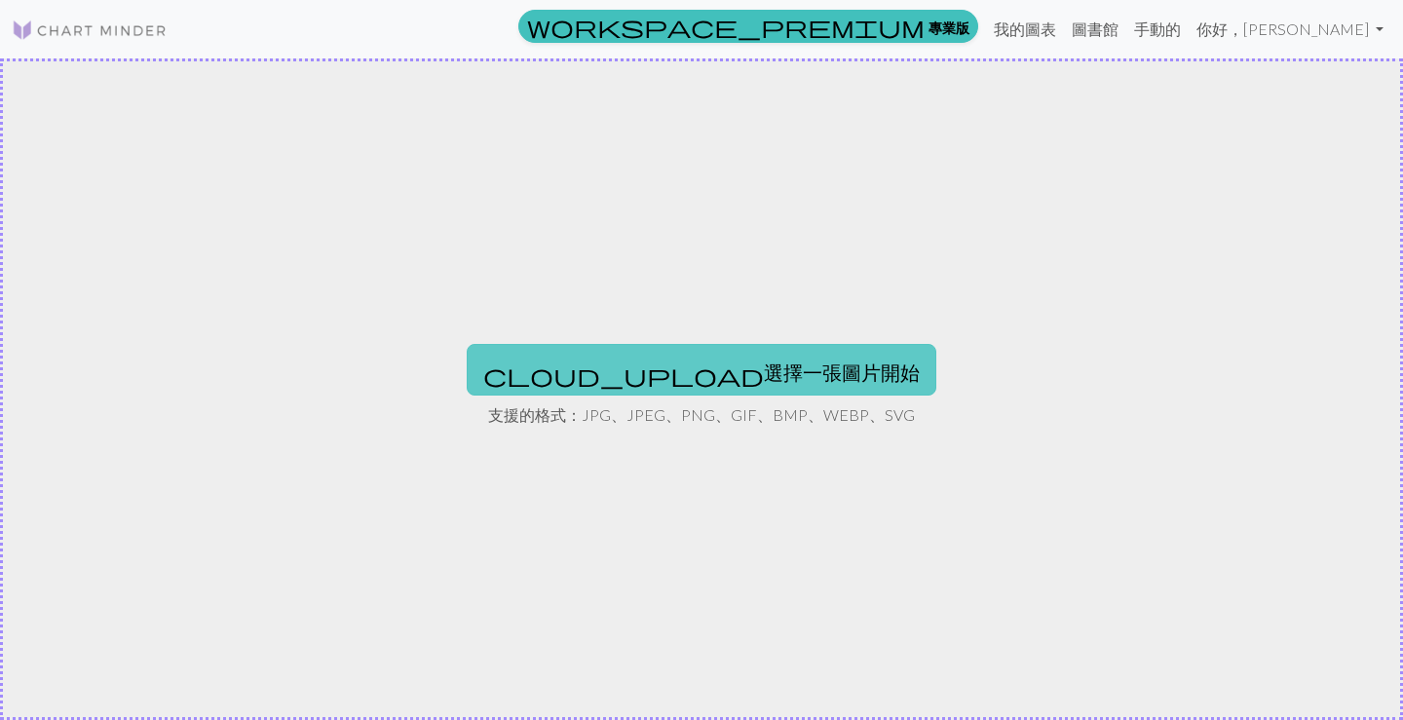
click at [764, 358] on font "選擇一張圖片開始" at bounding box center [842, 369] width 156 height 23
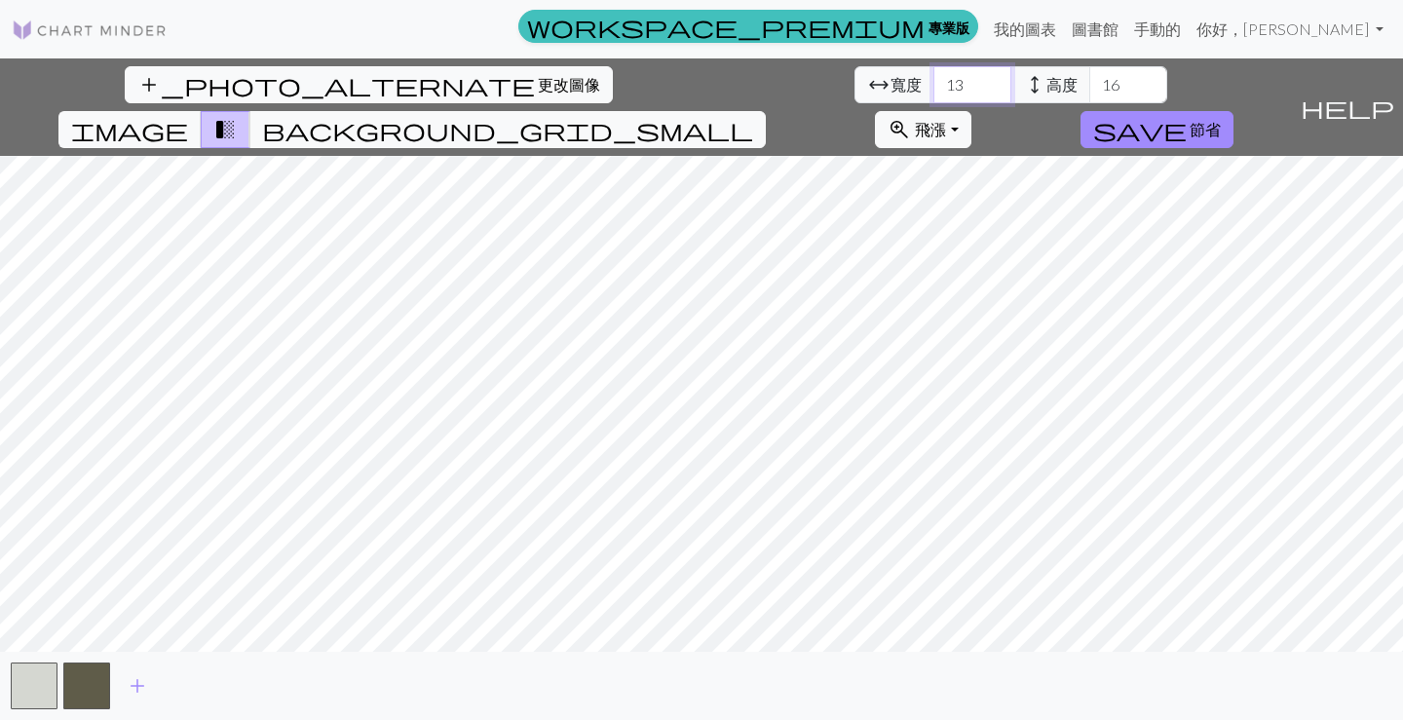
drag, startPoint x: 429, startPoint y: 89, endPoint x: 396, endPoint y: 93, distance: 33.4
click at [933, 93] on input "13" at bounding box center [972, 84] width 78 height 37
drag, startPoint x: 409, startPoint y: 84, endPoint x: 383, endPoint y: 87, distance: 26.5
click at [933, 87] on input "13" at bounding box center [972, 84] width 78 height 37
type input "100"
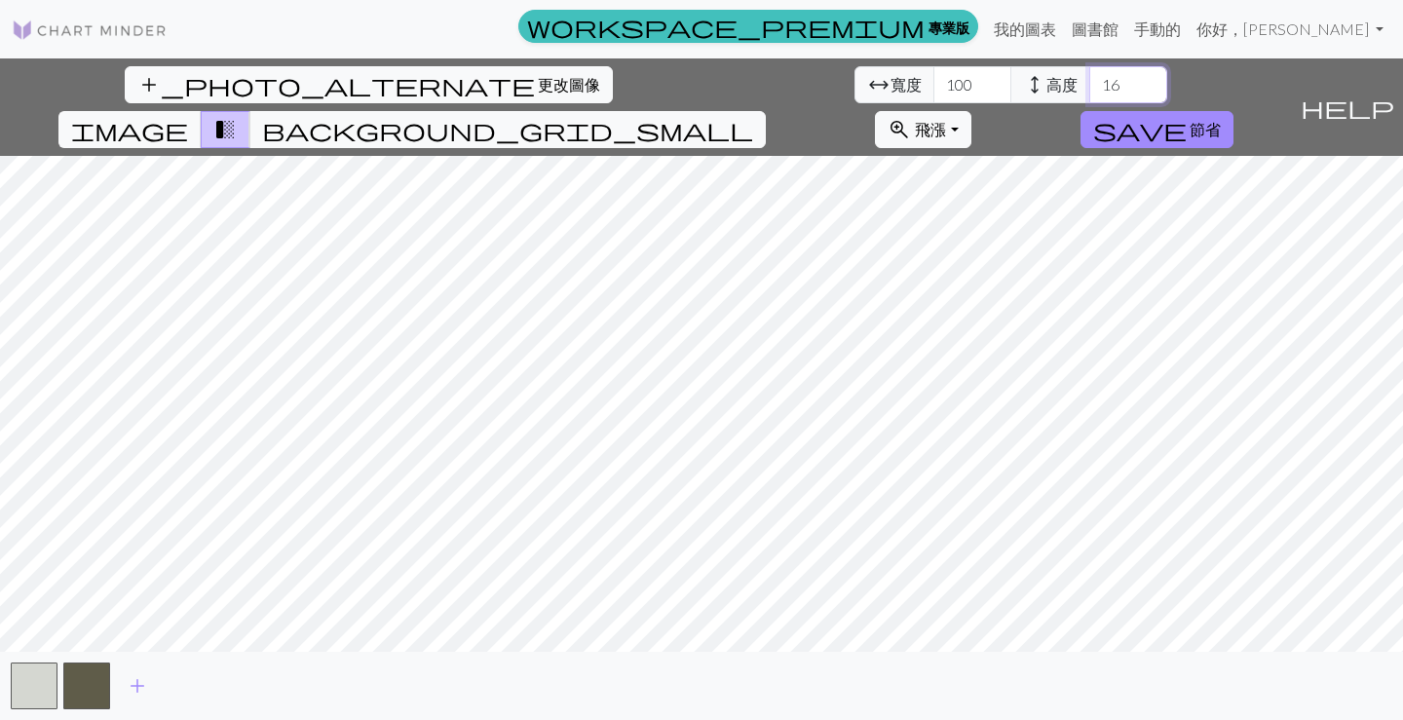
drag, startPoint x: 569, startPoint y: 83, endPoint x: 522, endPoint y: 88, distance: 47.0
click at [855, 88] on div "arrow_range 寬度 100 height 高度 16" at bounding box center [1011, 84] width 313 height 37
type input "100"
drag, startPoint x: 418, startPoint y: 82, endPoint x: 368, endPoint y: 97, distance: 52.1
click at [855, 97] on div "arrow_range 寬度 100 height 高度 100" at bounding box center [1011, 84] width 313 height 37
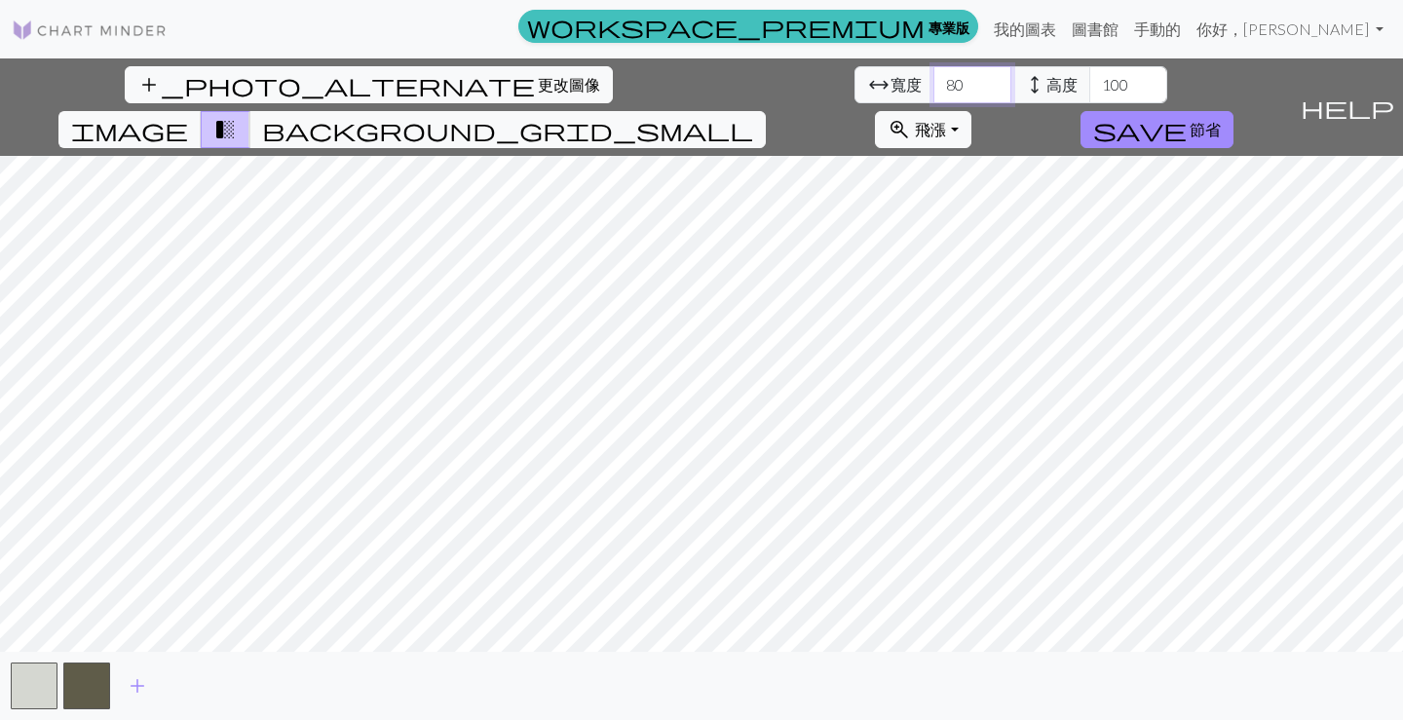
type input "80"
drag, startPoint x: 579, startPoint y: 82, endPoint x: 540, endPoint y: 84, distance: 39.0
click at [1089, 84] on input "100" at bounding box center [1128, 84] width 78 height 37
type input "80"
click at [1187, 116] on span "save" at bounding box center [1140, 129] width 94 height 27
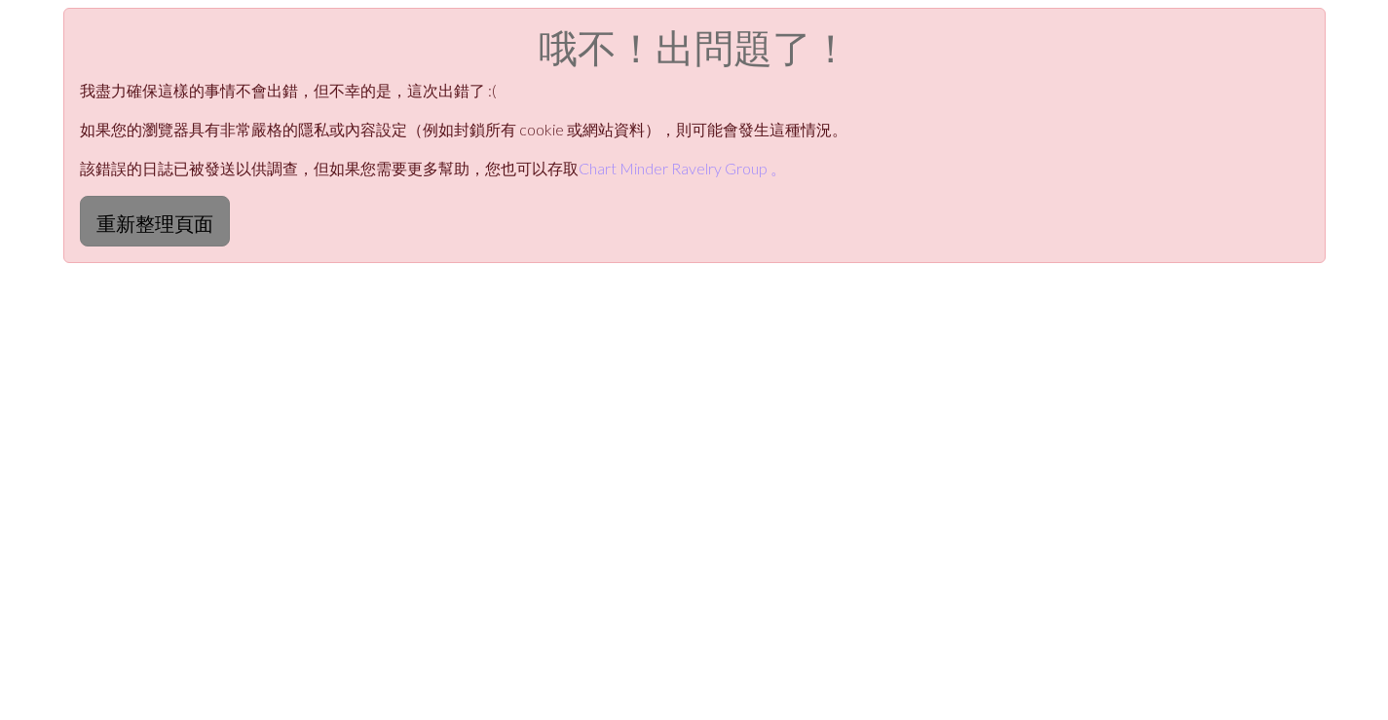
click at [169, 224] on font "重新整理頁面" at bounding box center [154, 222] width 117 height 23
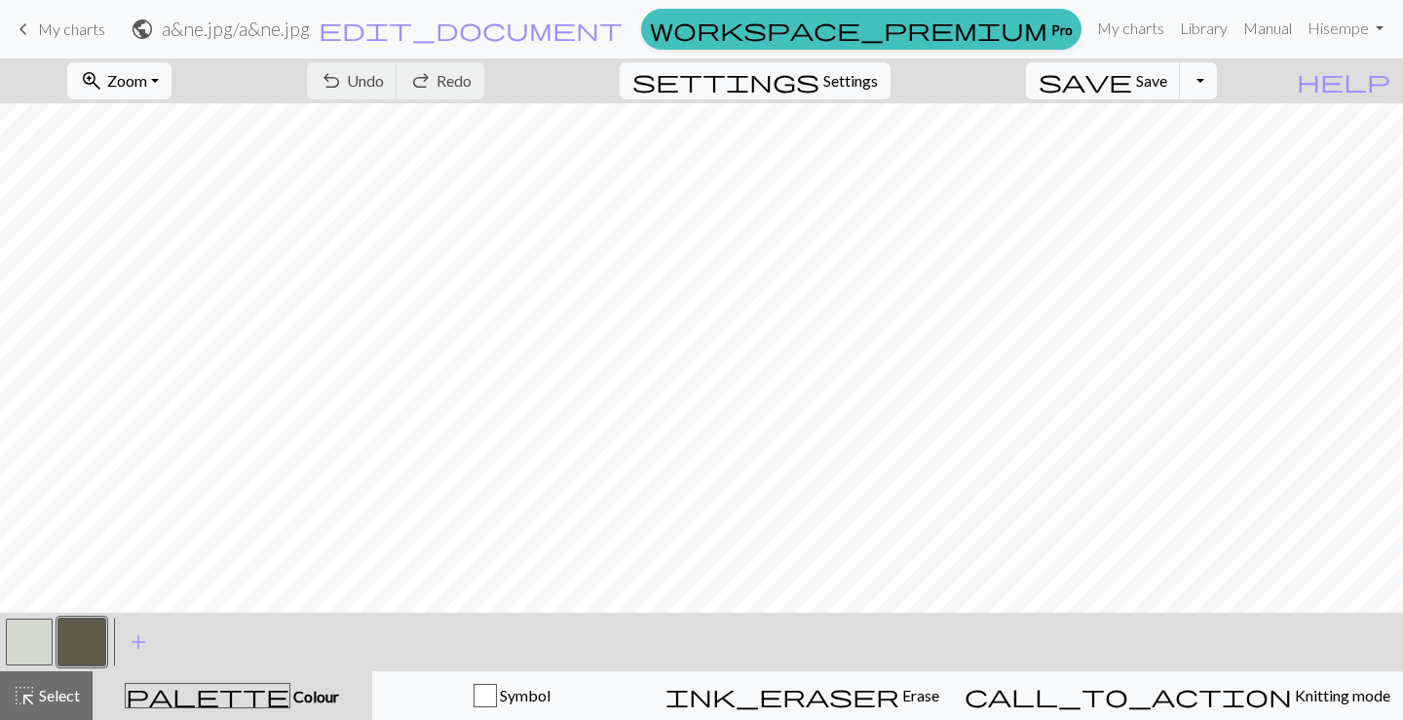
click at [1217, 85] on button "Toggle Dropdown" at bounding box center [1198, 80] width 37 height 37
click at [1187, 156] on button "save_alt Download" at bounding box center [1055, 154] width 322 height 31
click at [1217, 78] on button "Toggle Dropdown" at bounding box center [1198, 80] width 37 height 37
click at [1190, 149] on button "save_alt Download" at bounding box center [1055, 154] width 322 height 31
click at [1185, 82] on div "Your download is being prepared..." at bounding box center [701, 46] width 1403 height 93
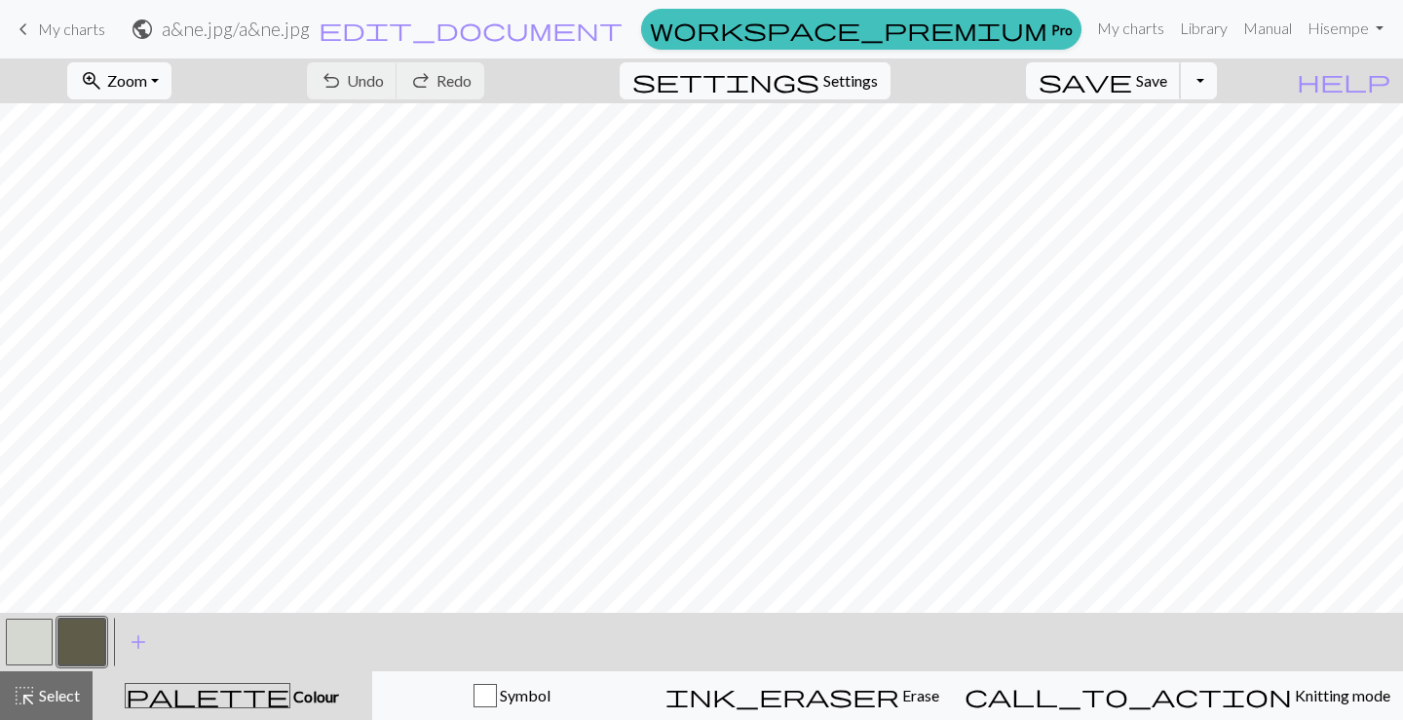
click at [1167, 82] on span "Save" at bounding box center [1151, 80] width 31 height 19
click at [1237, 81] on div "Chart saved Your download is ready! Download" at bounding box center [701, 95] width 1403 height 191
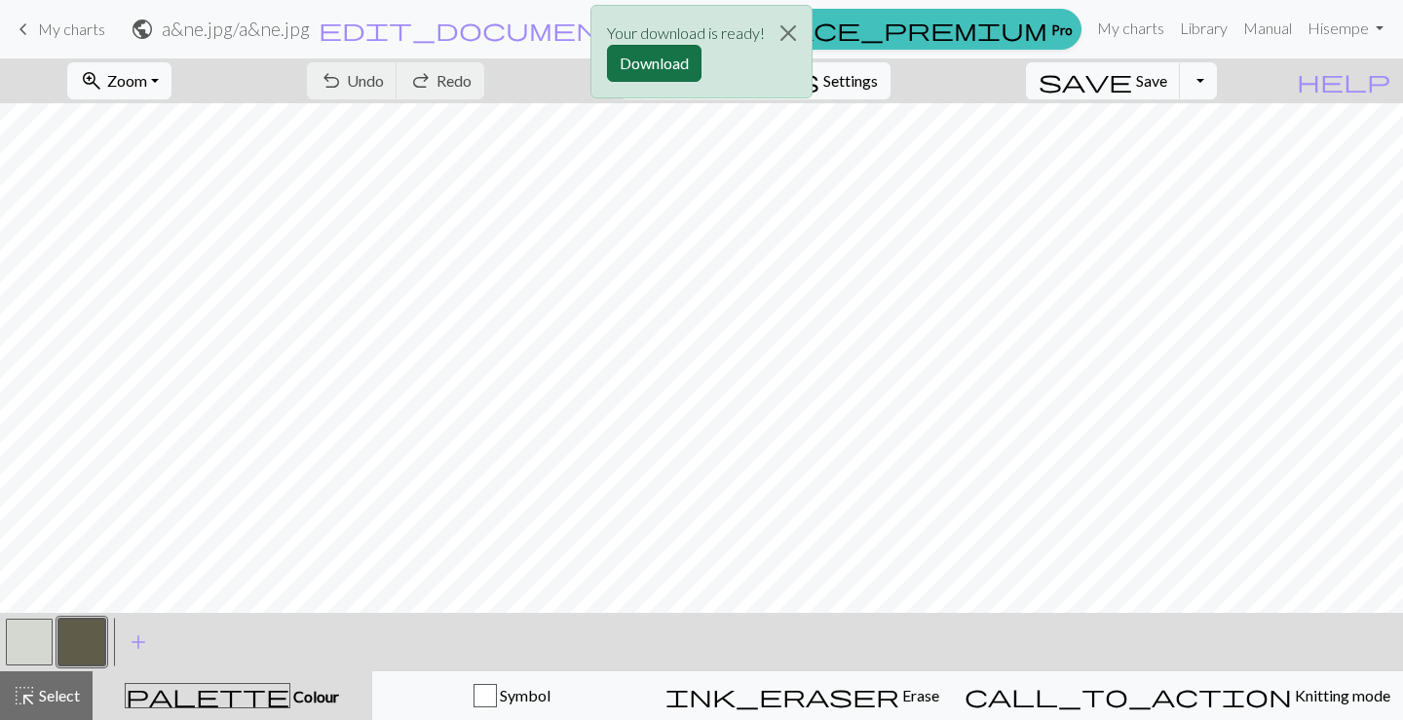
click at [682, 68] on button "Download" at bounding box center [654, 63] width 95 height 37
click at [67, 27] on div "Your download is ready! Download" at bounding box center [701, 57] width 1403 height 114
click at [918, 46] on div "Your download is ready! Download" at bounding box center [701, 57] width 1403 height 114
click at [790, 30] on button "Close" at bounding box center [788, 33] width 47 height 55
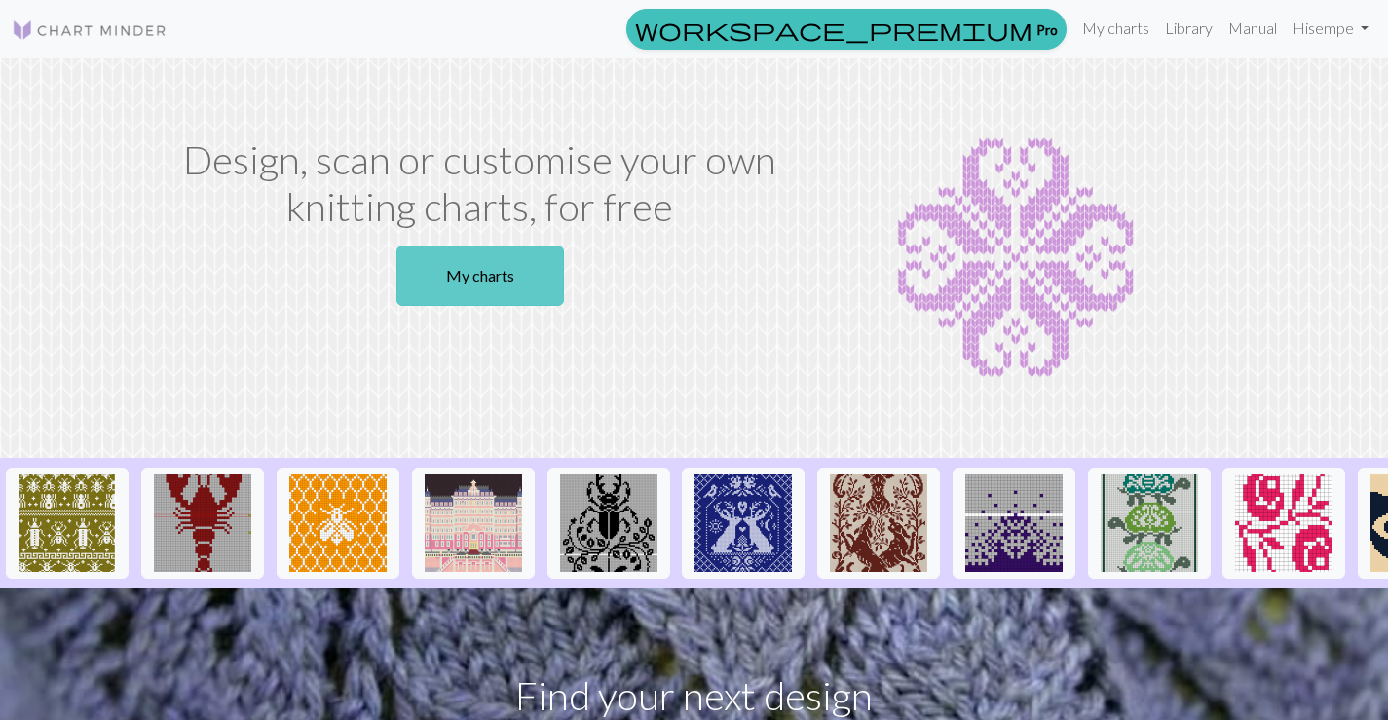
click at [511, 286] on link "My charts" at bounding box center [481, 276] width 168 height 60
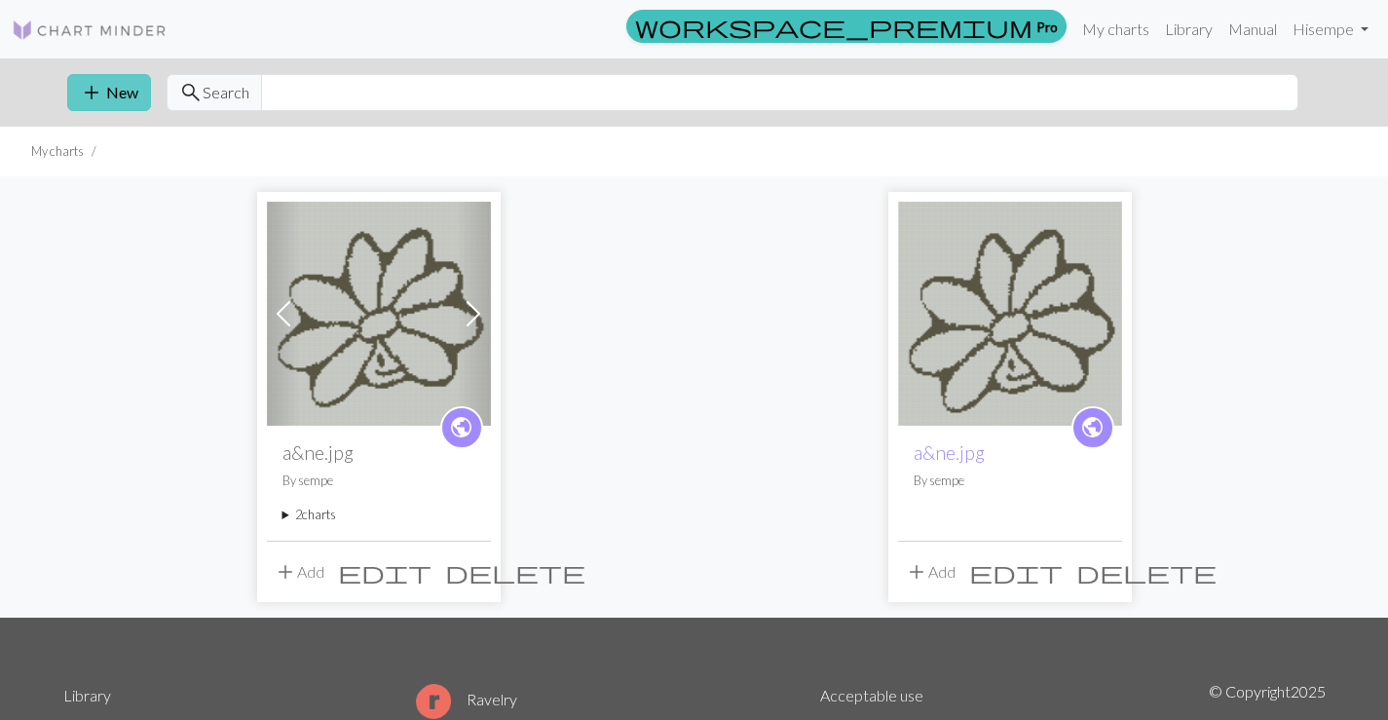
click at [124, 101] on button "add New" at bounding box center [109, 92] width 84 height 37
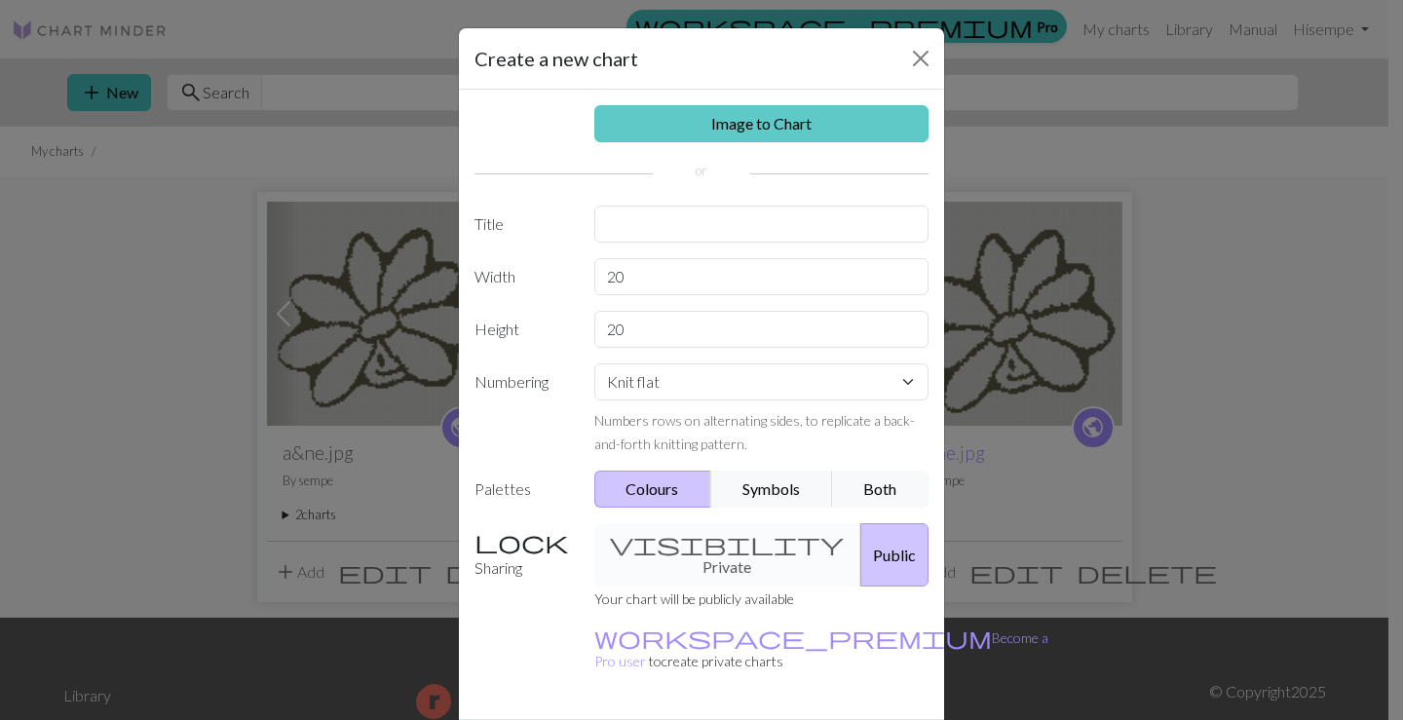
click at [848, 129] on link "Image to Chart" at bounding box center [761, 123] width 335 height 37
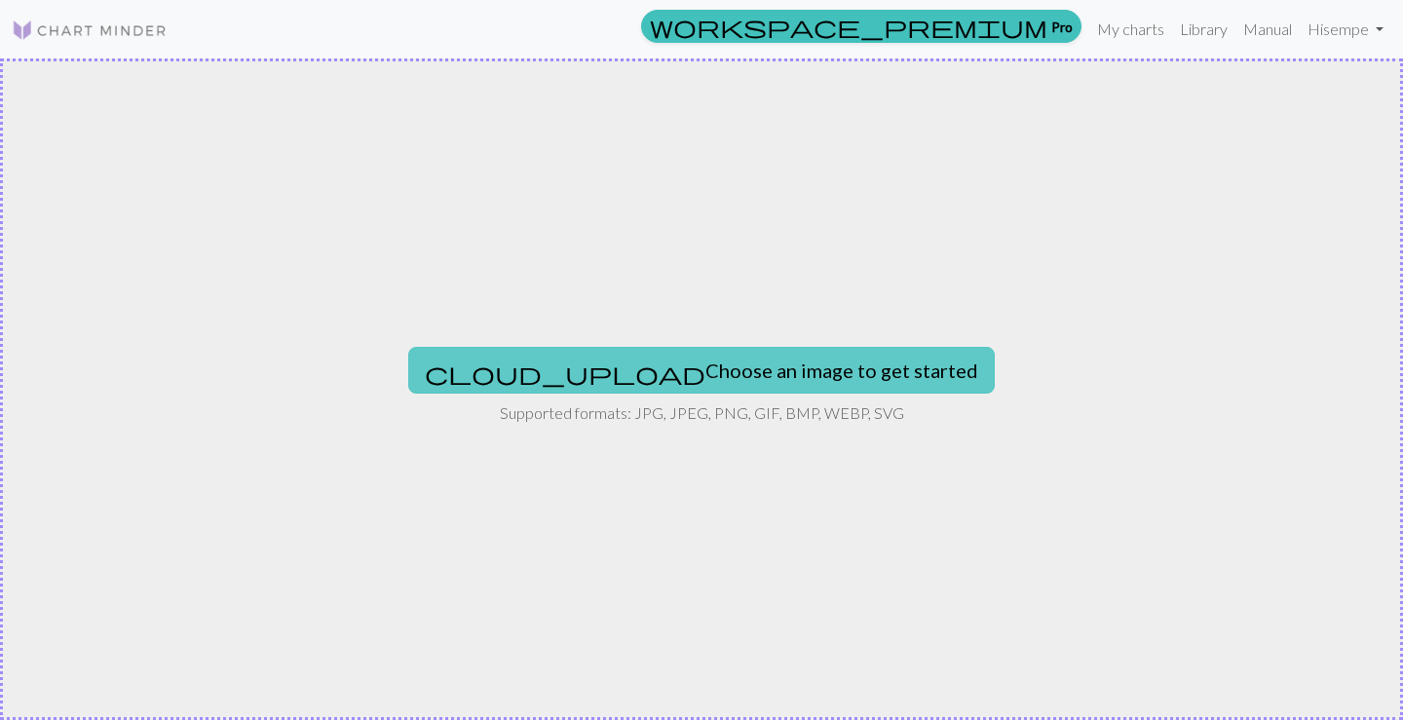
click at [730, 368] on button "cloud_upload Choose an image to get started" at bounding box center [701, 370] width 587 height 47
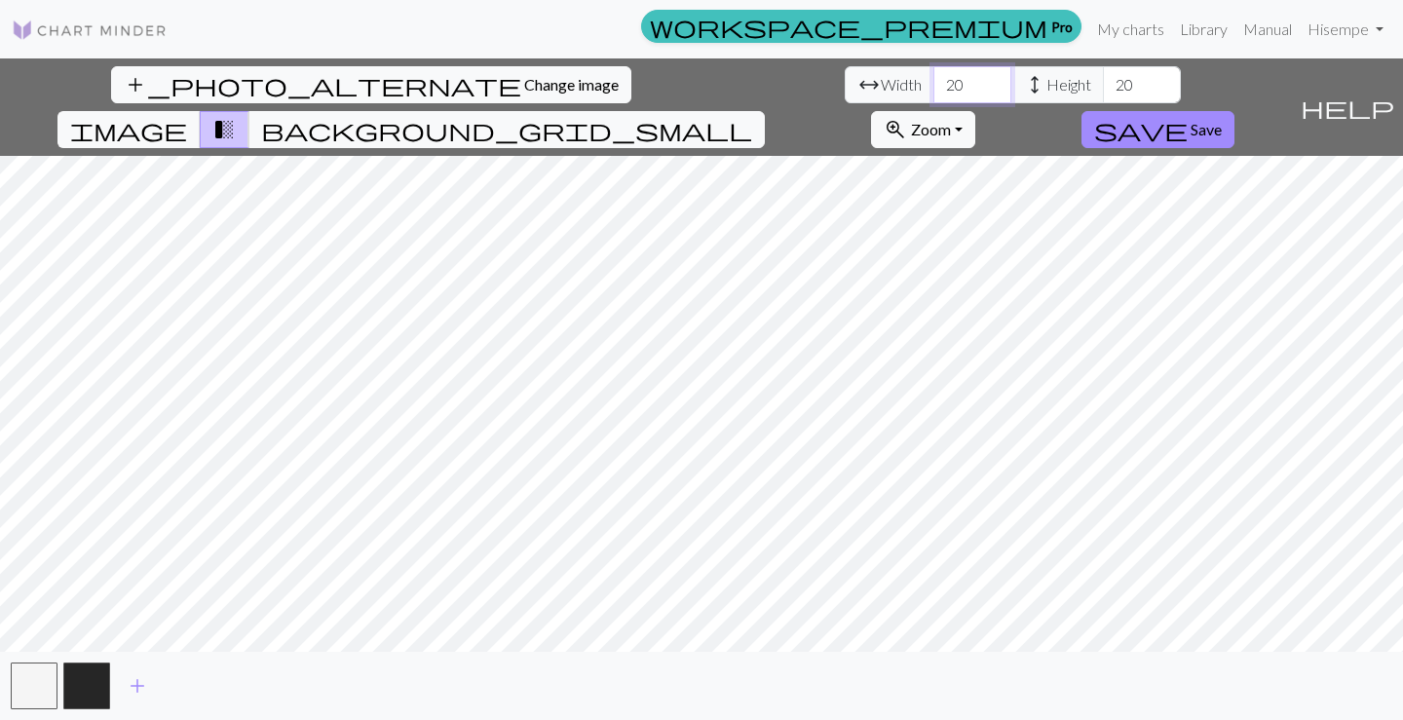
drag, startPoint x: 437, startPoint y: 85, endPoint x: 402, endPoint y: 86, distance: 34.1
click at [933, 86] on input "20" at bounding box center [972, 84] width 78 height 37
type input "120"
drag, startPoint x: 583, startPoint y: 93, endPoint x: 563, endPoint y: 95, distance: 19.6
click at [845, 95] on div "arrow_range Width 120 height Height 20" at bounding box center [1013, 84] width 336 height 37
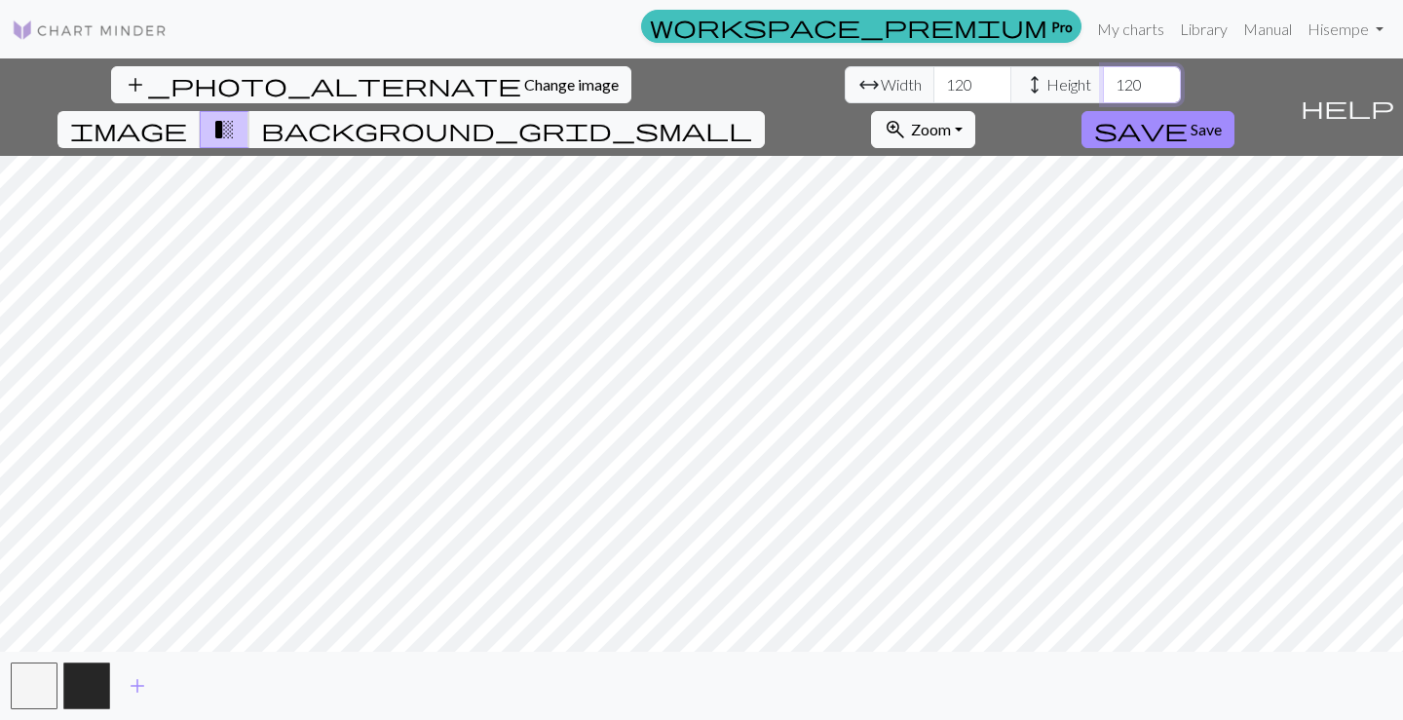
type input "120"
drag, startPoint x: 429, startPoint y: 83, endPoint x: 439, endPoint y: 84, distance: 10.8
click at [933, 84] on input "120" at bounding box center [972, 84] width 78 height 37
type input "100"
drag, startPoint x: 595, startPoint y: 83, endPoint x: 608, endPoint y: 83, distance: 12.7
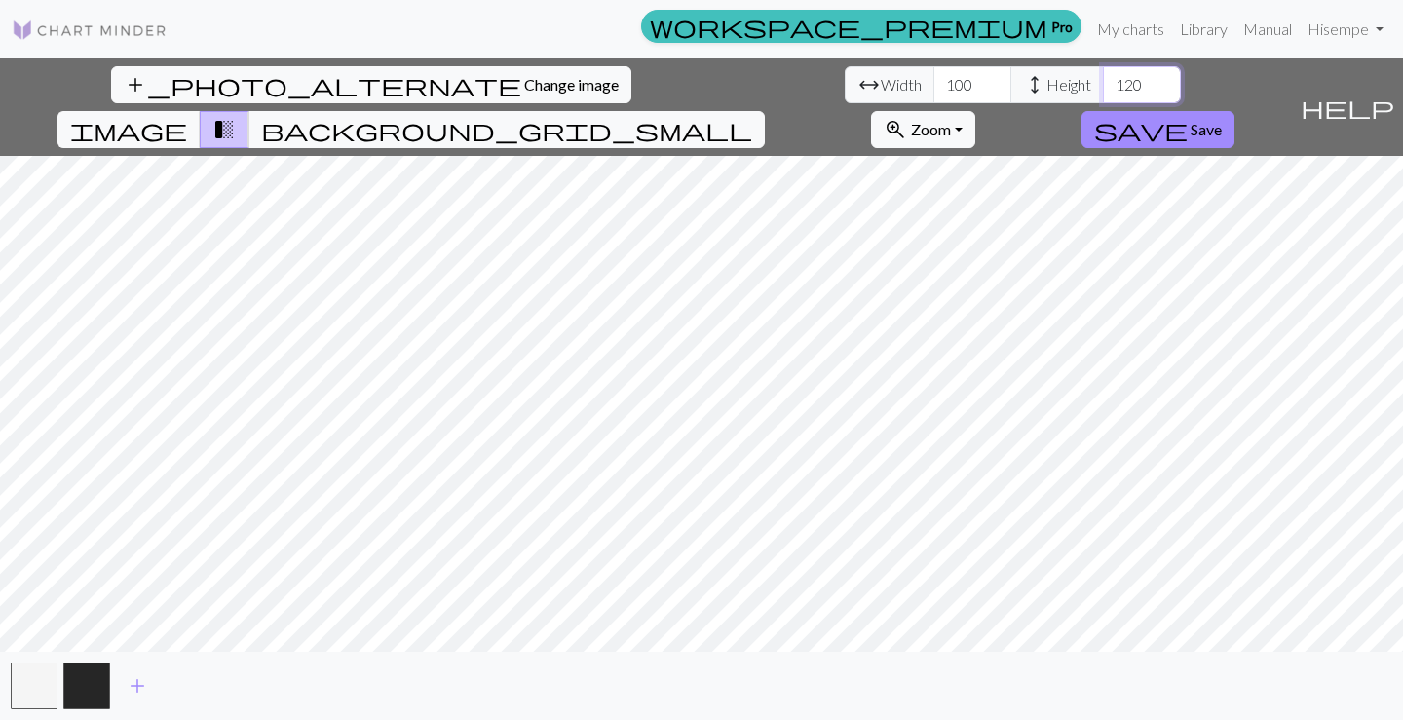
click at [1103, 83] on input "120" at bounding box center [1142, 84] width 78 height 37
type input "100"
click at [1222, 120] on span "Save" at bounding box center [1206, 129] width 31 height 19
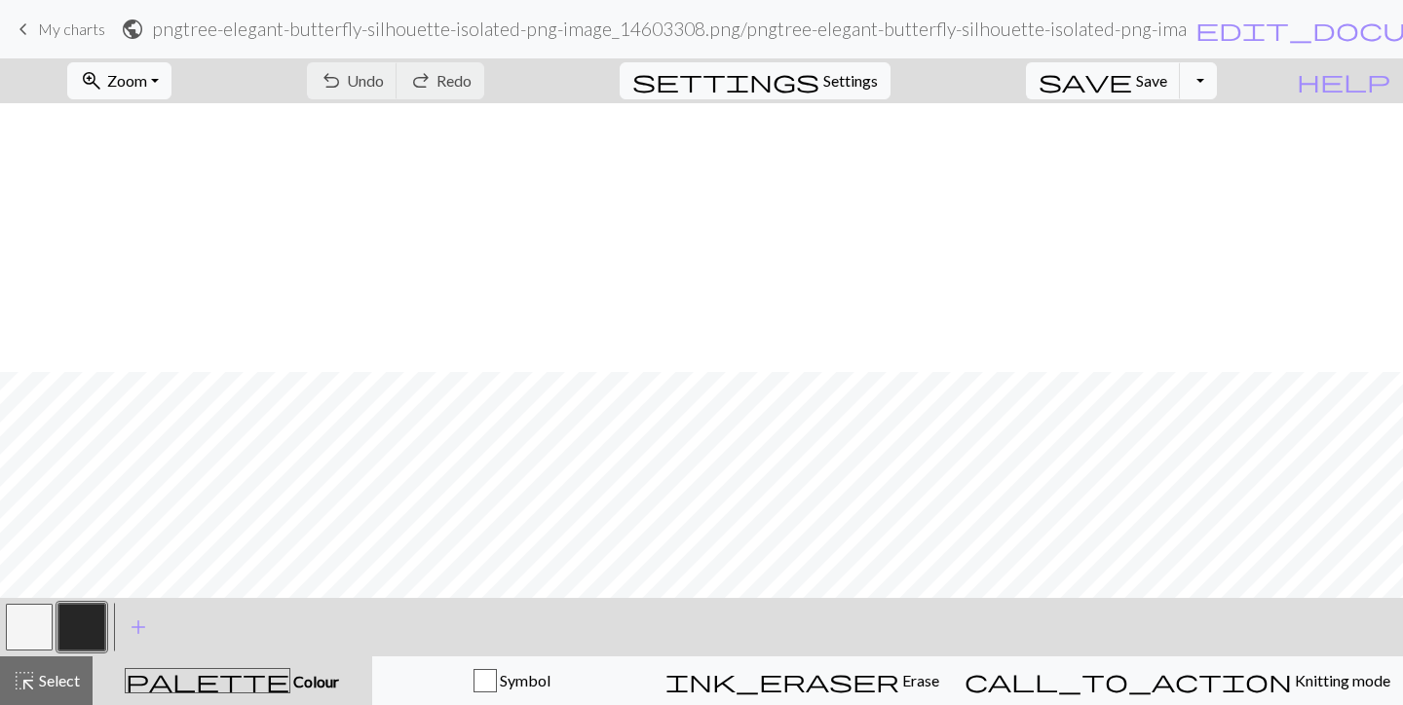
scroll to position [1267, 0]
click at [1217, 84] on button "Toggle Dropdown" at bounding box center [1198, 80] width 37 height 37
click at [1155, 156] on button "save_alt Download" at bounding box center [1055, 154] width 322 height 31
click at [1217, 82] on button "Toggle Dropdown" at bounding box center [1198, 80] width 37 height 37
click at [1184, 153] on button "save_alt Download" at bounding box center [1055, 154] width 322 height 31
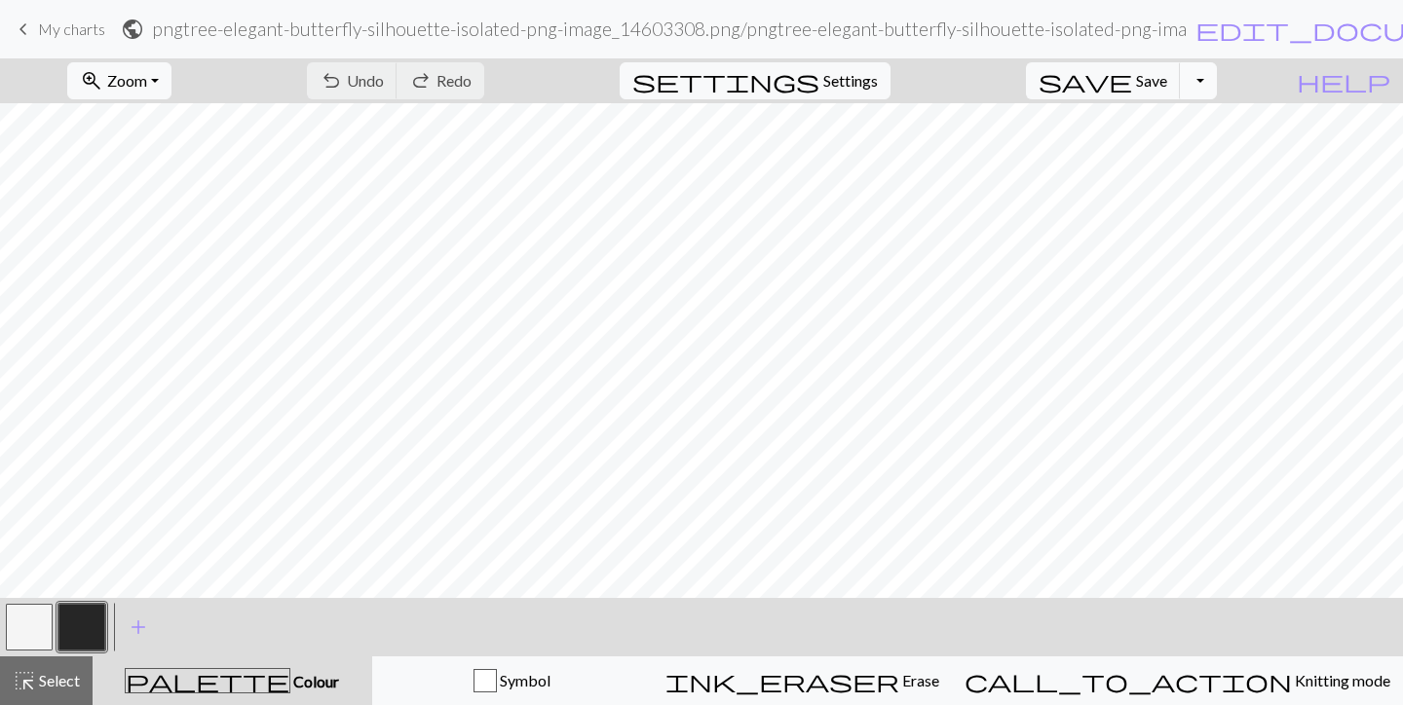
click at [1217, 85] on button "Toggle Dropdown" at bounding box center [1198, 80] width 37 height 37
click at [1146, 156] on button "save_alt Download" at bounding box center [1055, 154] width 322 height 31
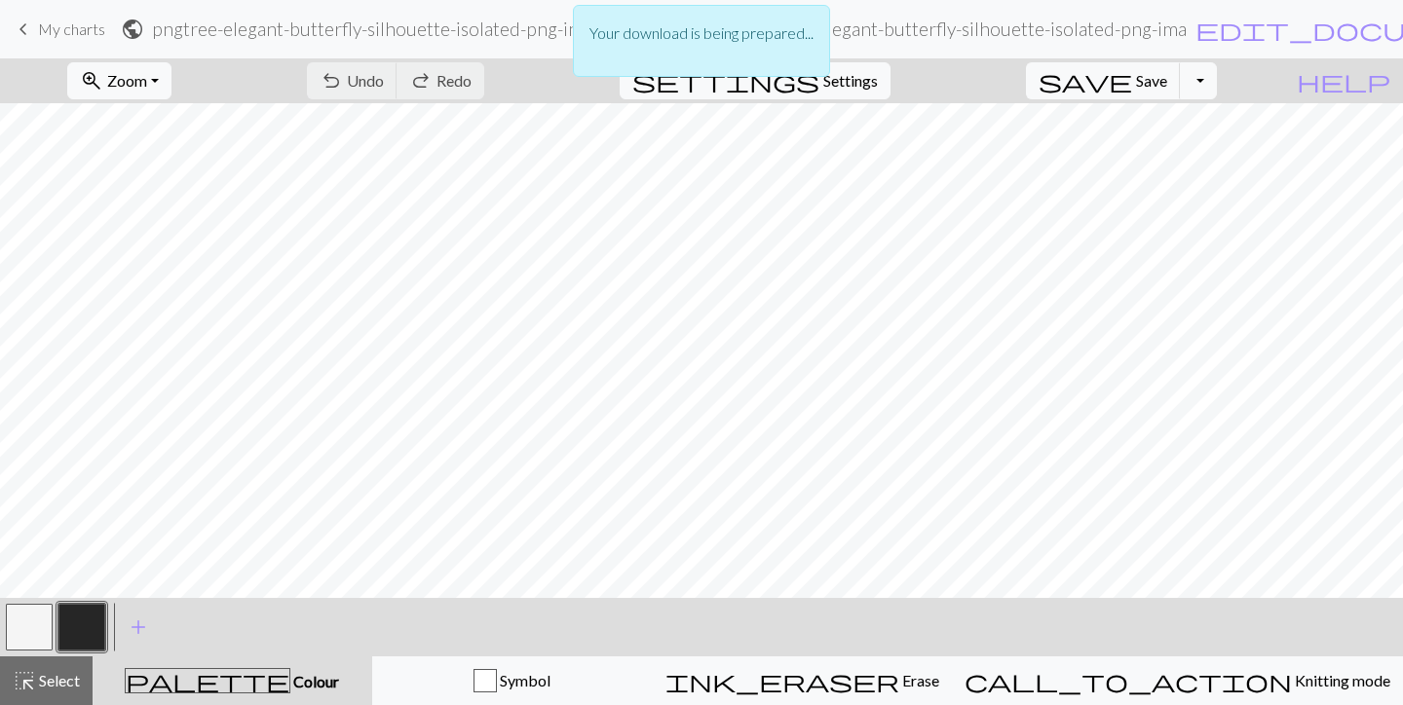
click at [683, 52] on div "Your download is being prepared..." at bounding box center [701, 41] width 257 height 72
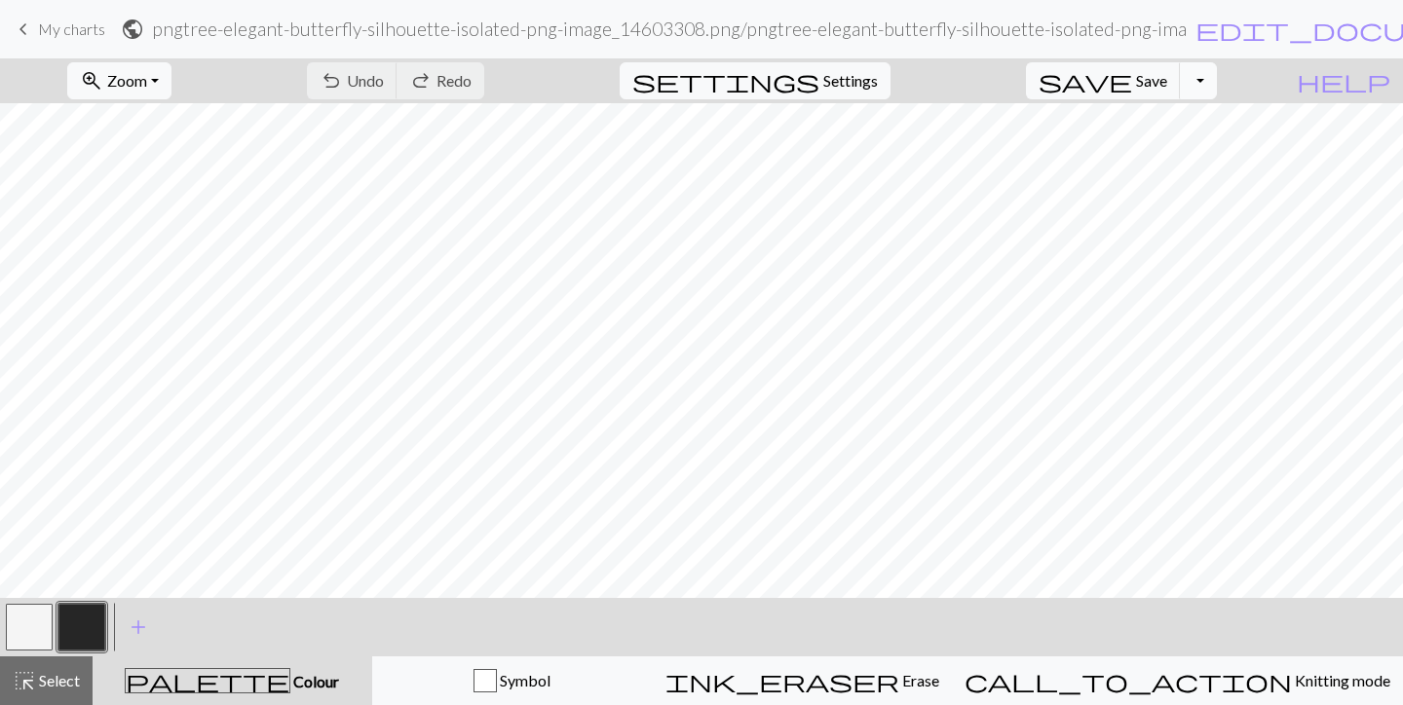
click at [1217, 80] on button "Toggle Dropdown" at bounding box center [1198, 80] width 37 height 37
click at [933, 156] on span "save_alt" at bounding box center [921, 154] width 23 height 27
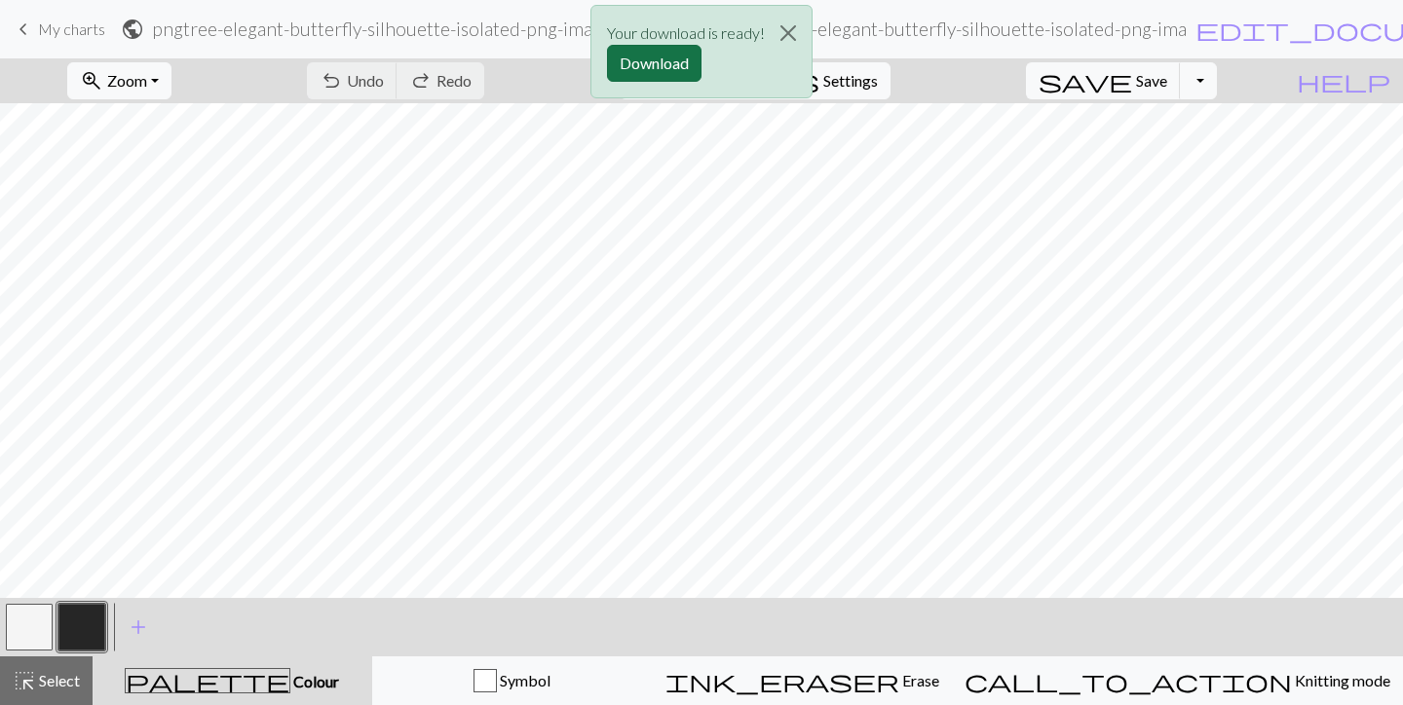
click at [677, 63] on button "Download" at bounding box center [654, 63] width 95 height 37
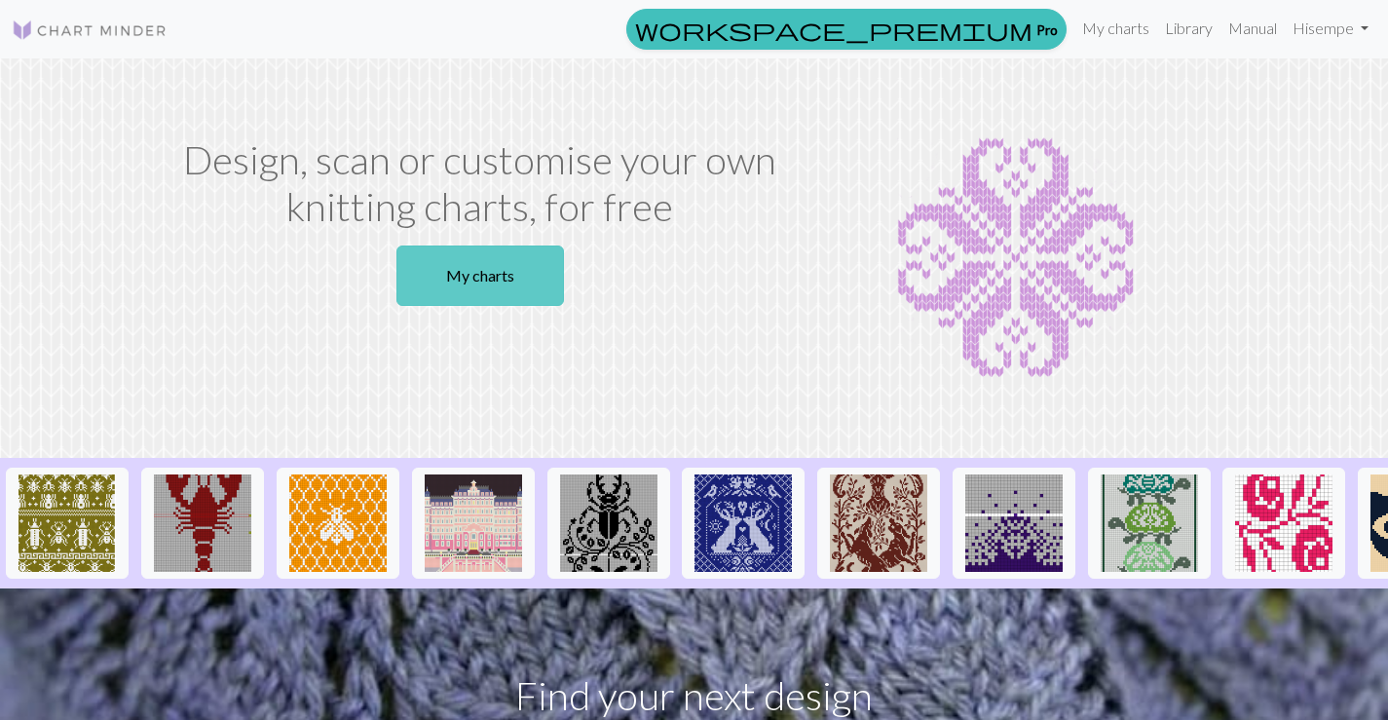
click at [487, 267] on link "My charts" at bounding box center [481, 276] width 168 height 60
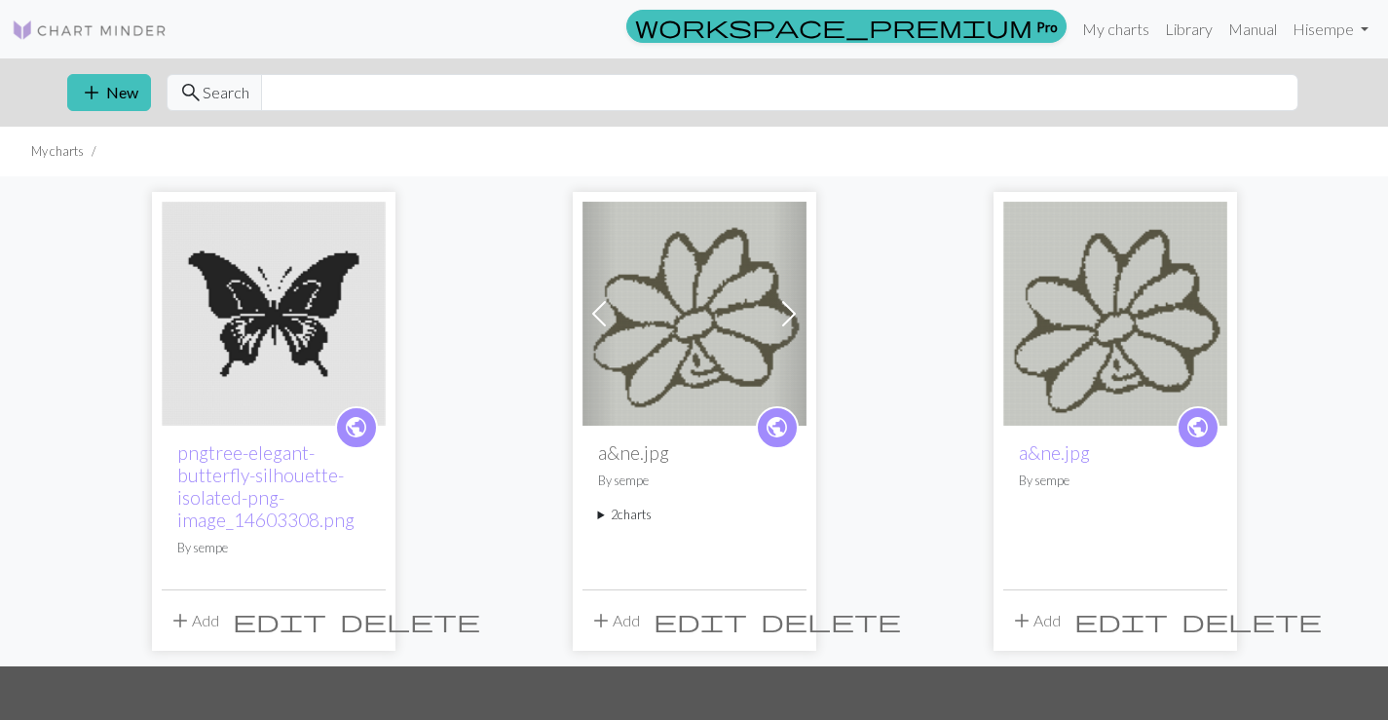
click at [334, 312] on img at bounding box center [274, 314] width 224 height 224
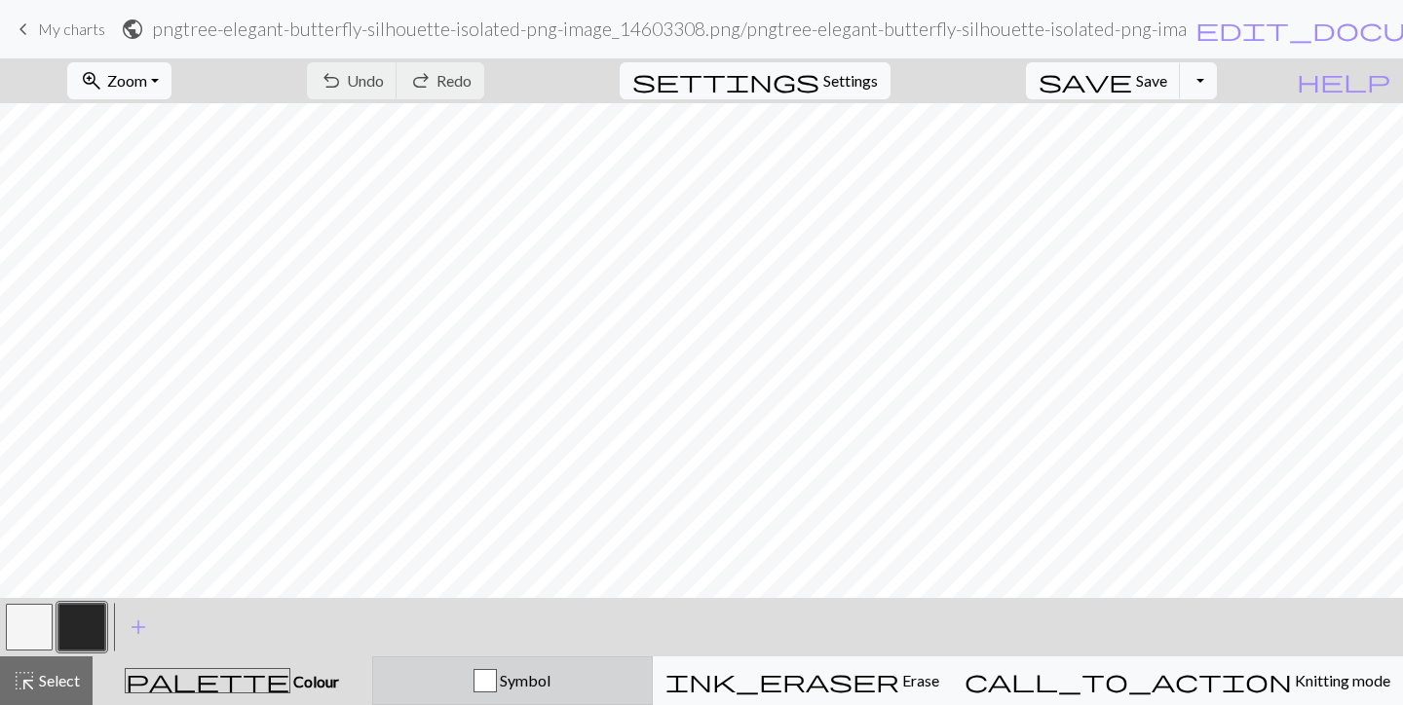
click at [497, 685] on div "button" at bounding box center [485, 680] width 23 height 23
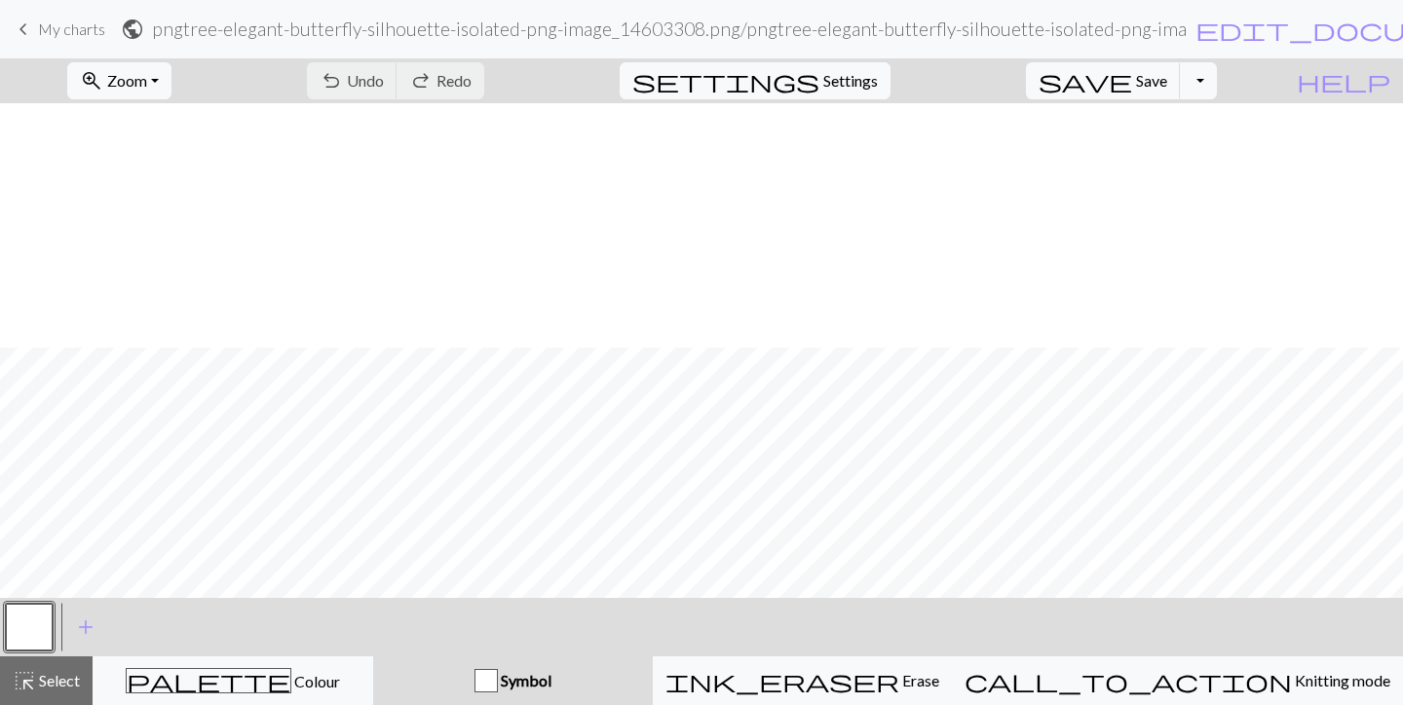
scroll to position [974, 0]
click at [171, 75] on button "zoom_in Zoom Zoom" at bounding box center [119, 80] width 104 height 37
click at [151, 227] on button "50%" at bounding box center [145, 233] width 154 height 31
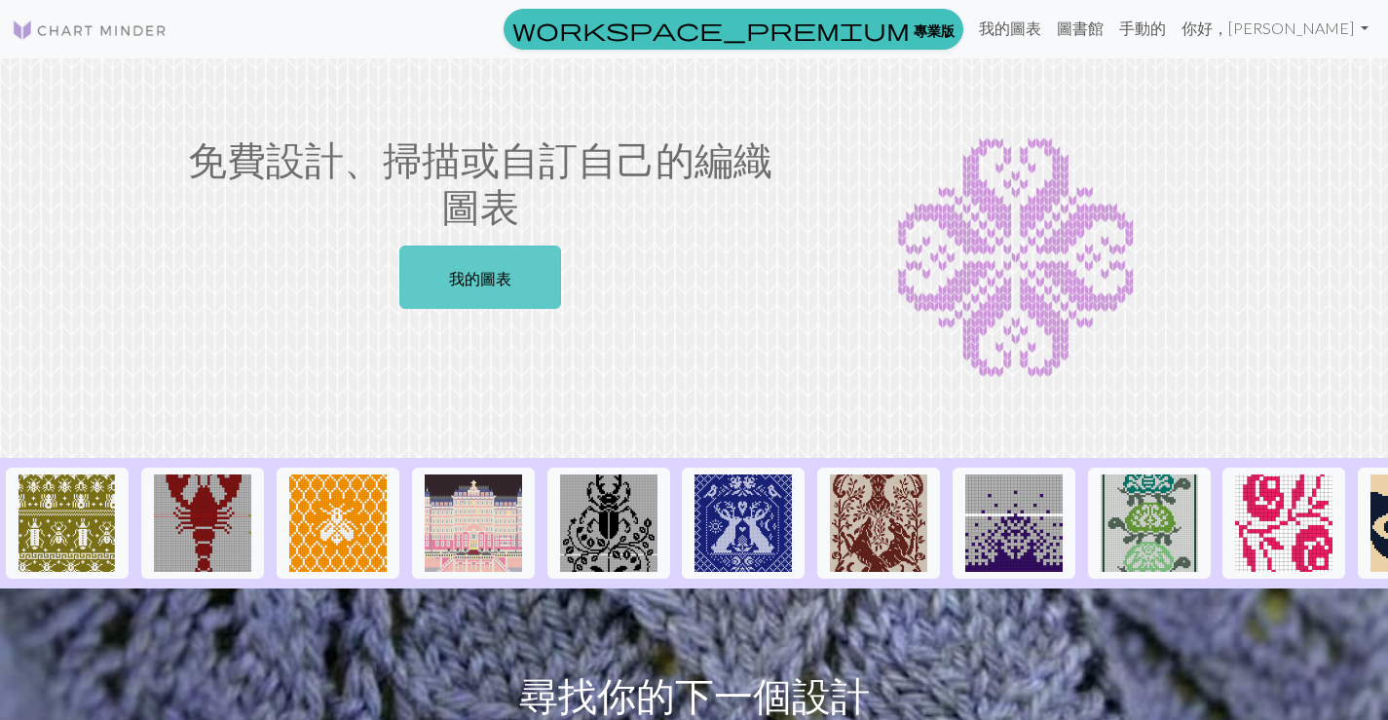
click at [476, 266] on link "我的圖表" at bounding box center [480, 277] width 162 height 63
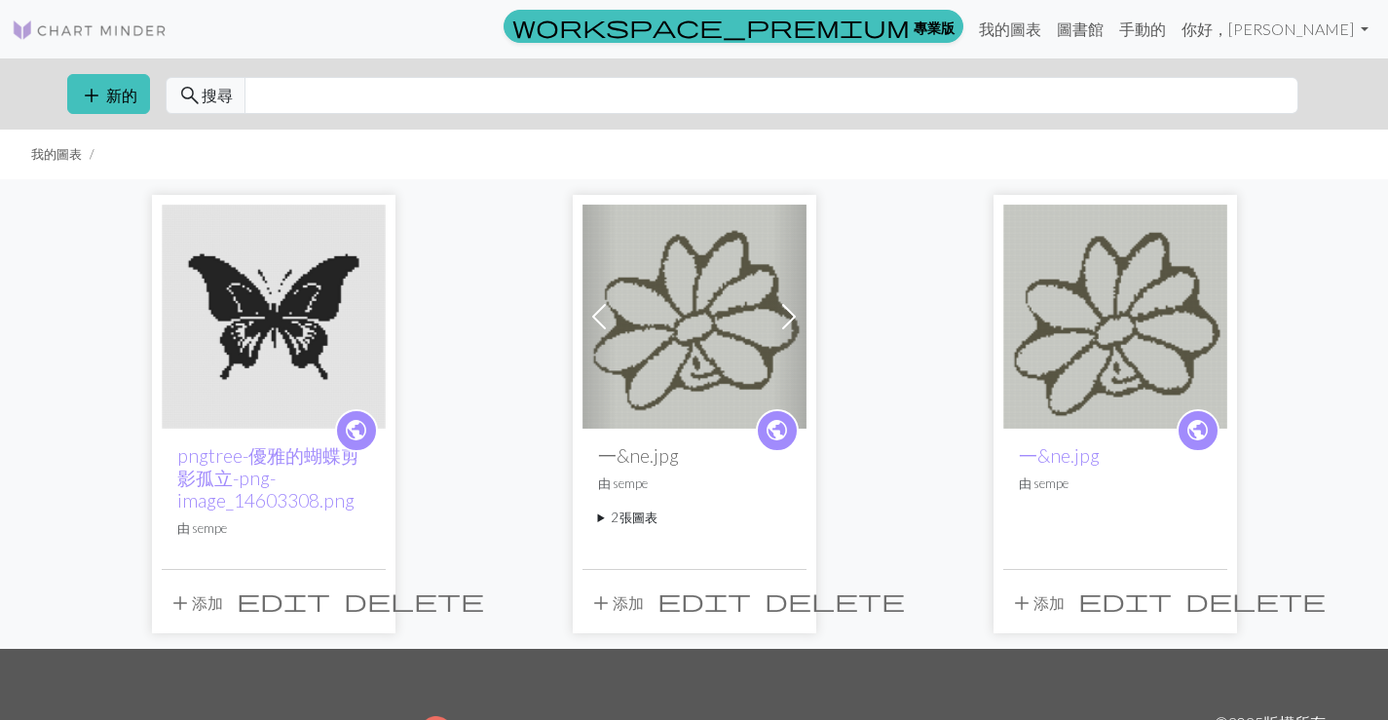
click at [270, 280] on img at bounding box center [274, 317] width 224 height 224
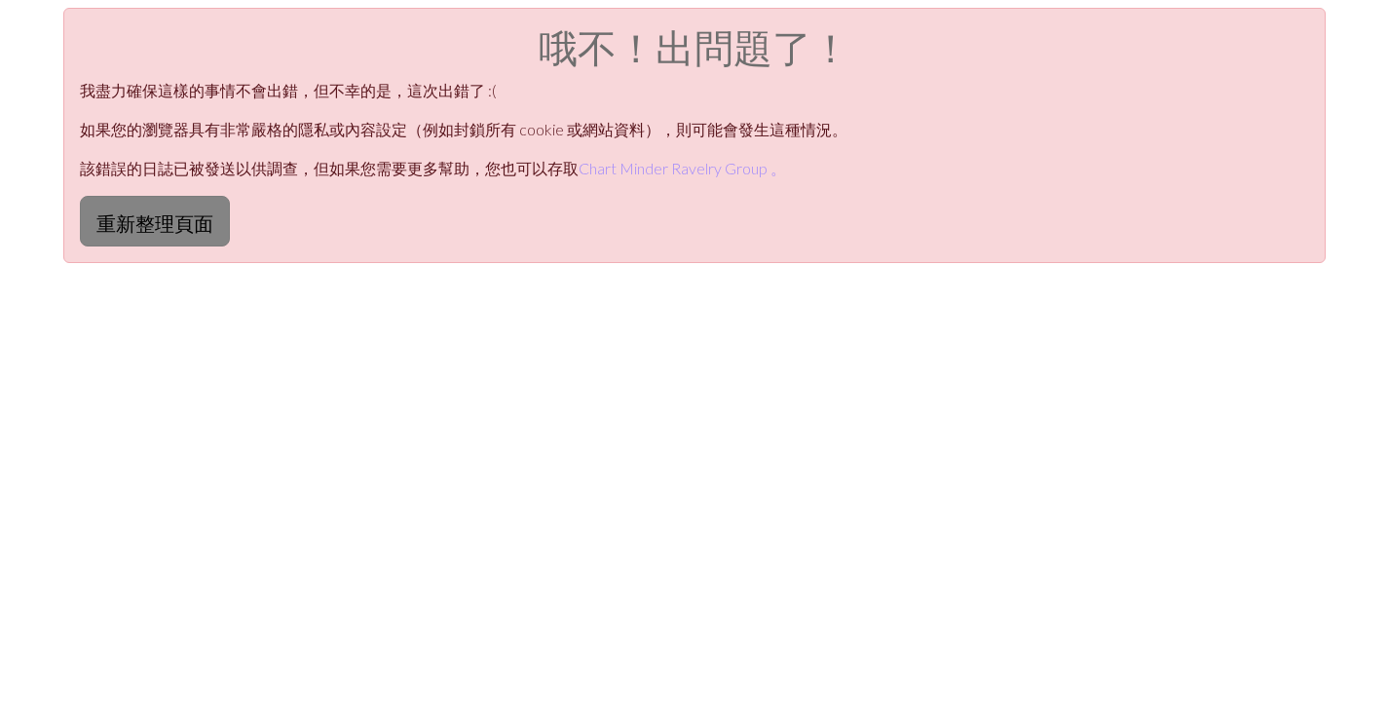
click at [192, 224] on font "重新整理頁面" at bounding box center [154, 222] width 117 height 23
click at [177, 224] on font "重新整理頁面" at bounding box center [154, 222] width 117 height 23
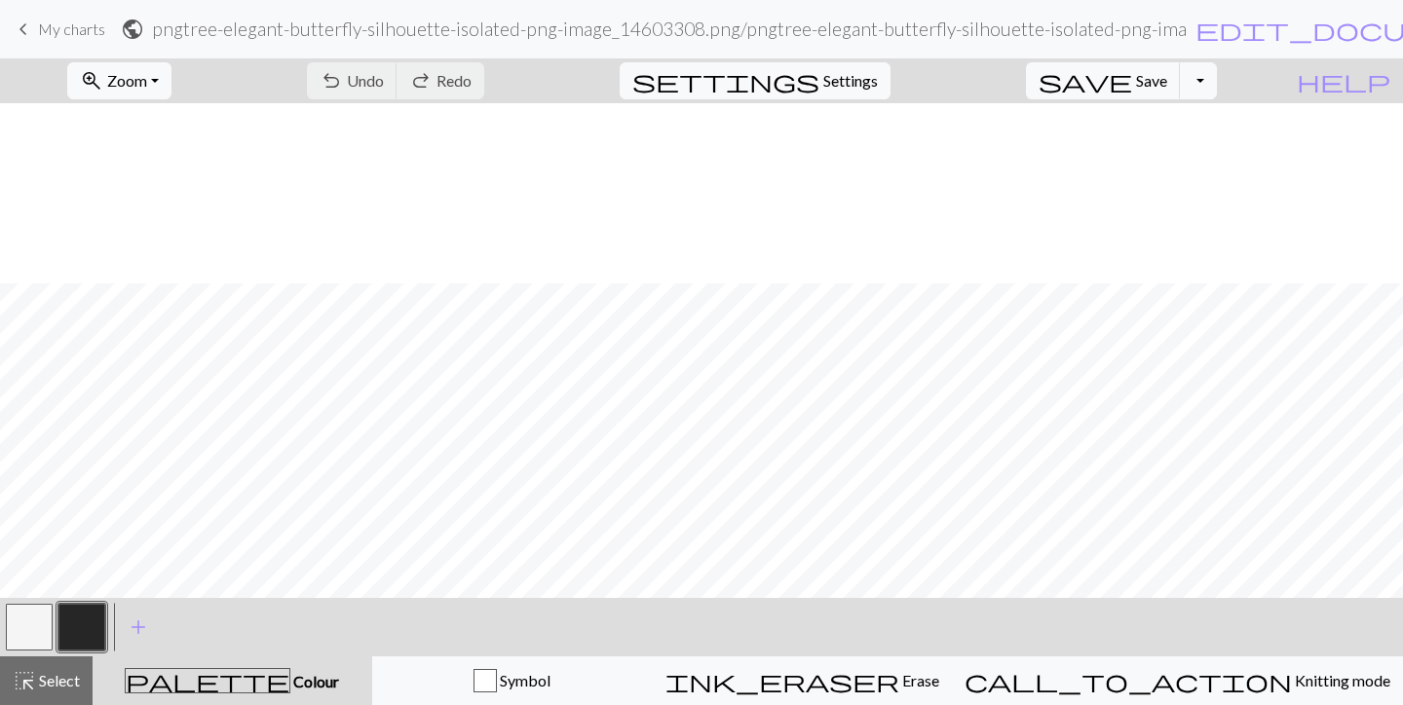
scroll to position [195, 0]
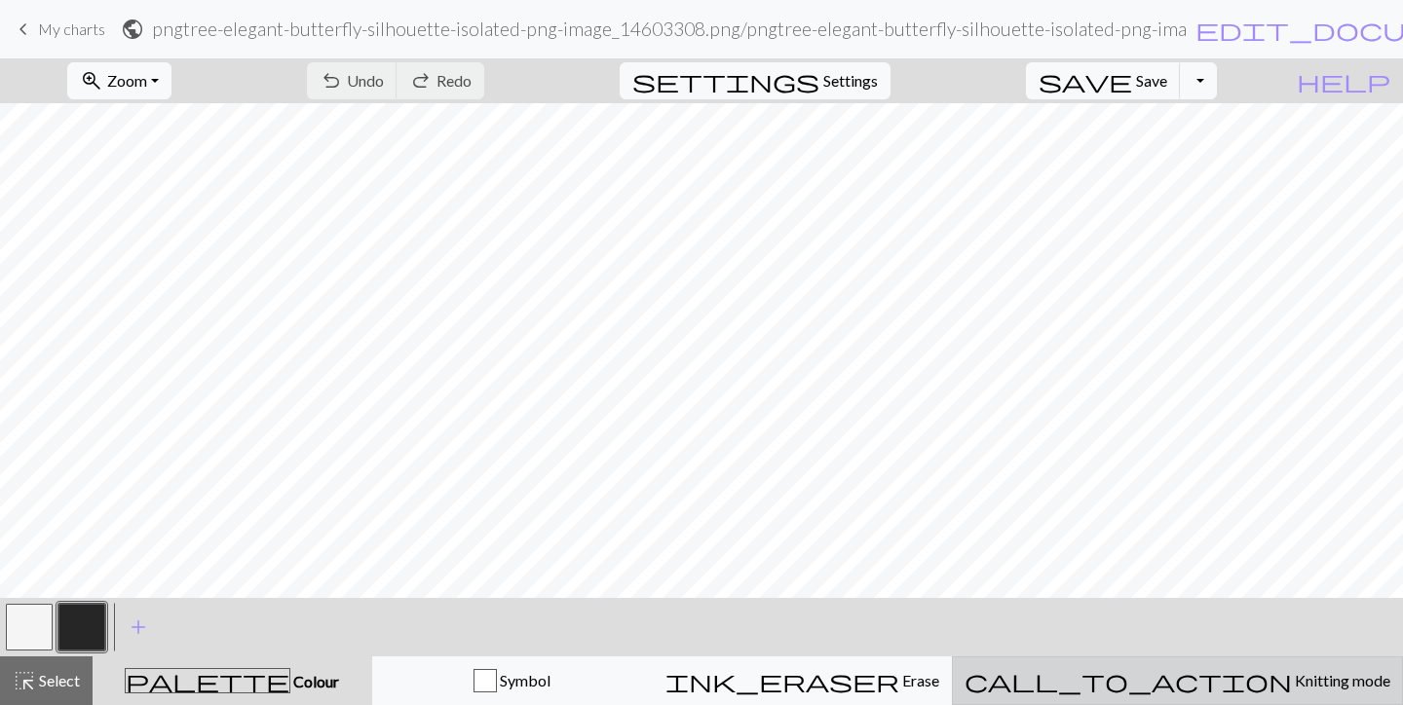
click at [1292, 678] on span "Knitting mode" at bounding box center [1341, 680] width 98 height 19
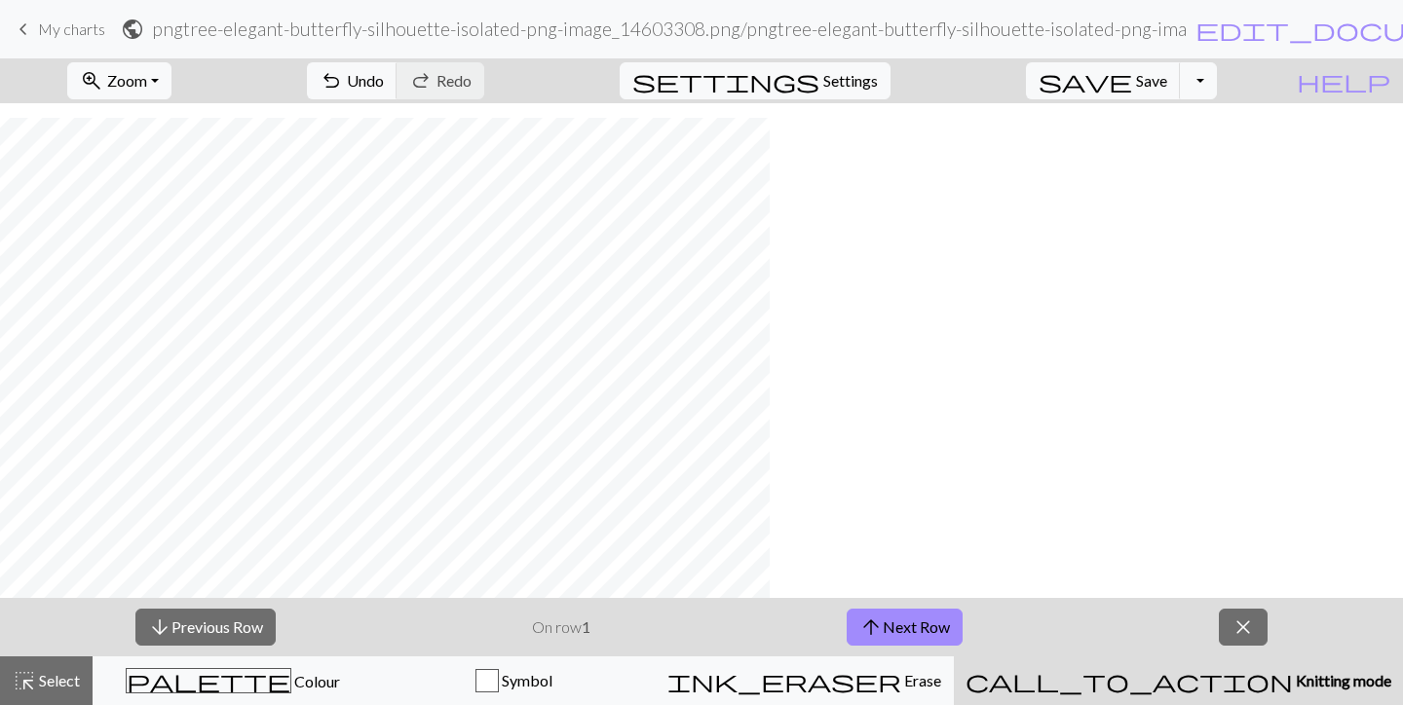
scroll to position [1556, 0]
